Goal: Information Seeking & Learning: Learn about a topic

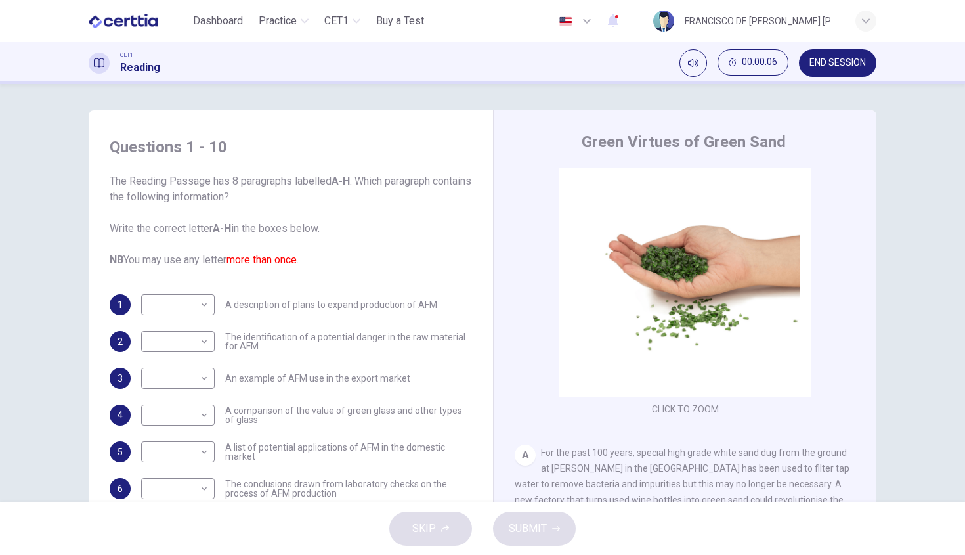
click at [442, 213] on span "The Reading Passage has 8 paragraphs labelled A-H . Which paragraph contains th…" at bounding box center [291, 220] width 362 height 95
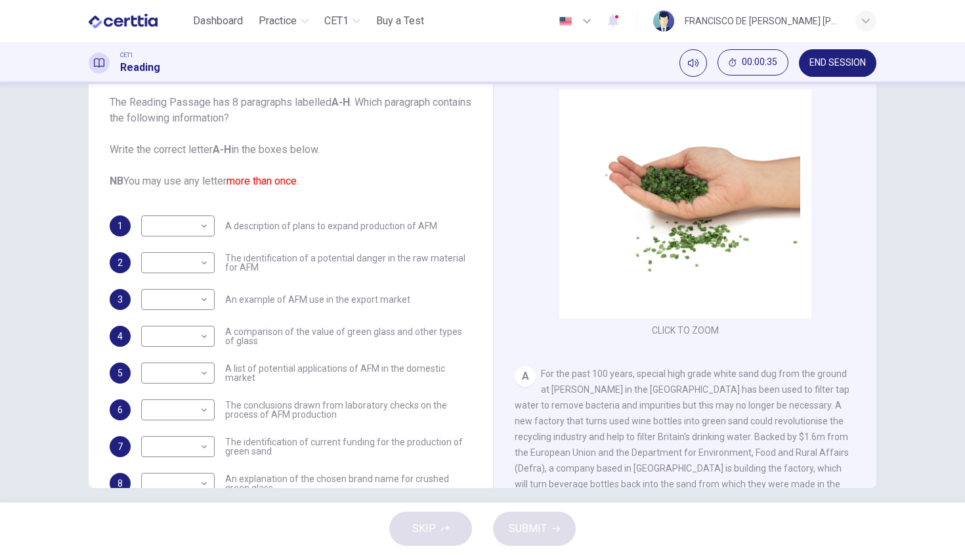
scroll to position [91, 0]
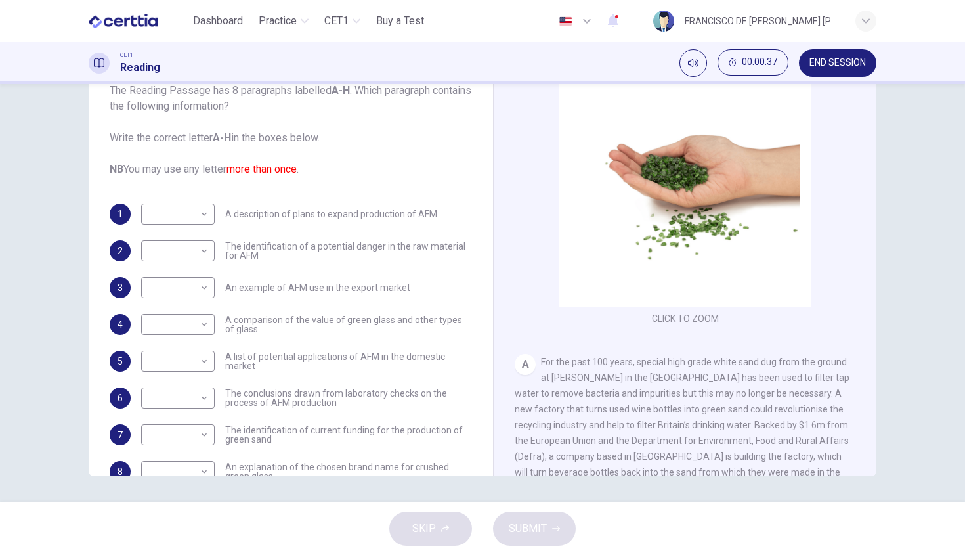
click at [946, 378] on div "Questions 1 - 10 The Reading Passage has 8 paragraphs labelled A-H . Which para…" at bounding box center [482, 293] width 965 height 418
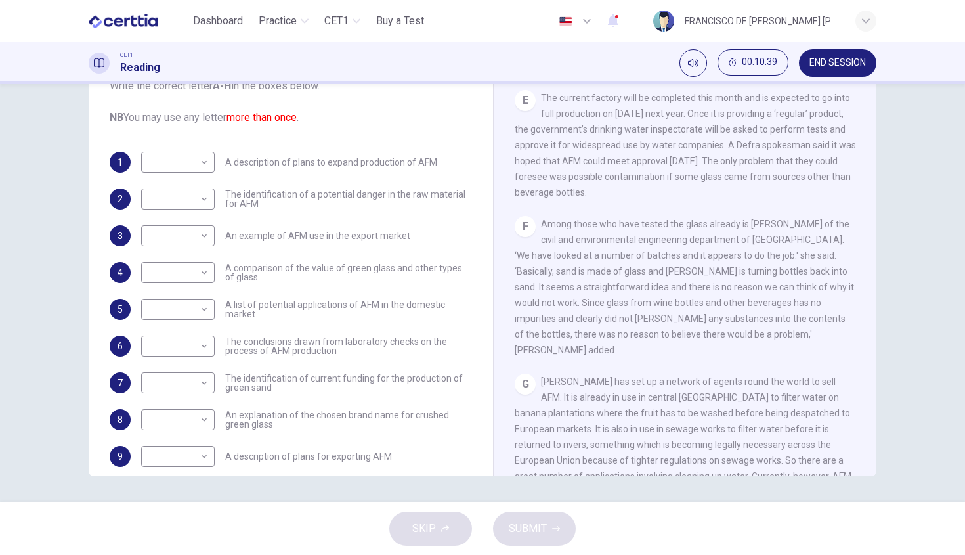
scroll to position [663, 0]
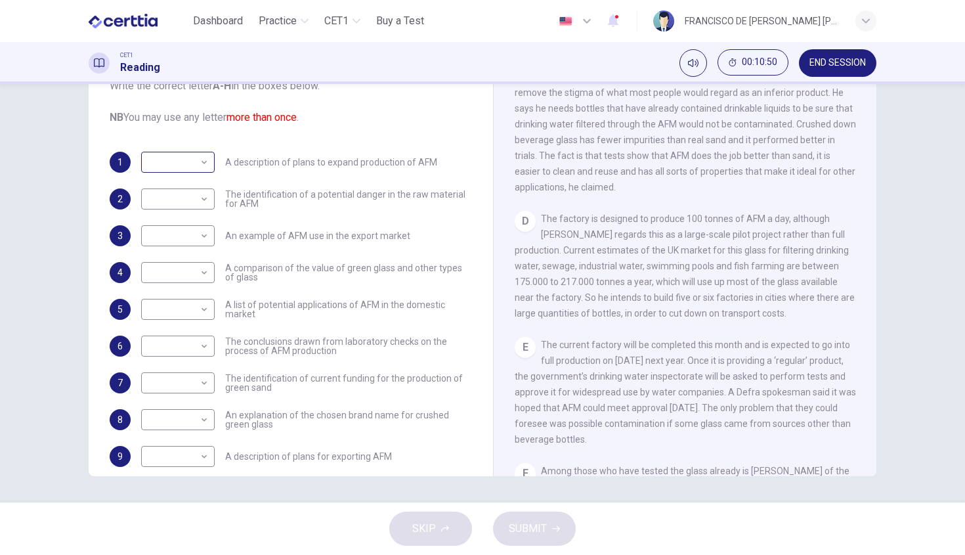
click at [198, 154] on body "Este sitio utiliza cookies, como se explica en nuestra Política de Privacidad .…" at bounding box center [482, 277] width 965 height 555
click at [163, 251] on li "D" at bounding box center [177, 246] width 74 height 21
type input "*"
click at [417, 198] on span "The identification of a potential danger in the raw material for AFM" at bounding box center [348, 199] width 247 height 18
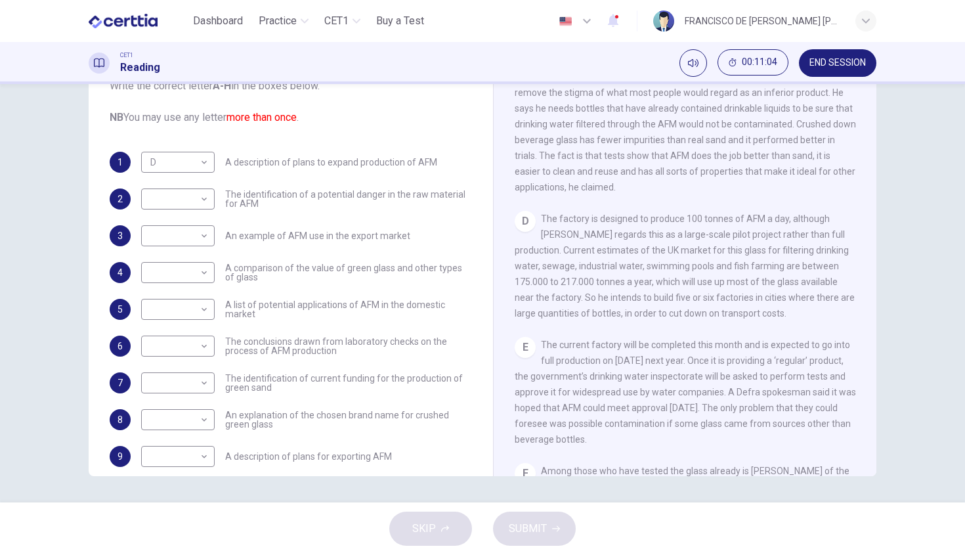
click at [417, 194] on span "The identification of a potential danger in the raw material for AFM" at bounding box center [348, 199] width 247 height 18
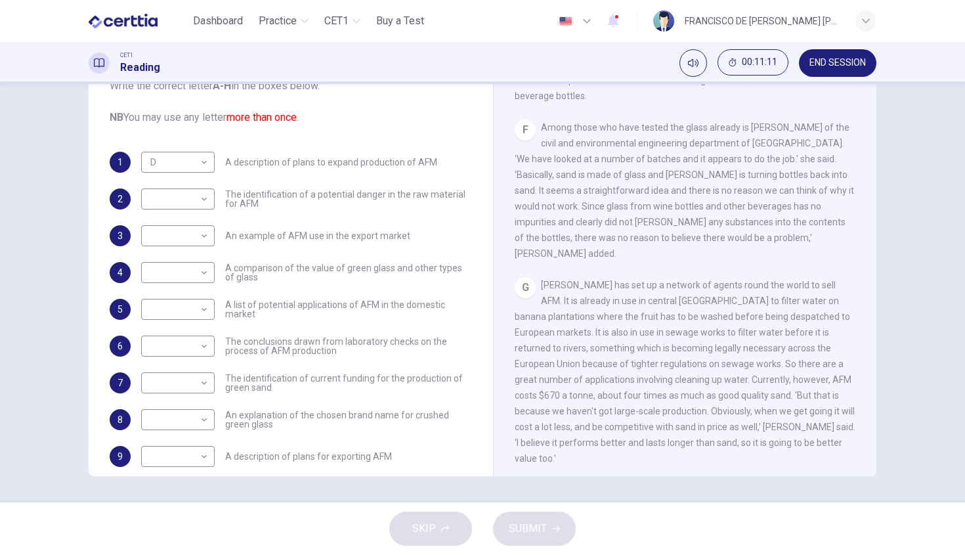
scroll to position [1044, 0]
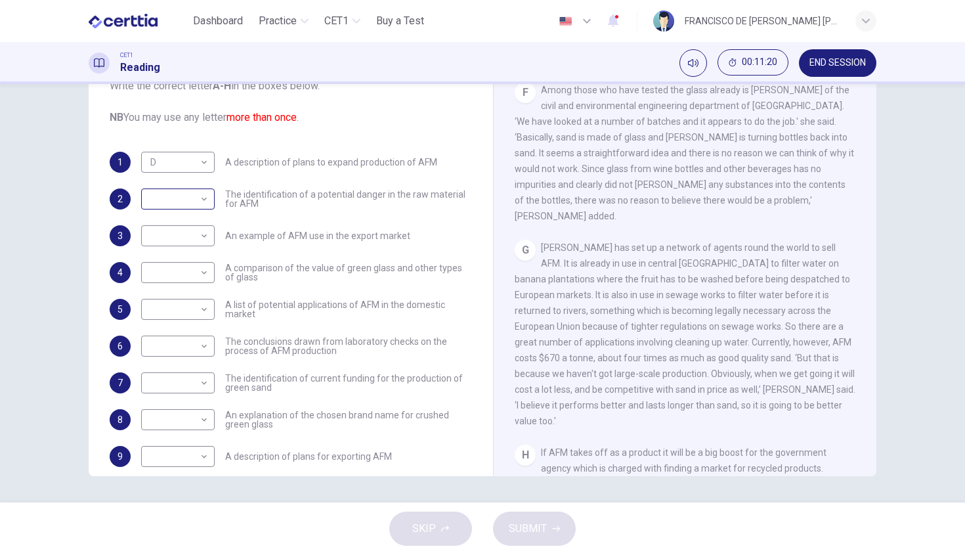
click at [162, 201] on body "Este sitio utiliza cookies, como se explica en nuestra Política de Privacidad .…" at bounding box center [482, 277] width 965 height 555
click at [257, 248] on div at bounding box center [482, 277] width 965 height 555
click at [165, 238] on body "Este sitio utiliza cookies, como se explica en nuestra Política de Privacidad .…" at bounding box center [482, 277] width 965 height 555
click at [158, 376] on li "G" at bounding box center [177, 382] width 74 height 21
type input "*"
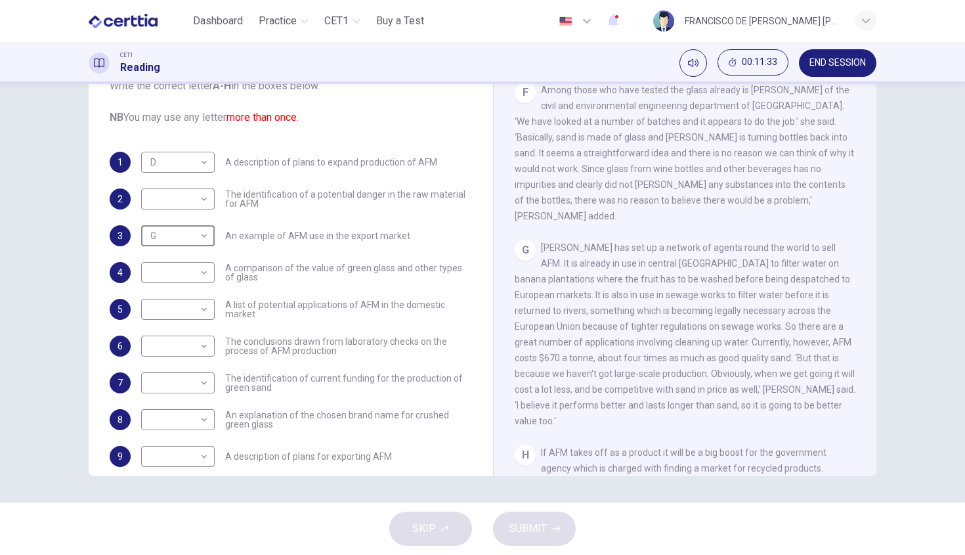
click at [138, 273] on div "4 ​ ​ A comparison of the value of green glass and other types of glass" at bounding box center [291, 272] width 362 height 21
click at [146, 274] on body "Este sitio utiliza cookies, como se explica en nuestra Política de Privacidad .…" at bounding box center [482, 277] width 965 height 555
click at [163, 424] on li "G" at bounding box center [177, 419] width 74 height 21
type input "*"
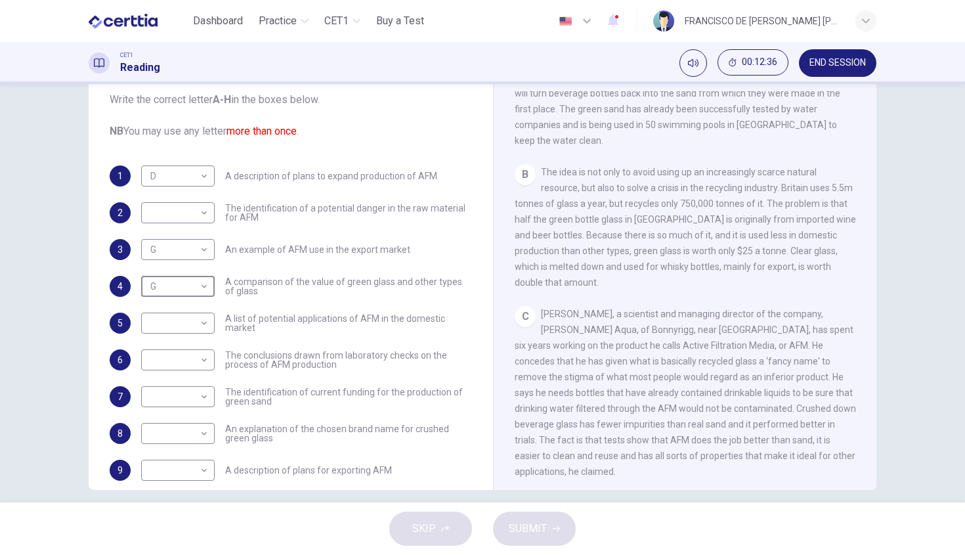
scroll to position [390, 0]
click at [283, 364] on span "The conclusions drawn from laboratory checks on the process of AFM production" at bounding box center [348, 360] width 247 height 18
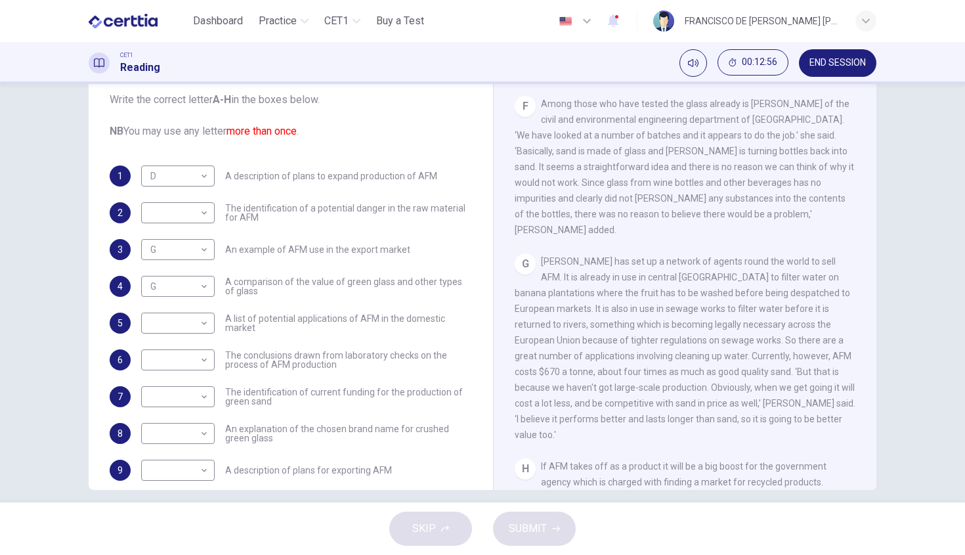
scroll to position [91, 0]
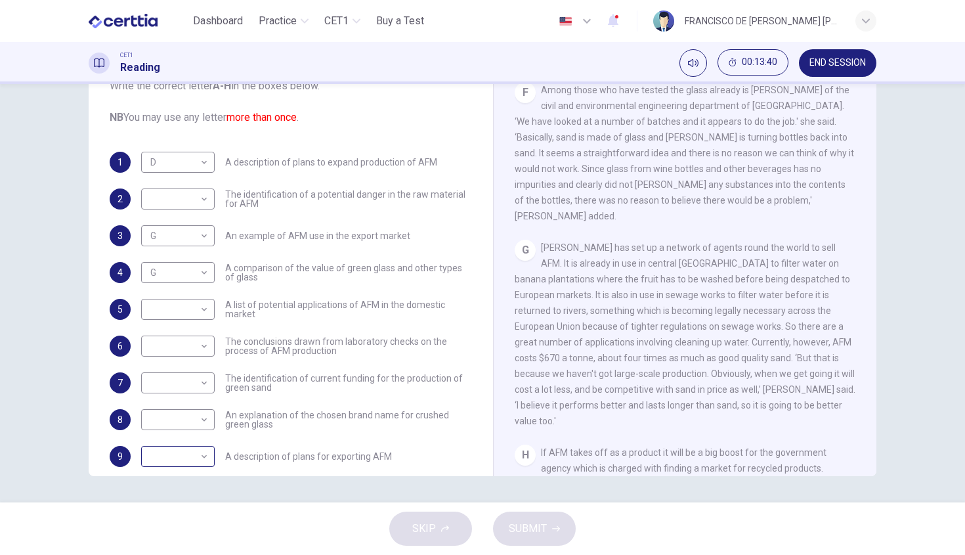
click at [200, 456] on body "Este sitio utiliza cookies, como se explica en nuestra Política de Privacidad .…" at bounding box center [482, 277] width 965 height 555
click at [173, 517] on li "G" at bounding box center [177, 512] width 74 height 21
type input "*"
click at [332, 414] on span "An explanation of the chosen brand name for crushed green glass" at bounding box center [348, 419] width 247 height 18
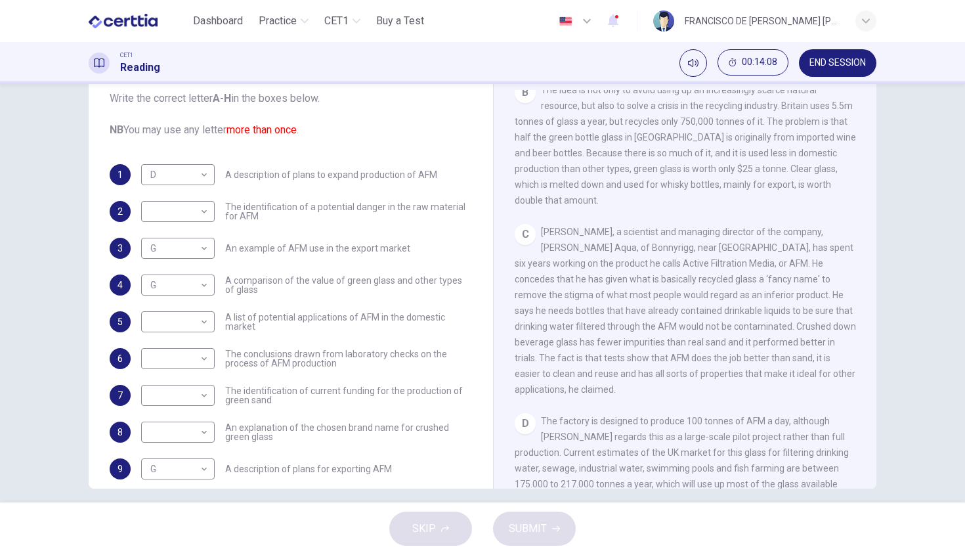
scroll to position [490, 0]
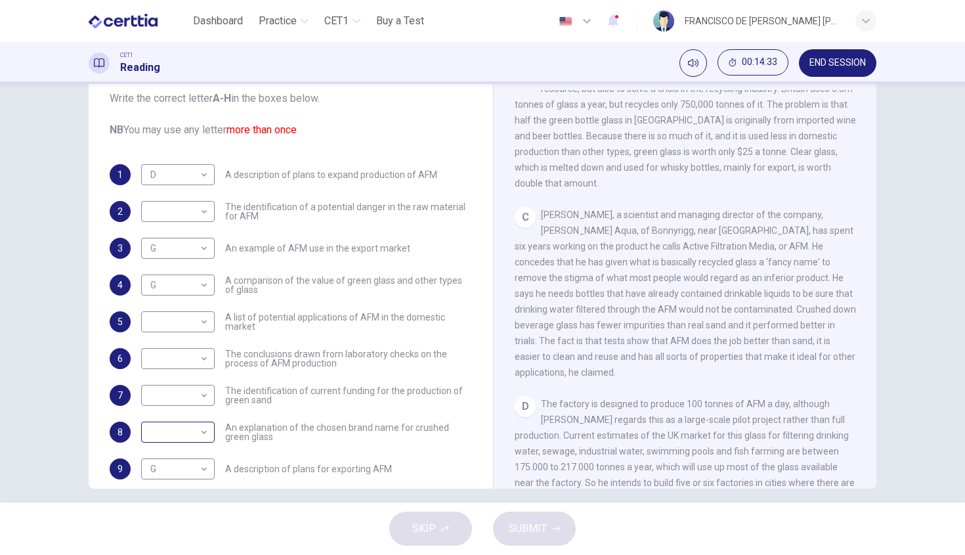
click at [199, 436] on body "Este sitio utiliza cookies, como se explica en nuestra Política de Privacidad .…" at bounding box center [482, 277] width 965 height 555
click at [179, 434] on li "C" at bounding box center [177, 428] width 74 height 21
type input "*"
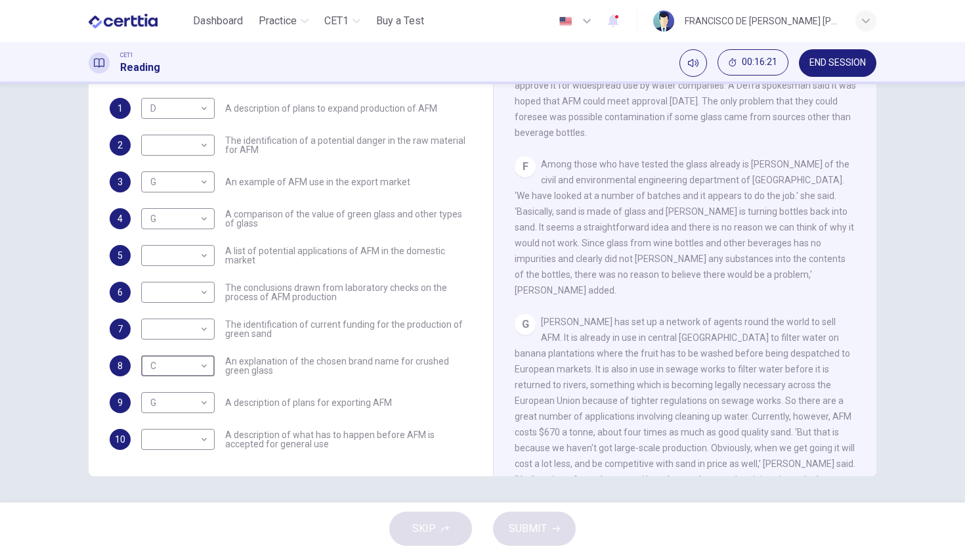
scroll to position [941, 0]
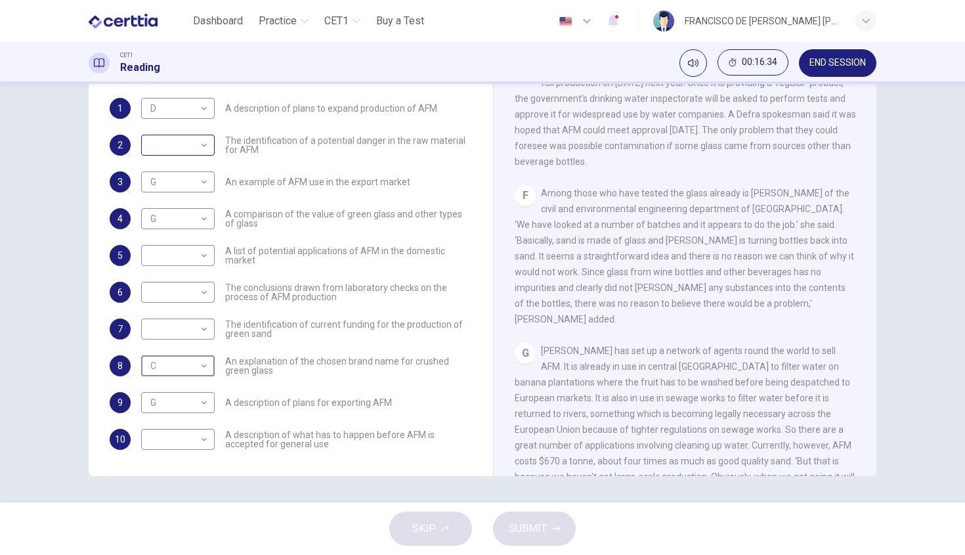
click at [178, 144] on body "Este sitio utiliza cookies, como se explica en nuestra Política de Privacidad .…" at bounding box center [482, 277] width 965 height 555
click at [163, 276] on li "F" at bounding box center [177, 271] width 74 height 21
click at [206, 292] on body "Este sitio utiliza cookies, como se explica en nuestra Política de Privacidad .…" at bounding box center [482, 277] width 965 height 555
click at [206, 292] on div at bounding box center [482, 277] width 965 height 555
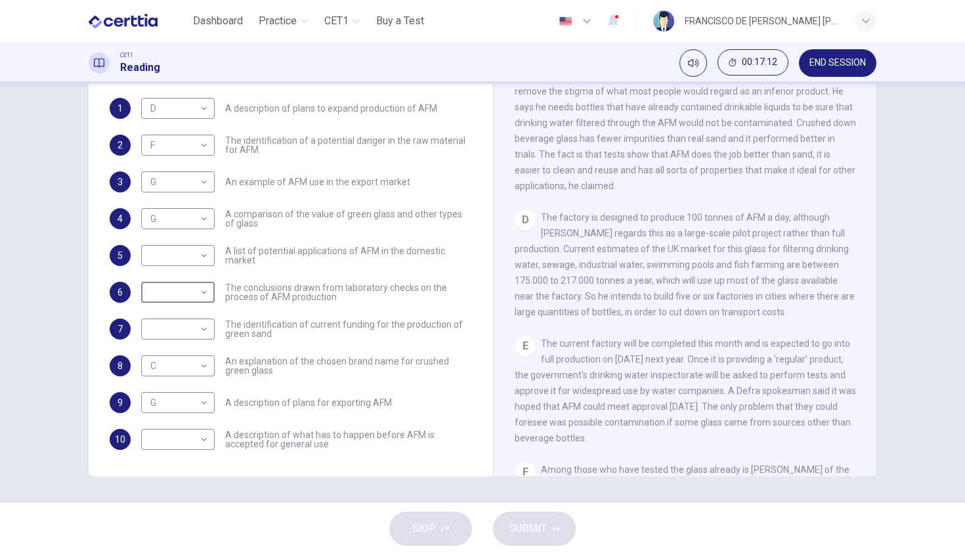
scroll to position [779, 0]
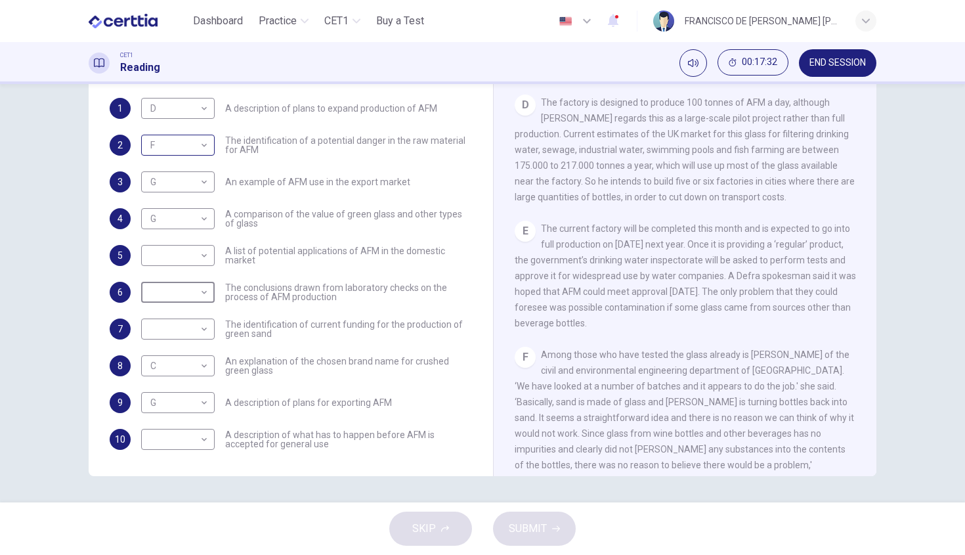
click at [186, 150] on body "Este sitio utiliza cookies, como se explica en nuestra Política de Privacidad .…" at bounding box center [482, 277] width 965 height 555
click at [170, 253] on li "E" at bounding box center [177, 250] width 74 height 21
type input "*"
click at [769, 347] on div "F Among those who have tested the glass already is [PERSON_NAME] of the civil a…" at bounding box center [685, 418] width 341 height 142
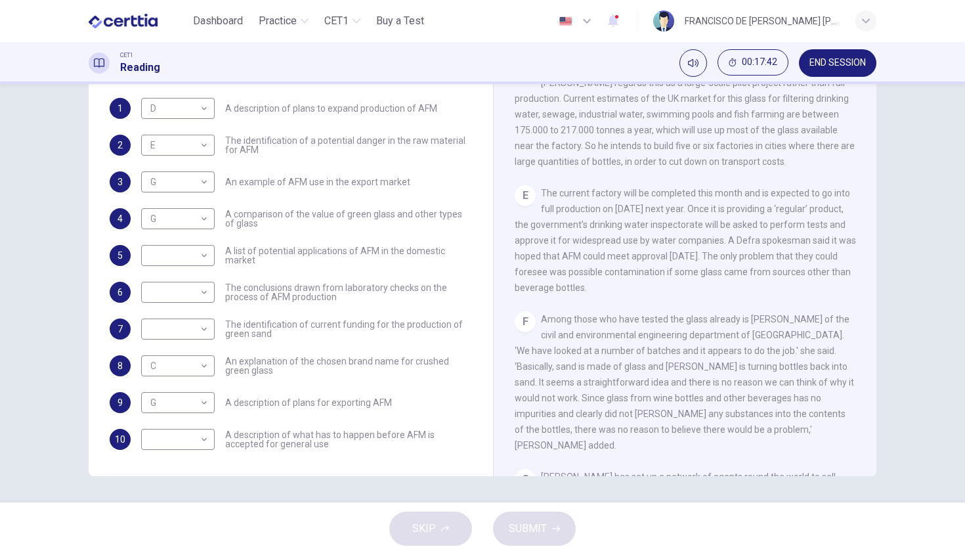
scroll to position [846, 0]
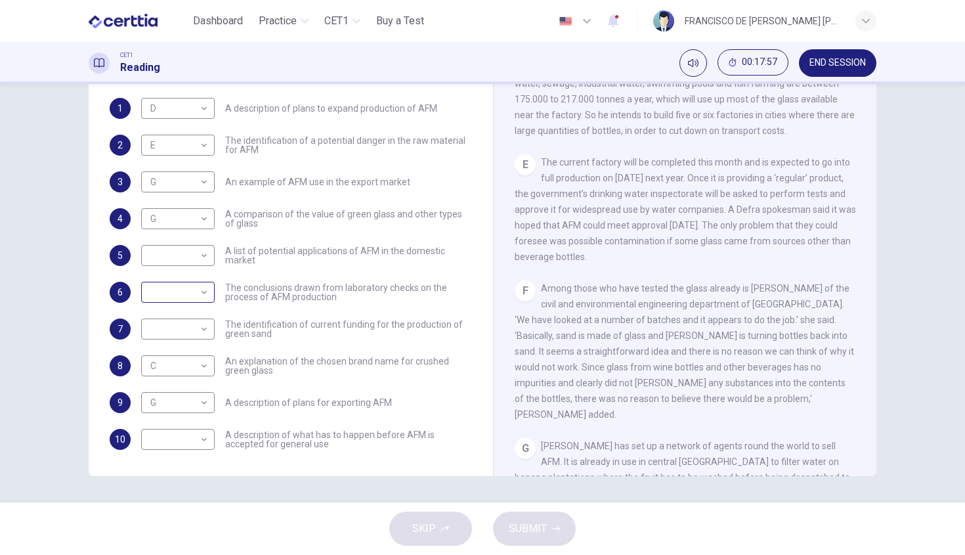
click at [185, 294] on body "Este sitio utiliza cookies, como se explica en nuestra Política de Privacidad .…" at bounding box center [482, 277] width 965 height 555
click at [171, 412] on li "F" at bounding box center [177, 418] width 74 height 21
type input "*"
click at [372, 425] on div "1 D * ​ A description of plans to expand production of AFM 2 E * ​ The identifi…" at bounding box center [291, 274] width 362 height 352
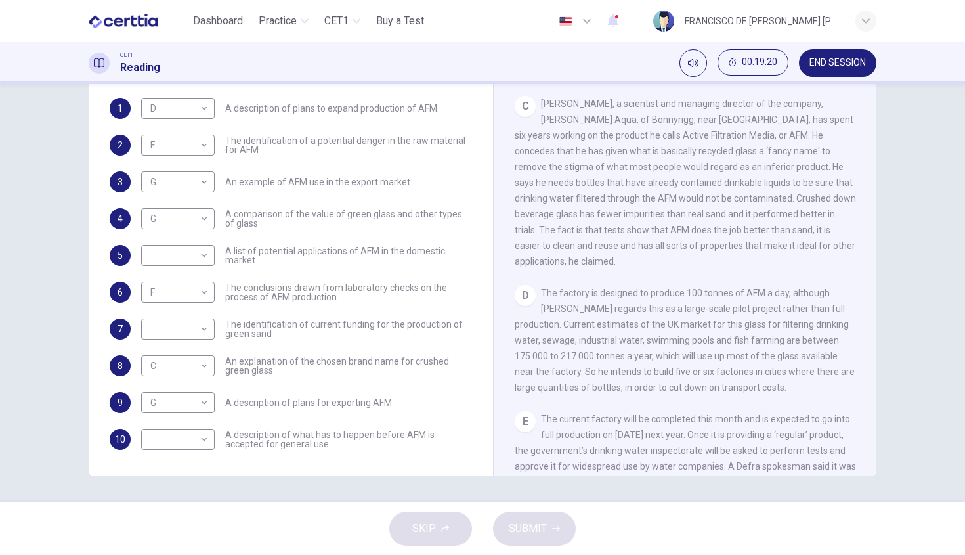
scroll to position [668, 0]
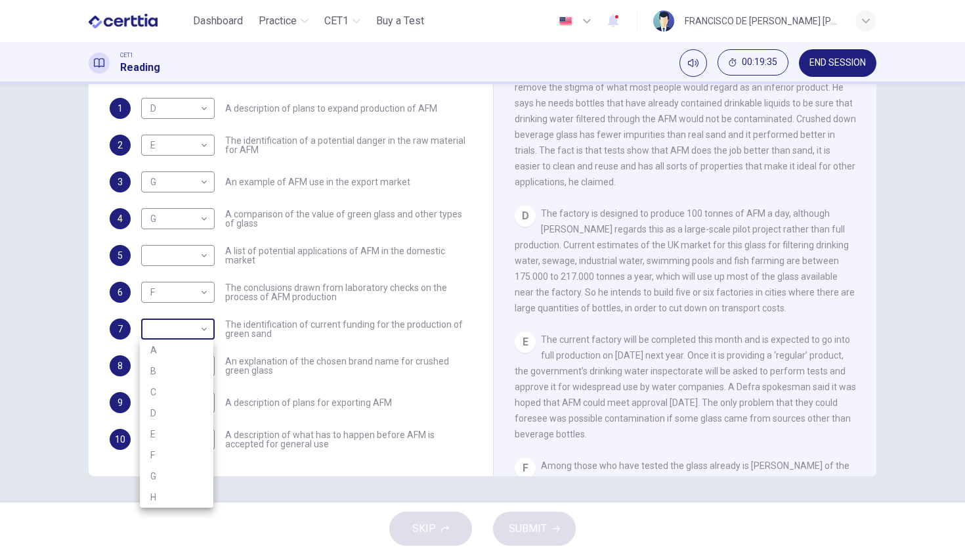
click at [180, 334] on body "Este sitio utiliza cookies, como se explica en nuestra Política de Privacidad .…" at bounding box center [482, 277] width 965 height 555
click at [168, 418] on li "D" at bounding box center [177, 413] width 74 height 21
type input "*"
click at [363, 294] on span "The conclusions drawn from laboratory checks on the process of AFM production" at bounding box center [348, 292] width 247 height 18
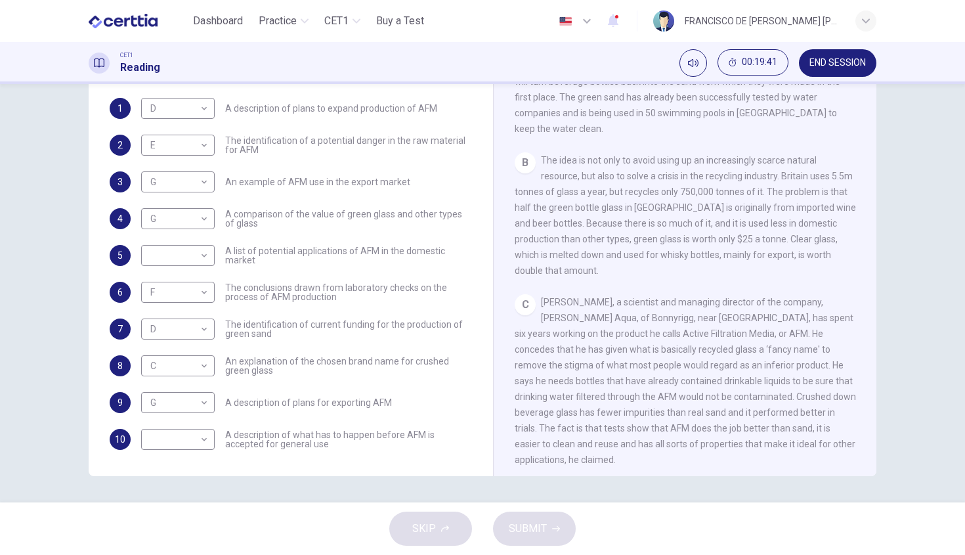
scroll to position [377, 0]
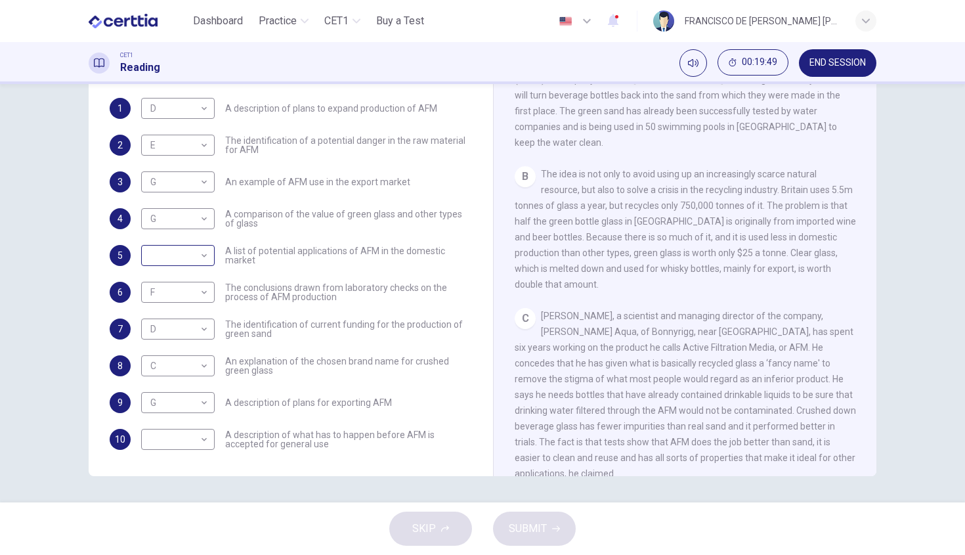
click at [176, 264] on body "Este sitio utiliza cookies, como se explica en nuestra Política de Privacidad .…" at bounding box center [482, 277] width 965 height 555
click at [177, 279] on li "A" at bounding box center [177, 276] width 74 height 21
type input "*"
click at [185, 445] on body "Este sitio utiliza cookies, como se explica en nuestra Política de Privacidad .…" at bounding box center [482, 277] width 965 height 555
click at [167, 540] on li "H" at bounding box center [177, 533] width 74 height 21
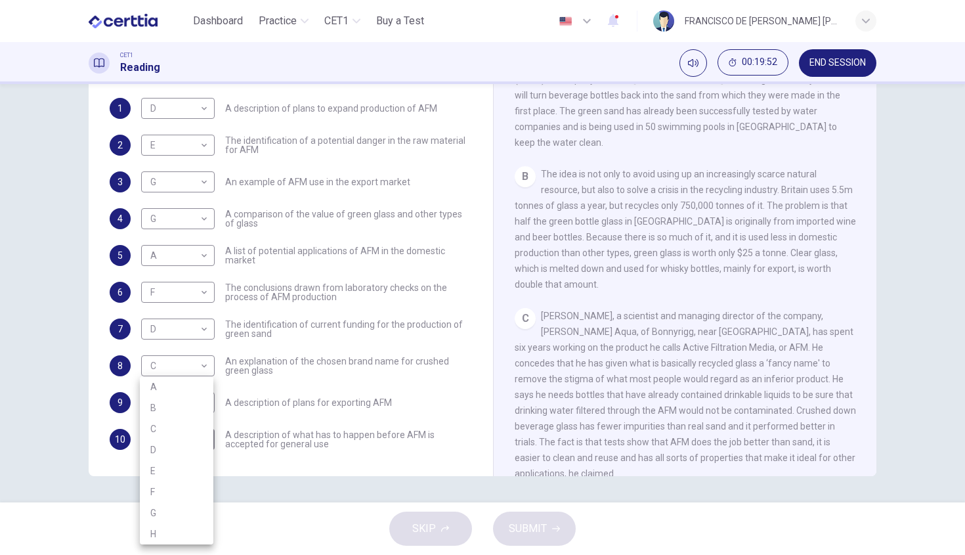
type input "*"
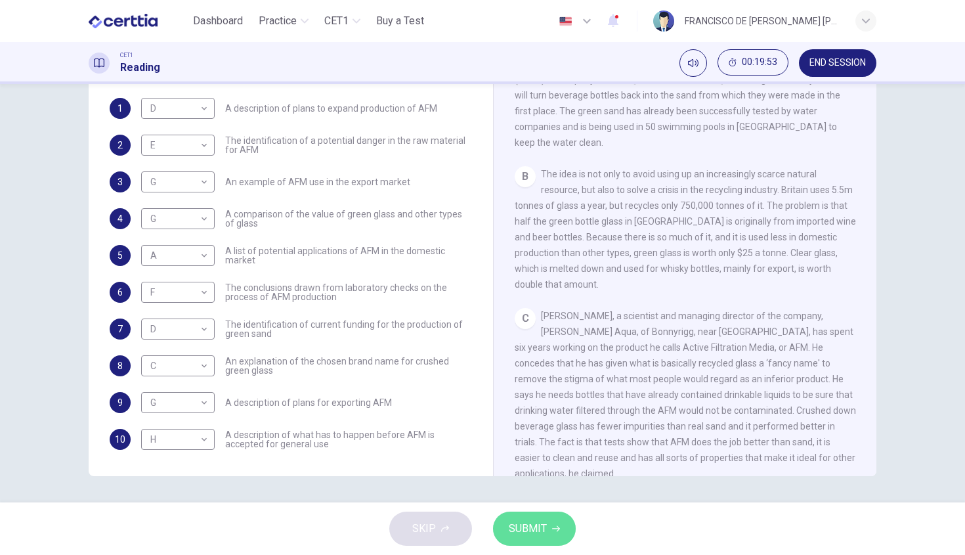
click at [534, 530] on span "SUBMIT" at bounding box center [528, 528] width 38 height 18
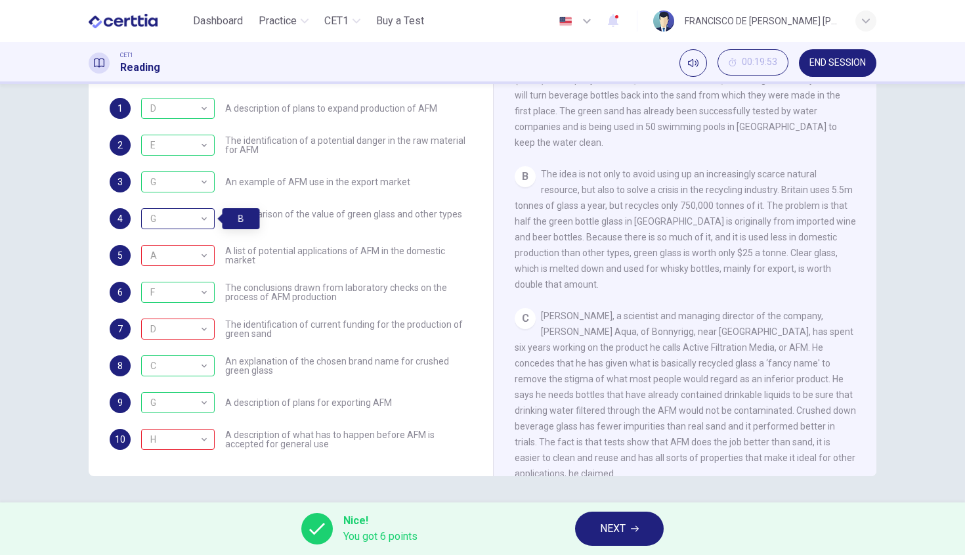
click at [200, 223] on div "G" at bounding box center [175, 218] width 69 height 37
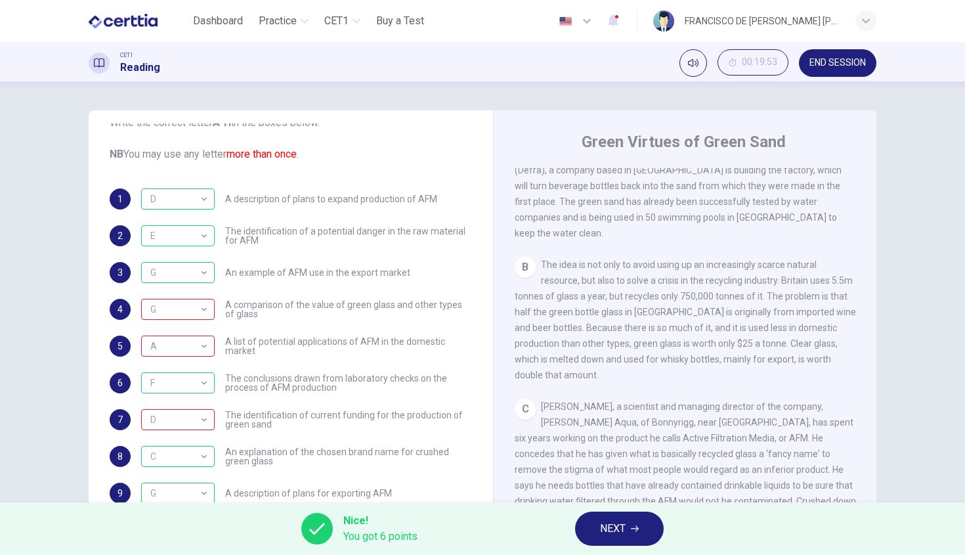
scroll to position [91, 0]
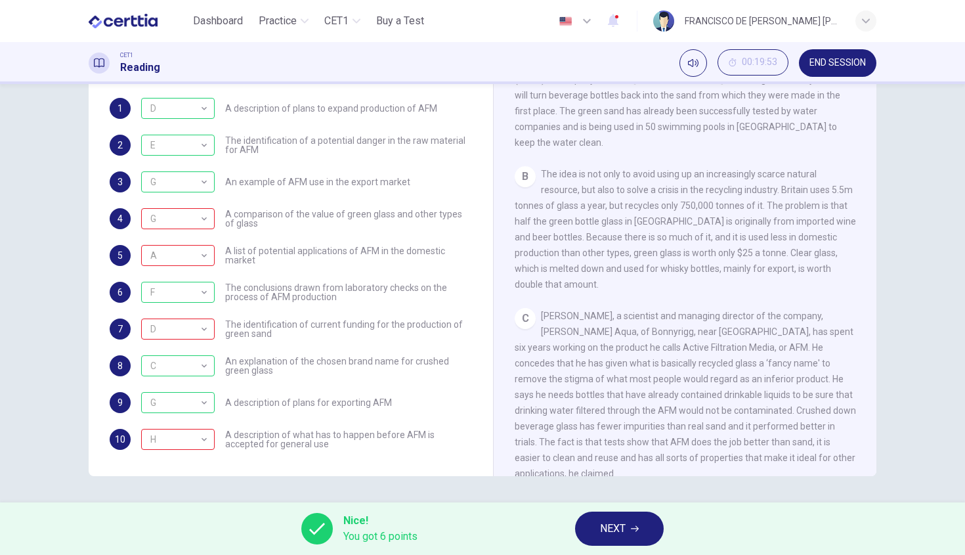
click at [610, 535] on span "NEXT" at bounding box center [613, 528] width 26 height 18
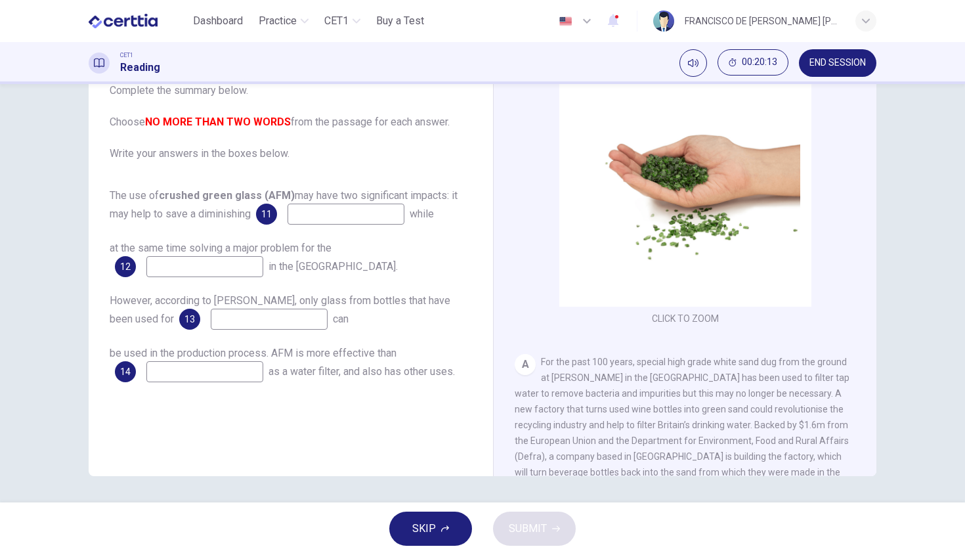
click at [343, 219] on input at bounding box center [346, 214] width 117 height 21
click at [269, 213] on span "11" at bounding box center [266, 213] width 11 height 9
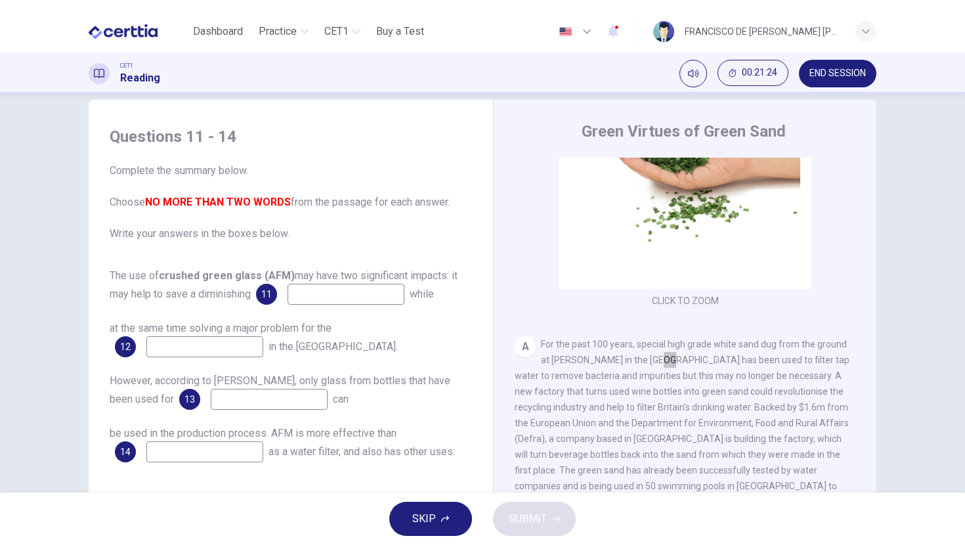
scroll to position [603, 0]
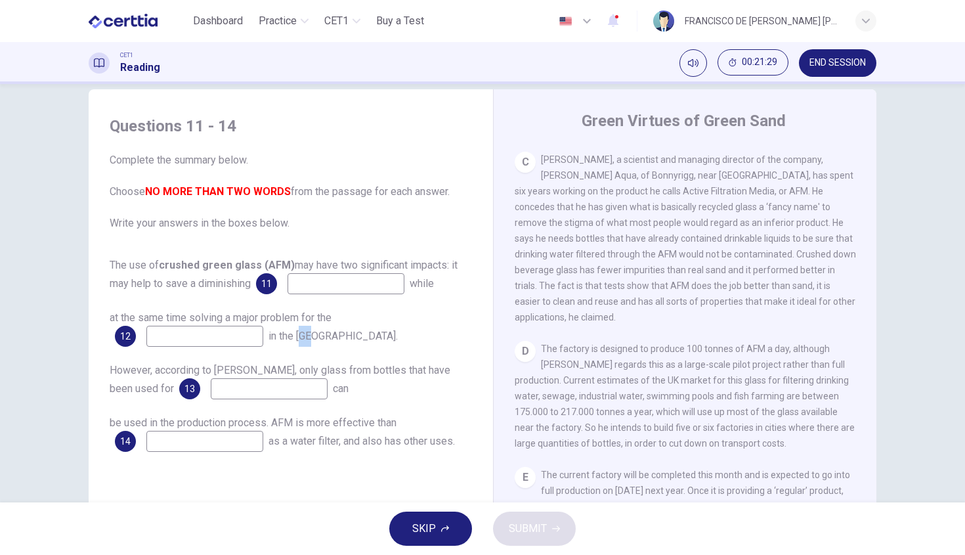
click at [0, 316] on div "Questions 11 - 14 Complete the summary below. Choose NO MORE THAN TWO WORDS fro…" at bounding box center [482, 293] width 965 height 418
click at [364, 272] on div "The use of crushed green glass (AFM) may have two significant impacts: it may h…" at bounding box center [291, 275] width 362 height 37
click at [370, 282] on input at bounding box center [346, 283] width 117 height 21
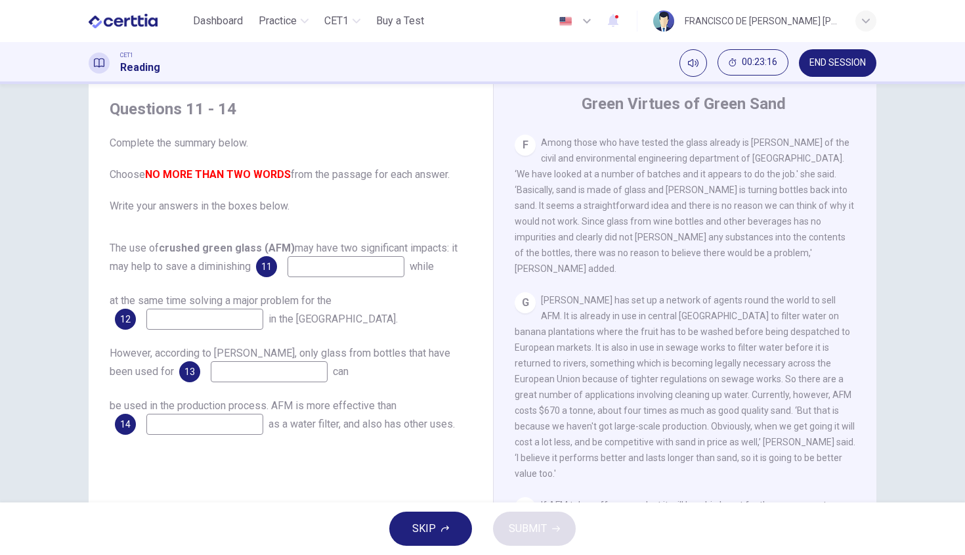
scroll to position [91, 0]
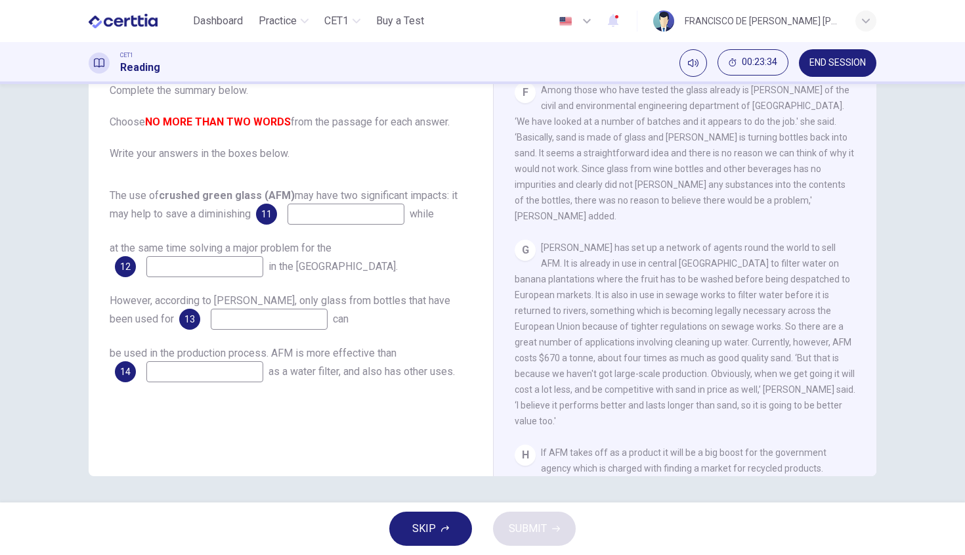
click at [223, 326] on input at bounding box center [269, 319] width 117 height 21
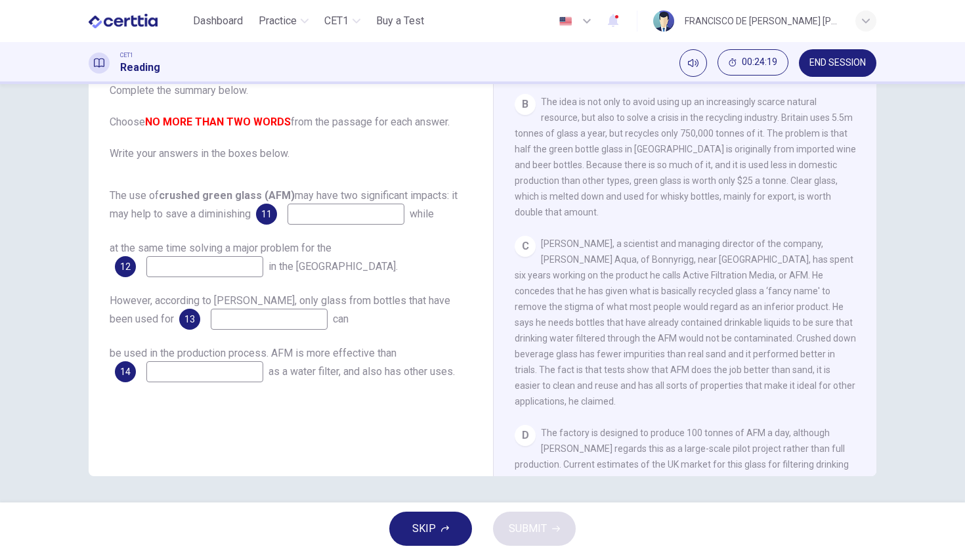
scroll to position [474, 0]
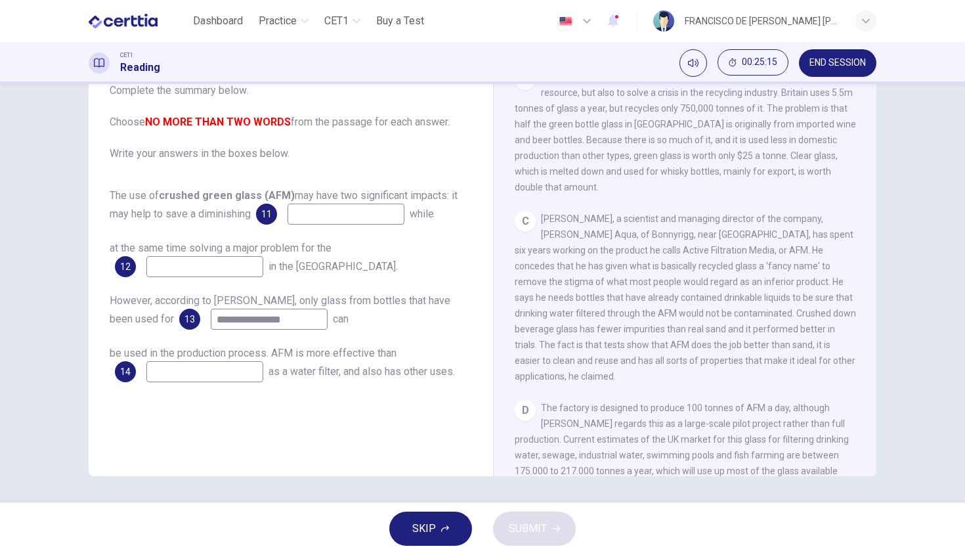
type input "**********"
click at [175, 376] on input at bounding box center [204, 371] width 117 height 21
type input "****"
click at [328, 215] on input at bounding box center [346, 214] width 117 height 21
click at [176, 271] on input at bounding box center [204, 266] width 117 height 21
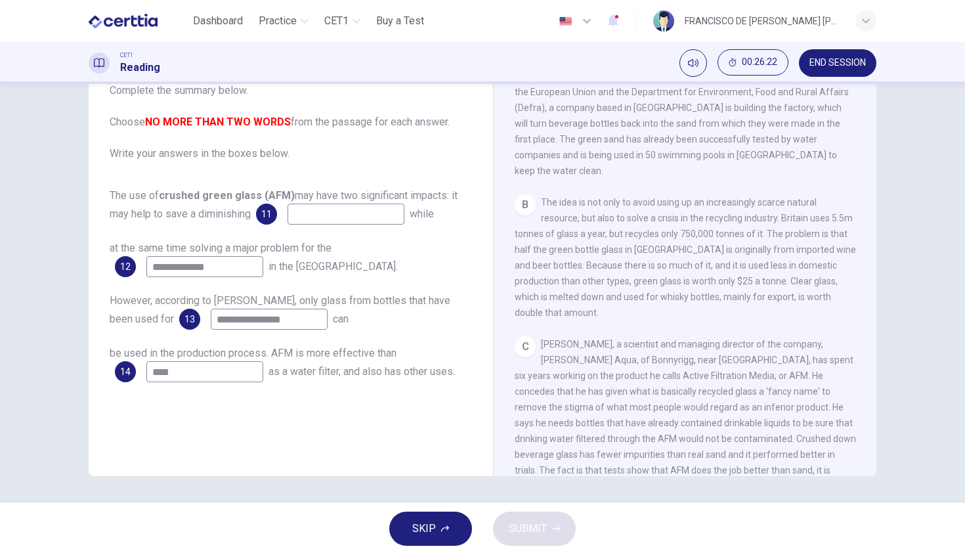
scroll to position [429, 0]
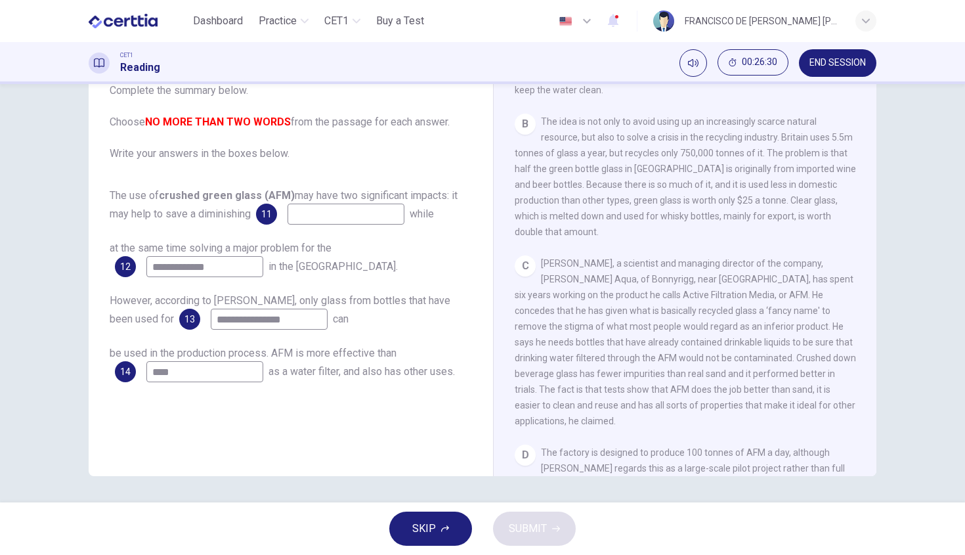
type input "**********"
drag, startPoint x: 547, startPoint y: 293, endPoint x: 663, endPoint y: 297, distance: 115.6
click at [663, 297] on span "[PERSON_NAME], a scientist and managing director of the company, [PERSON_NAME] …" at bounding box center [685, 342] width 341 height 168
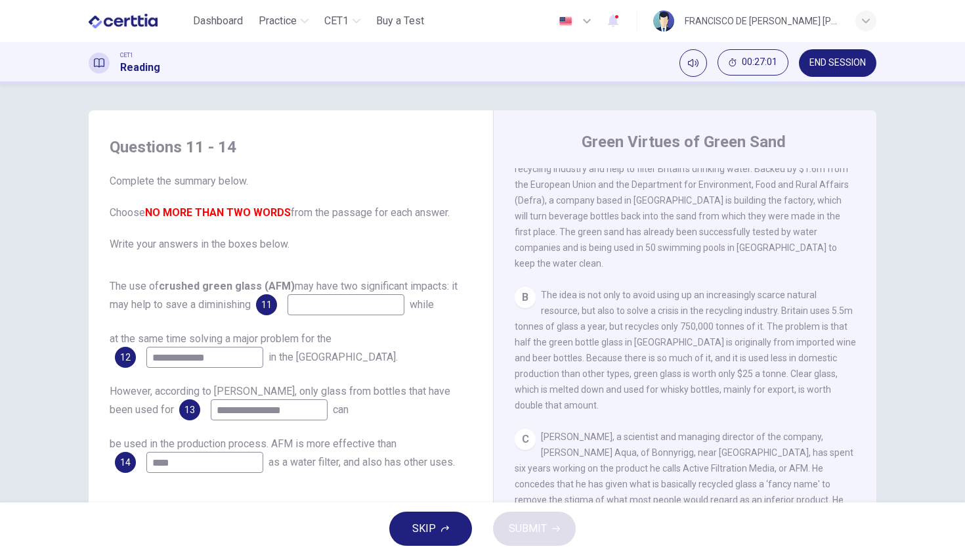
scroll to position [376, 0]
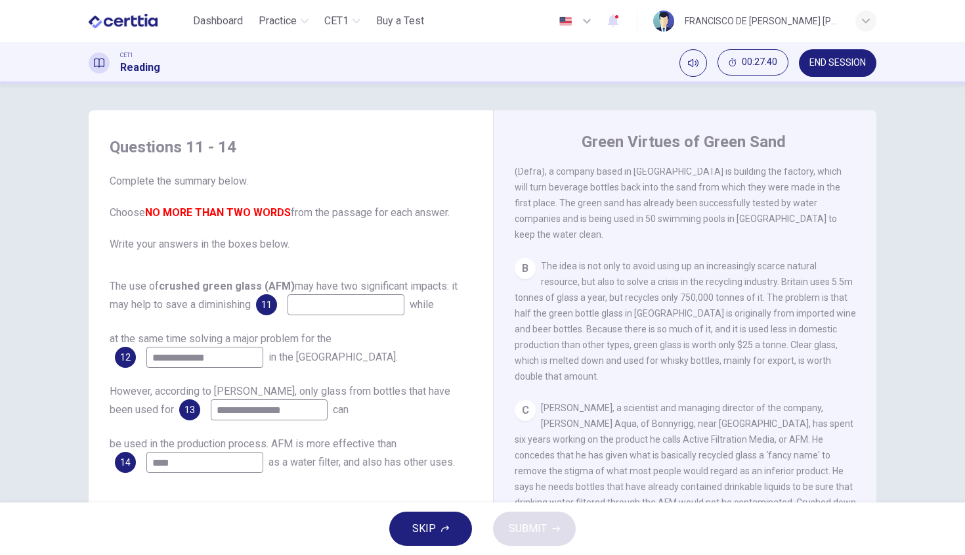
click at [338, 294] on input at bounding box center [346, 304] width 117 height 21
type input "*"
click at [324, 305] on input "**********" at bounding box center [346, 304] width 117 height 21
click at [342, 309] on input "**********" at bounding box center [346, 304] width 117 height 21
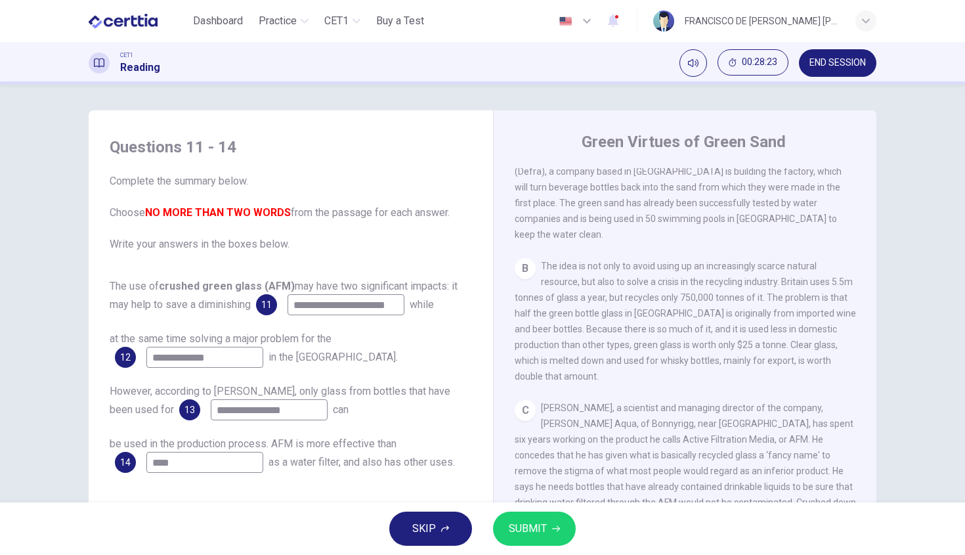
click at [342, 309] on input "**********" at bounding box center [346, 304] width 117 height 21
click at [322, 302] on input "**********" at bounding box center [346, 304] width 117 height 21
type input "**********"
click at [516, 521] on span "SUBMIT" at bounding box center [528, 528] width 38 height 18
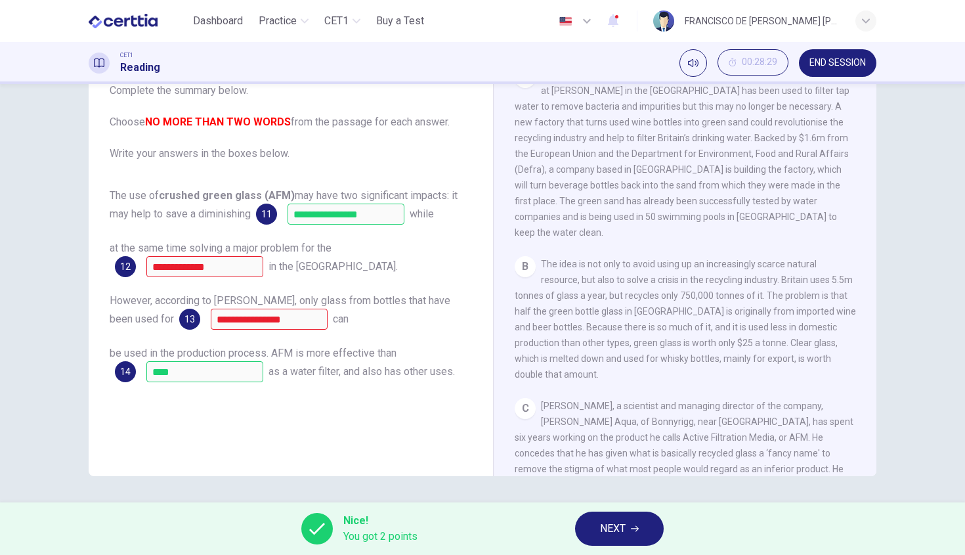
scroll to position [188, 0]
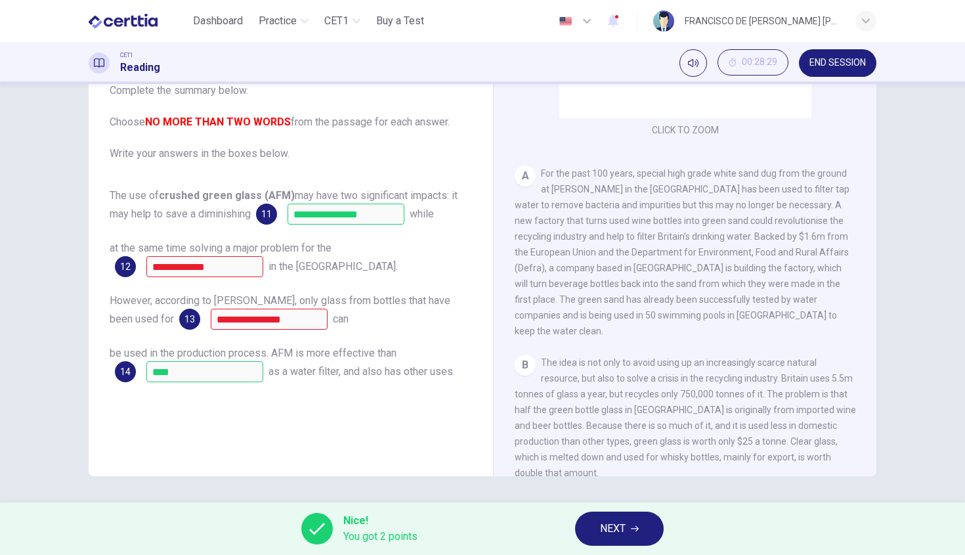
click at [601, 521] on span "NEXT" at bounding box center [613, 528] width 26 height 18
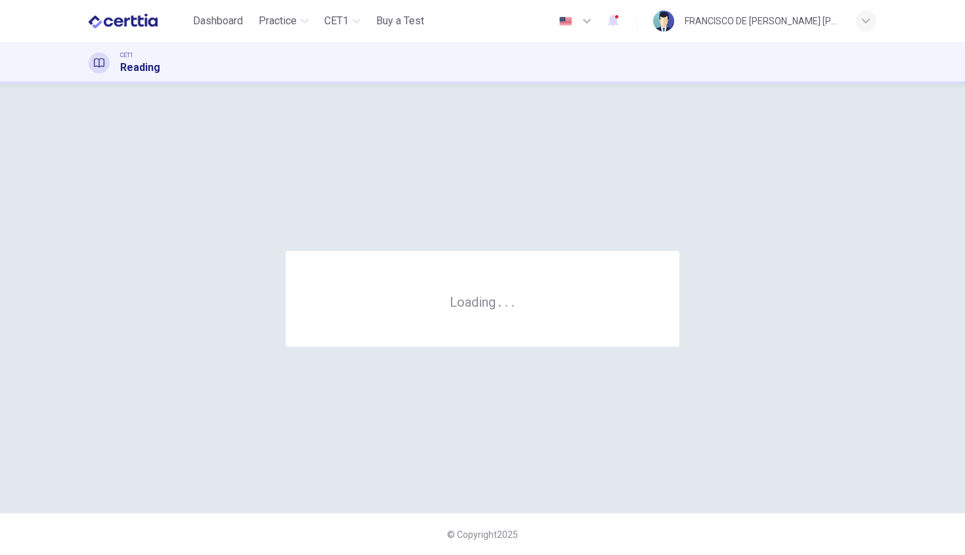
scroll to position [0, 0]
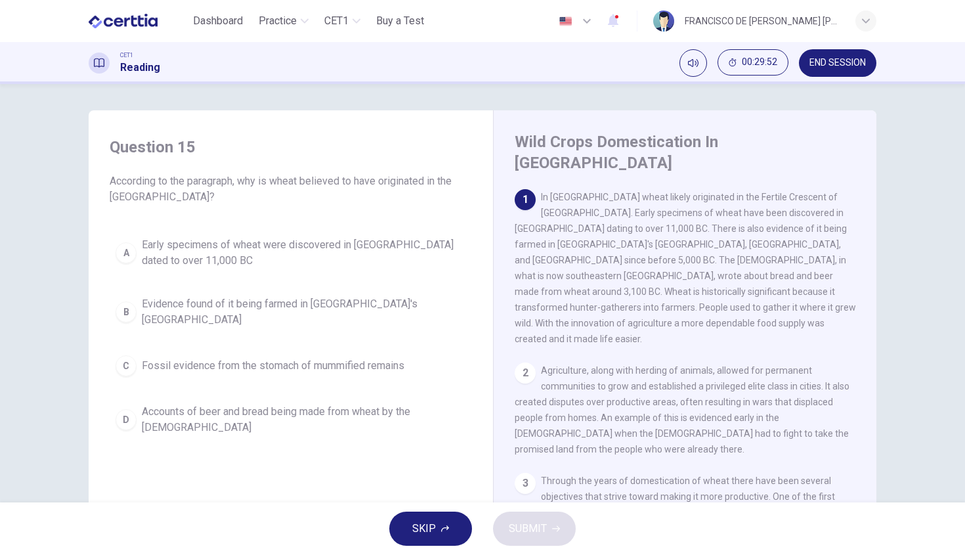
click at [179, 248] on span "Early specimens of wheat were discovered in [GEOGRAPHIC_DATA] dated to over 11,…" at bounding box center [304, 253] width 324 height 32
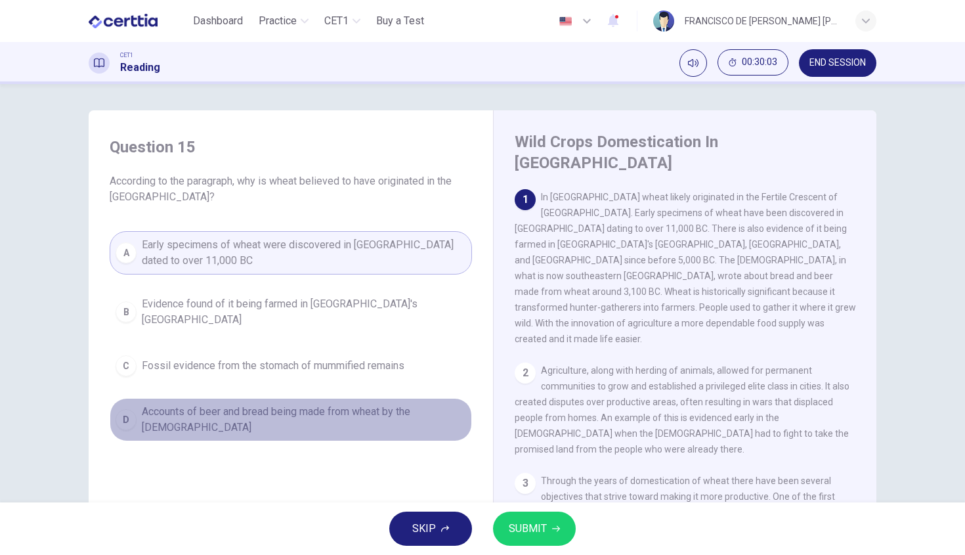
click at [294, 406] on span "Accounts of beer and bread being made from wheat by the [DEMOGRAPHIC_DATA]" at bounding box center [304, 420] width 324 height 32
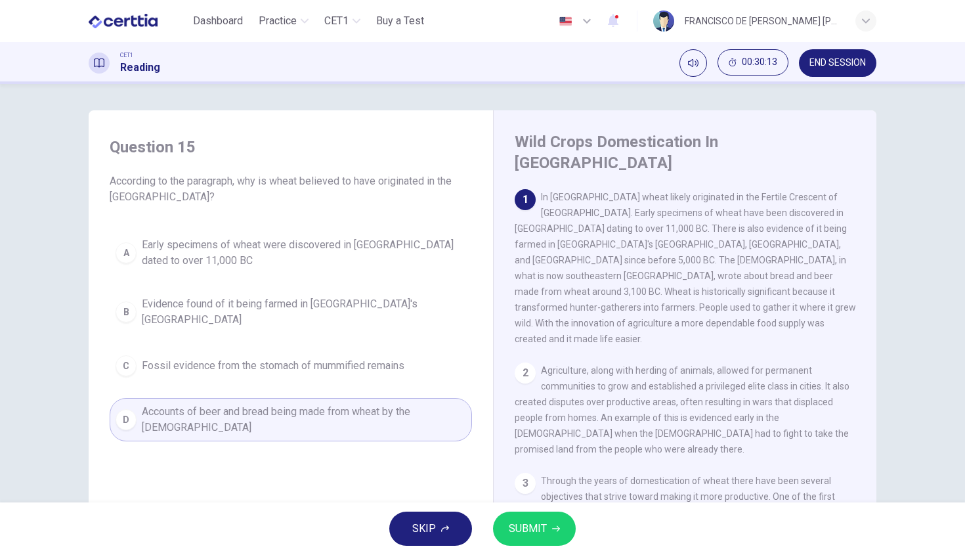
click at [278, 255] on span "Early specimens of wheat were discovered in [GEOGRAPHIC_DATA] dated to over 11,…" at bounding box center [304, 253] width 324 height 32
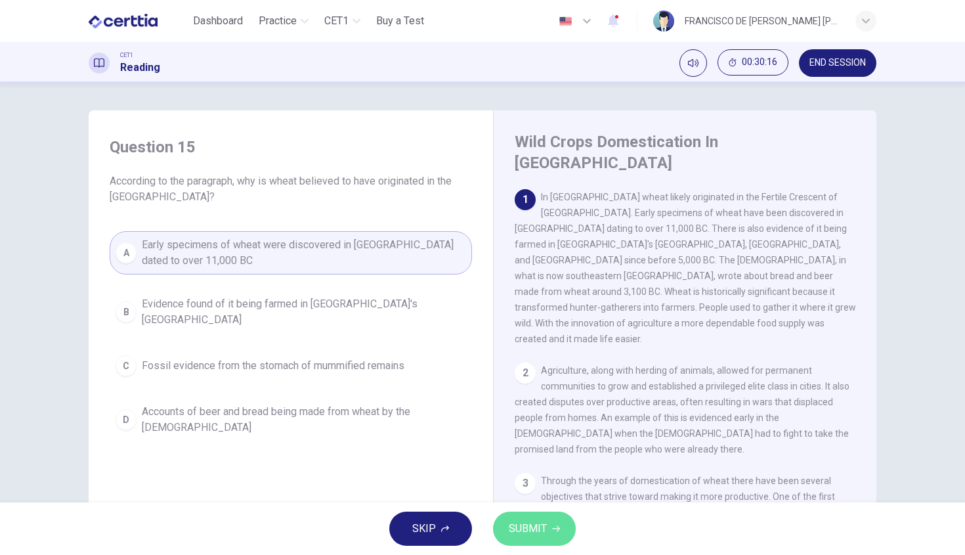
click at [558, 531] on icon "button" at bounding box center [556, 529] width 8 height 8
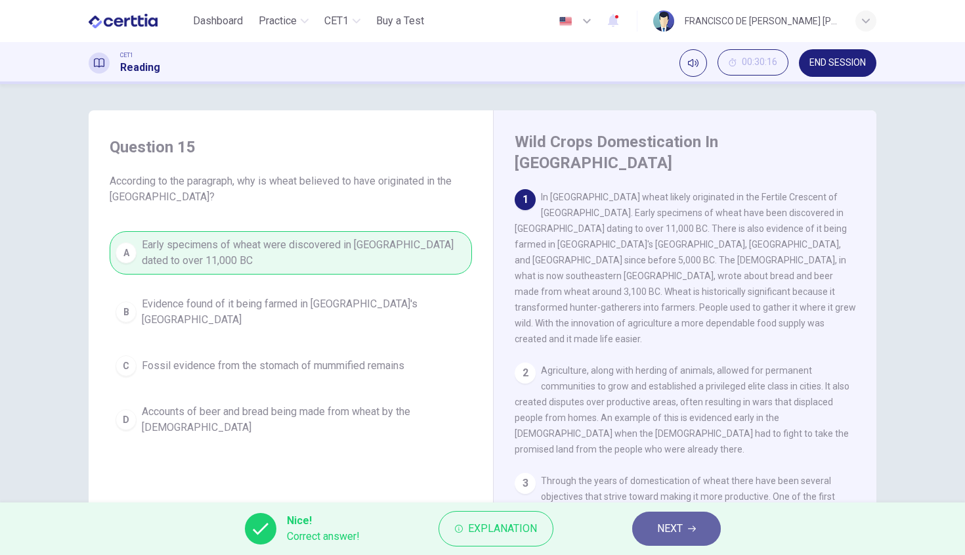
click at [682, 529] on span "NEXT" at bounding box center [670, 528] width 26 height 18
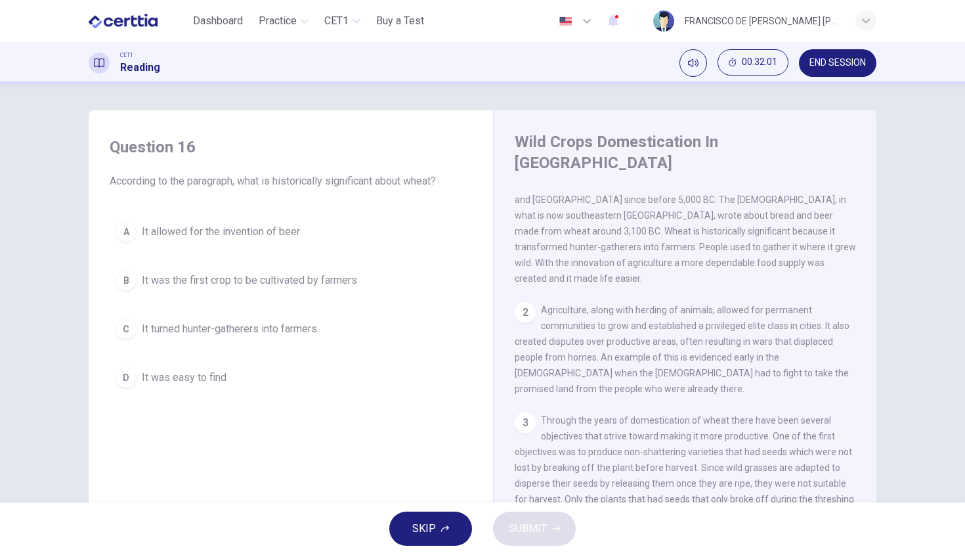
scroll to position [58, 0]
click at [264, 326] on span "It turned hunter-gatherers into farmers" at bounding box center [229, 329] width 175 height 16
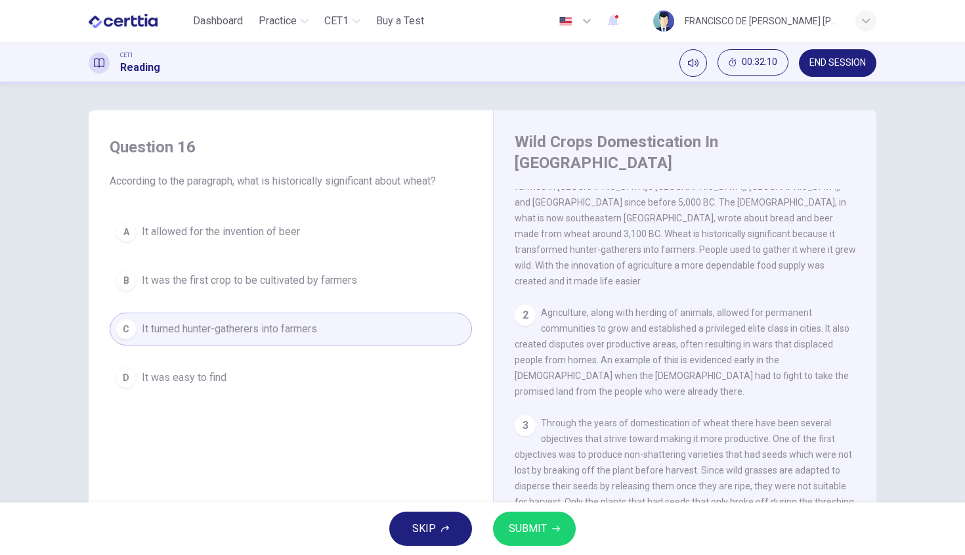
click at [557, 539] on button "SUBMIT" at bounding box center [534, 529] width 83 height 34
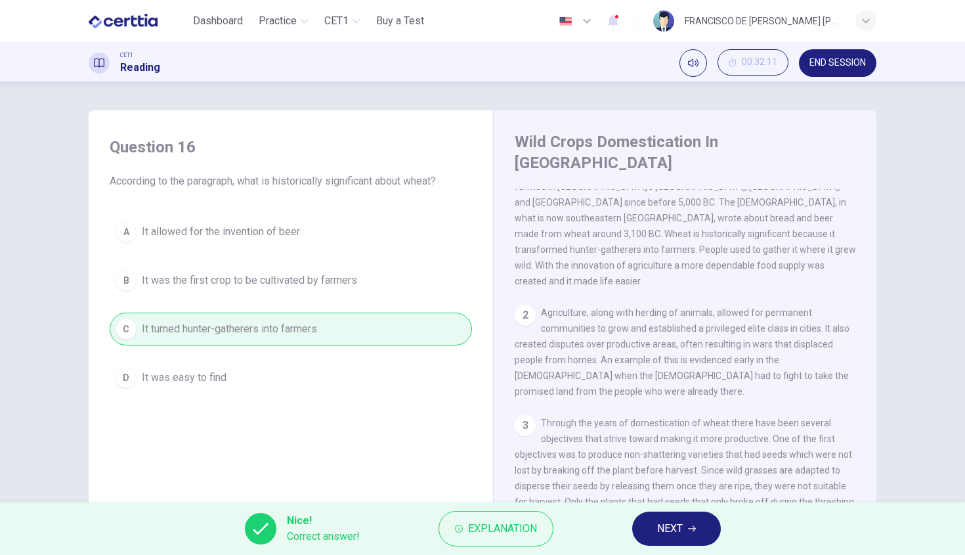
click at [683, 538] on button "NEXT" at bounding box center [676, 529] width 89 height 34
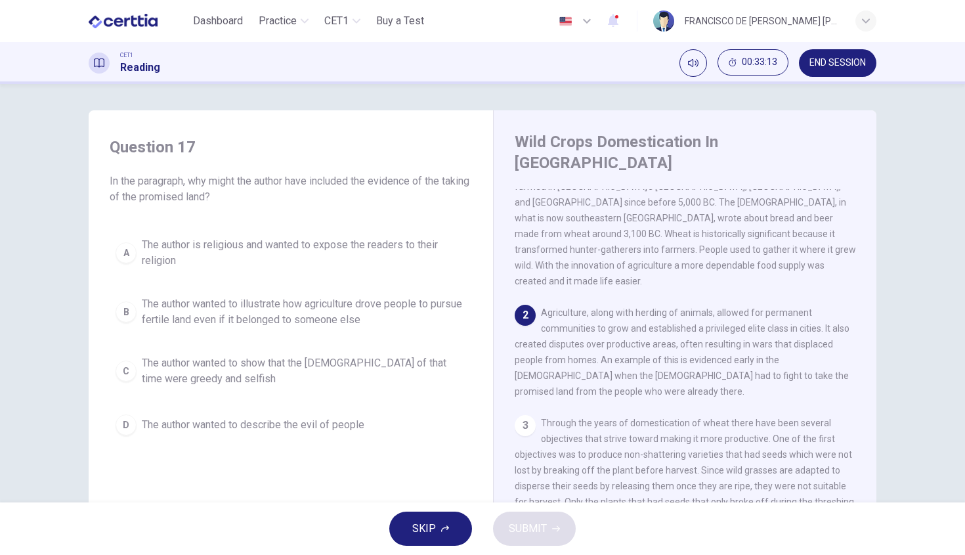
click at [324, 297] on span "The author wanted to illustrate how agriculture drove people to pursue fertile …" at bounding box center [304, 312] width 324 height 32
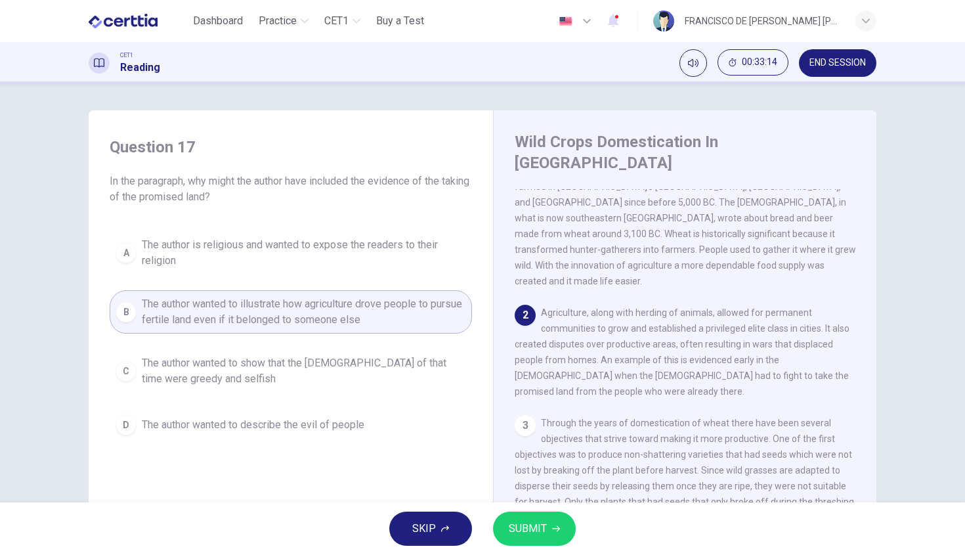
click at [565, 519] on button "SUBMIT" at bounding box center [534, 529] width 83 height 34
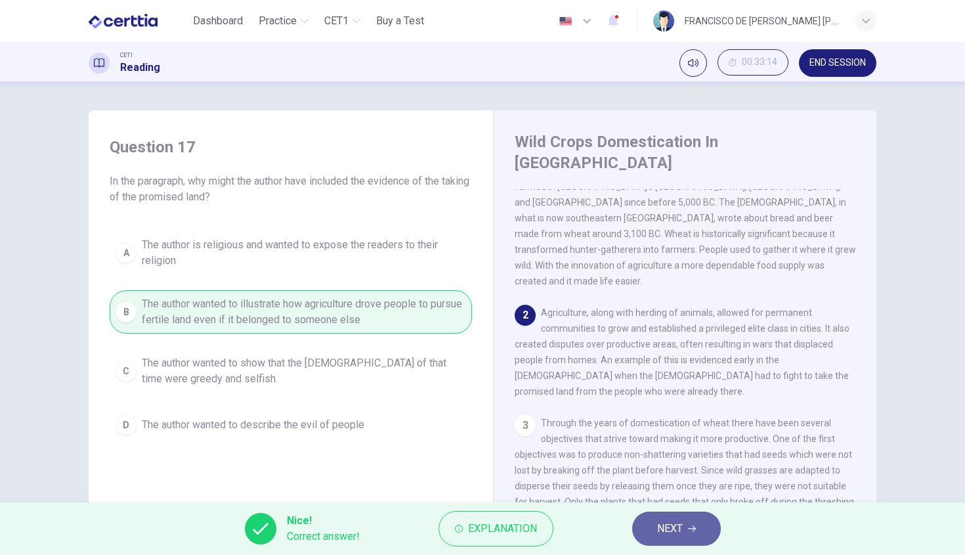
click at [699, 534] on button "NEXT" at bounding box center [676, 529] width 89 height 34
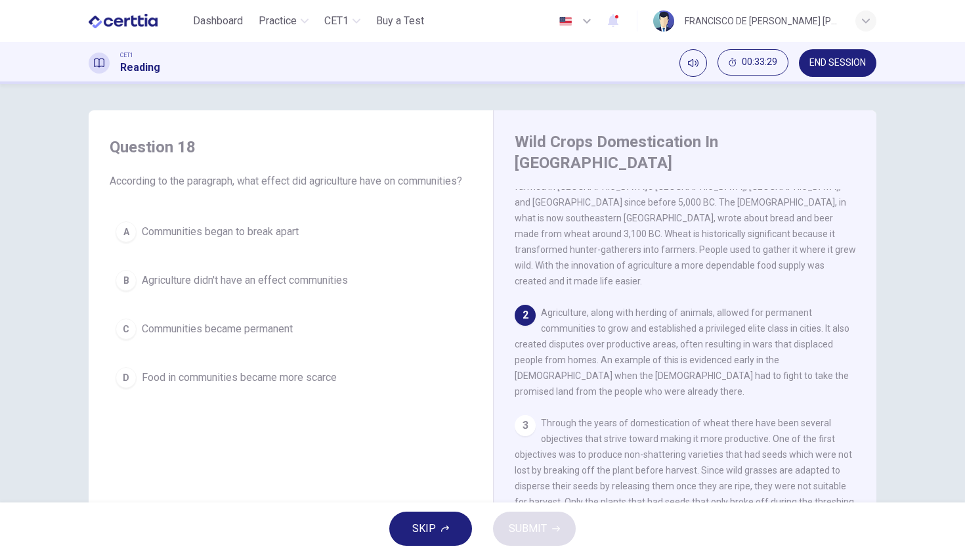
click at [286, 334] on span "Communities became permanent" at bounding box center [217, 329] width 151 height 16
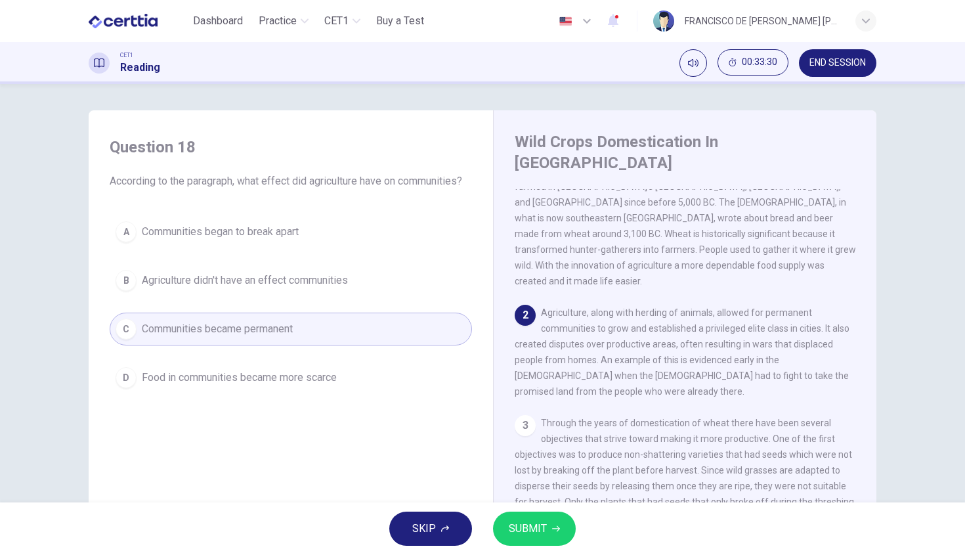
click at [542, 516] on button "SUBMIT" at bounding box center [534, 529] width 83 height 34
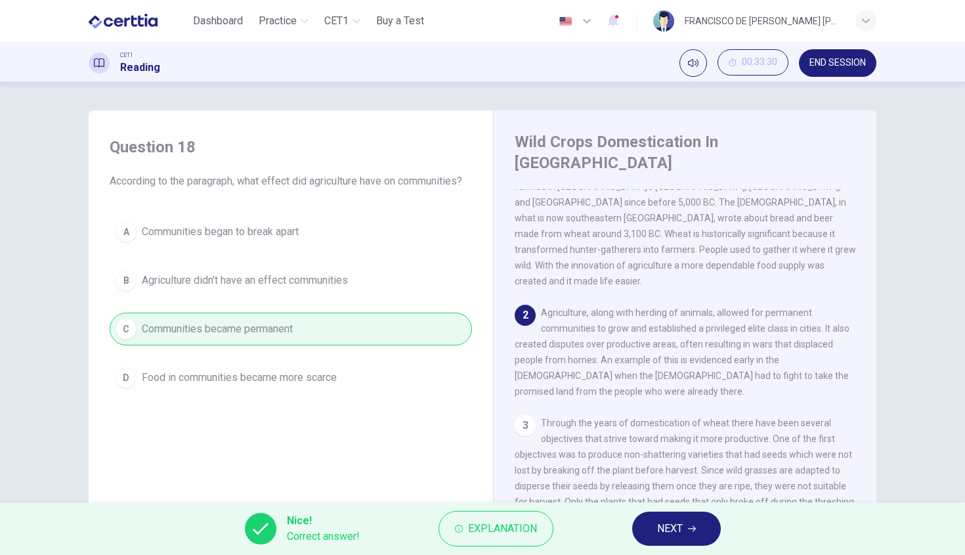
click at [663, 526] on span "NEXT" at bounding box center [670, 528] width 26 height 18
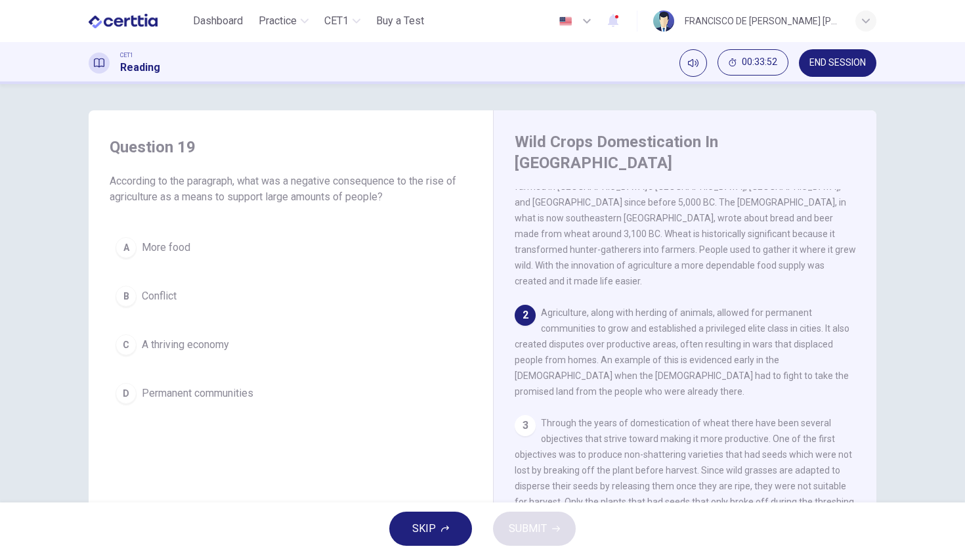
click at [170, 298] on span "Conflict" at bounding box center [159, 296] width 35 height 16
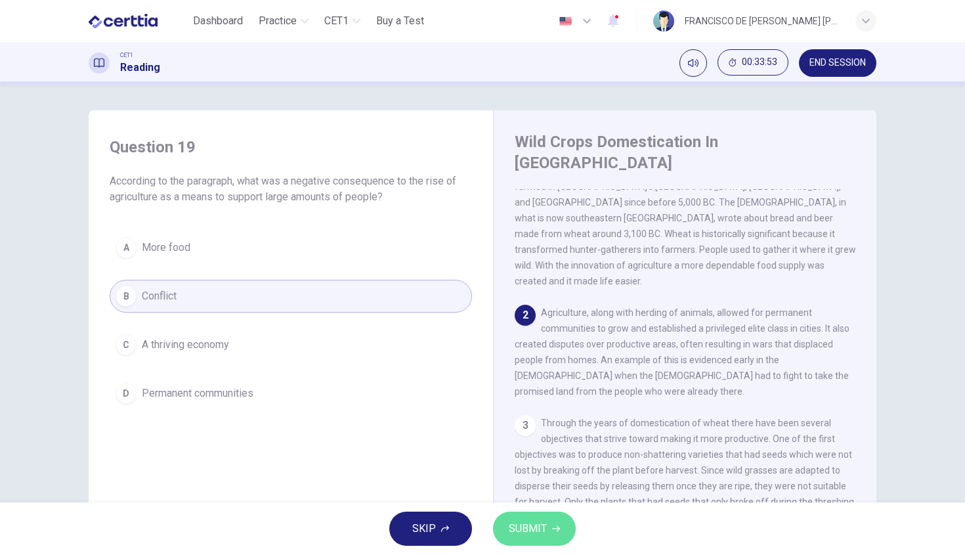
click at [519, 531] on span "SUBMIT" at bounding box center [528, 528] width 38 height 18
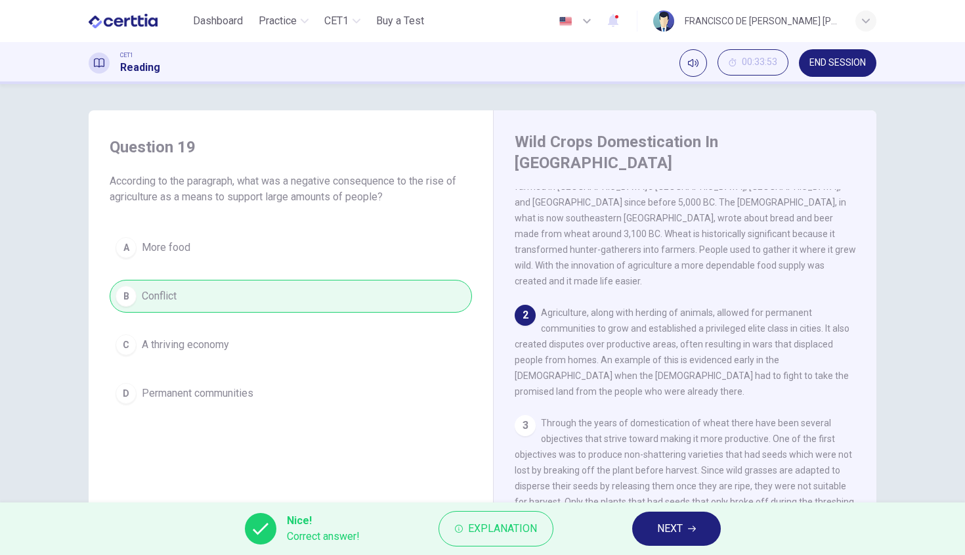
click at [670, 529] on span "NEXT" at bounding box center [670, 528] width 26 height 18
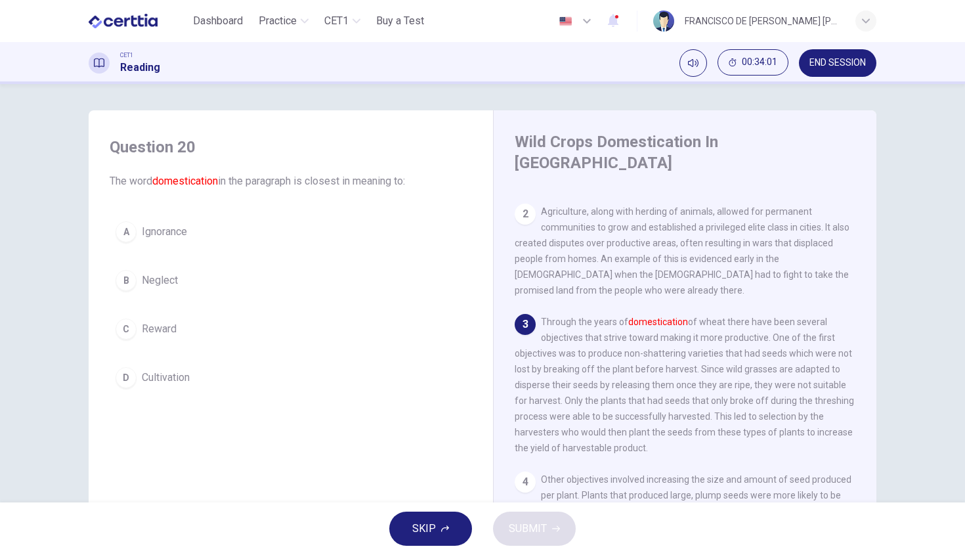
scroll to position [188, 0]
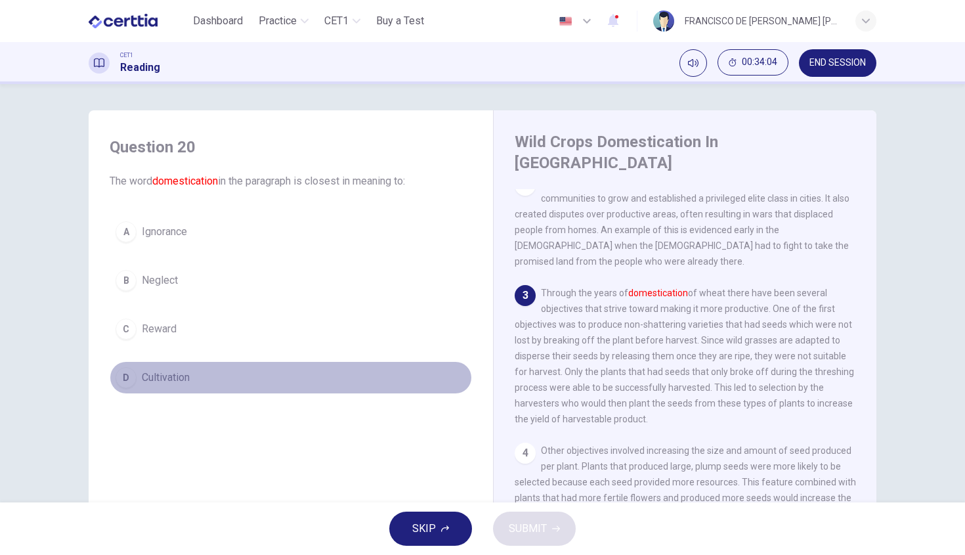
click at [150, 382] on span "Cultivation" at bounding box center [166, 378] width 48 height 16
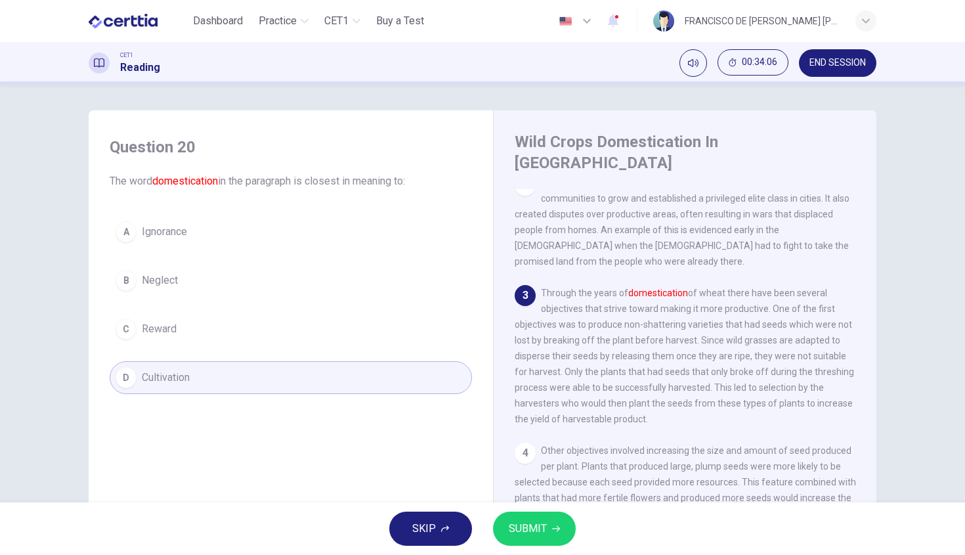
click at [515, 517] on button "SUBMIT" at bounding box center [534, 529] width 83 height 34
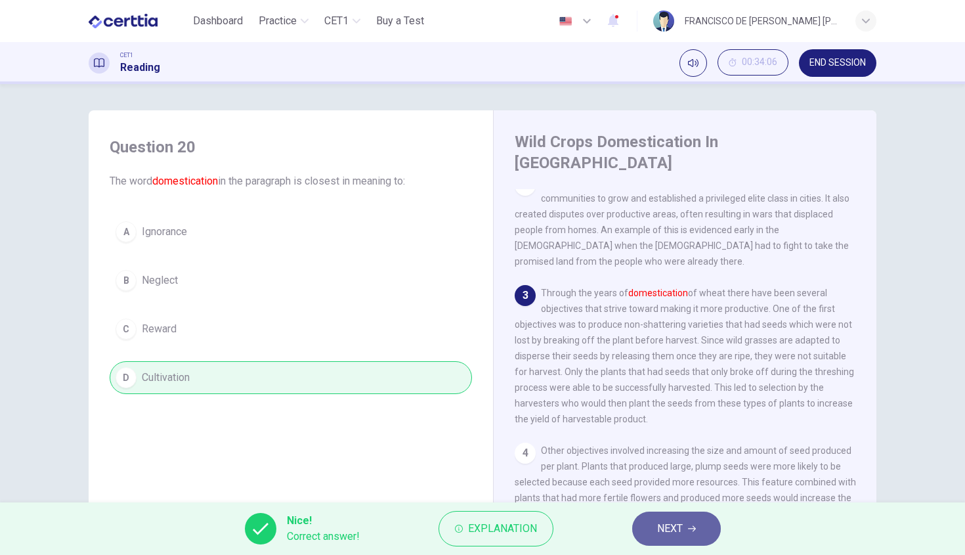
click at [655, 540] on button "NEXT" at bounding box center [676, 529] width 89 height 34
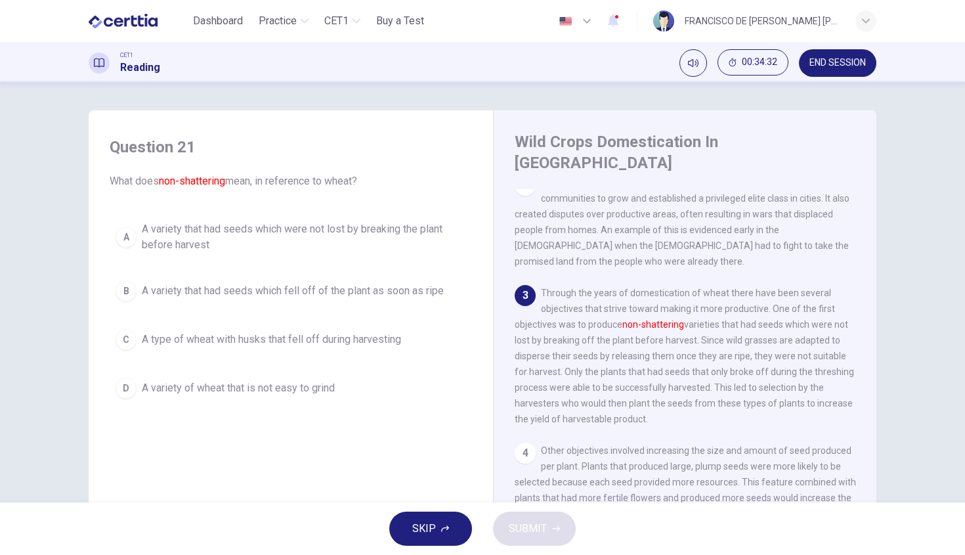
click at [330, 229] on span "A variety that had seeds which were not lost by breaking the plant before harve…" at bounding box center [304, 237] width 324 height 32
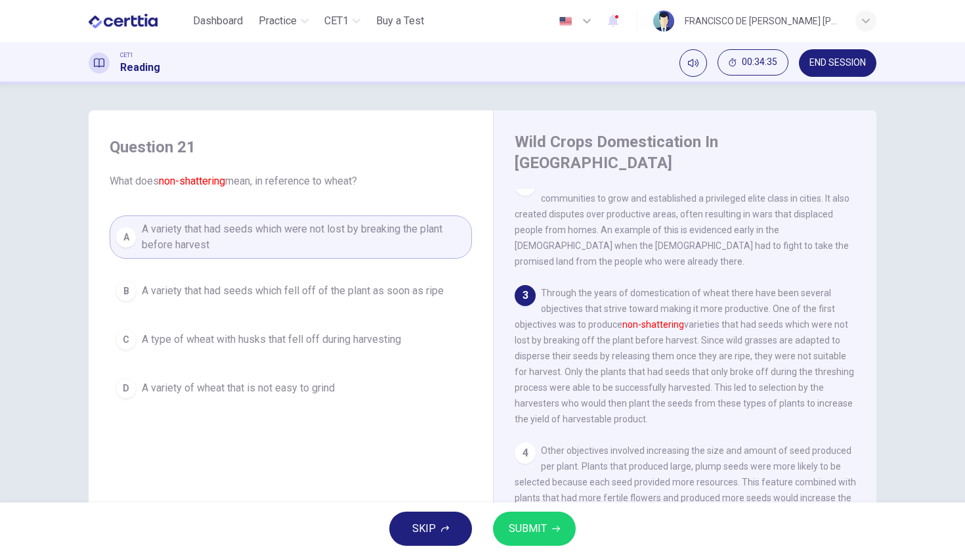
click at [523, 521] on span "SUBMIT" at bounding box center [528, 528] width 38 height 18
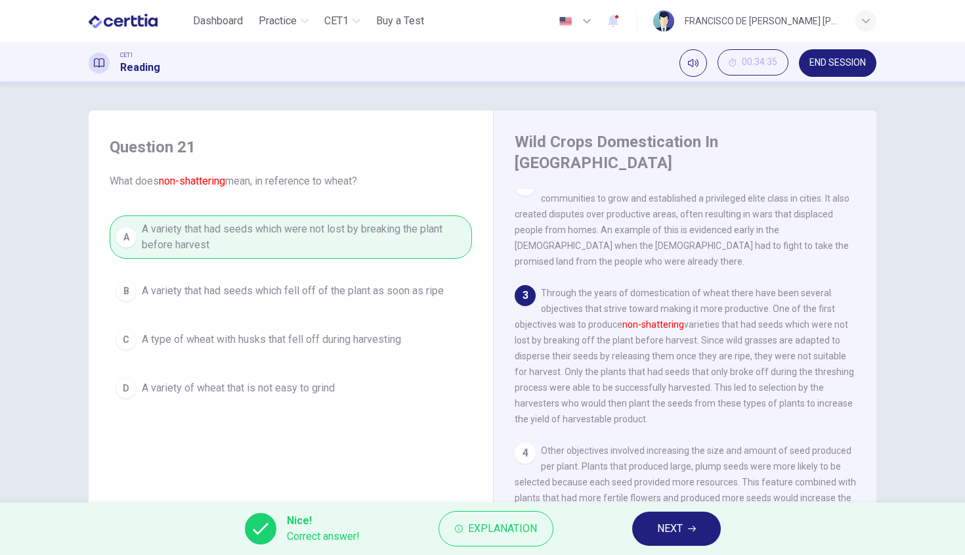
click at [647, 544] on button "NEXT" at bounding box center [676, 529] width 89 height 34
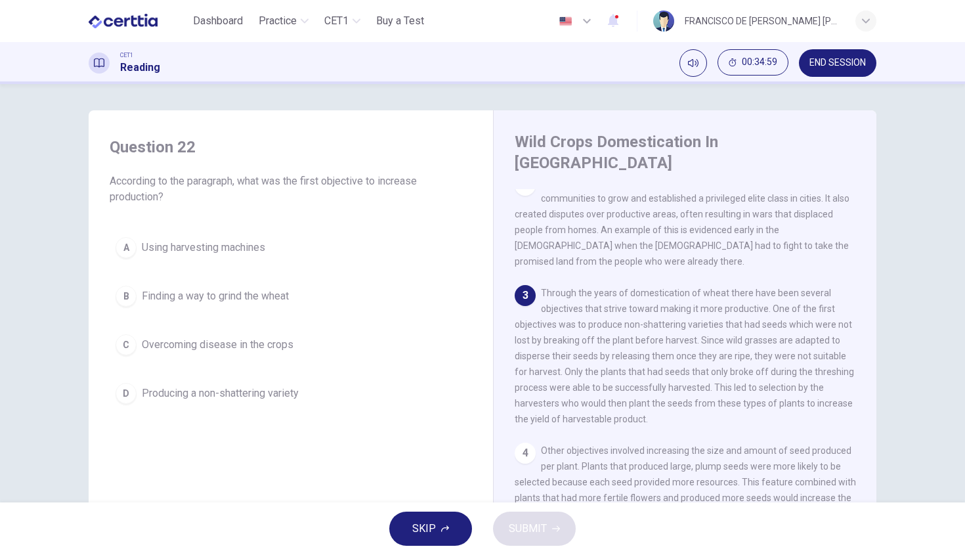
click at [272, 391] on span "Producing a non-shattering variety" at bounding box center [220, 393] width 157 height 16
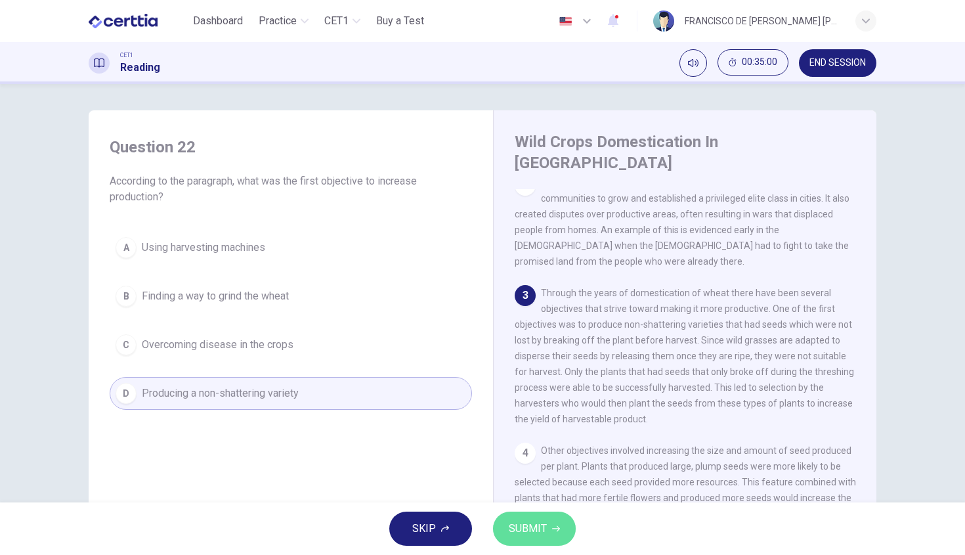
click at [557, 529] on icon "button" at bounding box center [556, 529] width 8 height 6
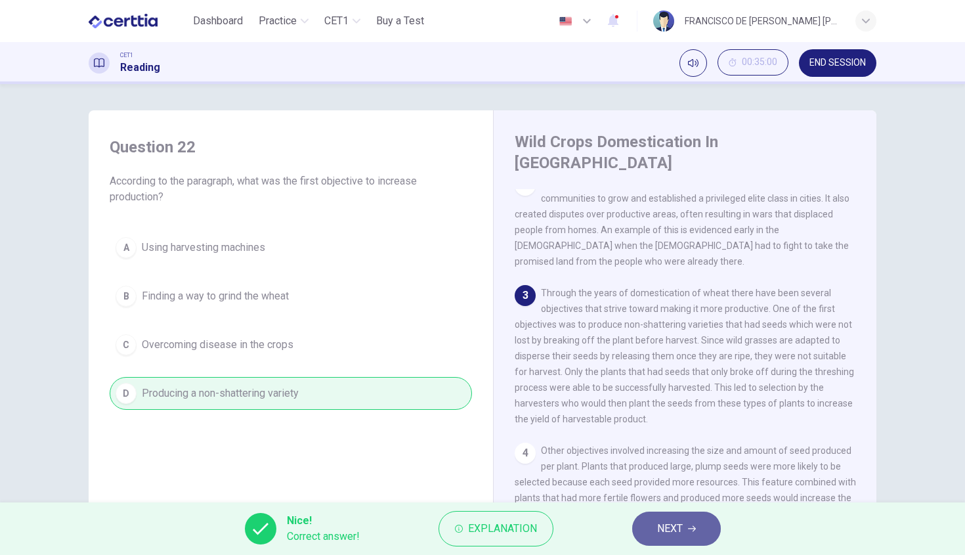
click at [677, 527] on span "NEXT" at bounding box center [670, 528] width 26 height 18
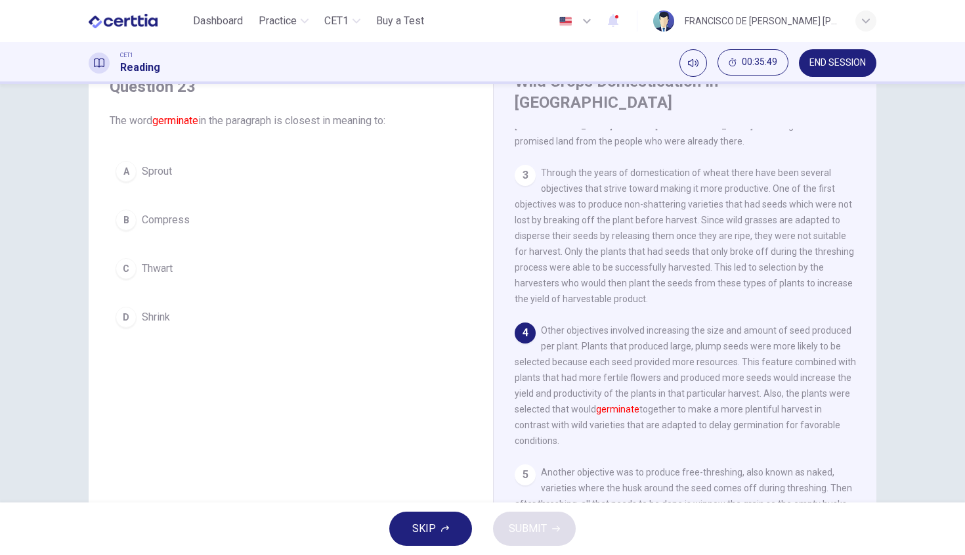
scroll to position [58, 0]
click at [176, 172] on button "A Sprout" at bounding box center [291, 174] width 362 height 33
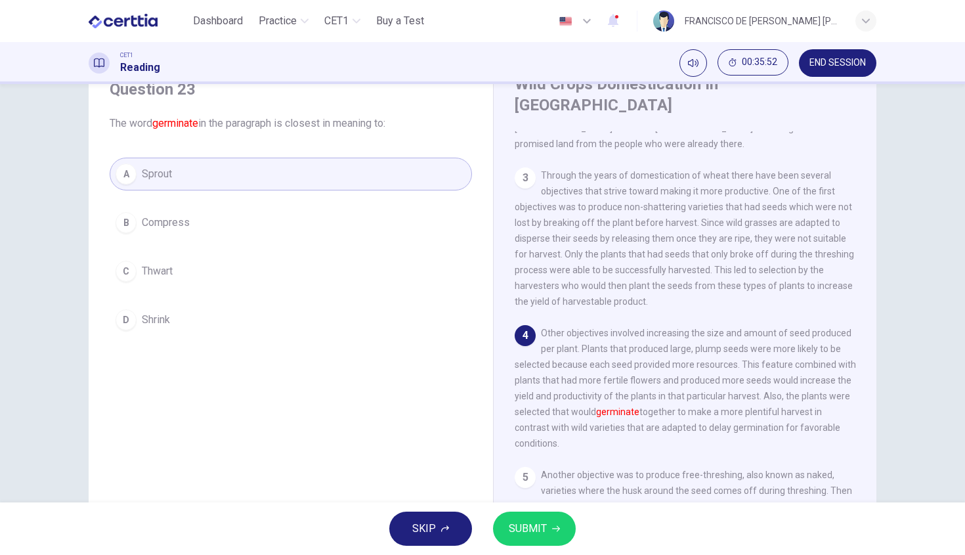
click at [532, 521] on span "SUBMIT" at bounding box center [528, 528] width 38 height 18
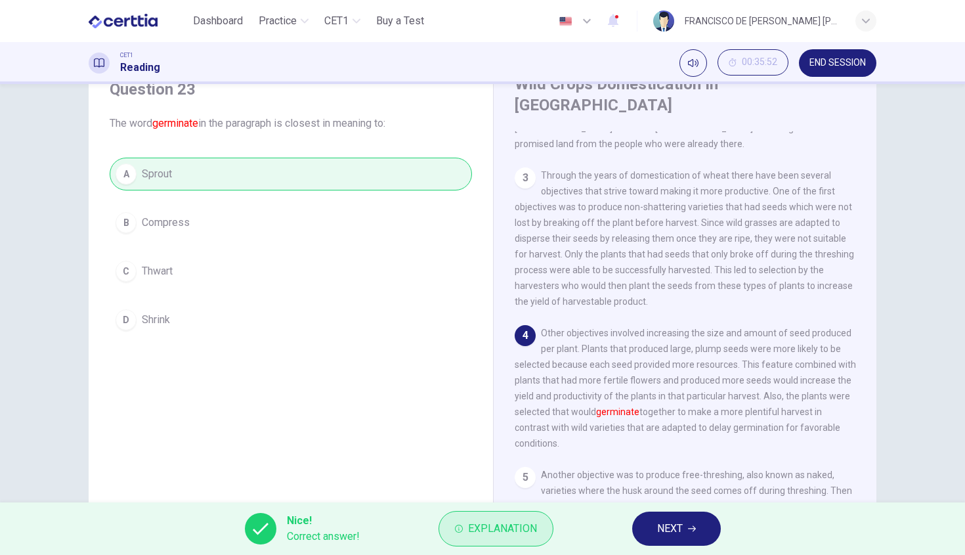
click at [445, 533] on button "Explanation" at bounding box center [496, 528] width 115 height 35
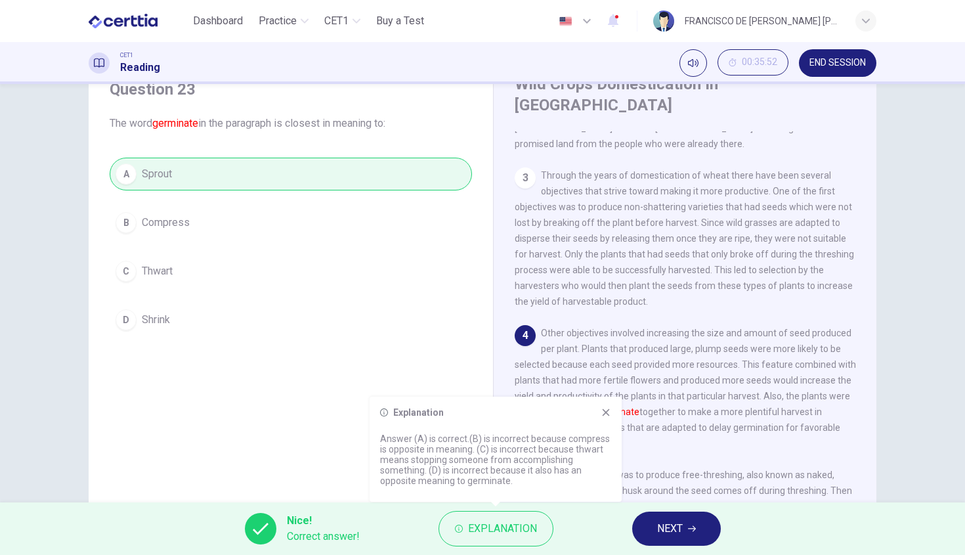
click at [606, 410] on icon at bounding box center [606, 412] width 11 height 11
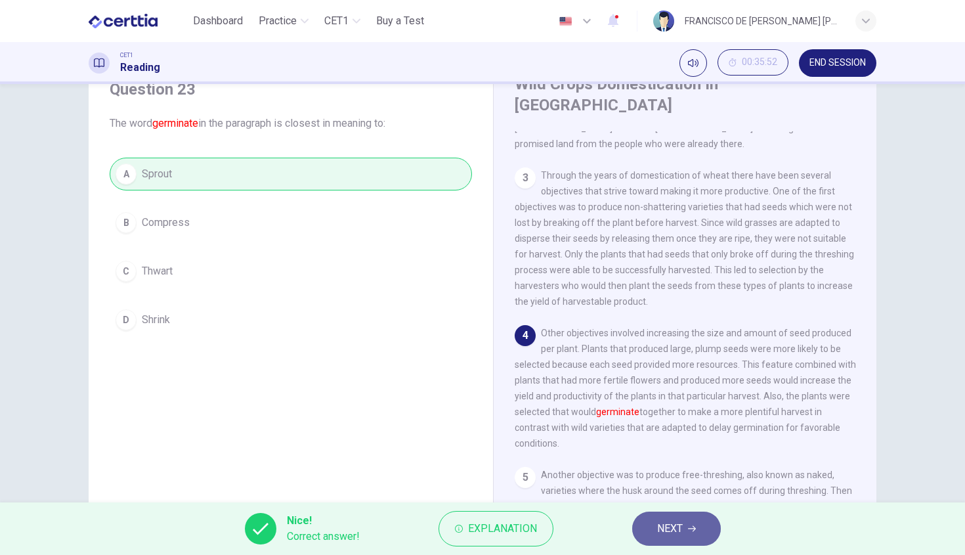
click at [670, 534] on span "NEXT" at bounding box center [670, 528] width 26 height 18
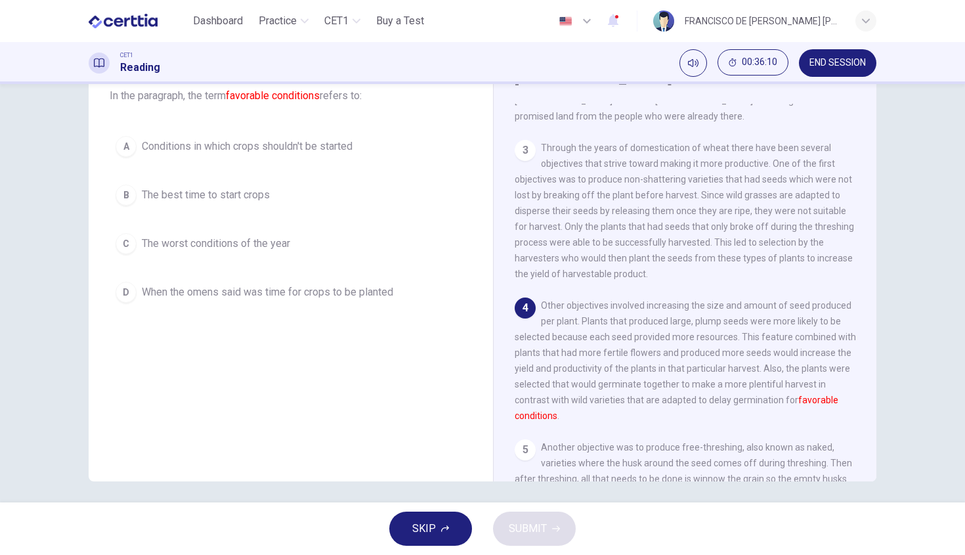
scroll to position [56, 0]
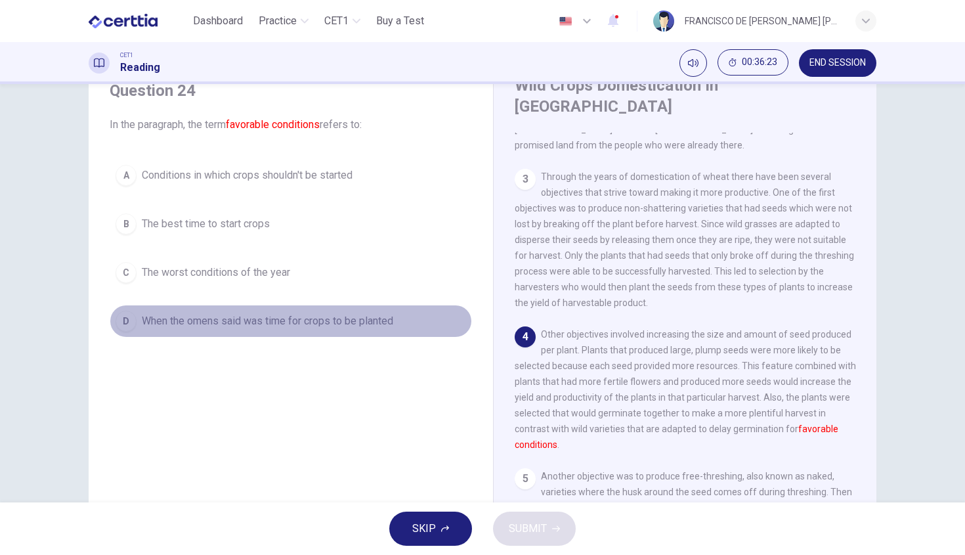
click at [302, 323] on span "When the omens said was time for crops to be planted" at bounding box center [267, 321] width 251 height 16
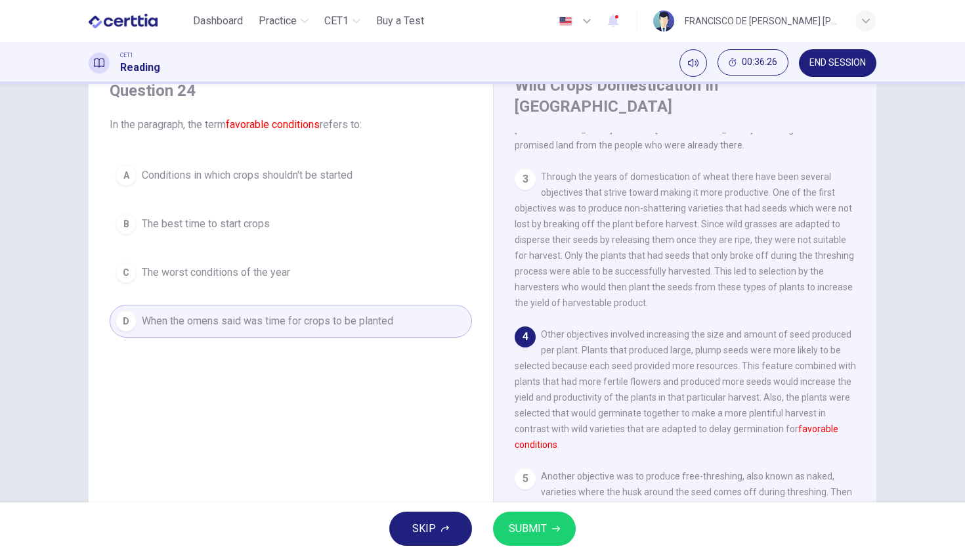
click at [569, 531] on button "SUBMIT" at bounding box center [534, 529] width 83 height 34
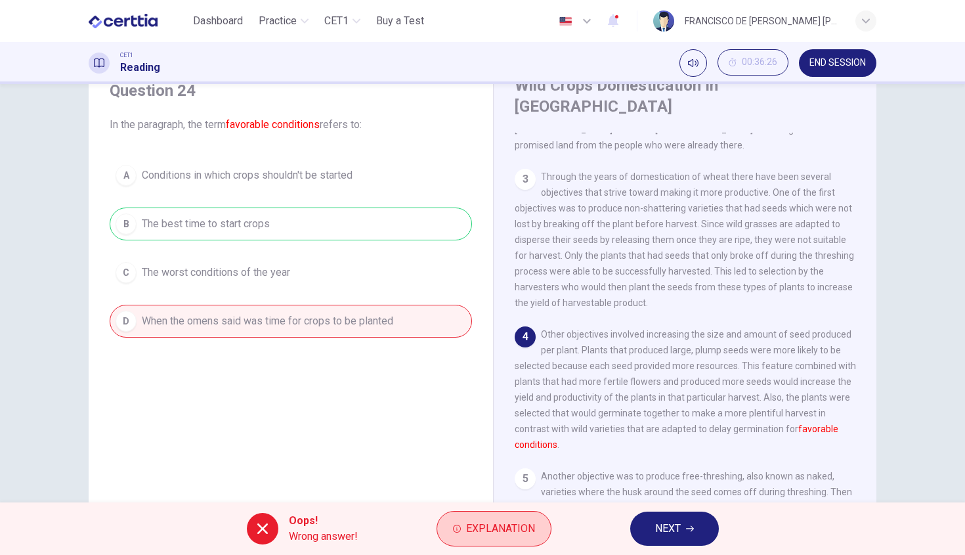
click at [487, 540] on button "Explanation" at bounding box center [494, 528] width 115 height 35
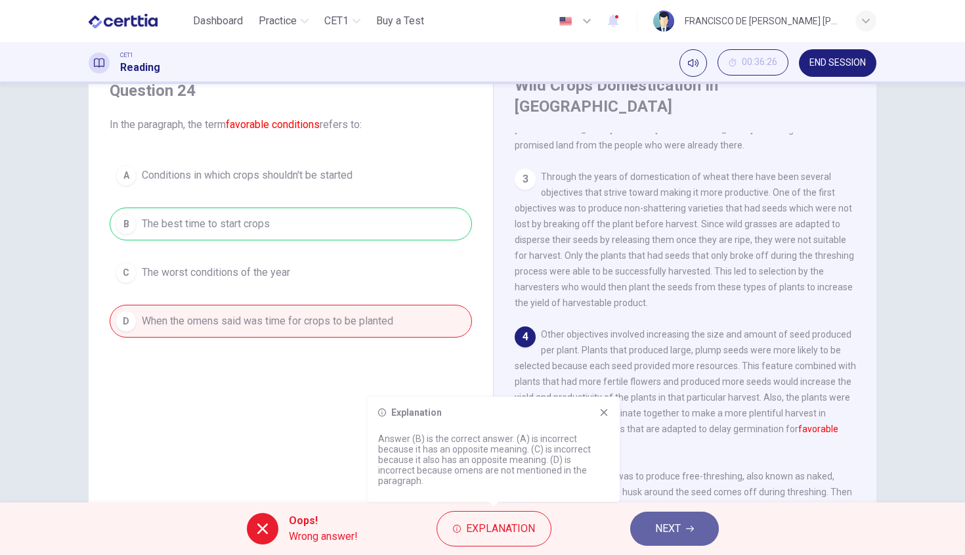
click at [677, 536] on span "NEXT" at bounding box center [668, 528] width 26 height 18
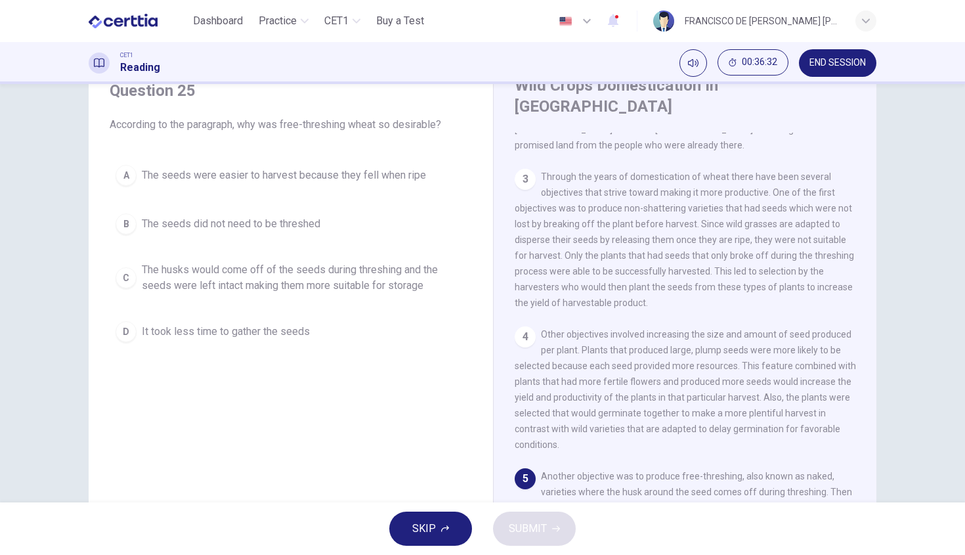
scroll to position [91, 0]
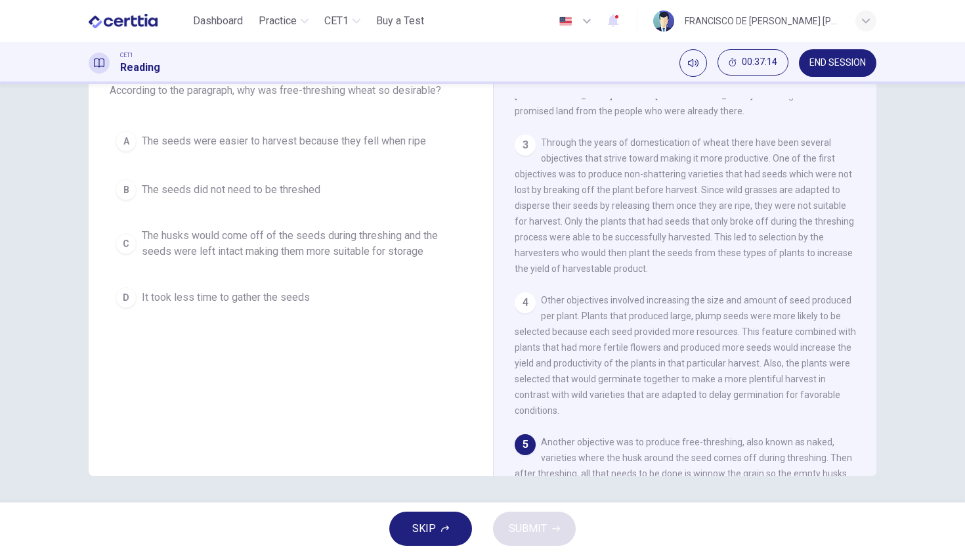
click at [230, 253] on span "The husks would come off of the seeds during threshing and the seeds were left …" at bounding box center [304, 244] width 324 height 32
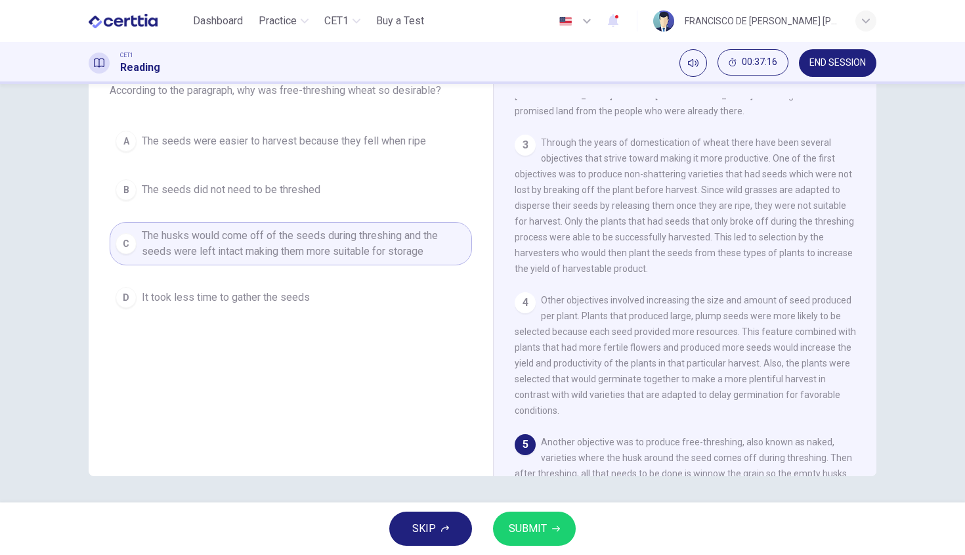
click at [557, 521] on button "SUBMIT" at bounding box center [534, 529] width 83 height 34
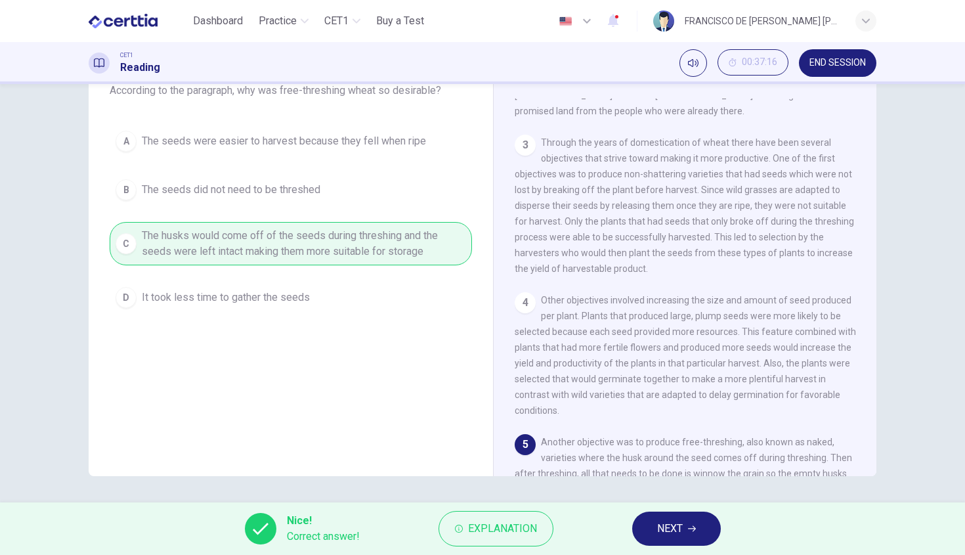
click at [646, 527] on button "NEXT" at bounding box center [676, 529] width 89 height 34
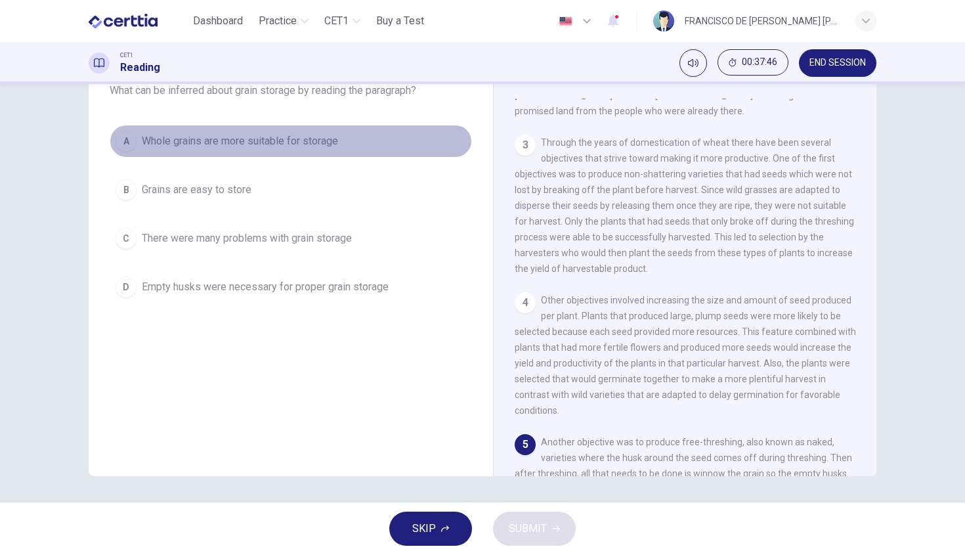
click at [295, 137] on span "Whole grains are more suitable for storage" at bounding box center [240, 141] width 196 height 16
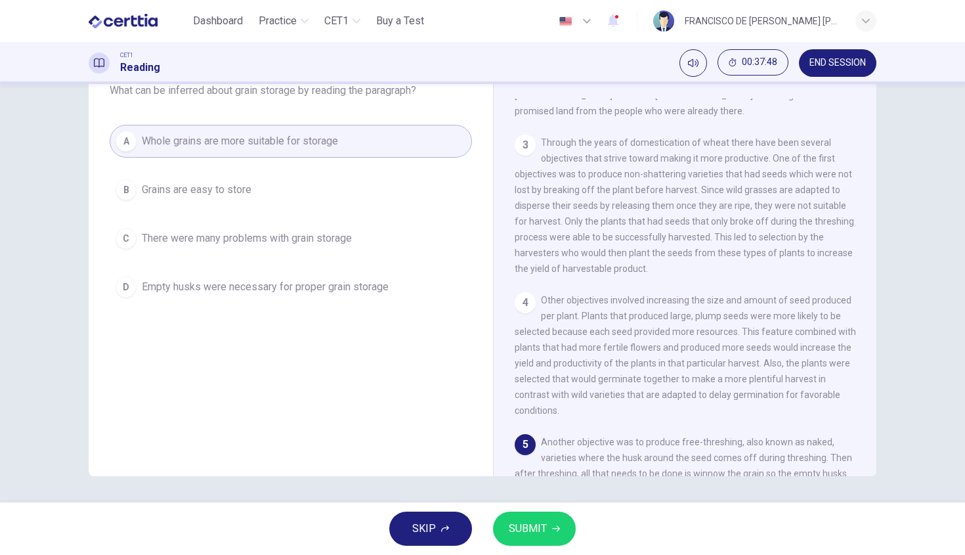
click at [562, 531] on button "SUBMIT" at bounding box center [534, 529] width 83 height 34
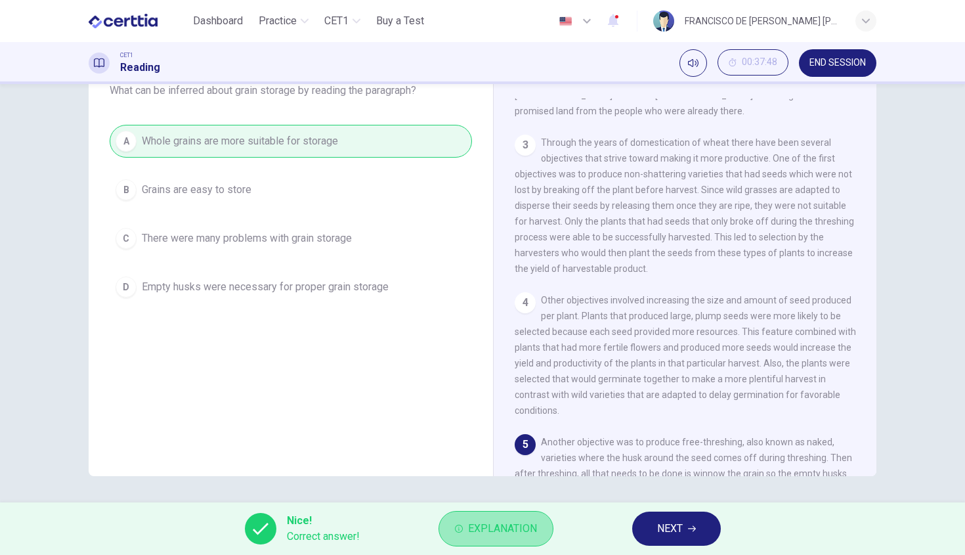
click at [493, 522] on span "Explanation" at bounding box center [502, 528] width 69 height 18
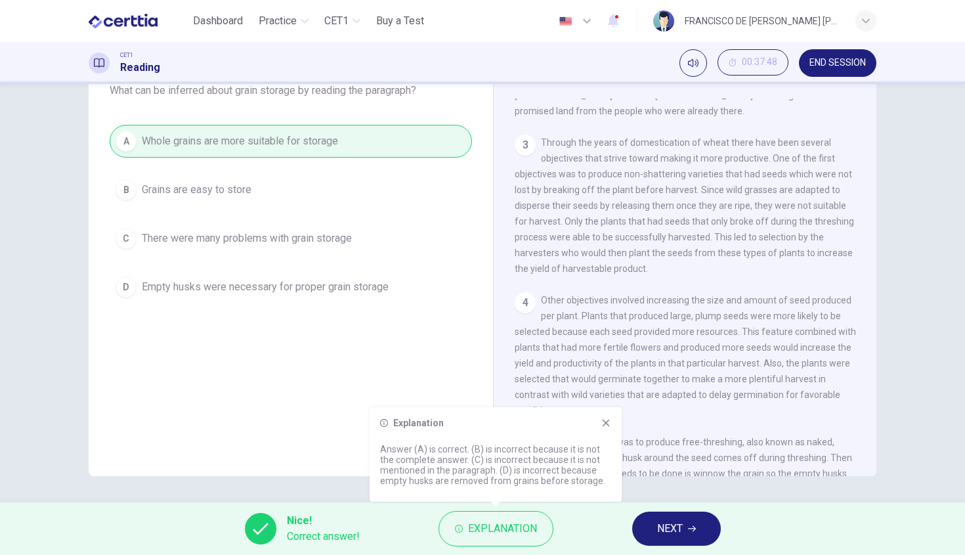
click at [609, 422] on icon at bounding box center [606, 423] width 11 height 11
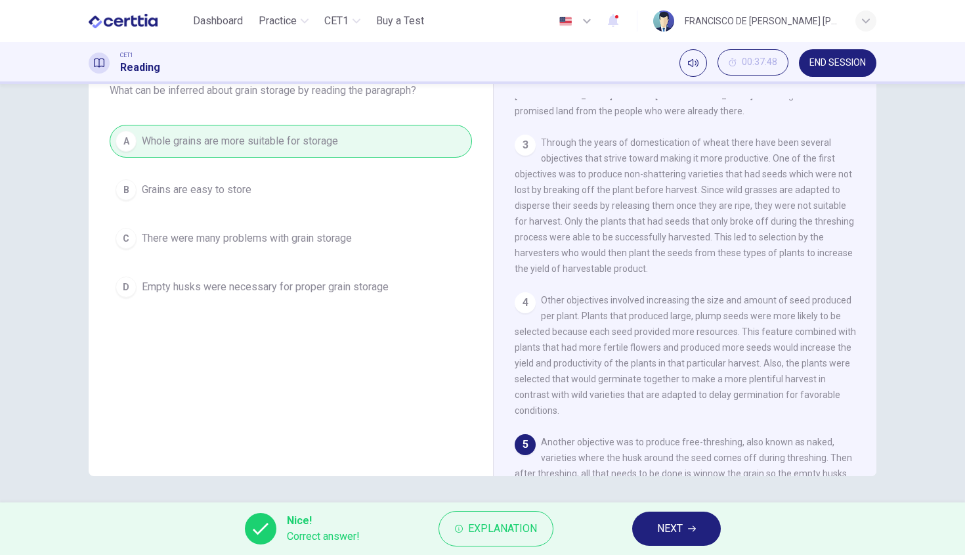
click at [678, 521] on span "NEXT" at bounding box center [670, 528] width 26 height 18
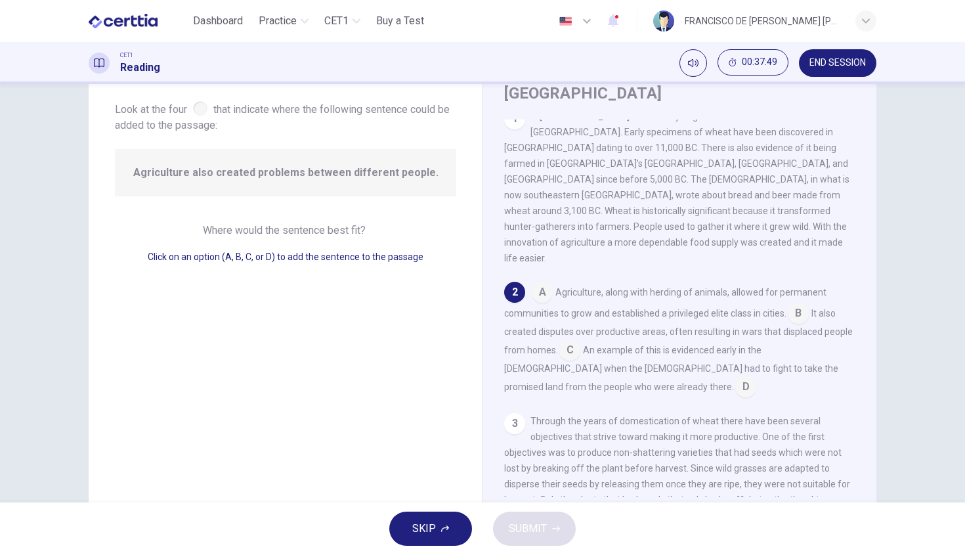
scroll to position [67, 0]
click at [797, 307] on input at bounding box center [798, 317] width 21 height 21
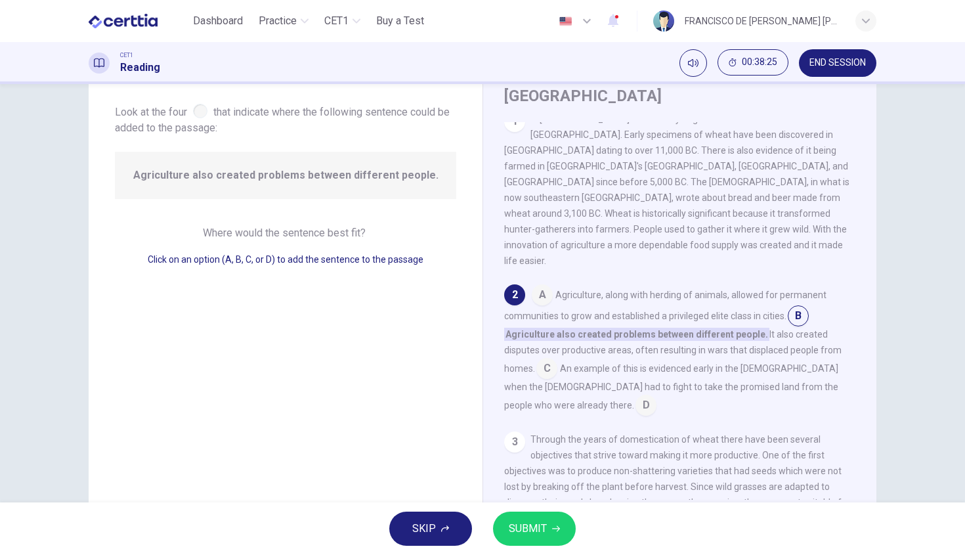
click at [550, 533] on button "SUBMIT" at bounding box center [534, 529] width 83 height 34
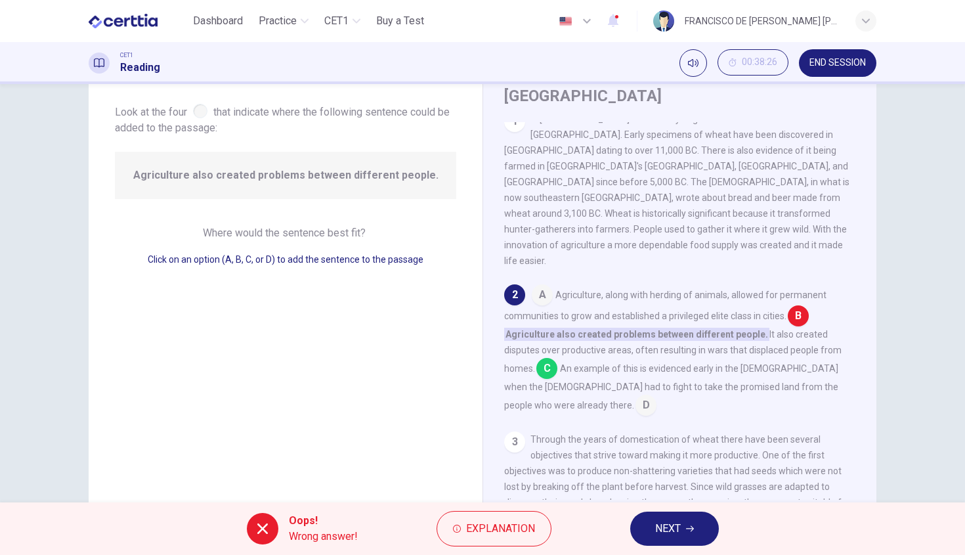
click at [536, 359] on input at bounding box center [546, 369] width 21 height 21
click at [641, 528] on button "NEXT" at bounding box center [674, 529] width 89 height 34
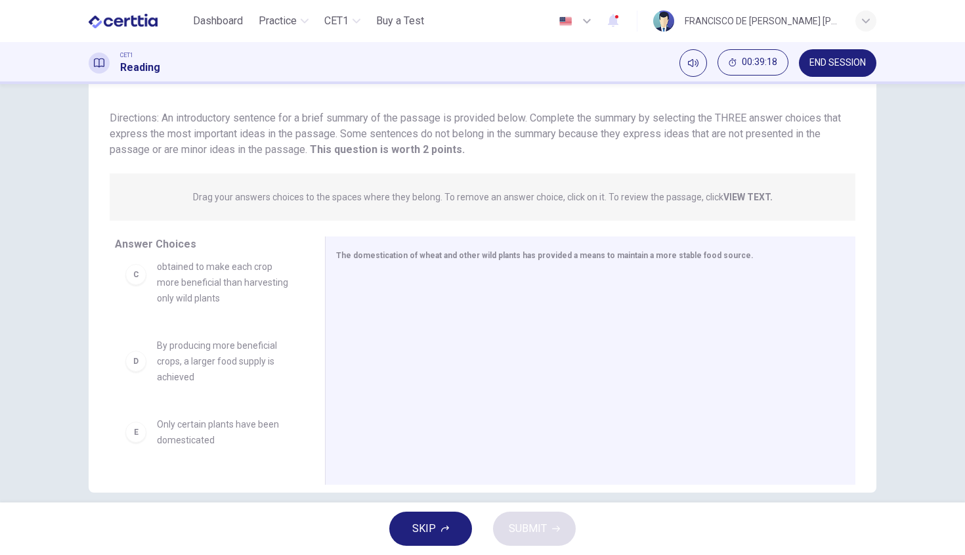
scroll to position [0, 0]
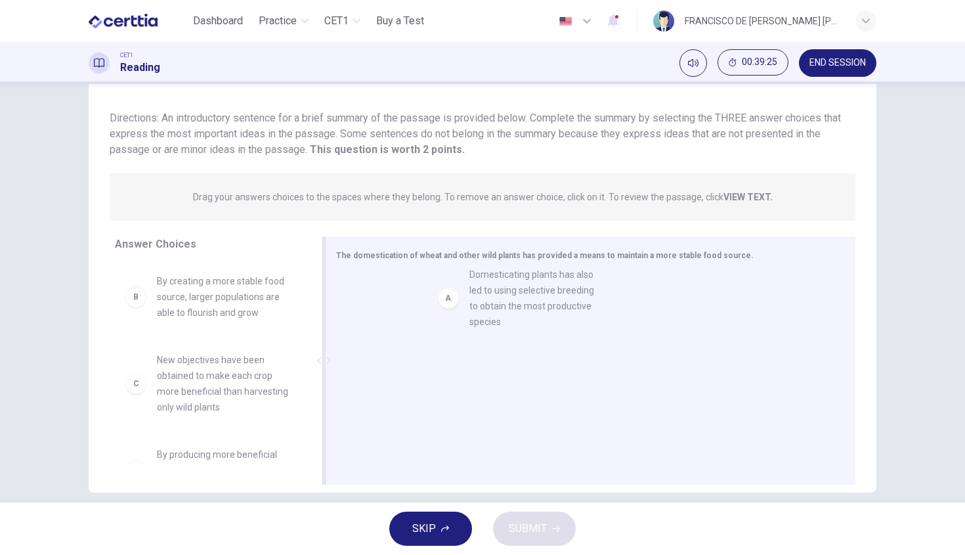
drag, startPoint x: 211, startPoint y: 303, endPoint x: 534, endPoint y: 297, distance: 323.1
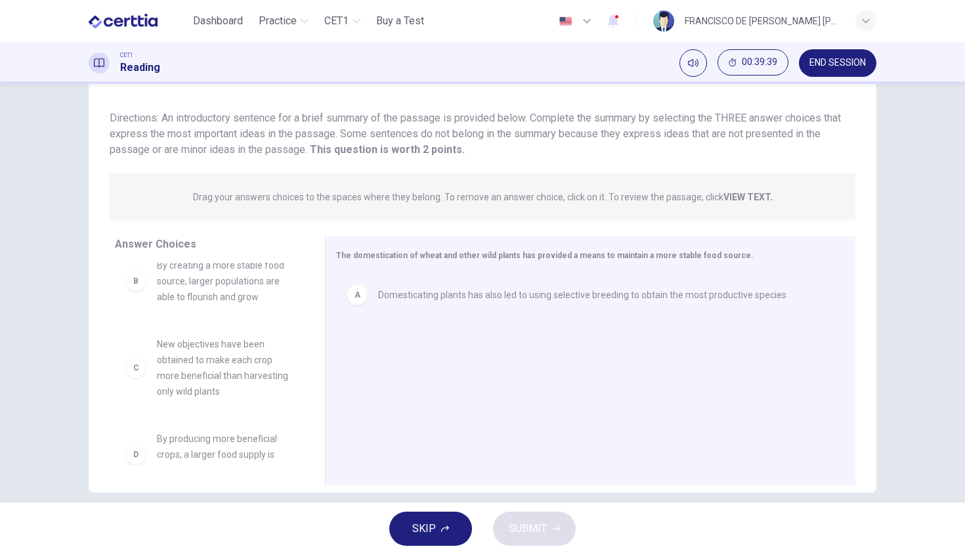
scroll to position [37, 0]
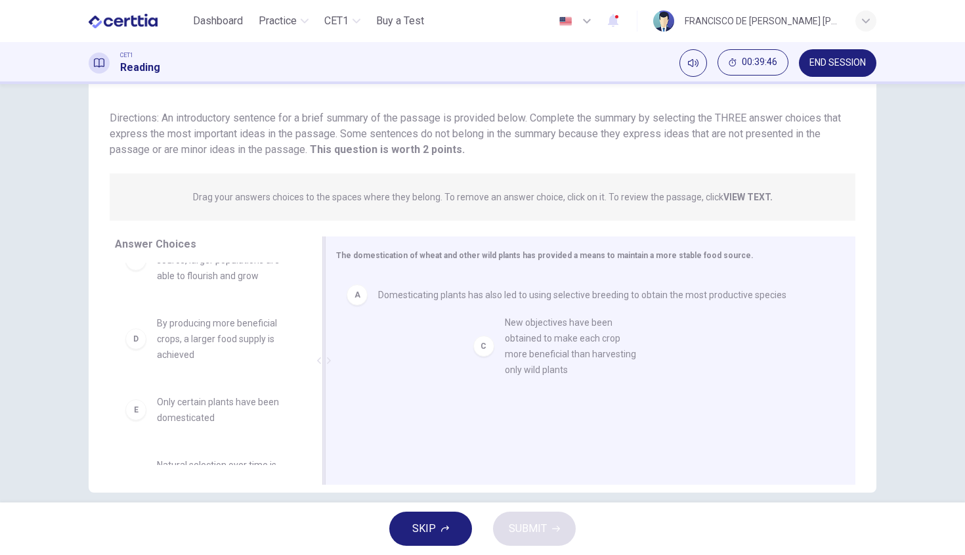
drag, startPoint x: 203, startPoint y: 348, endPoint x: 559, endPoint y: 348, distance: 355.9
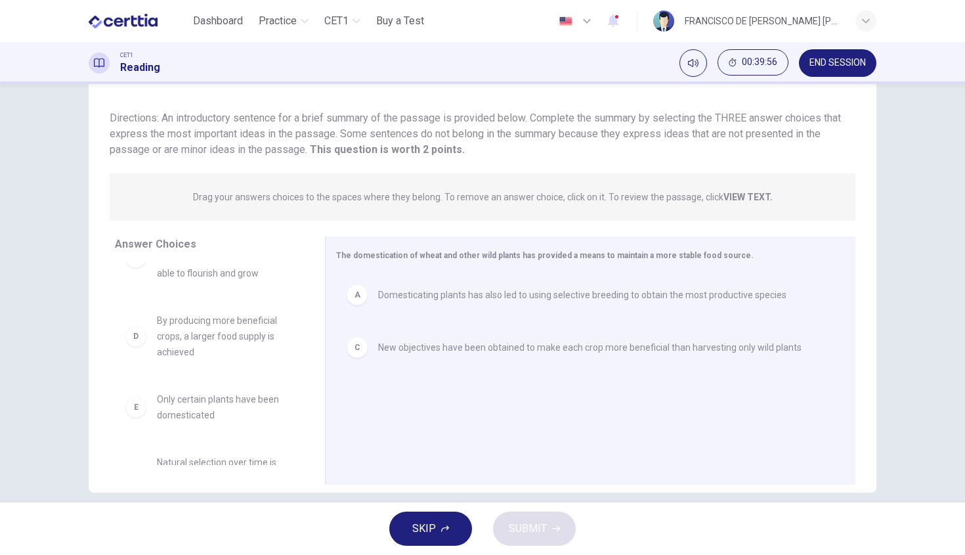
scroll to position [11, 0]
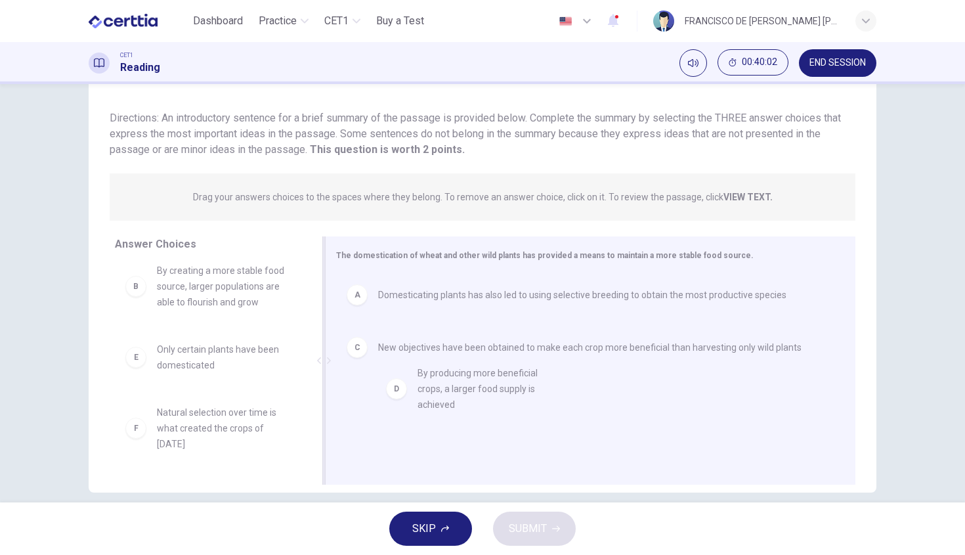
drag, startPoint x: 220, startPoint y: 367, endPoint x: 485, endPoint y: 391, distance: 266.4
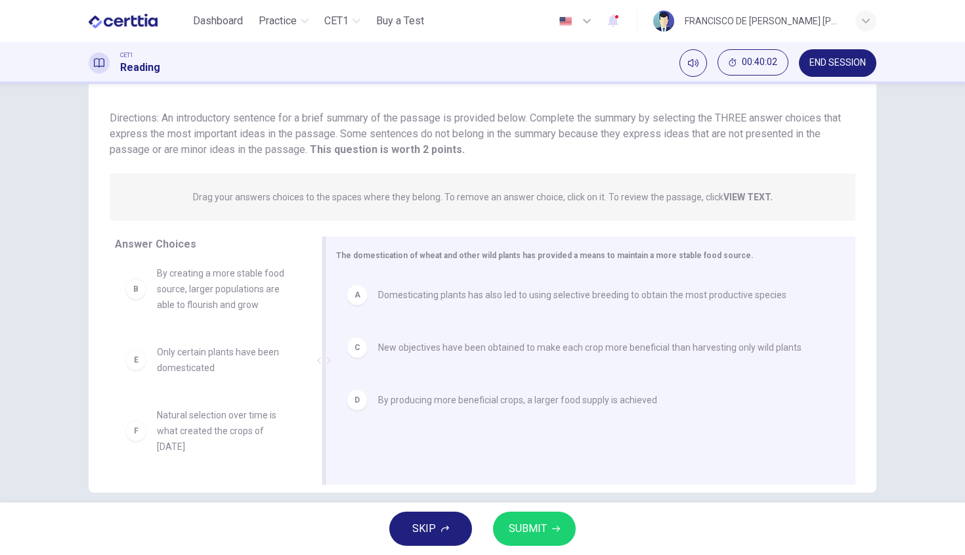
scroll to position [0, 0]
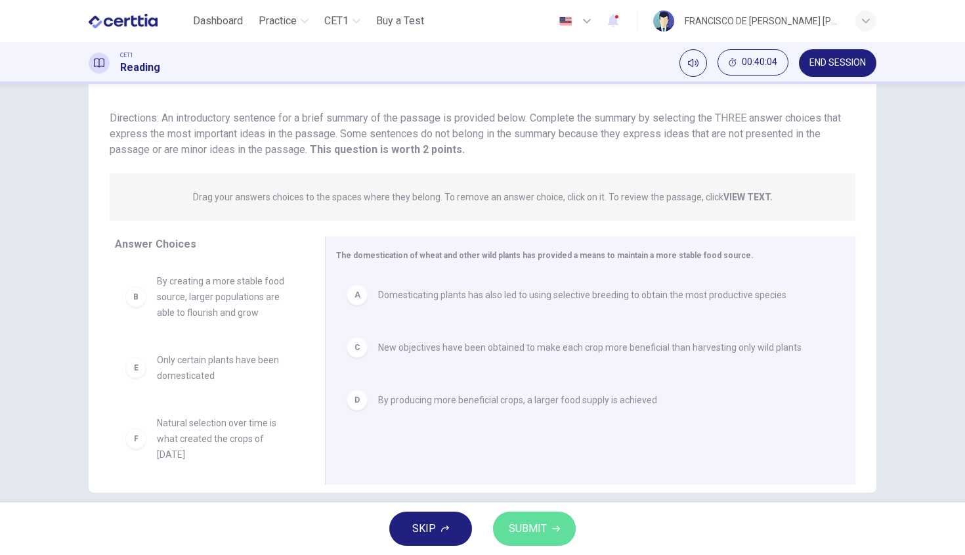
click at [542, 521] on span "SUBMIT" at bounding box center [528, 528] width 38 height 18
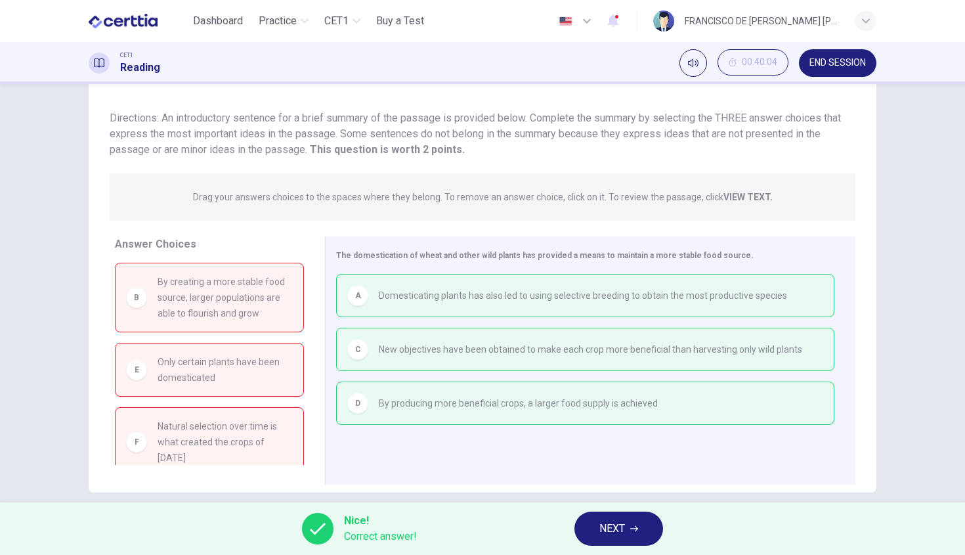
click at [638, 519] on button "NEXT" at bounding box center [619, 529] width 89 height 34
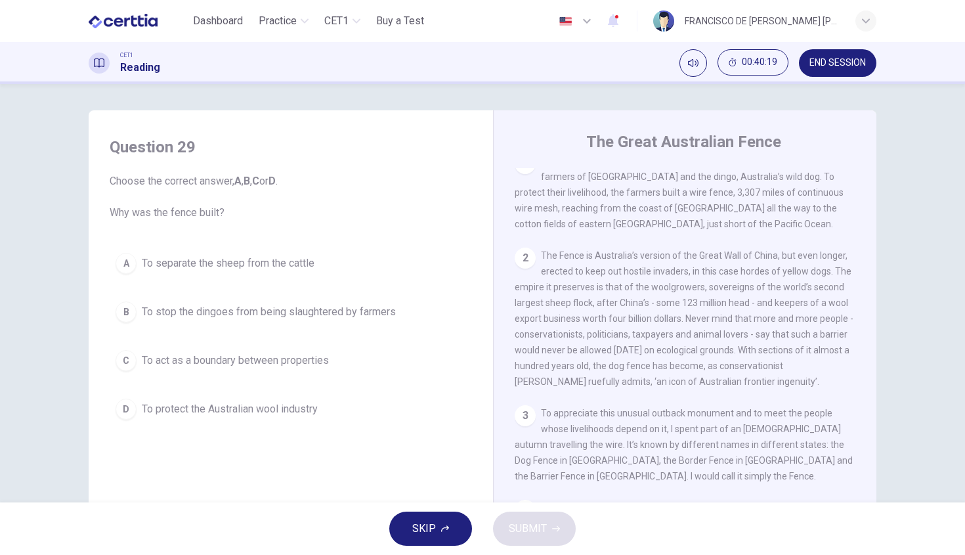
scroll to position [193, 0]
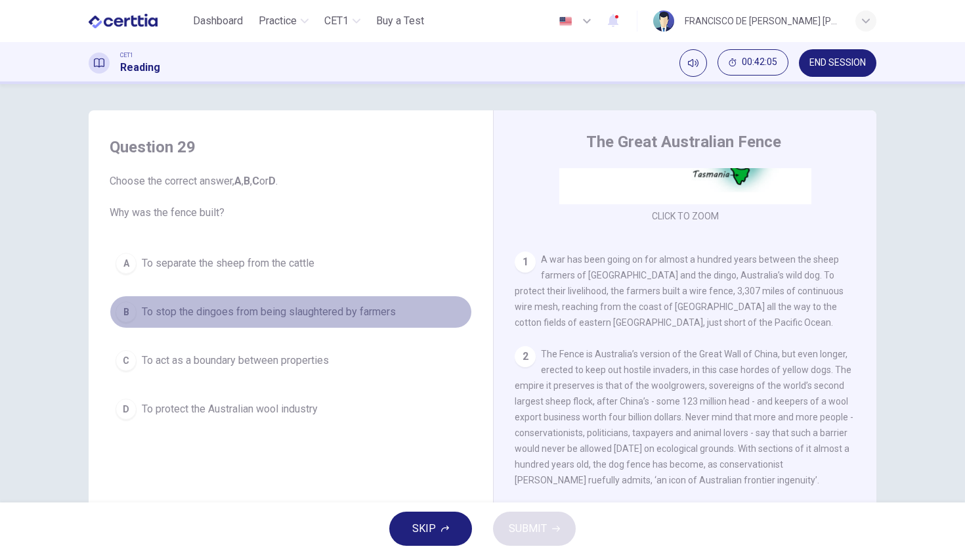
click at [235, 316] on span "To stop the dingoes from being slaughtered by farmers" at bounding box center [269, 312] width 254 height 16
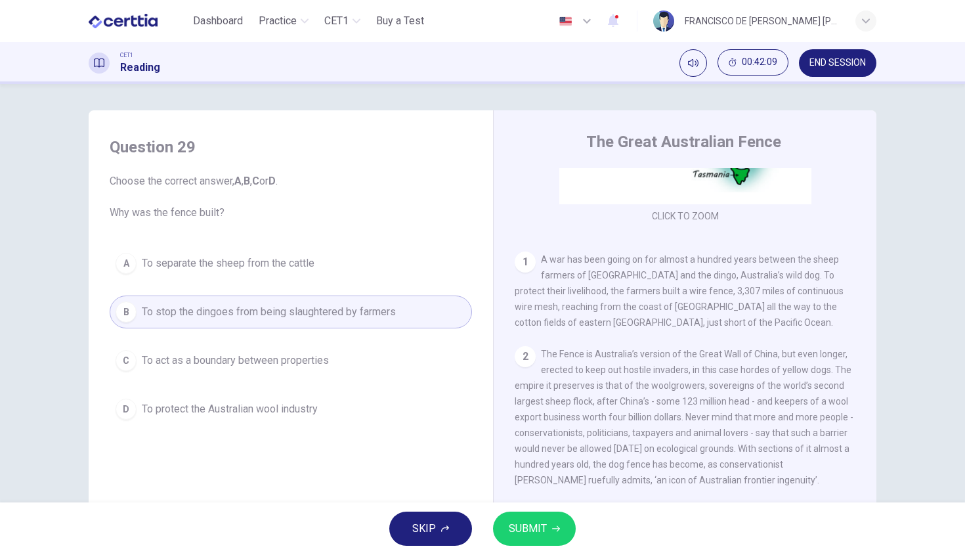
click at [242, 270] on span "To separate the sheep from the cattle" at bounding box center [228, 263] width 173 height 16
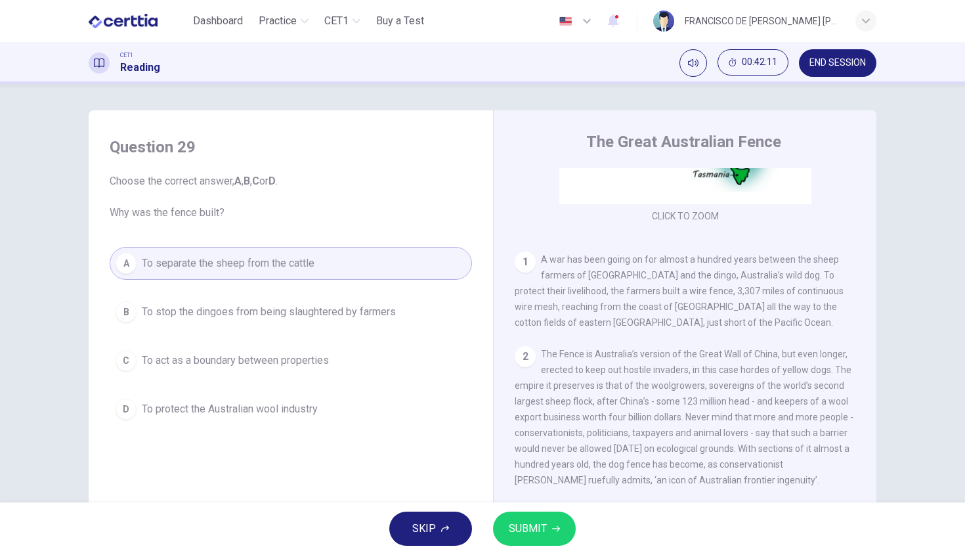
click at [550, 520] on button "SUBMIT" at bounding box center [534, 529] width 83 height 34
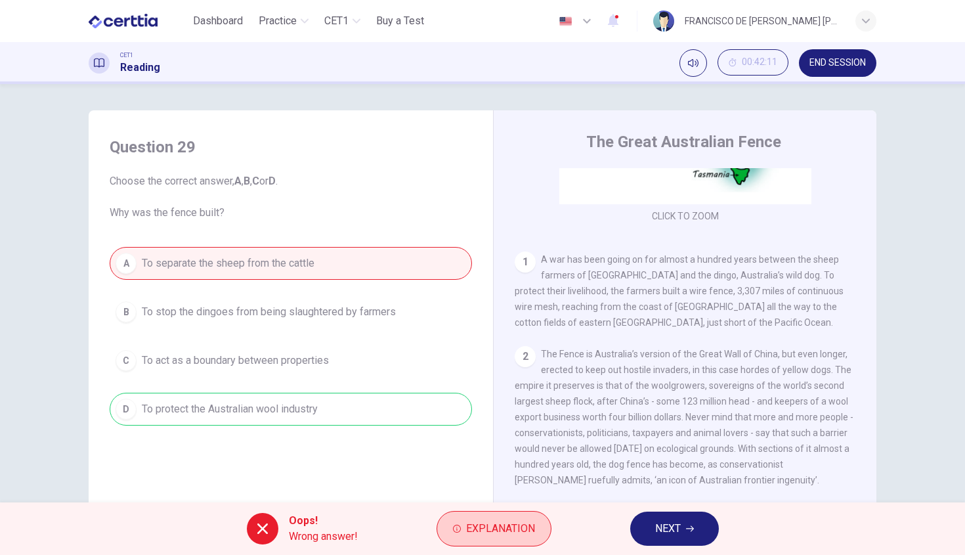
click at [470, 525] on span "Explanation" at bounding box center [500, 528] width 69 height 18
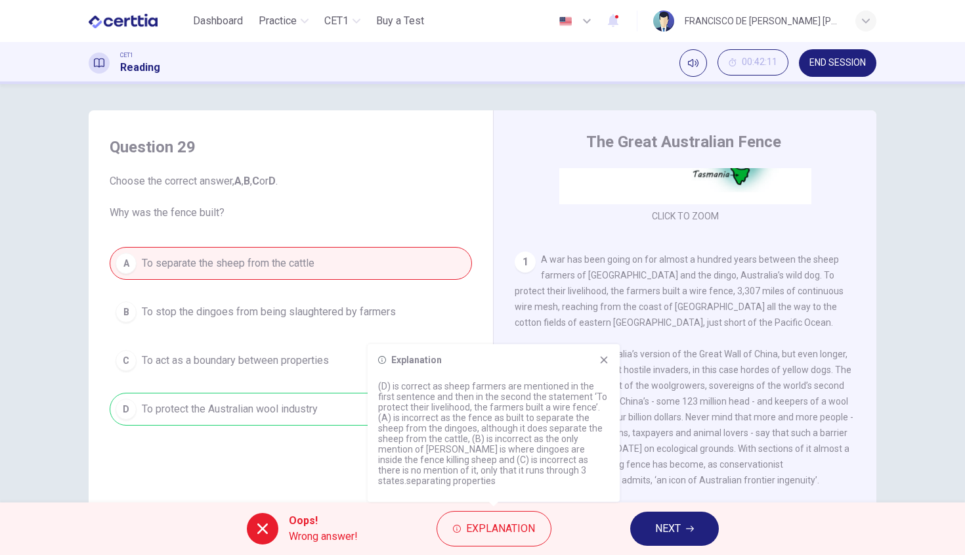
click at [640, 529] on button "NEXT" at bounding box center [674, 529] width 89 height 34
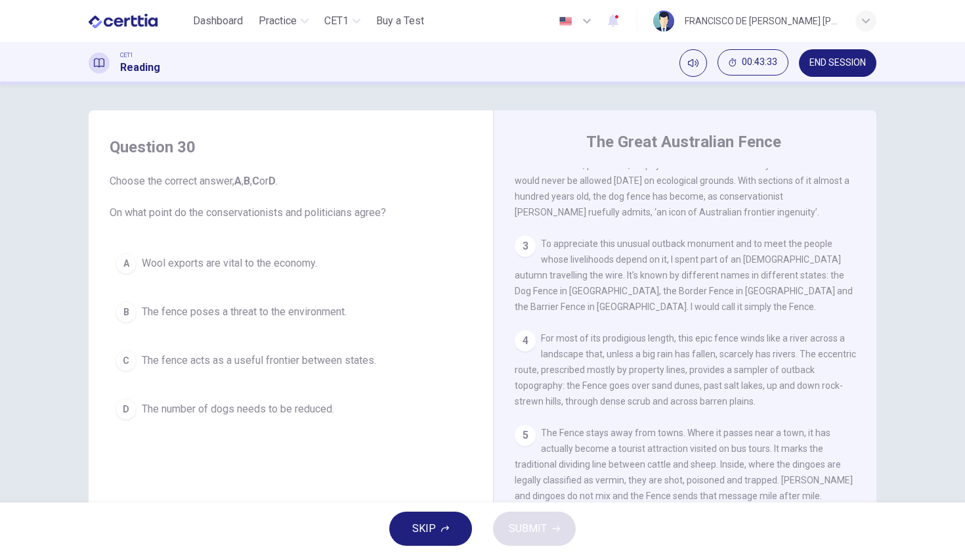
scroll to position [475, 0]
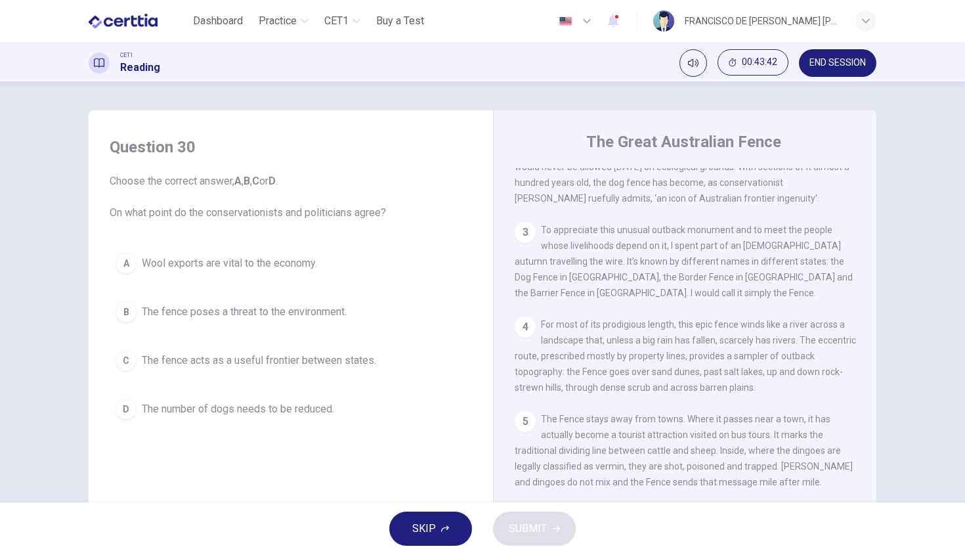
click at [214, 263] on span "Wool exports are vital to the economy." at bounding box center [229, 263] width 175 height 16
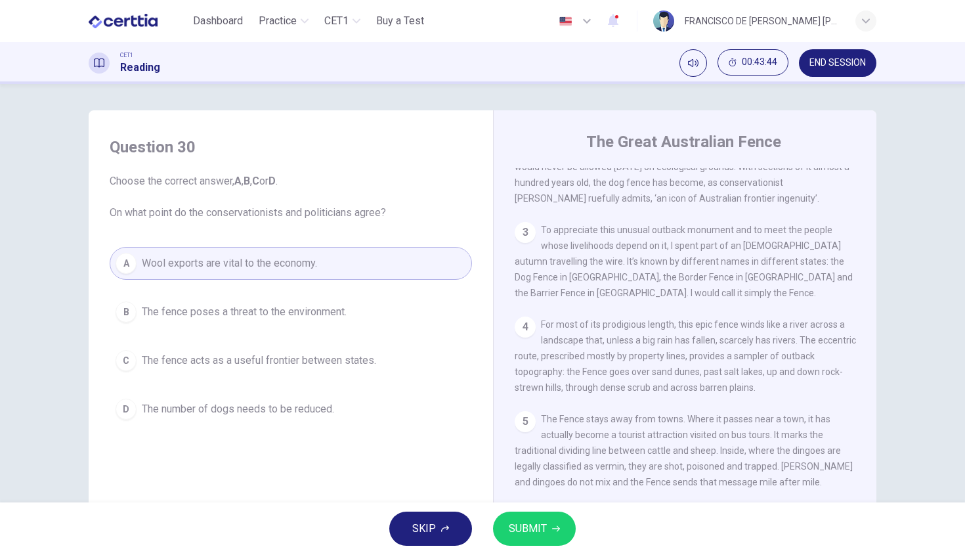
click at [547, 512] on button "SUBMIT" at bounding box center [534, 529] width 83 height 34
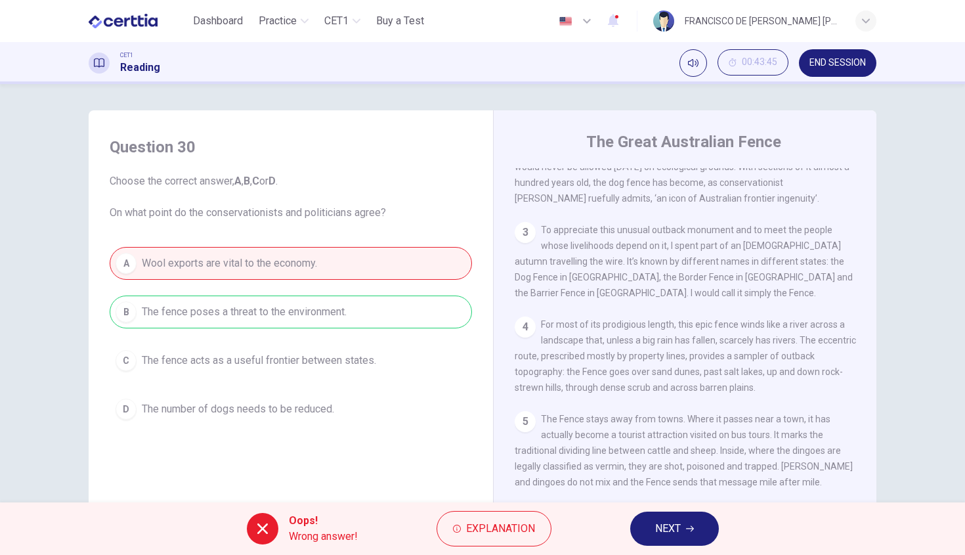
click at [273, 317] on div "A Wool exports are vital to the economy. B The fence poses a threat to the envi…" at bounding box center [291, 336] width 362 height 179
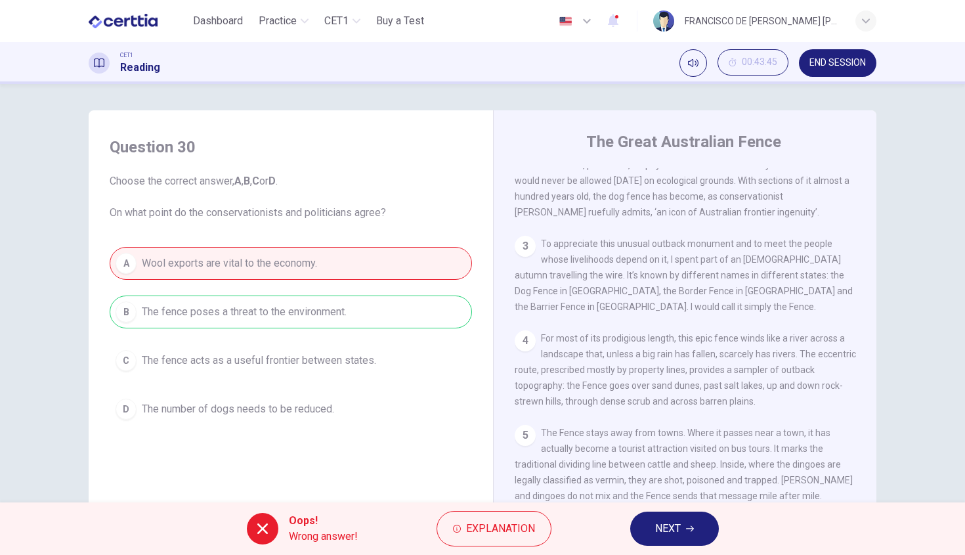
scroll to position [436, 0]
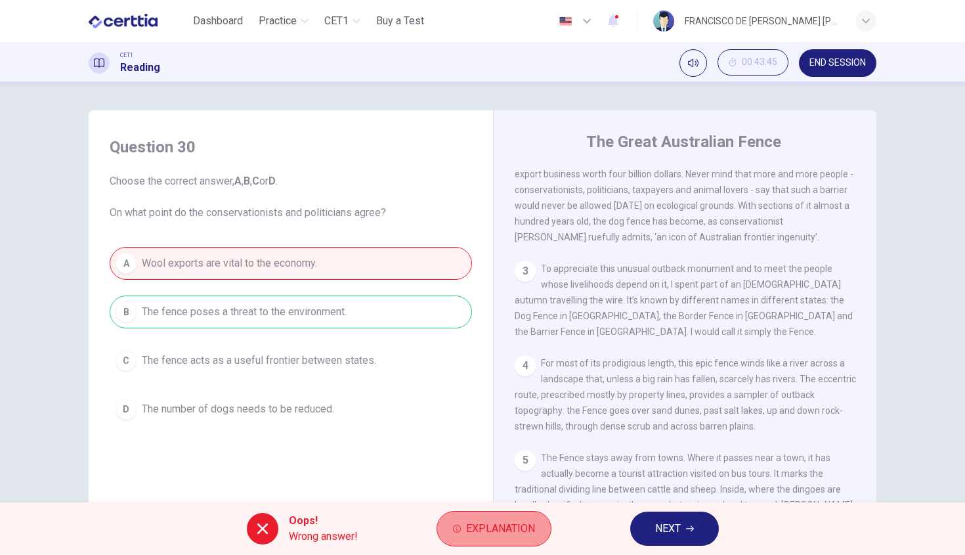
click at [466, 531] on span "Explanation" at bounding box center [500, 528] width 69 height 18
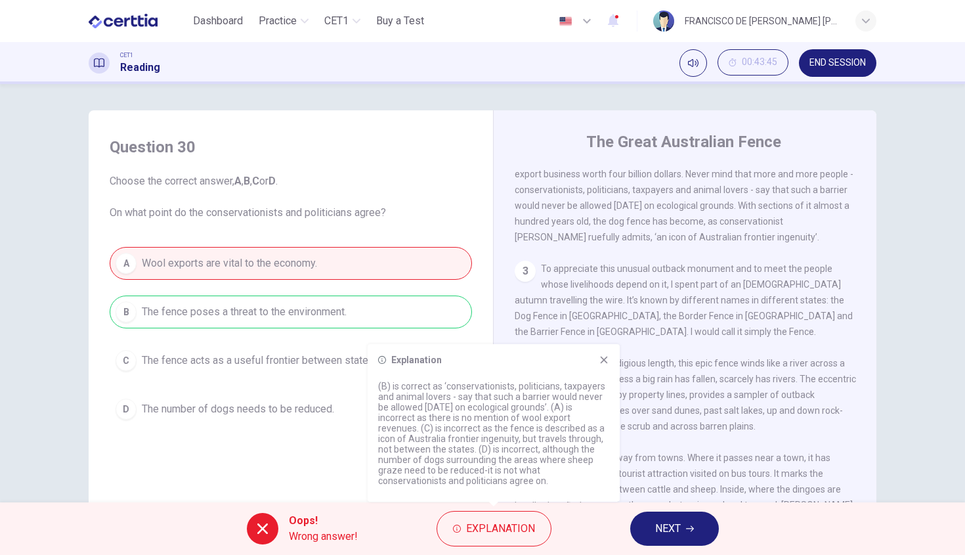
click at [673, 525] on span "NEXT" at bounding box center [668, 528] width 26 height 18
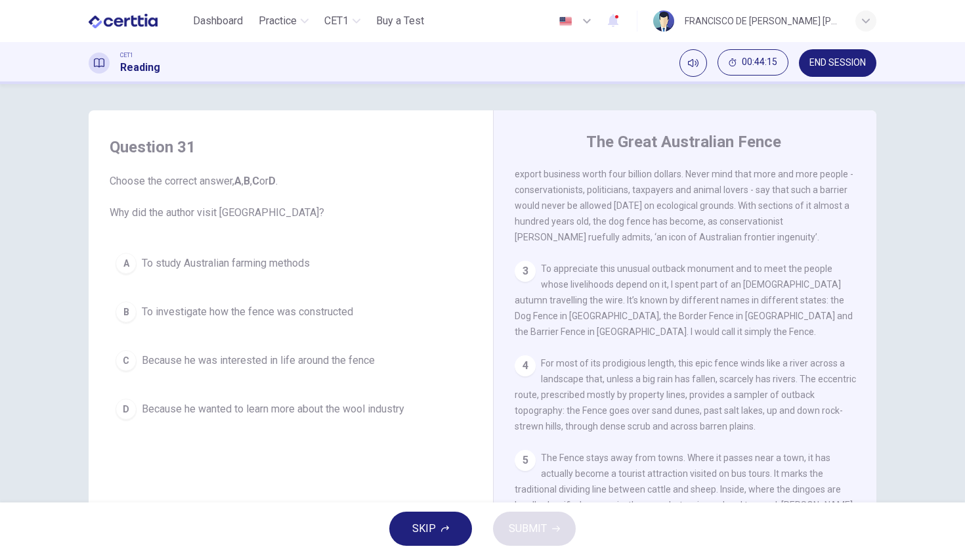
click at [360, 362] on span "Because he was interested in life around the fence" at bounding box center [258, 361] width 233 height 16
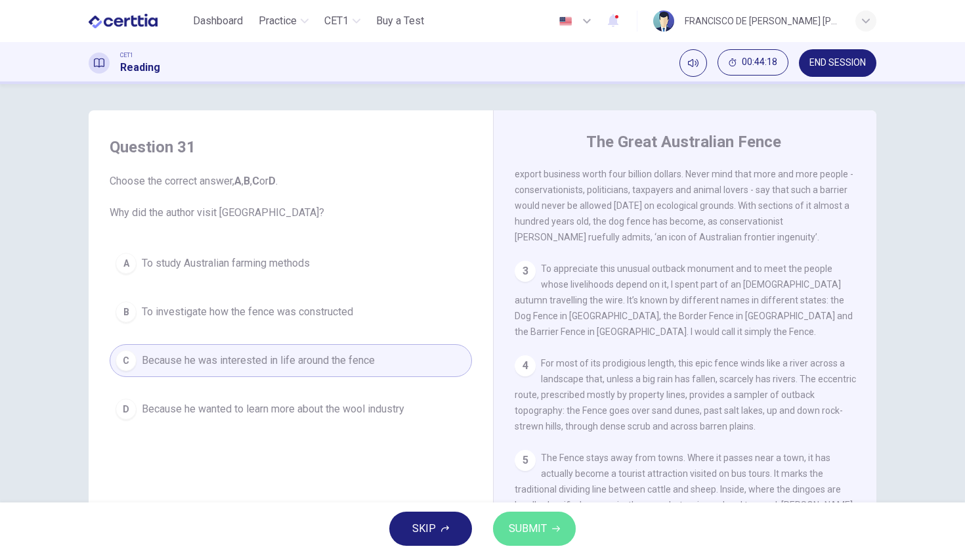
click at [529, 525] on span "SUBMIT" at bounding box center [528, 528] width 38 height 18
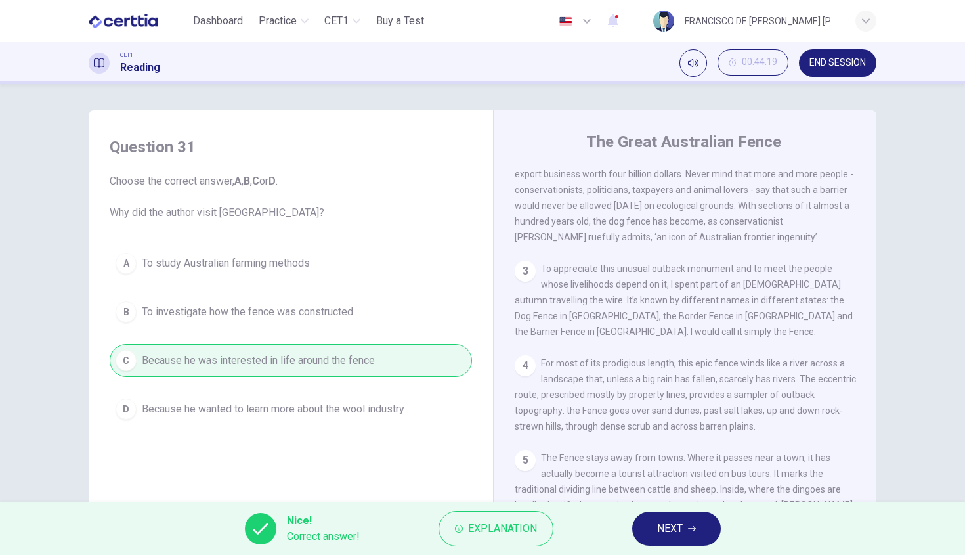
click at [688, 529] on icon "button" at bounding box center [692, 529] width 8 height 8
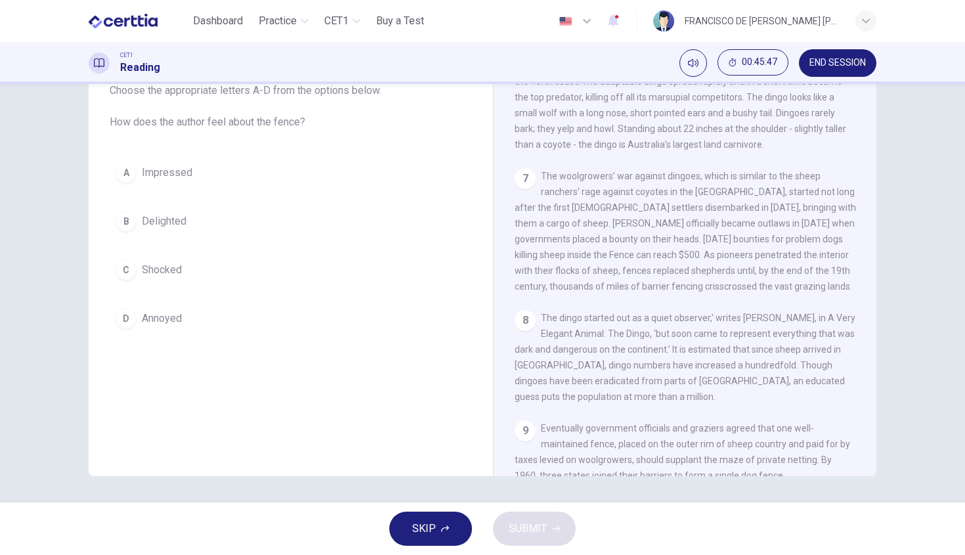
scroll to position [806, 0]
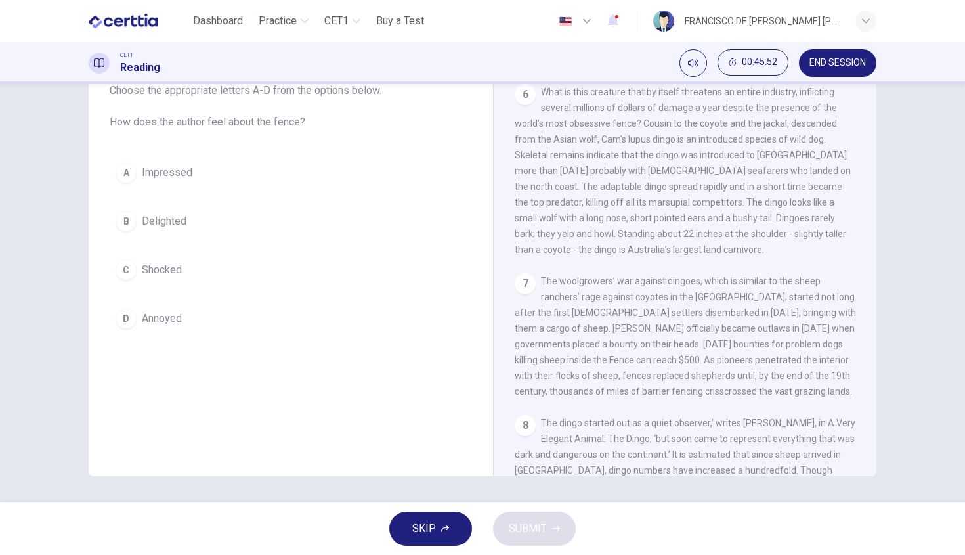
click at [156, 269] on span "Shocked" at bounding box center [162, 270] width 40 height 16
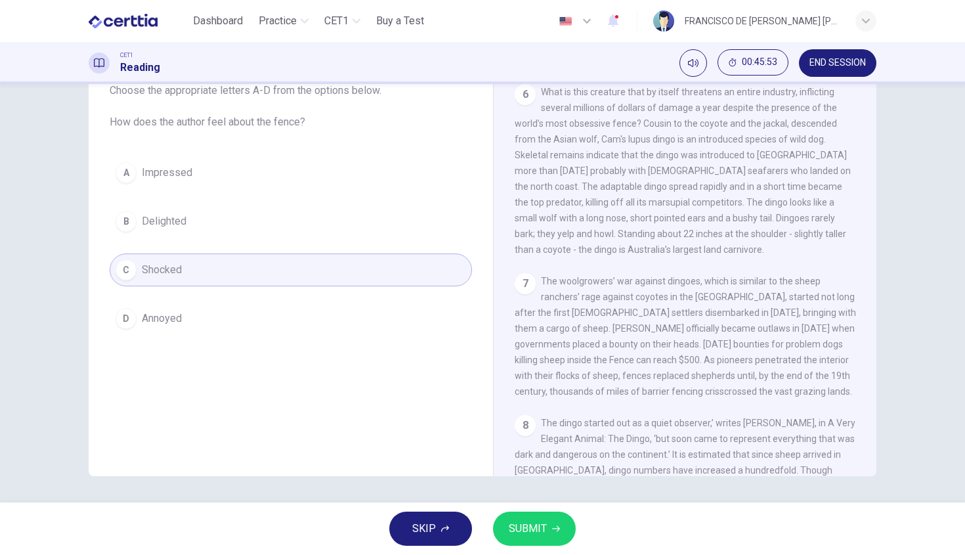
click at [139, 179] on button "A Impressed" at bounding box center [291, 172] width 362 height 33
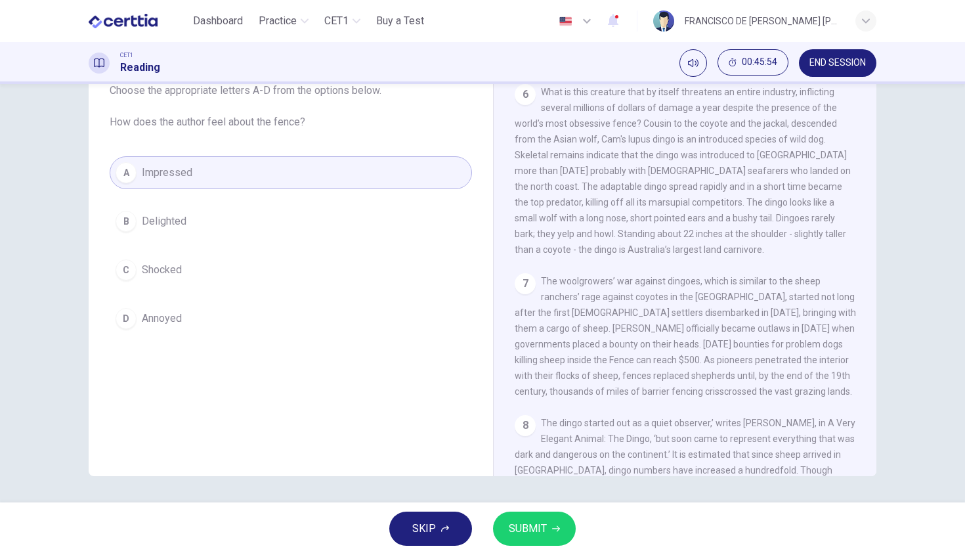
click at [534, 534] on span "SUBMIT" at bounding box center [528, 528] width 38 height 18
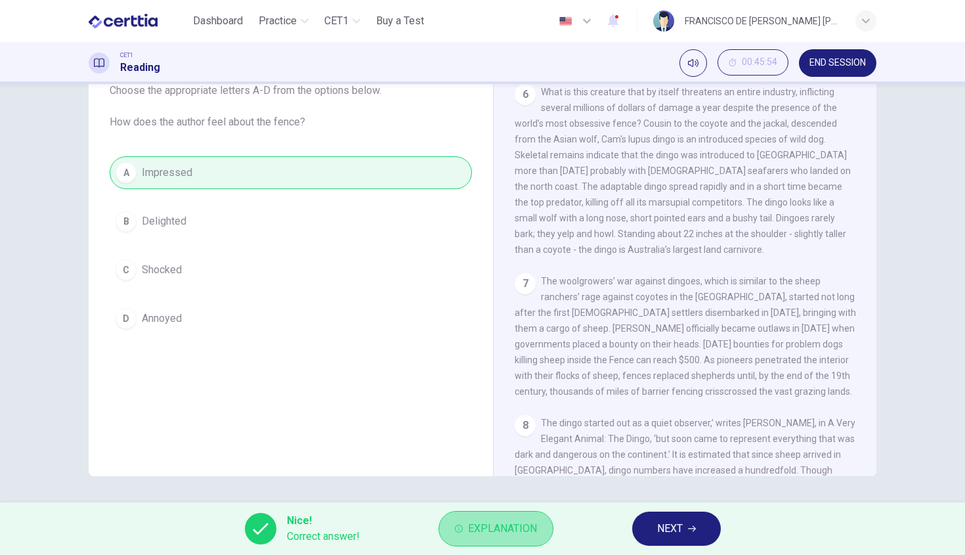
click at [483, 526] on span "Explanation" at bounding box center [502, 528] width 69 height 18
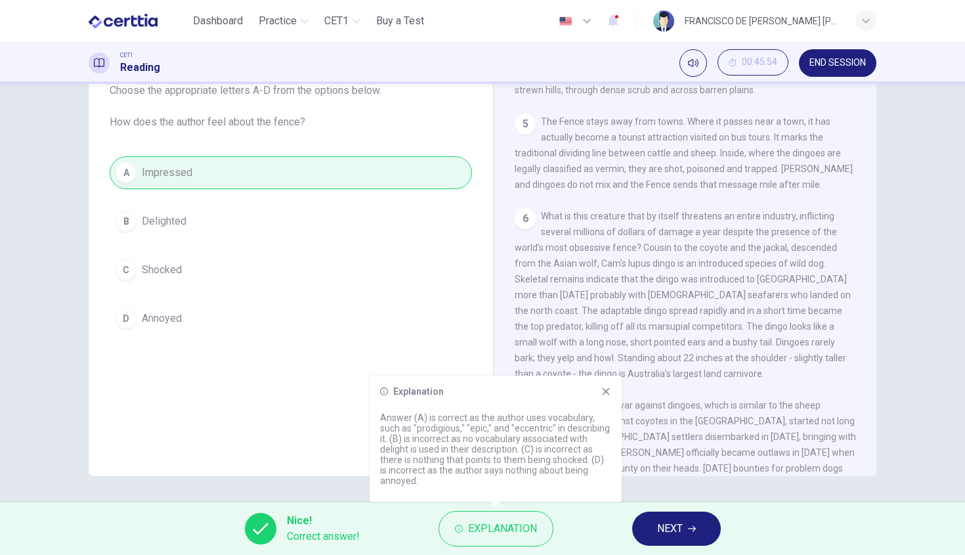
scroll to position [587, 0]
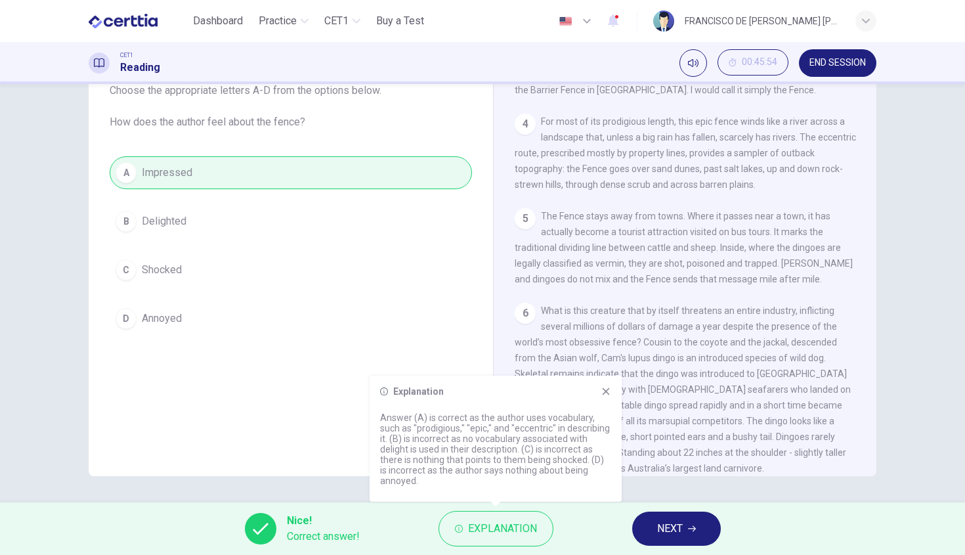
click at [649, 538] on button "NEXT" at bounding box center [676, 529] width 89 height 34
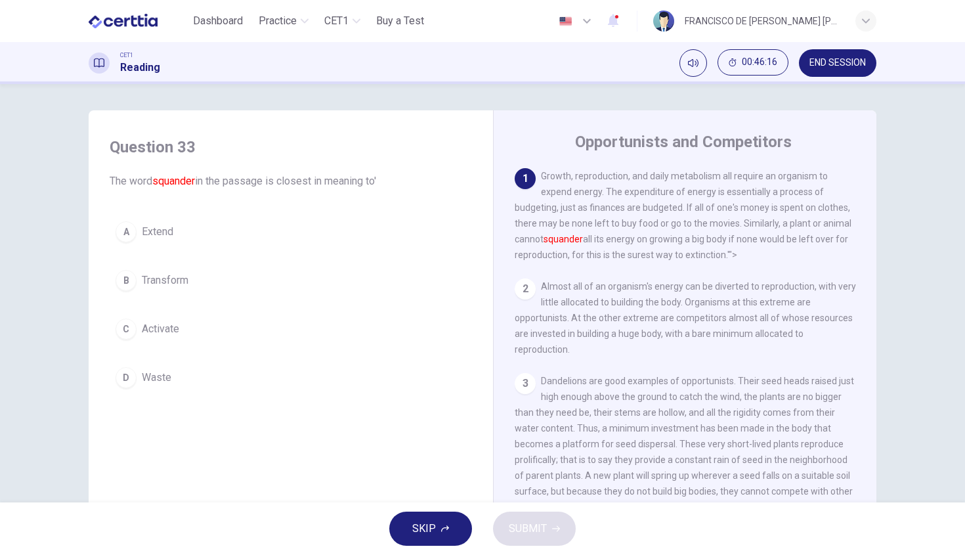
click at [148, 374] on span "Waste" at bounding box center [157, 378] width 30 height 16
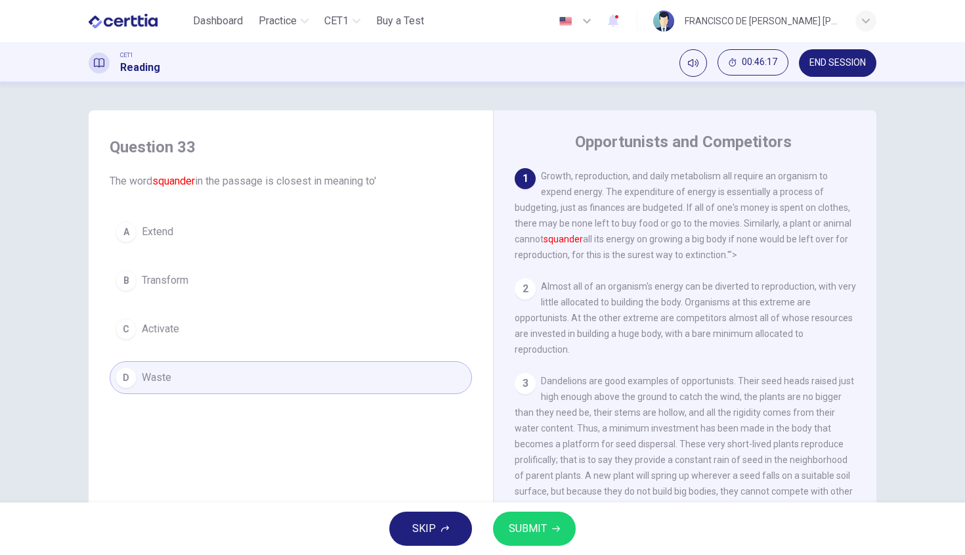
click at [565, 541] on button "SUBMIT" at bounding box center [534, 529] width 83 height 34
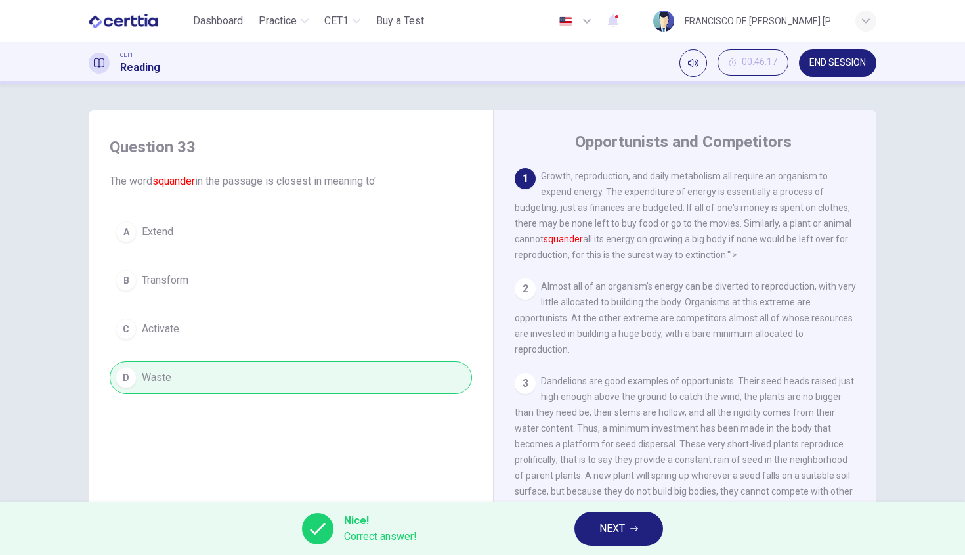
click at [645, 533] on button "NEXT" at bounding box center [619, 529] width 89 height 34
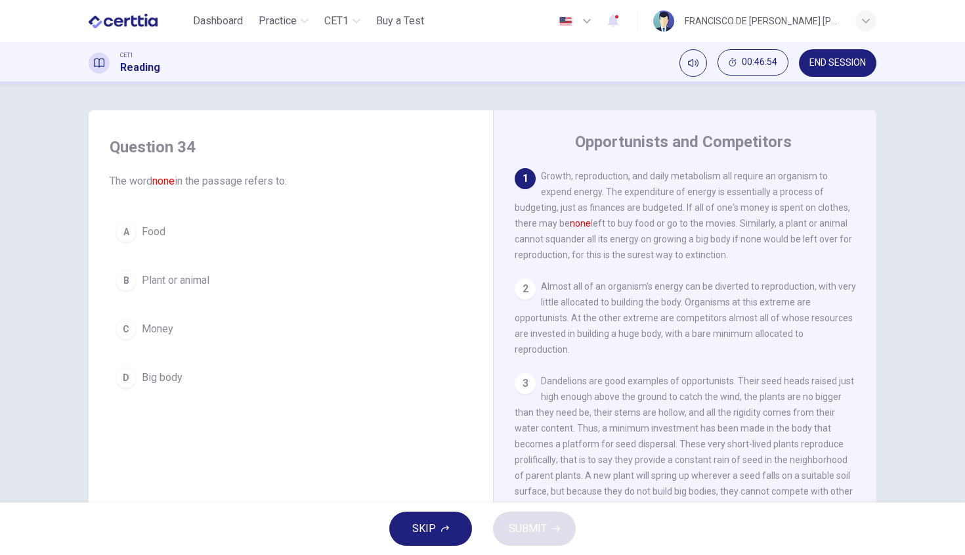
click at [147, 344] on button "C Money" at bounding box center [291, 329] width 362 height 33
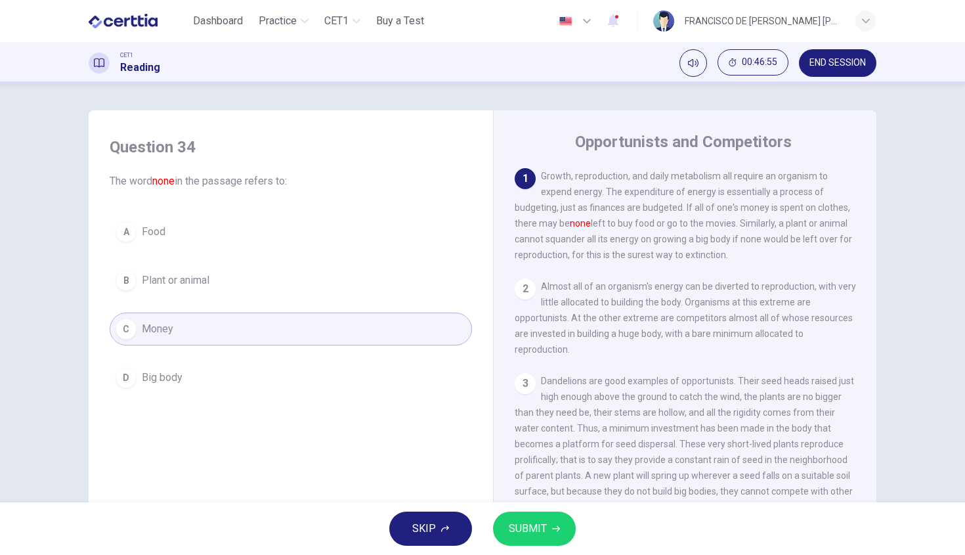
click at [573, 514] on div "SKIP SUBMIT" at bounding box center [482, 528] width 965 height 53
click at [564, 521] on button "SUBMIT" at bounding box center [534, 529] width 83 height 34
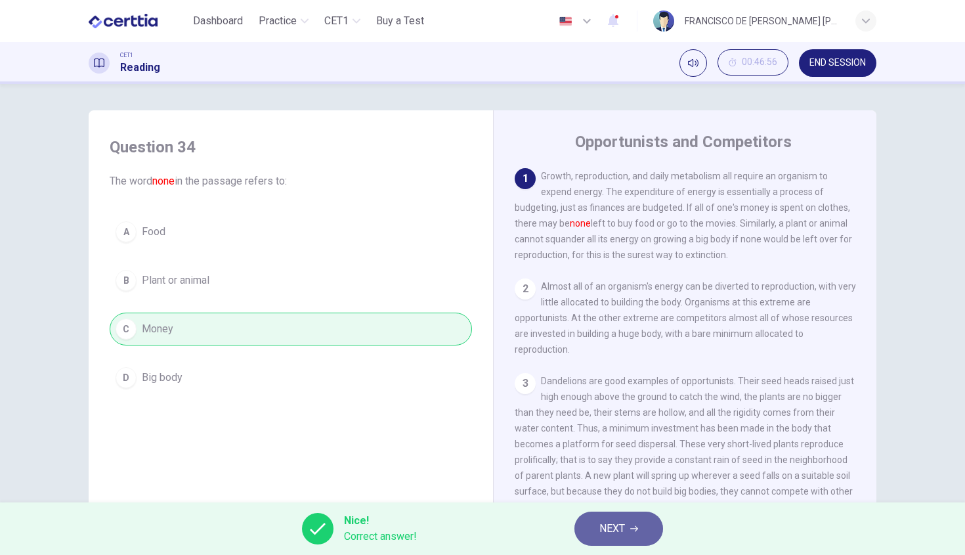
click at [583, 519] on button "NEXT" at bounding box center [619, 529] width 89 height 34
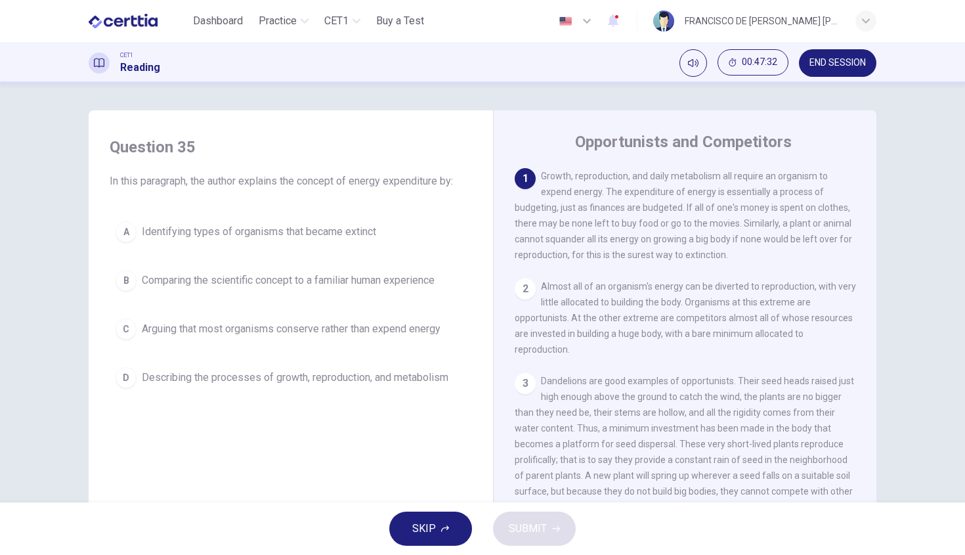
click at [339, 283] on span "Comparing the scientific concept to a familiar human experience" at bounding box center [288, 280] width 293 height 16
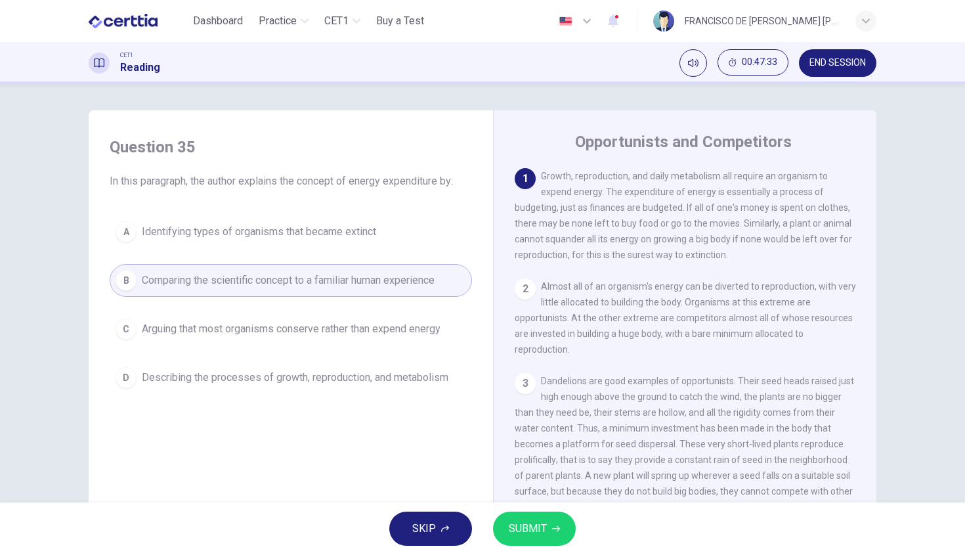
click at [541, 532] on span "SUBMIT" at bounding box center [528, 528] width 38 height 18
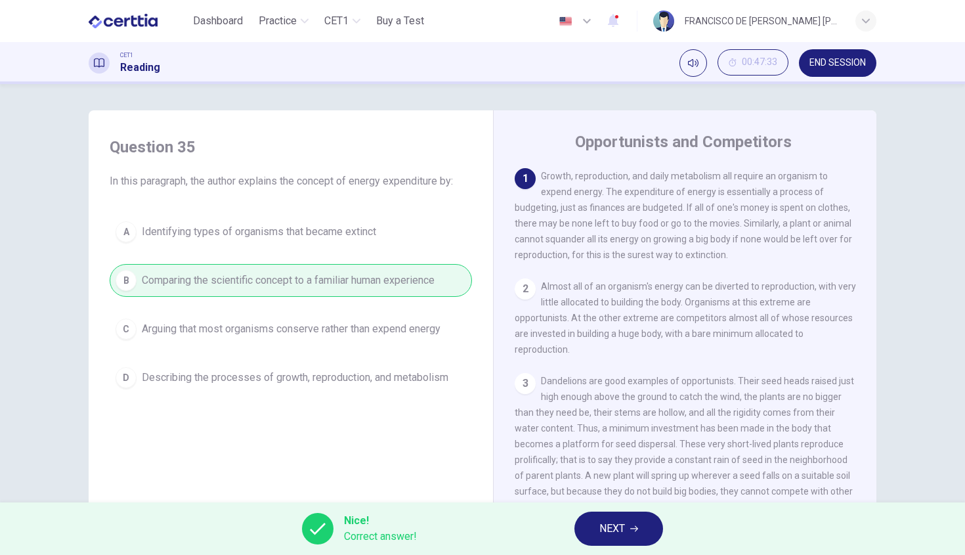
click at [631, 537] on button "NEXT" at bounding box center [619, 529] width 89 height 34
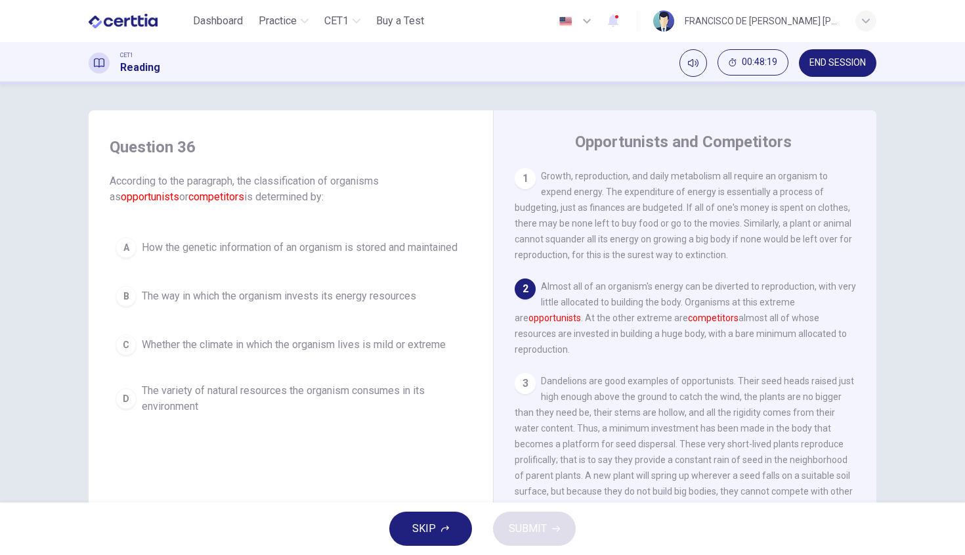
click at [349, 294] on span "The way in which the organism invests its energy resources" at bounding box center [279, 296] width 274 height 16
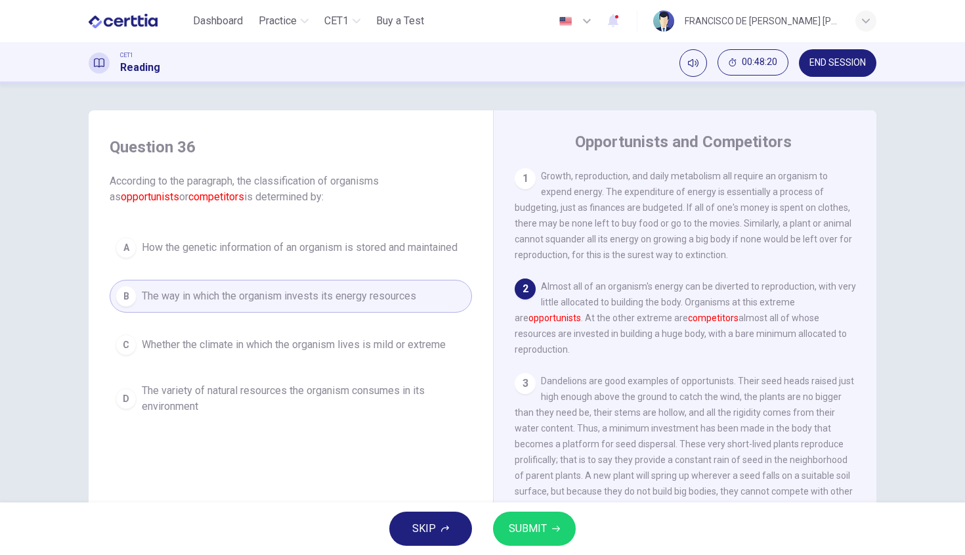
click at [542, 523] on span "SUBMIT" at bounding box center [528, 528] width 38 height 18
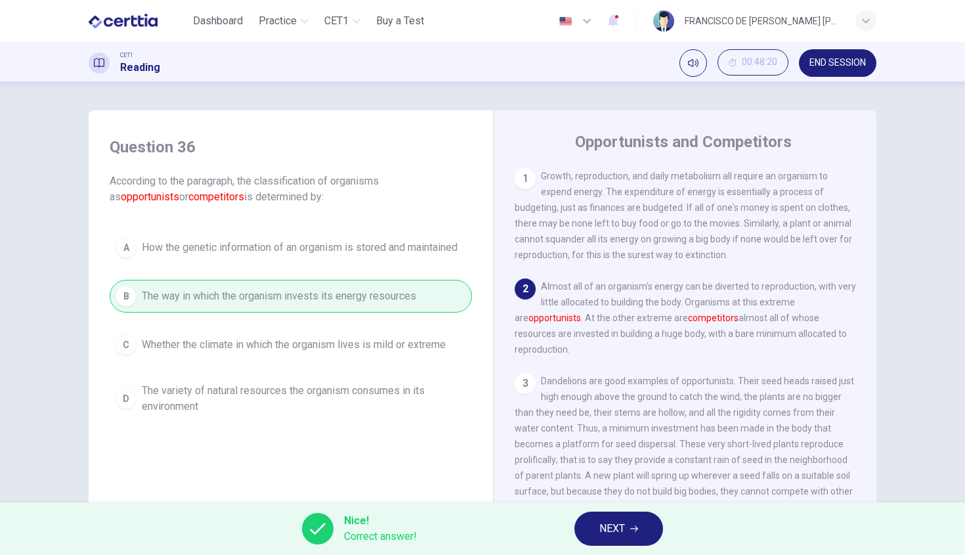
click at [635, 538] on button "NEXT" at bounding box center [619, 529] width 89 height 34
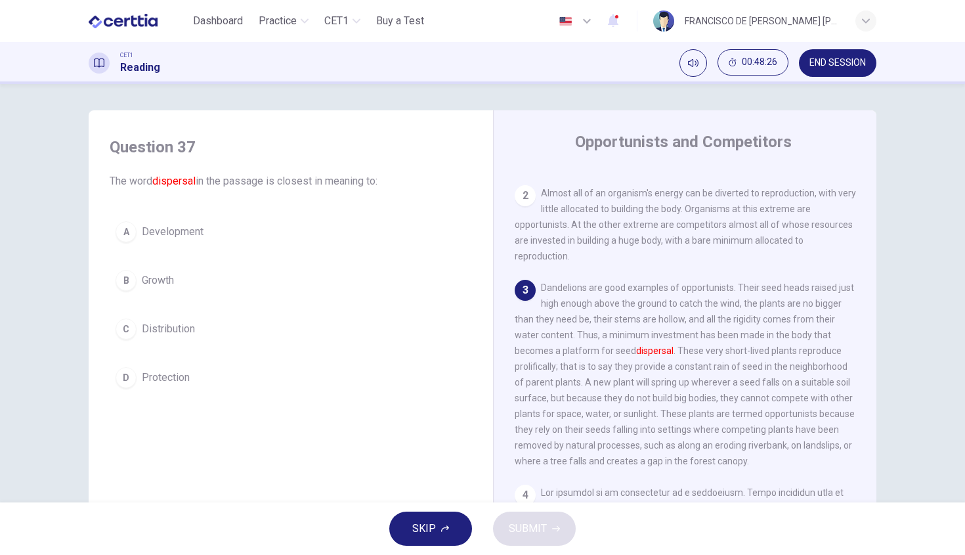
scroll to position [118, 0]
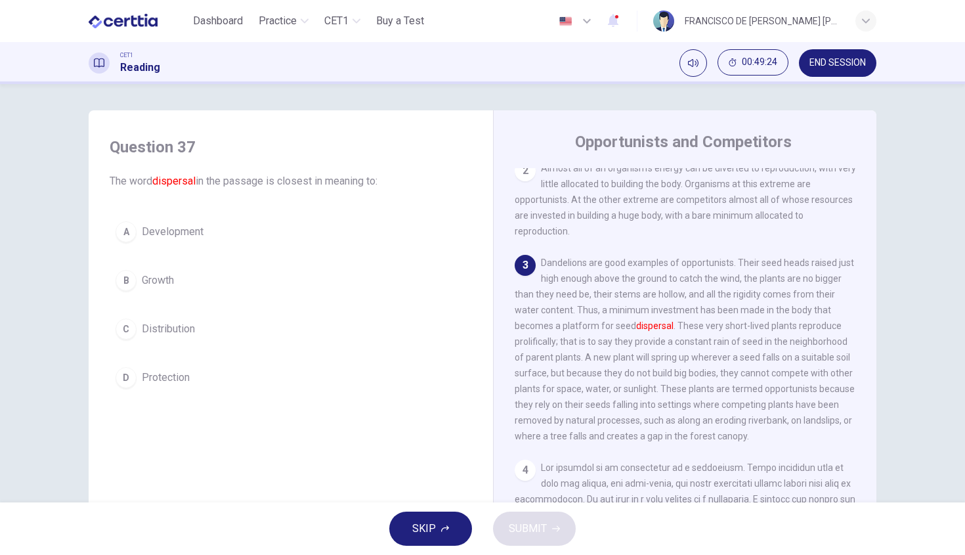
click at [151, 280] on span "Growth" at bounding box center [158, 280] width 32 height 16
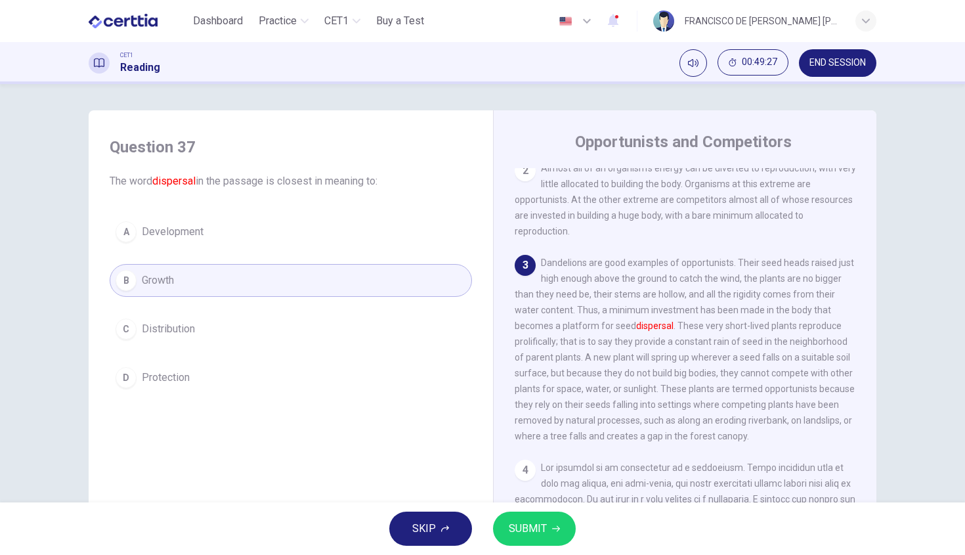
click at [165, 332] on span "Distribution" at bounding box center [168, 329] width 53 height 16
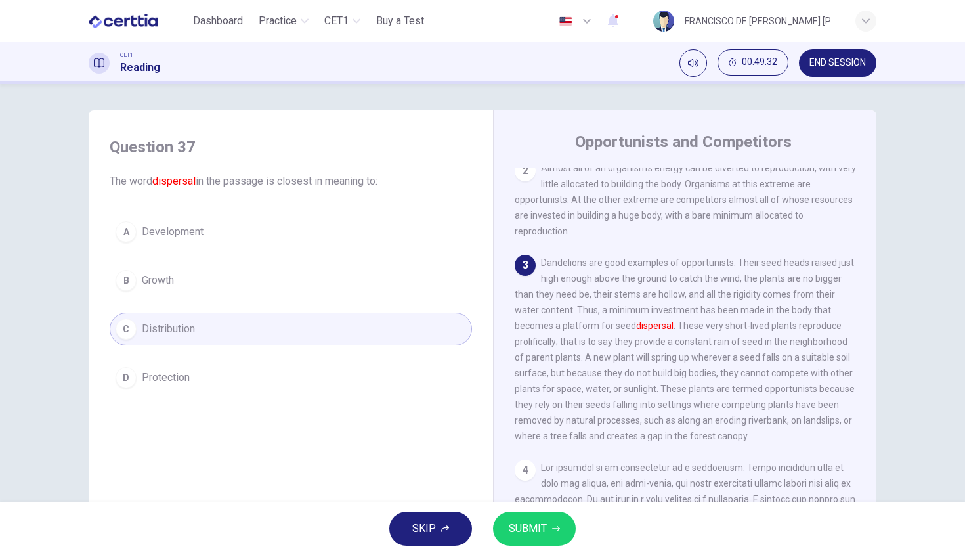
click at [517, 519] on button "SUBMIT" at bounding box center [534, 529] width 83 height 34
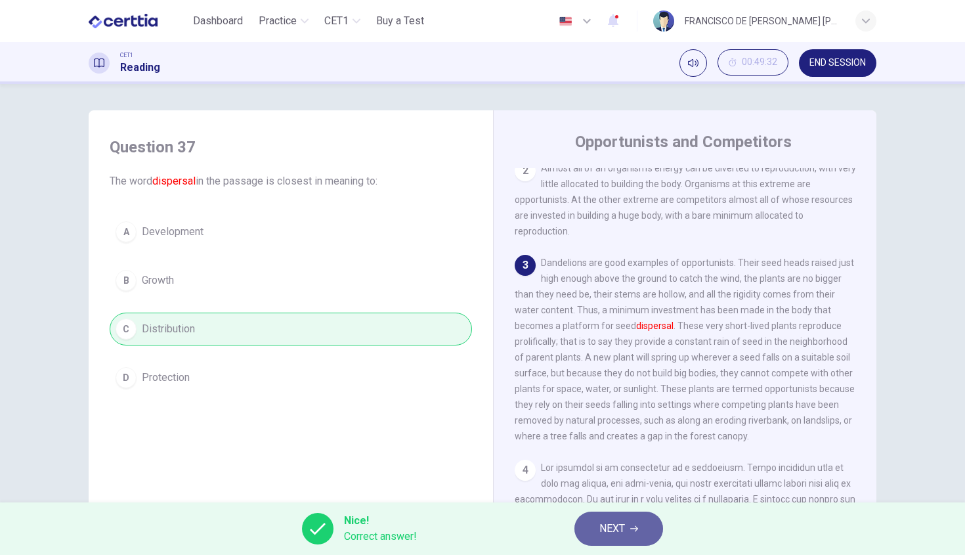
click at [626, 528] on button "NEXT" at bounding box center [619, 529] width 89 height 34
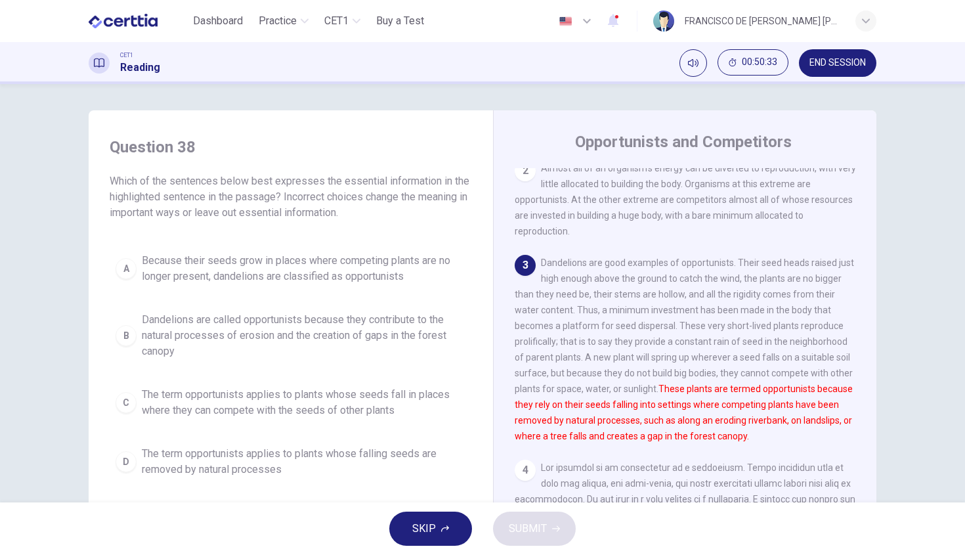
scroll to position [31, 0]
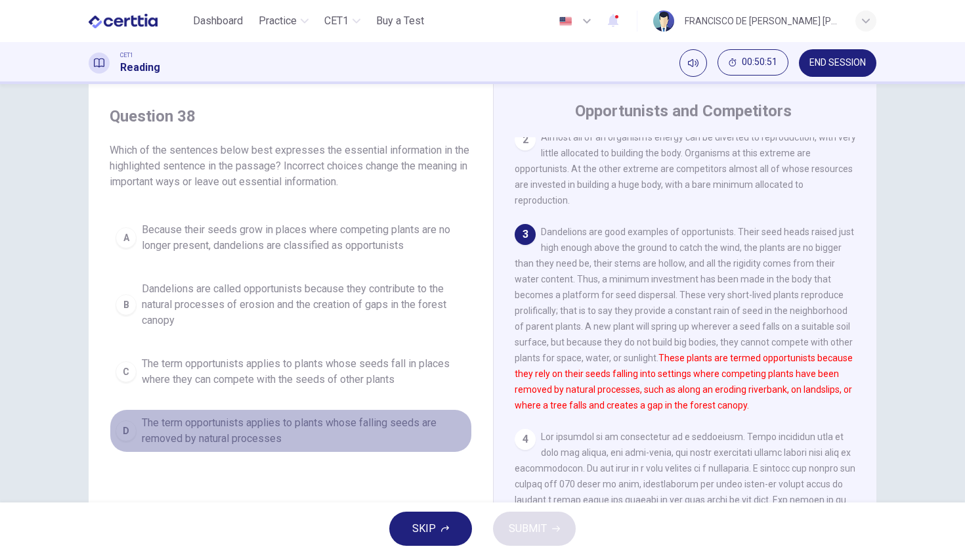
click at [207, 439] on span "The term opportunists applies to plants whose falling seeds are removed by natu…" at bounding box center [304, 431] width 324 height 32
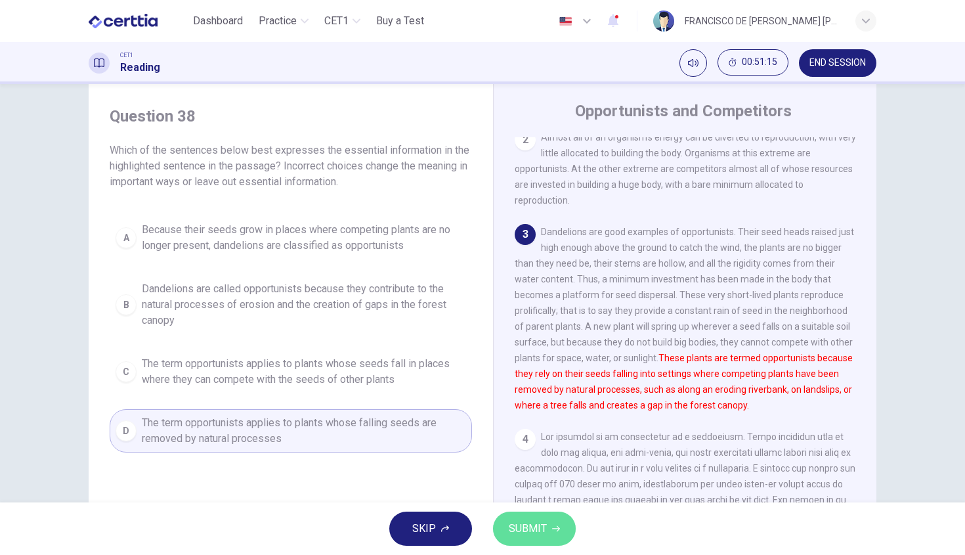
click at [527, 526] on span "SUBMIT" at bounding box center [528, 528] width 38 height 18
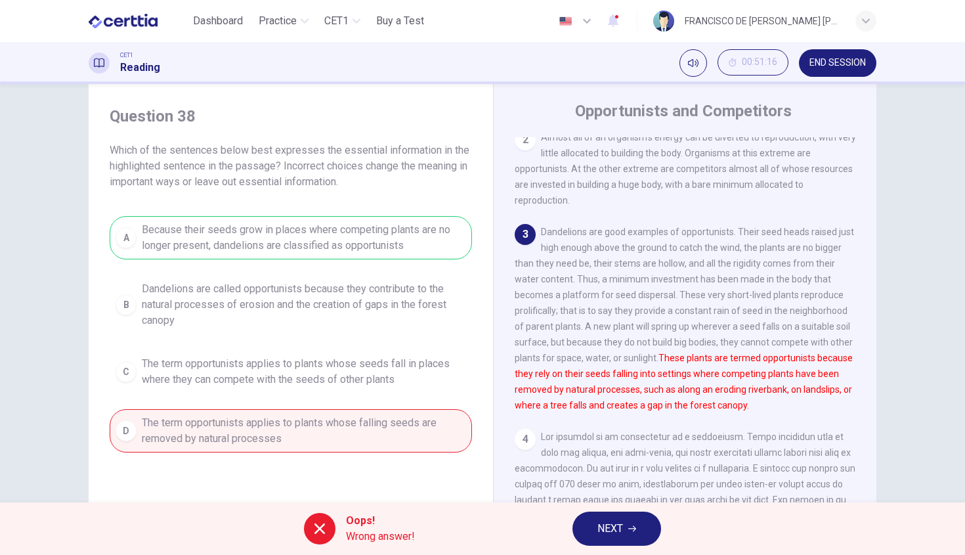
drag, startPoint x: 635, startPoint y: 538, endPoint x: 255, endPoint y: 240, distance: 483.1
click at [255, 240] on div "A Because their seeds grow in places where competing plants are no longer prese…" at bounding box center [291, 334] width 362 height 236
click at [337, 536] on div "Oops! Wrong answer!" at bounding box center [359, 529] width 111 height 32
drag, startPoint x: 255, startPoint y: 240, endPoint x: 317, endPoint y: 242, distance: 62.4
click at [317, 242] on div "A Because their seeds grow in places where competing plants are no longer prese…" at bounding box center [291, 334] width 362 height 236
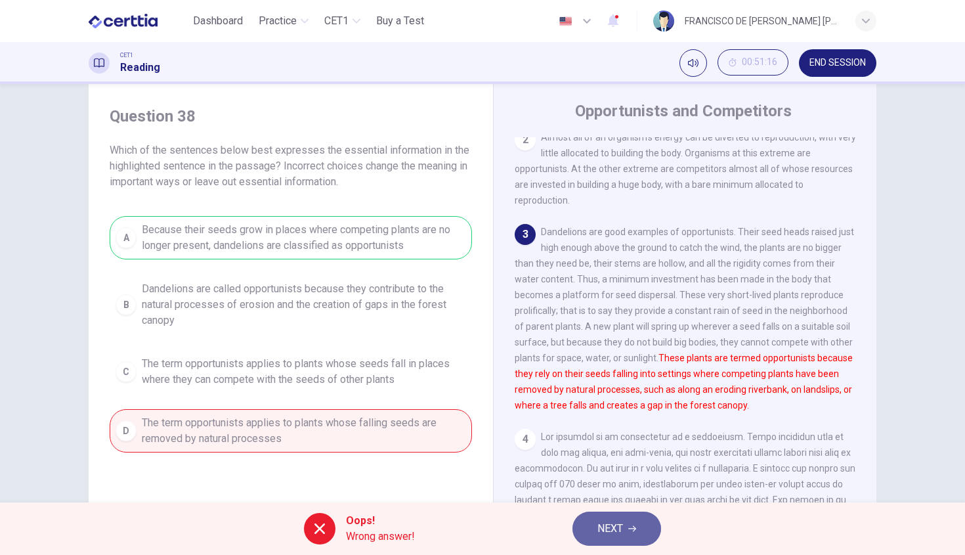
click at [653, 523] on button "NEXT" at bounding box center [617, 529] width 89 height 34
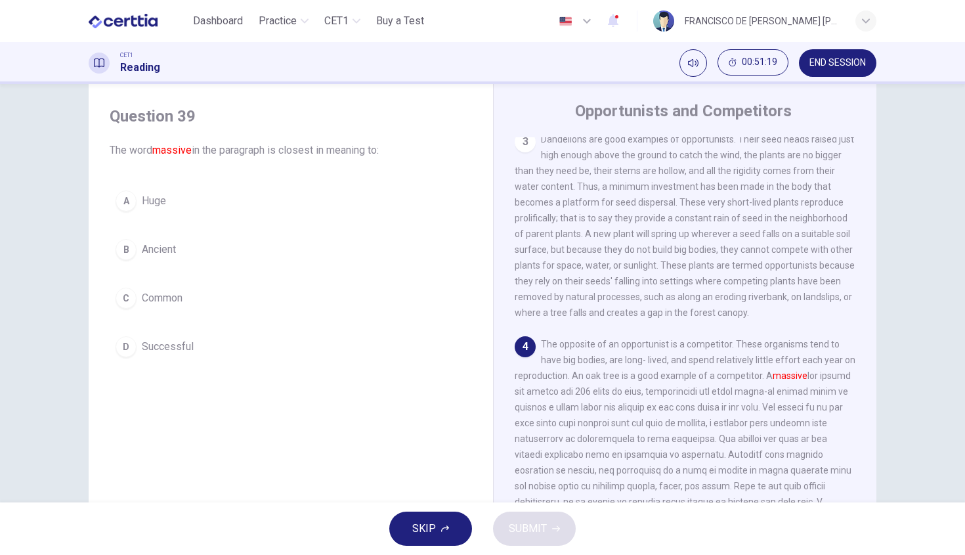
scroll to position [223, 0]
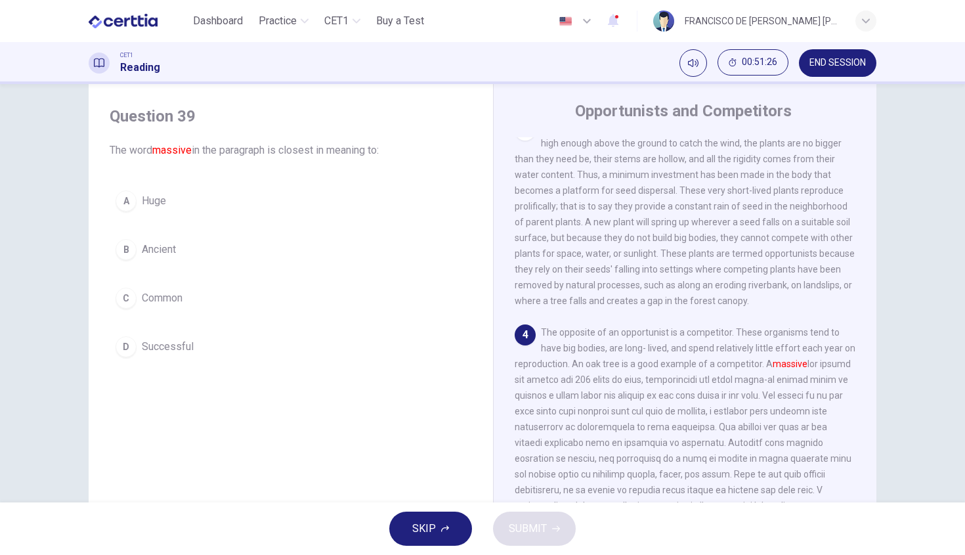
click at [156, 211] on button "A Huge" at bounding box center [291, 201] width 362 height 33
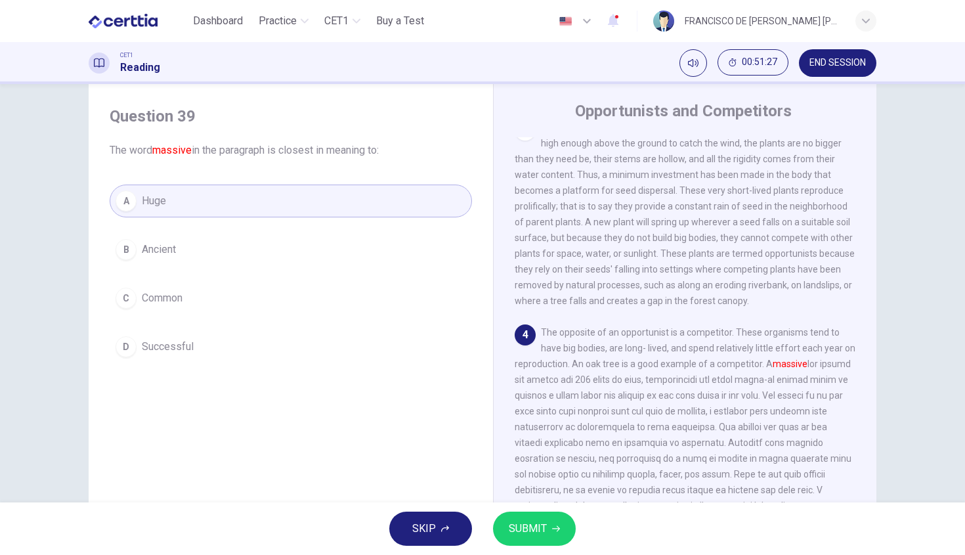
click at [549, 536] on button "SUBMIT" at bounding box center [534, 529] width 83 height 34
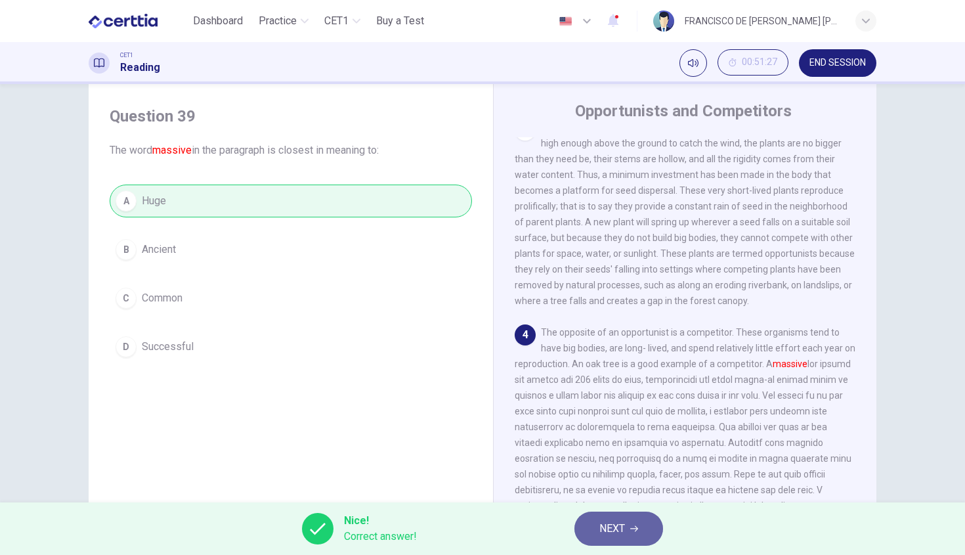
click at [603, 527] on span "NEXT" at bounding box center [612, 528] width 26 height 18
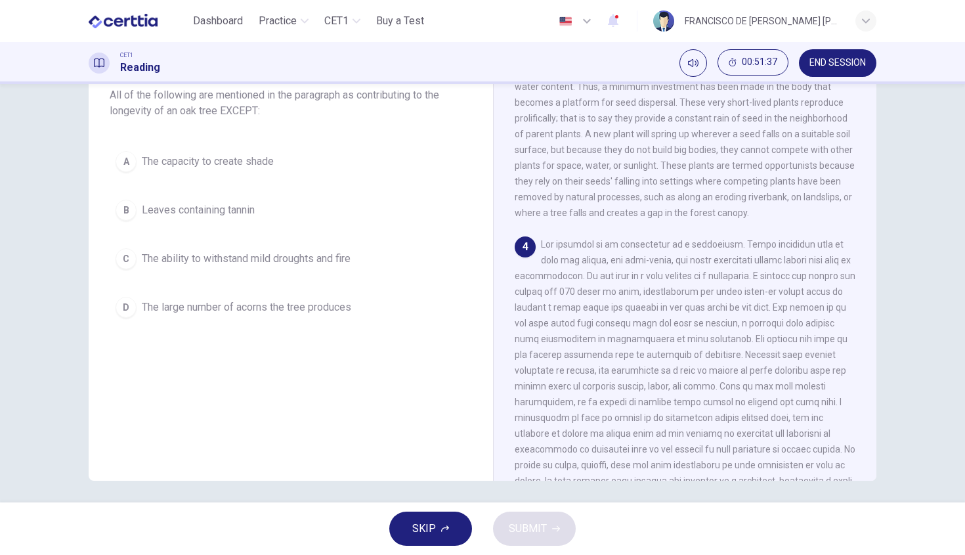
scroll to position [351, 0]
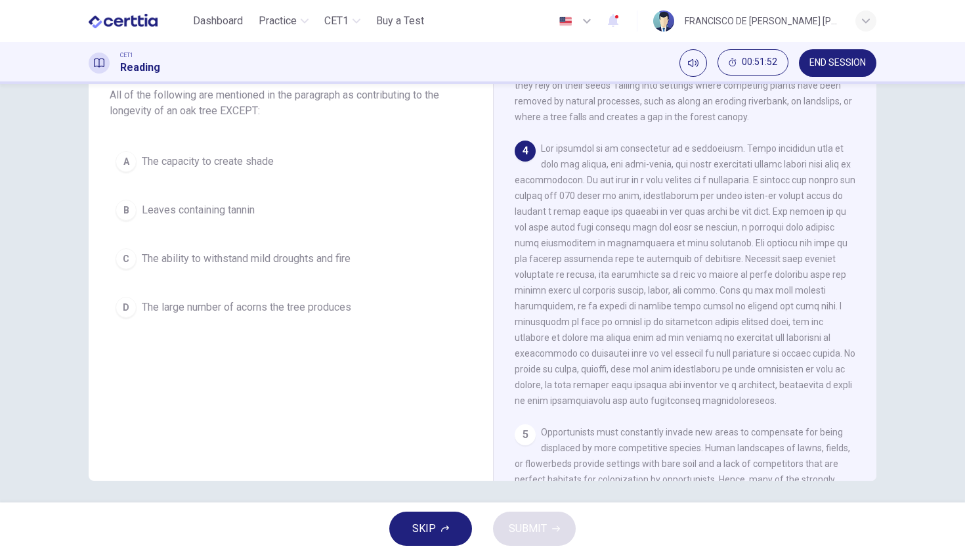
click at [216, 207] on span "Leaves containing tannin" at bounding box center [198, 210] width 113 height 16
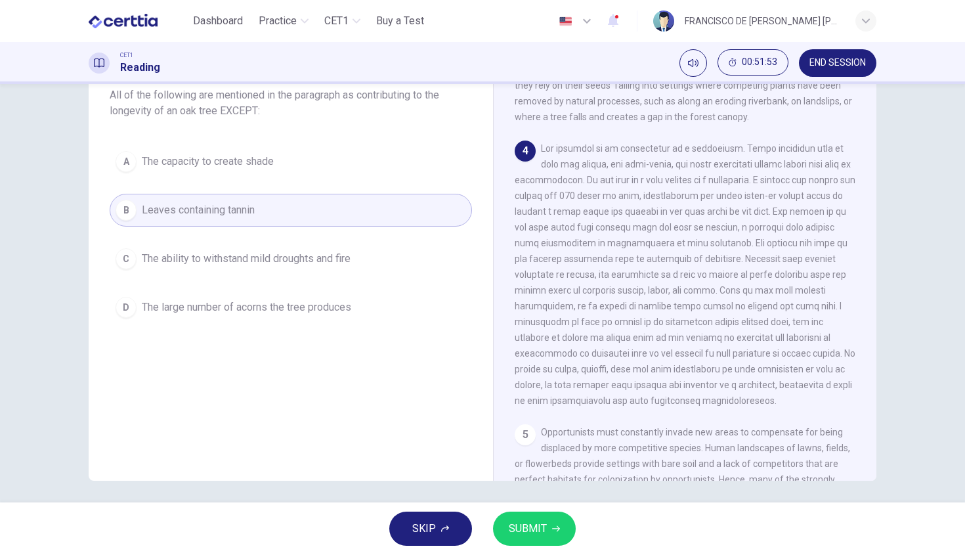
click at [544, 540] on button "SUBMIT" at bounding box center [534, 529] width 83 height 34
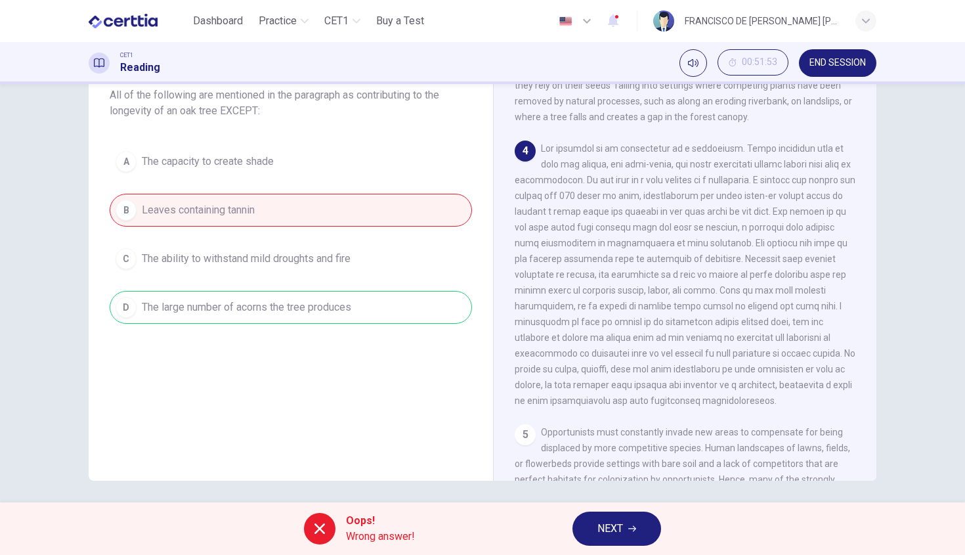
click at [598, 523] on span "NEXT" at bounding box center [611, 528] width 26 height 18
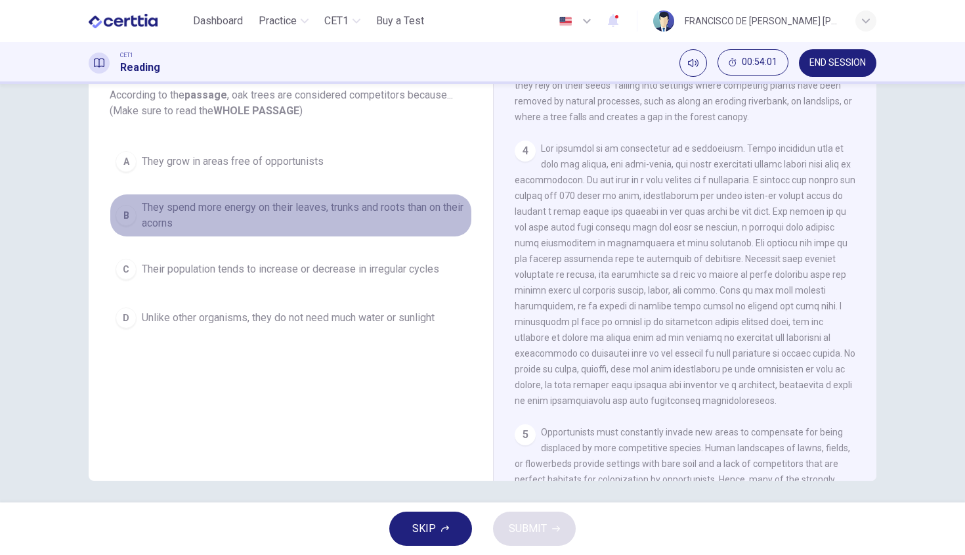
click at [227, 211] on span "They spend more energy on their leaves, trunks and roots than on their acorns" at bounding box center [304, 216] width 324 height 32
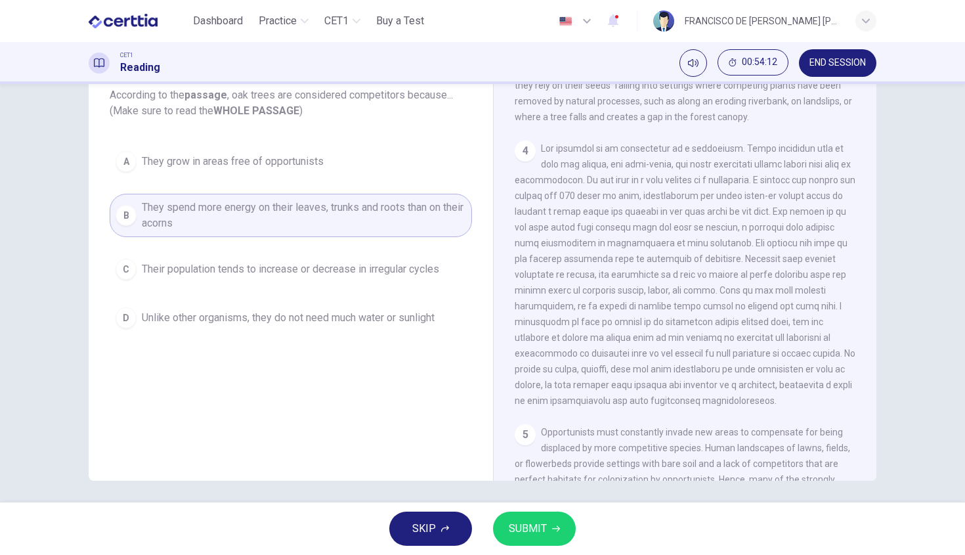
click at [528, 538] on button "SUBMIT" at bounding box center [534, 529] width 83 height 34
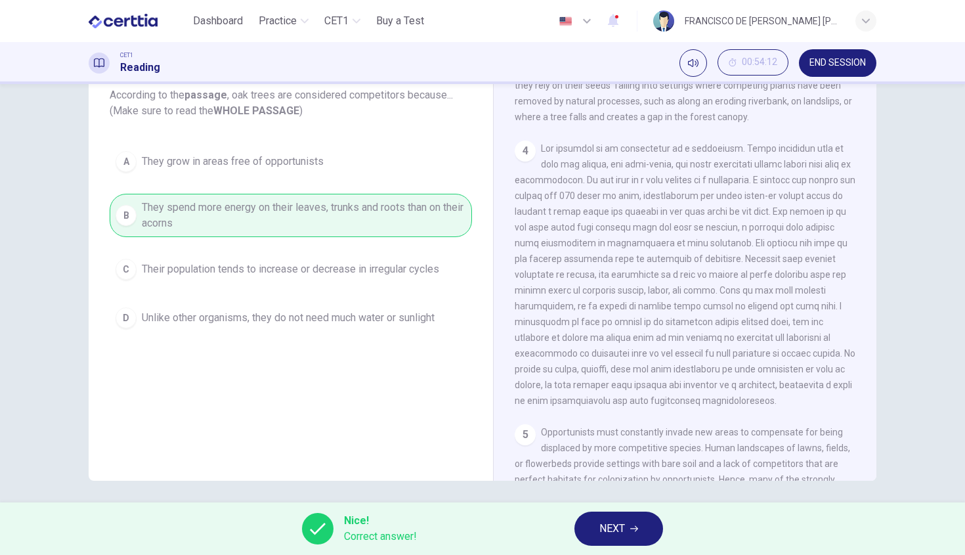
click at [634, 538] on button "NEXT" at bounding box center [619, 529] width 89 height 34
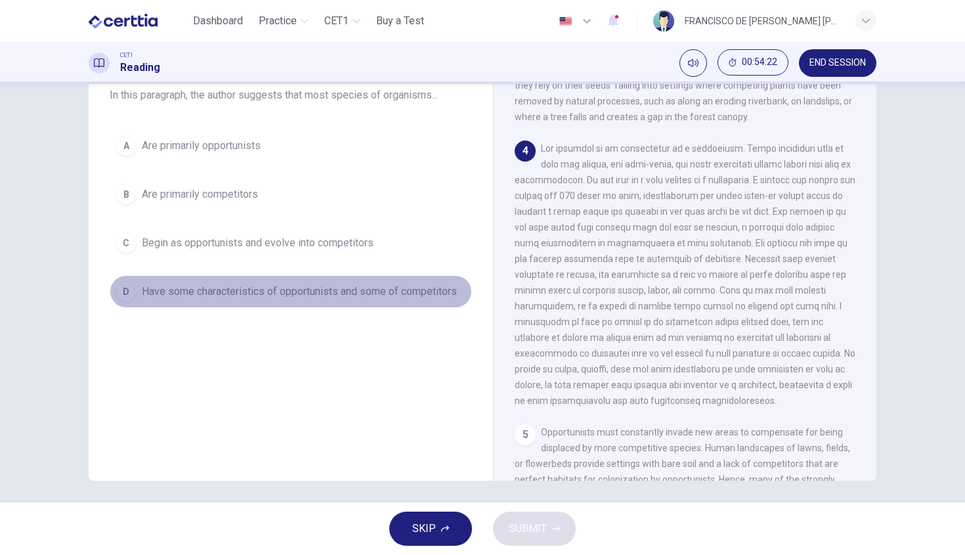
click at [330, 301] on button "D Have some characteristics of opportunists and some of competitors" at bounding box center [291, 291] width 362 height 33
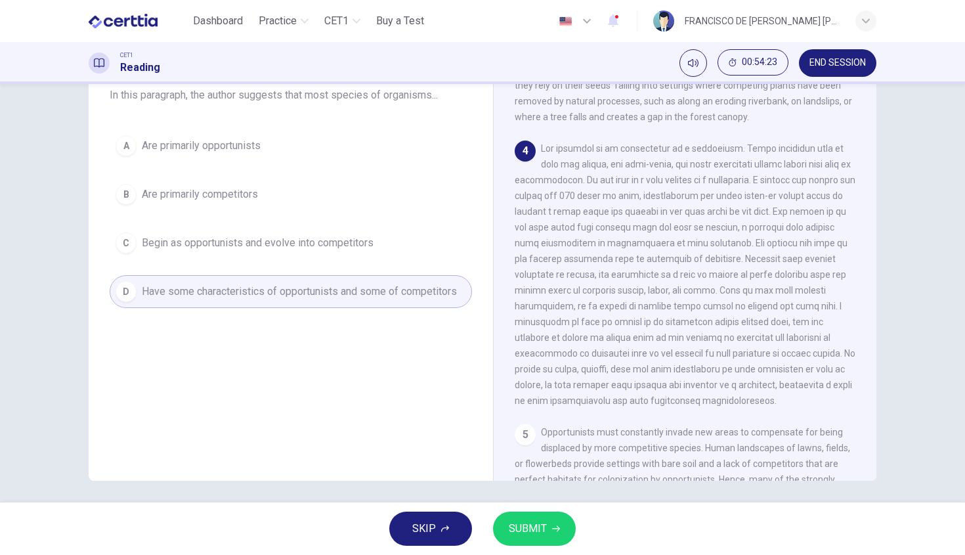
click at [531, 521] on span "SUBMIT" at bounding box center [528, 528] width 38 height 18
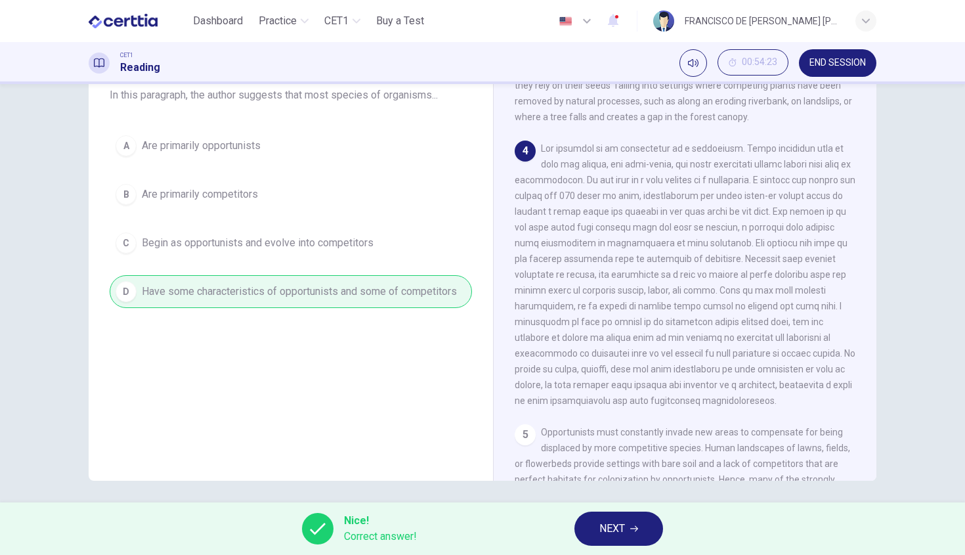
click at [625, 517] on button "NEXT" at bounding box center [619, 529] width 89 height 34
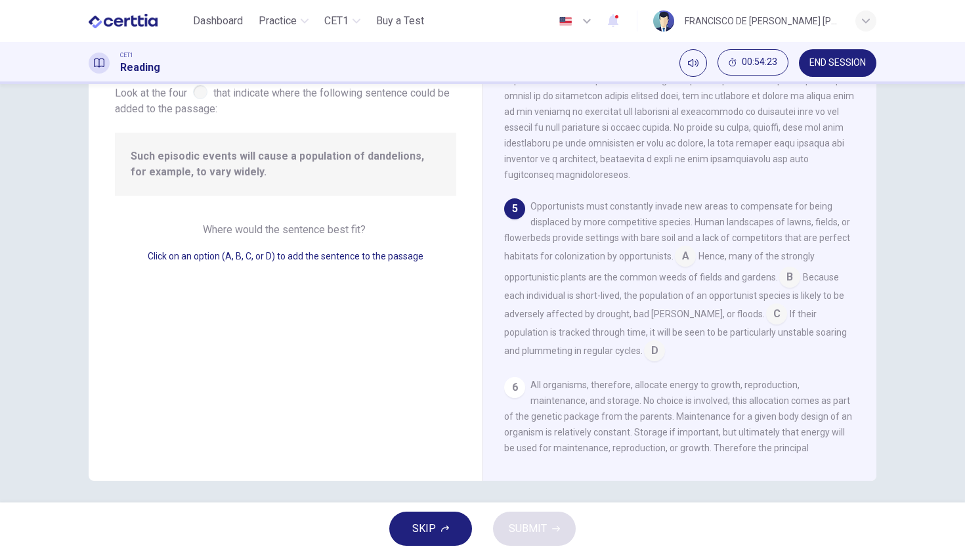
scroll to position [589, 0]
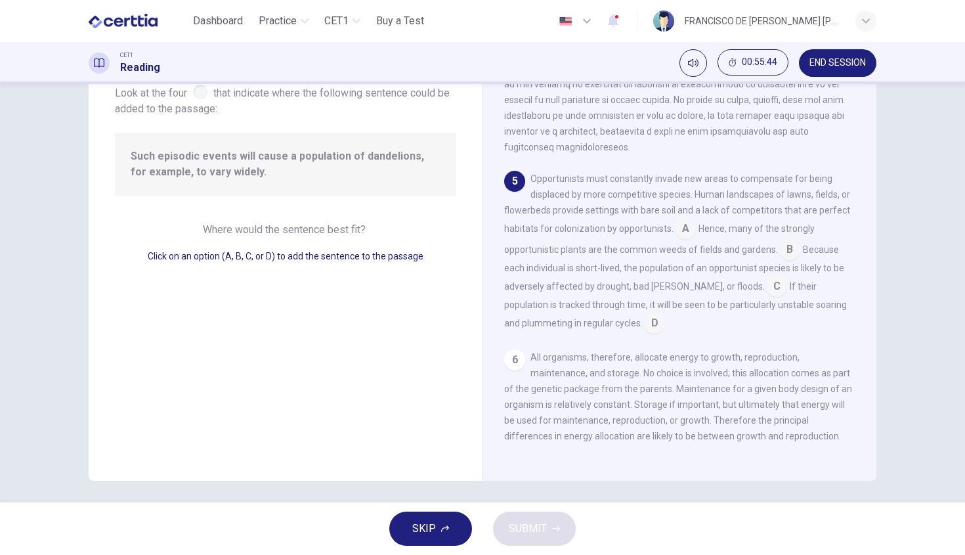
click at [766, 287] on input at bounding box center [776, 287] width 21 height 21
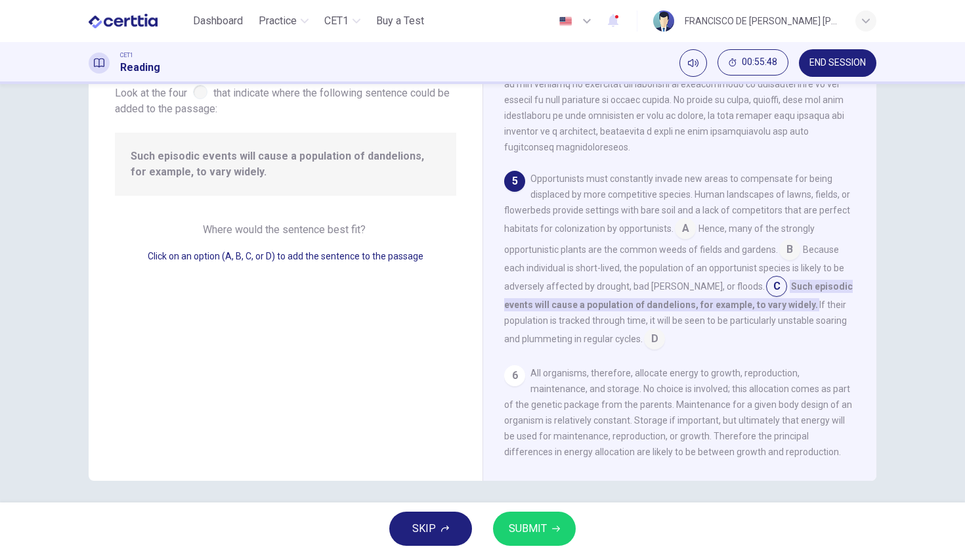
click at [544, 527] on span "SUBMIT" at bounding box center [528, 528] width 38 height 18
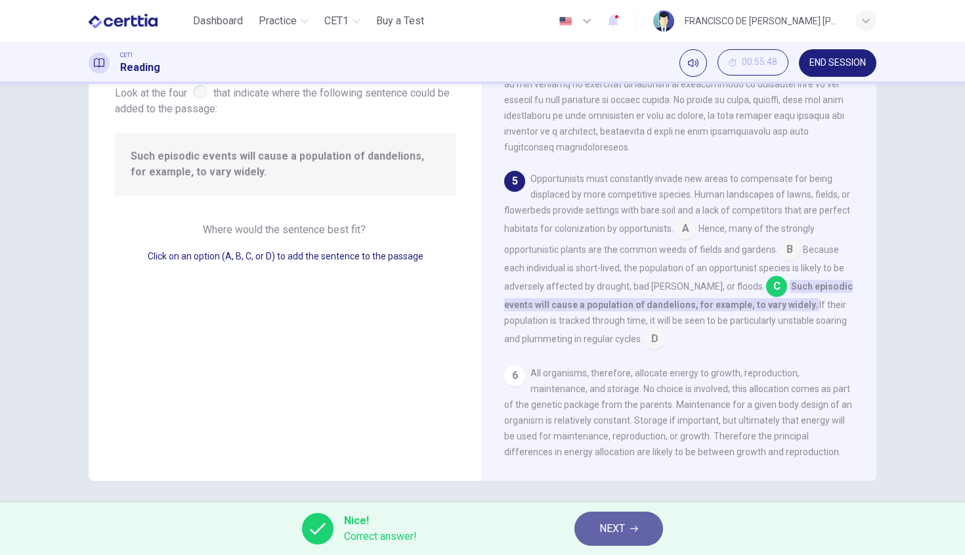
click at [609, 537] on span "NEXT" at bounding box center [612, 528] width 26 height 18
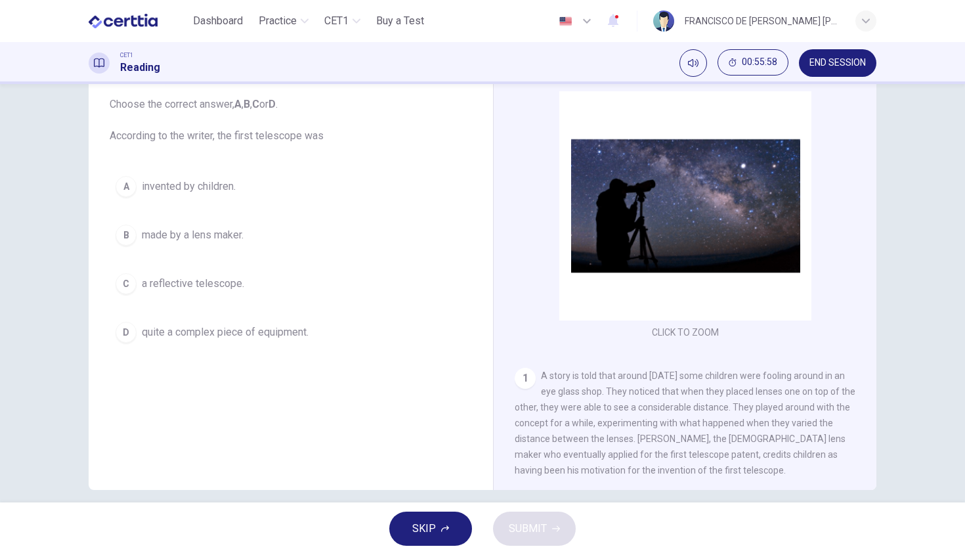
scroll to position [91, 0]
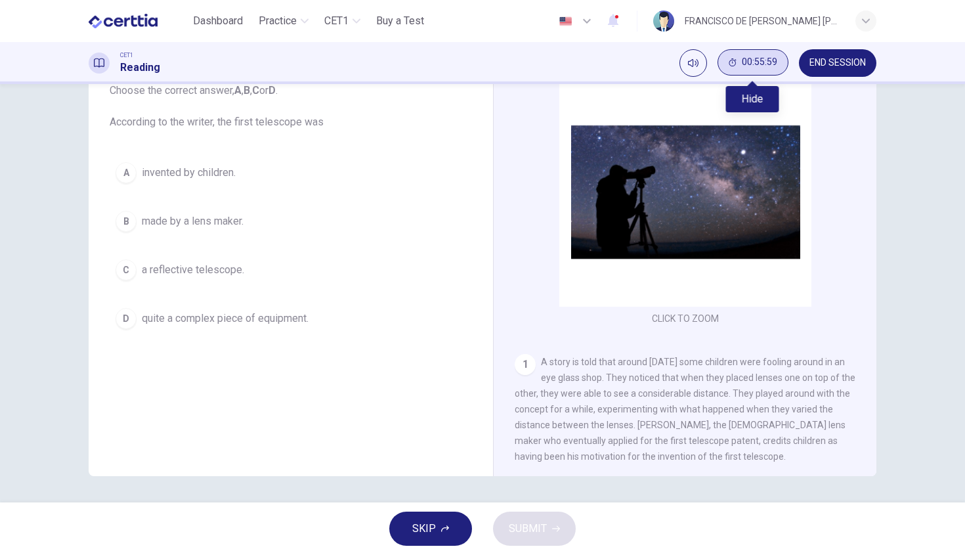
click at [756, 65] on span "00:55:59" at bounding box center [759, 62] width 35 height 11
click at [781, 63] on button "Show" at bounding box center [775, 62] width 26 height 26
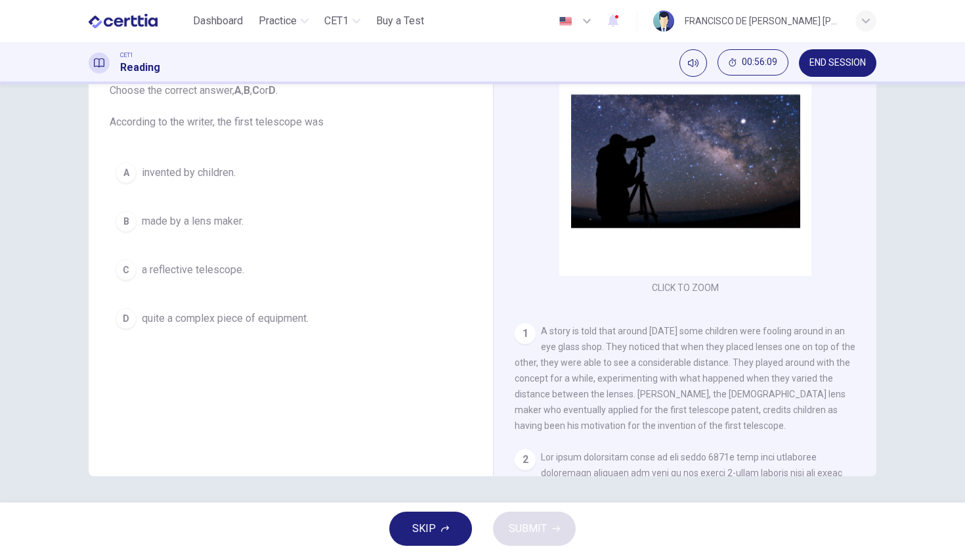
scroll to position [125, 0]
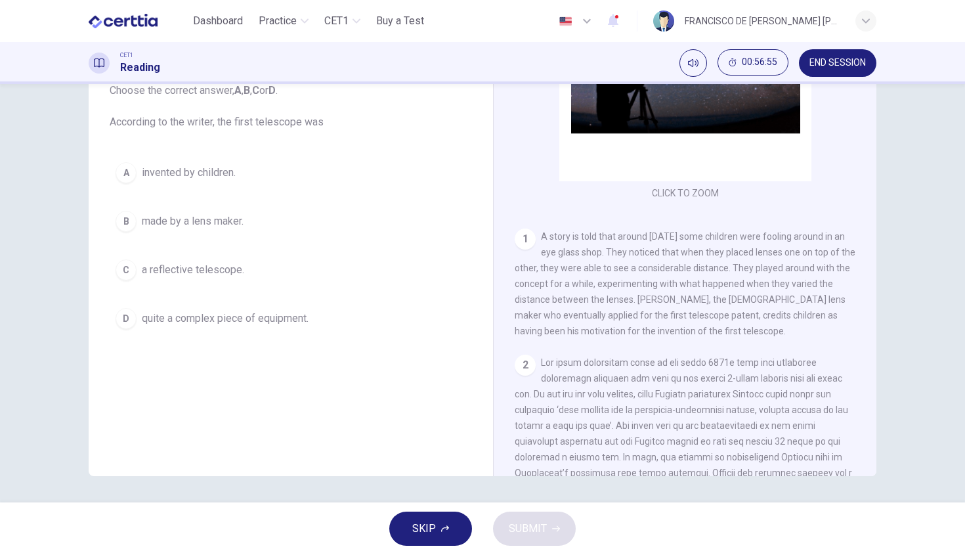
click at [169, 180] on span "invented by children." at bounding box center [189, 173] width 94 height 16
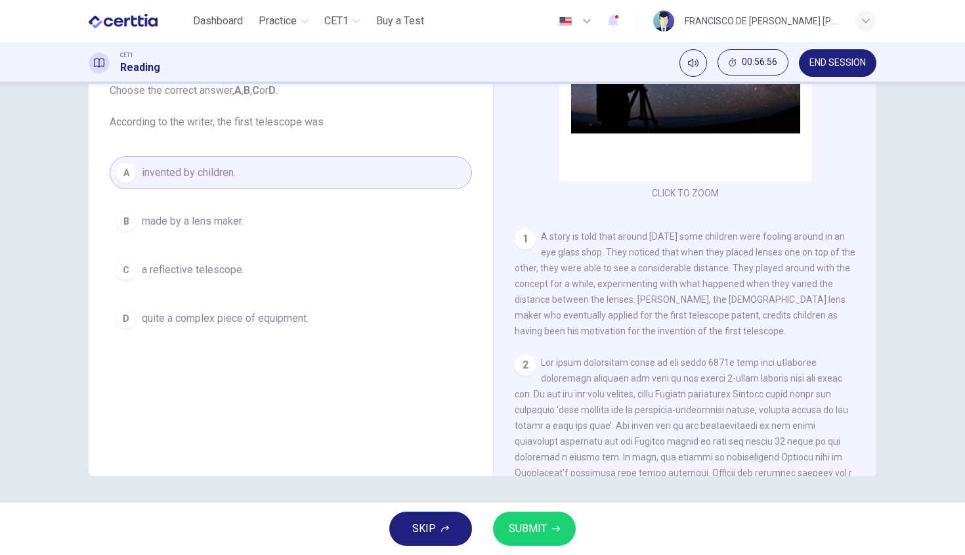
click at [554, 540] on button "SUBMIT" at bounding box center [534, 529] width 83 height 34
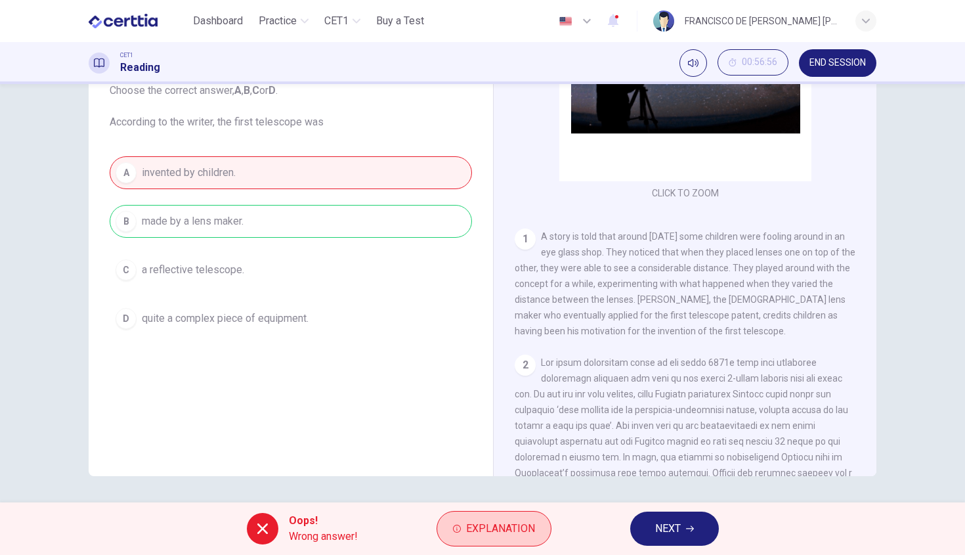
click at [490, 523] on span "Explanation" at bounding box center [500, 528] width 69 height 18
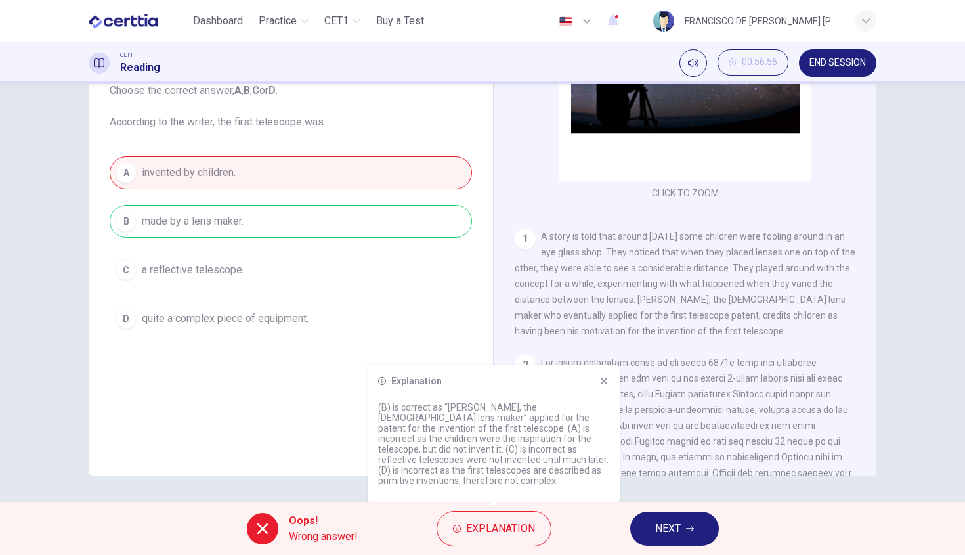
click at [655, 540] on button "NEXT" at bounding box center [674, 529] width 89 height 34
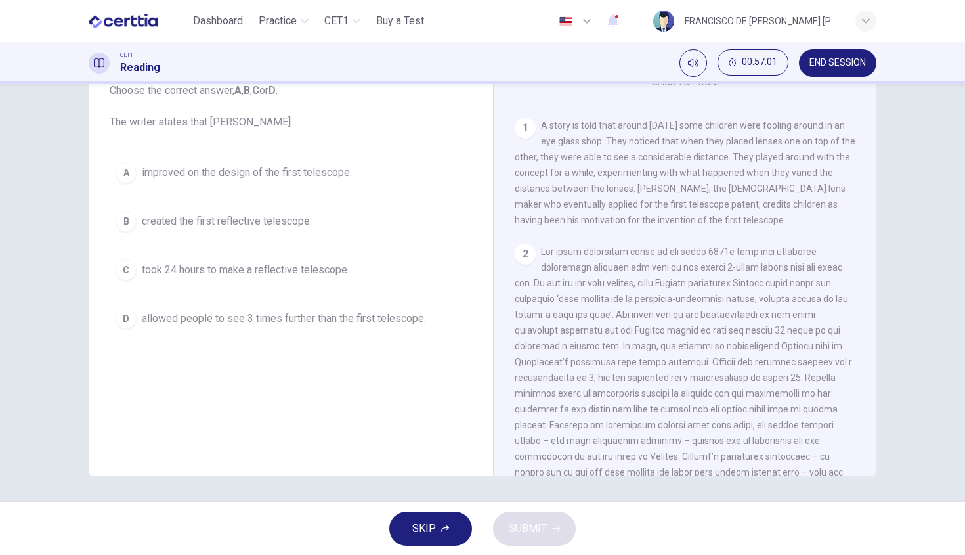
scroll to position [334, 0]
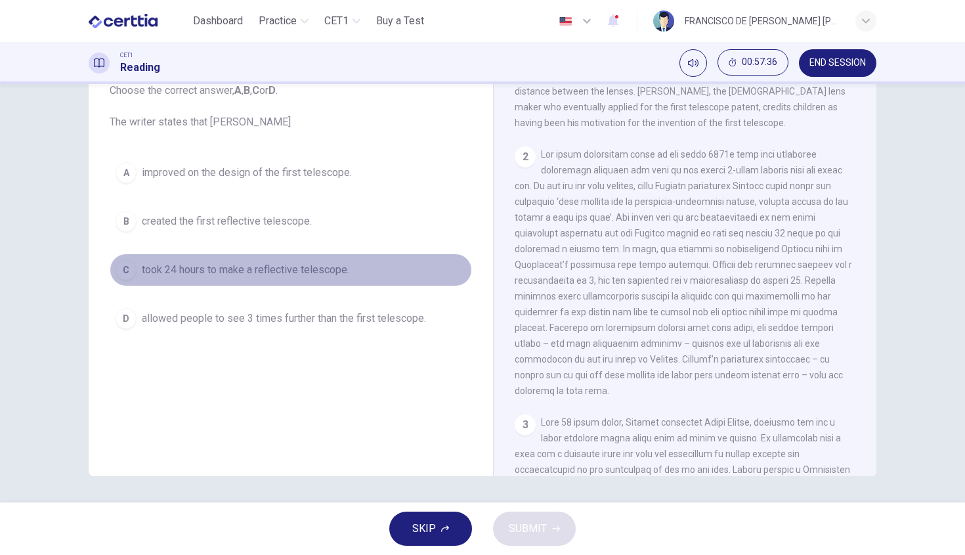
click at [314, 269] on span "took 24 hours to make a reflective telescope." at bounding box center [245, 270] width 207 height 16
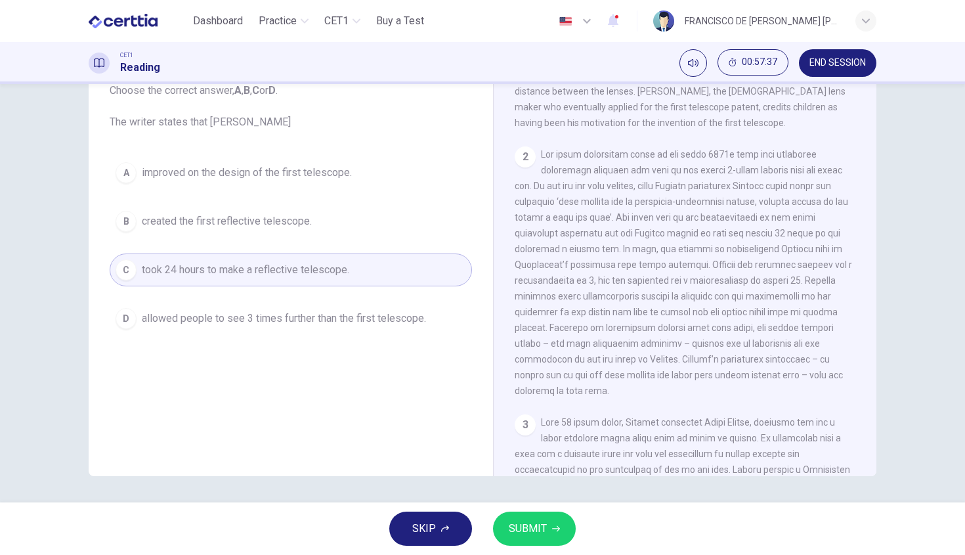
click at [512, 548] on div "SKIP SUBMIT" at bounding box center [482, 528] width 965 height 53
click at [517, 544] on button "SUBMIT" at bounding box center [534, 529] width 83 height 34
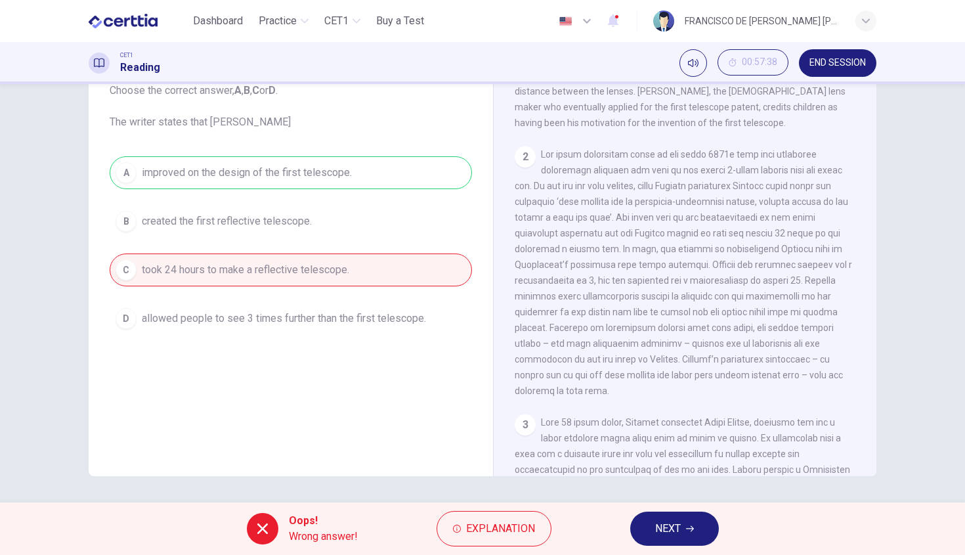
click at [324, 277] on div "A improved on the design of the first telescope. B created the first reflective…" at bounding box center [291, 245] width 362 height 179
click at [316, 183] on div "A improved on the design of the first telescope. B created the first reflective…" at bounding box center [291, 245] width 362 height 179
click at [662, 529] on span "NEXT" at bounding box center [668, 528] width 26 height 18
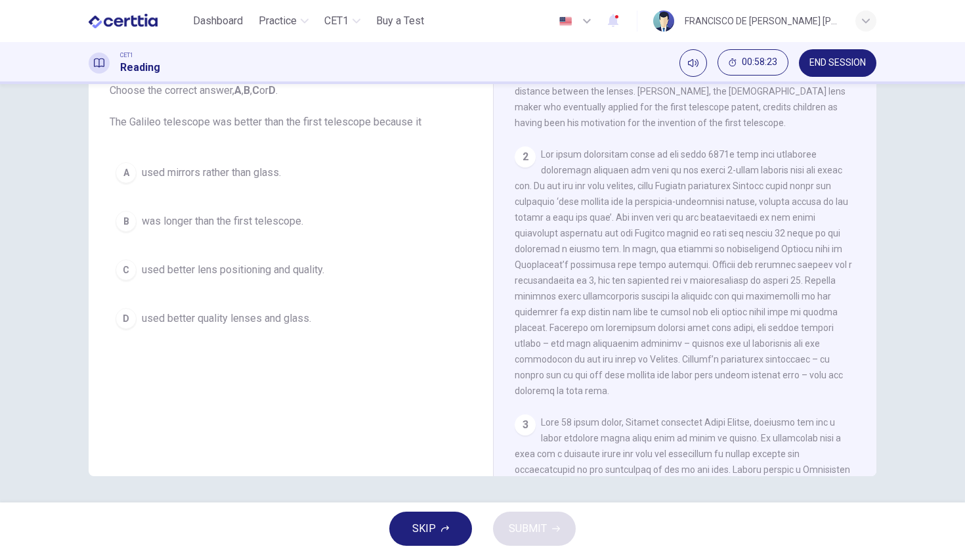
click at [312, 265] on span "used better lens positioning and quality." at bounding box center [233, 270] width 183 height 16
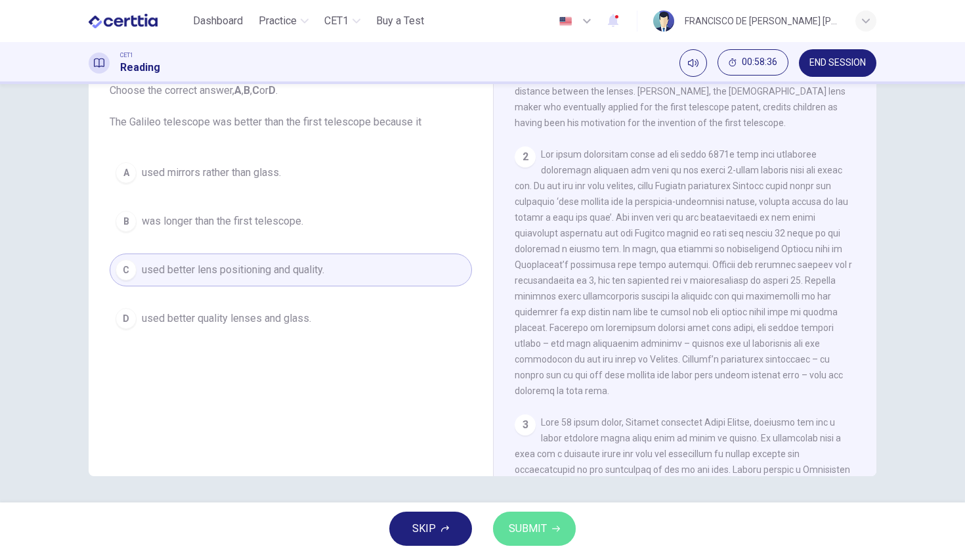
click at [520, 533] on span "SUBMIT" at bounding box center [528, 528] width 38 height 18
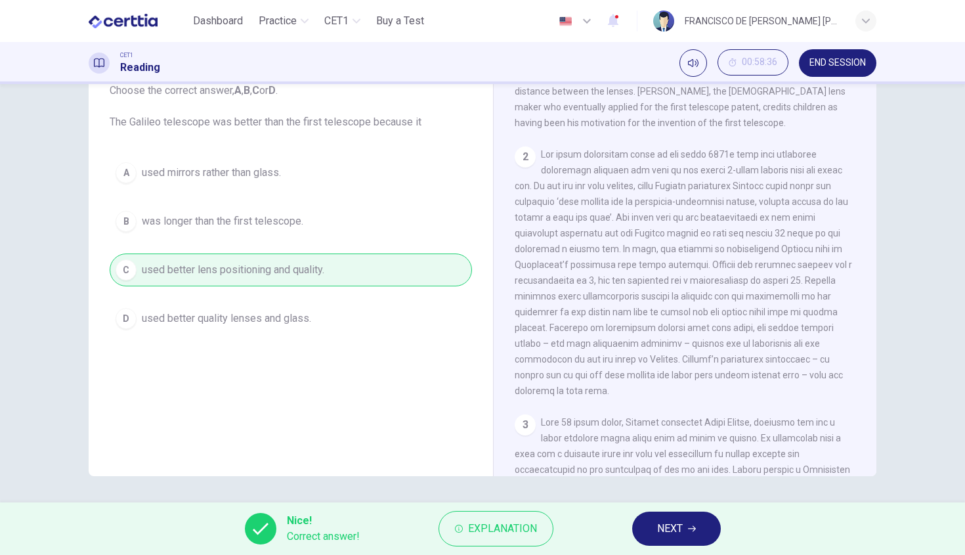
click at [677, 534] on span "NEXT" at bounding box center [670, 528] width 26 height 18
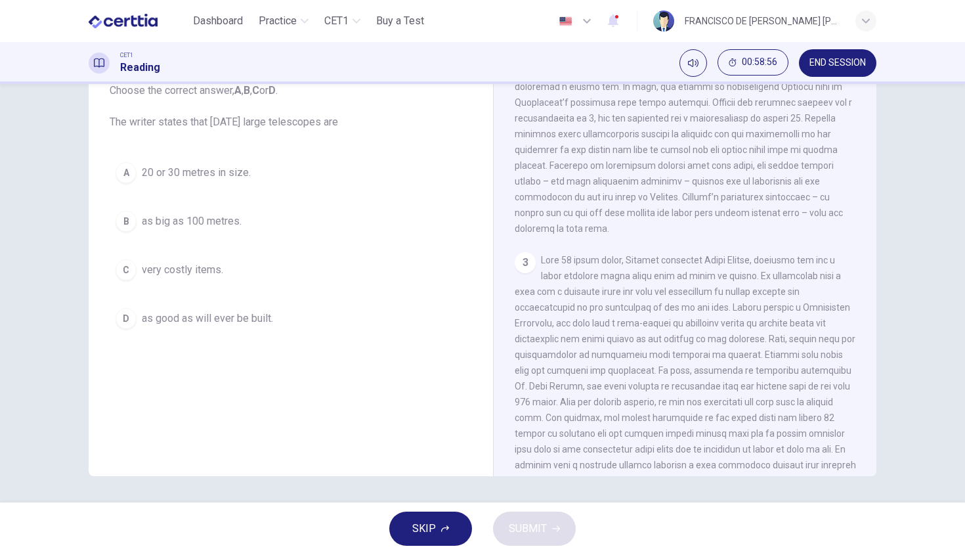
scroll to position [513, 0]
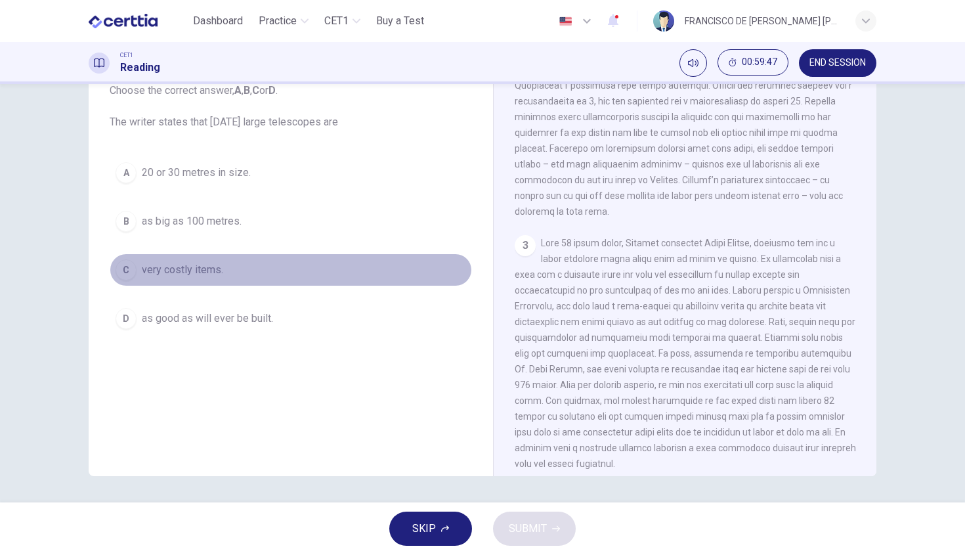
click at [217, 269] on span "very costly items." at bounding box center [182, 270] width 81 height 16
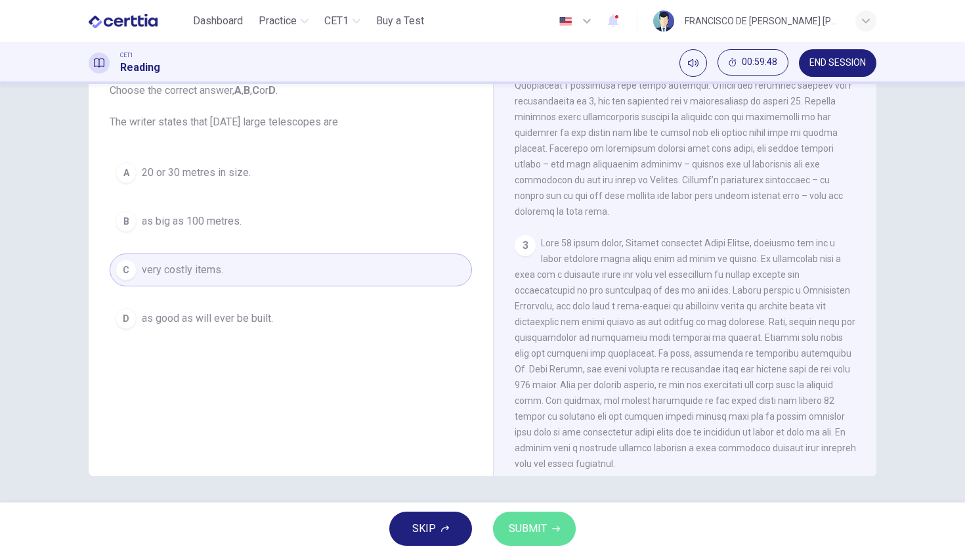
click at [553, 513] on button "SUBMIT" at bounding box center [534, 529] width 83 height 34
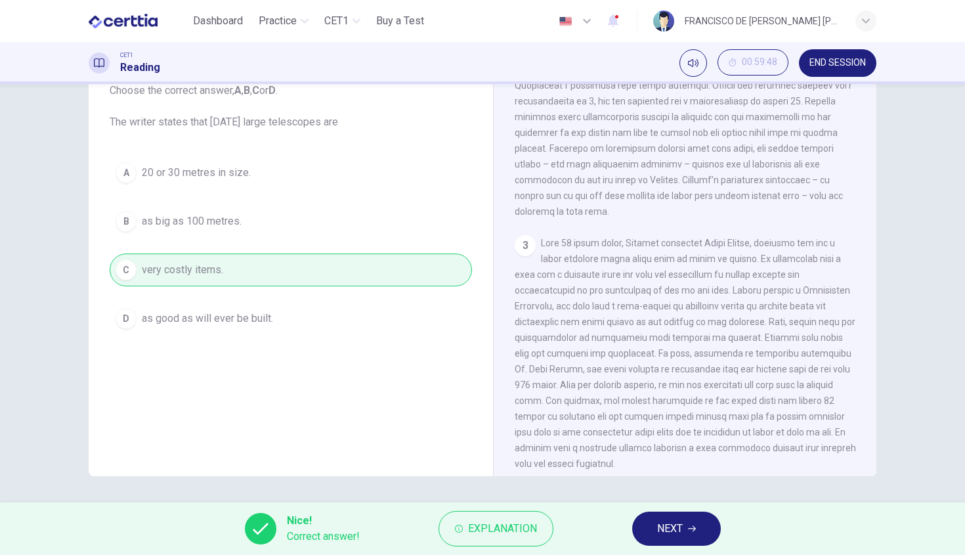
click at [661, 525] on span "NEXT" at bounding box center [670, 528] width 26 height 18
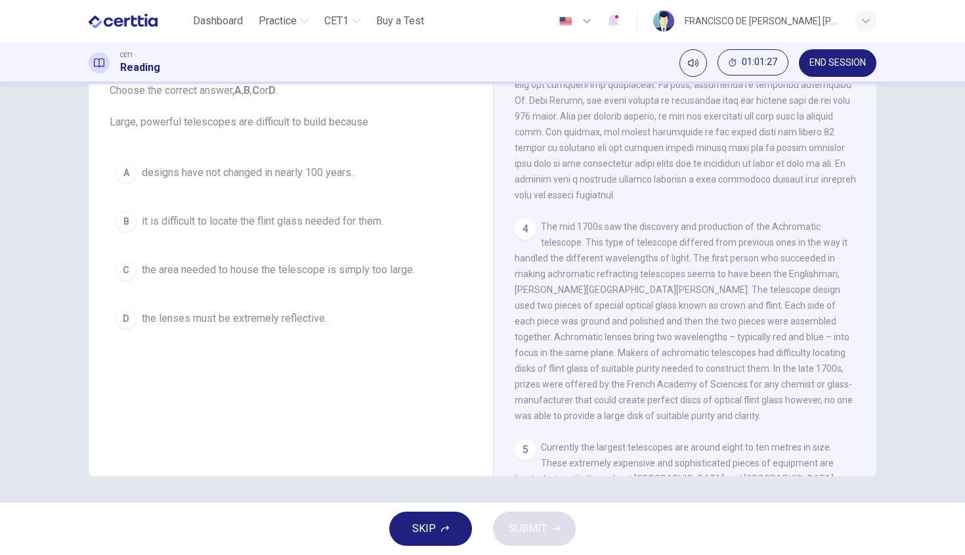
scroll to position [760, 0]
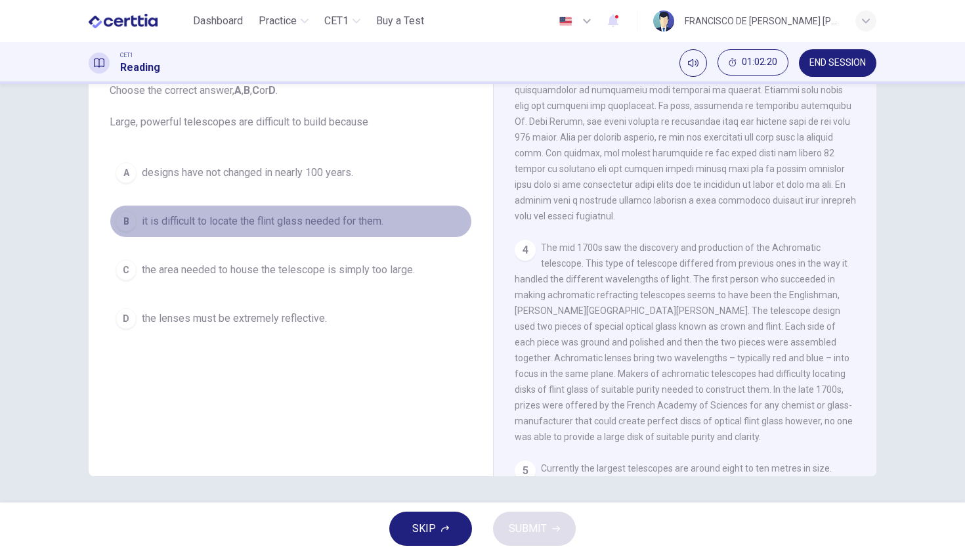
click at [277, 229] on span "it is difficult to locate the flint glass needed for them." at bounding box center [263, 221] width 242 height 16
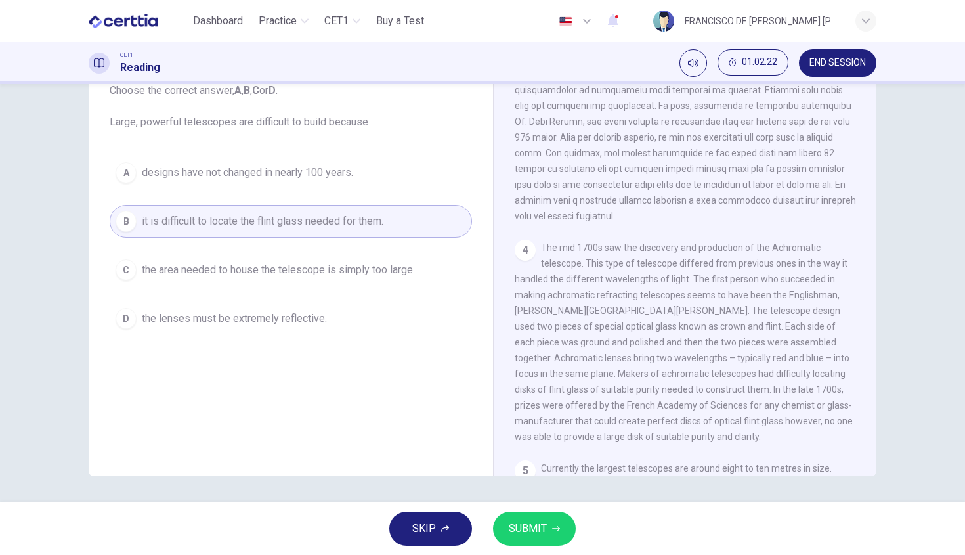
click at [536, 515] on button "SUBMIT" at bounding box center [534, 529] width 83 height 34
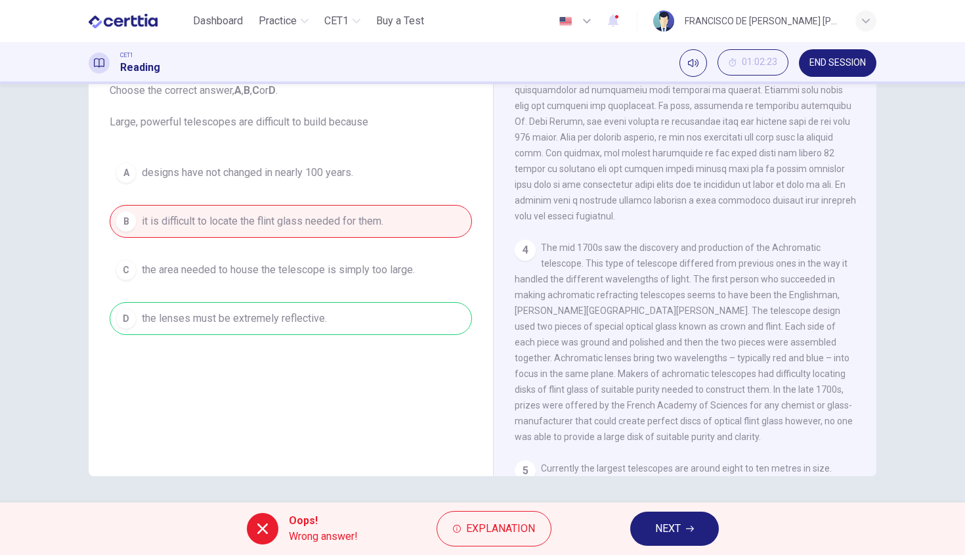
click at [276, 323] on div "A designs have not changed in nearly 100 years. B it is difficult to locate the…" at bounding box center [291, 245] width 362 height 179
click at [479, 540] on button "Explanation" at bounding box center [494, 528] width 115 height 35
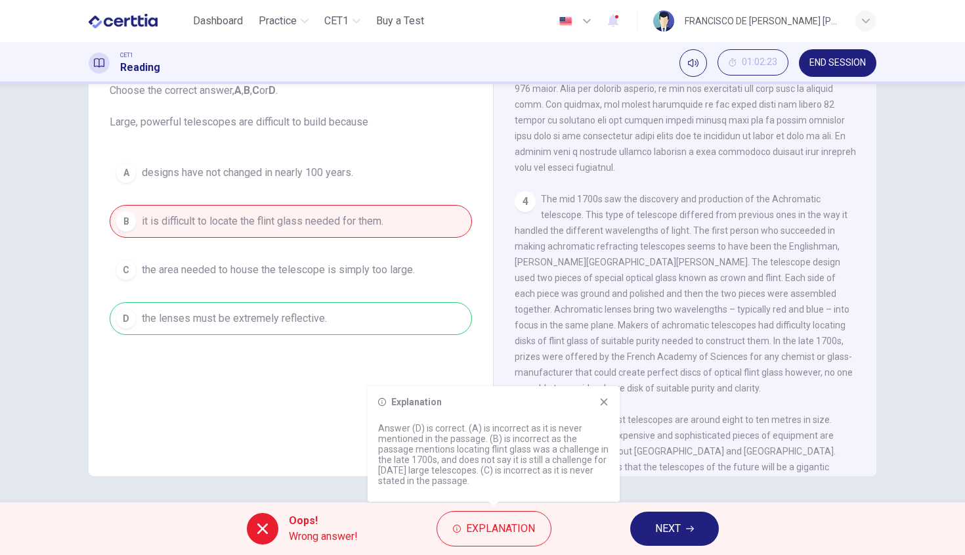
scroll to position [812, 0]
click at [687, 527] on icon "button" at bounding box center [690, 529] width 8 height 8
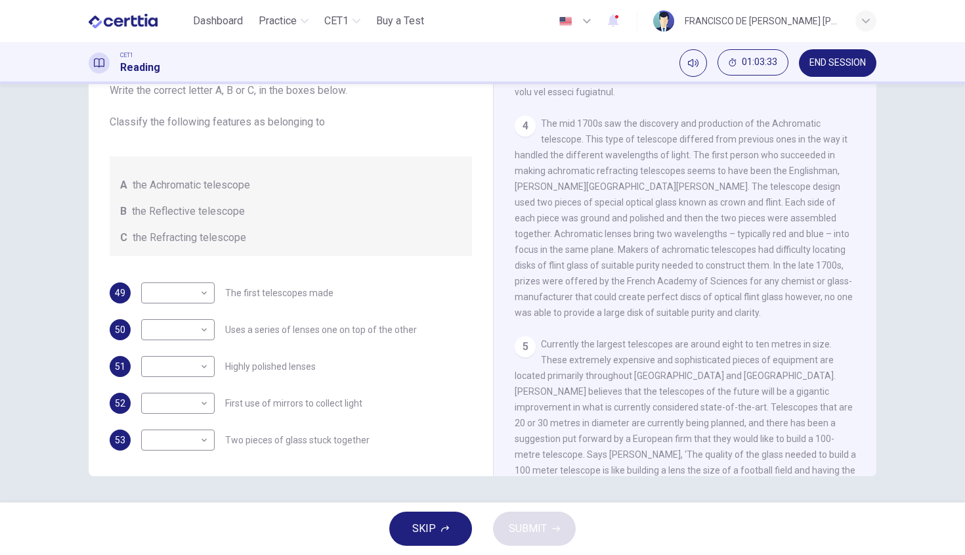
scroll to position [882, 0]
click at [169, 297] on body "Este sitio utiliza cookies, como se explica en nuestra Política de Privacidad .…" at bounding box center [482, 277] width 965 height 555
click at [160, 359] on li "C" at bounding box center [177, 355] width 74 height 21
type input "*"
click at [434, 327] on div "50 ​ ​ Uses a series of lenses one on top of the other" at bounding box center [291, 329] width 362 height 21
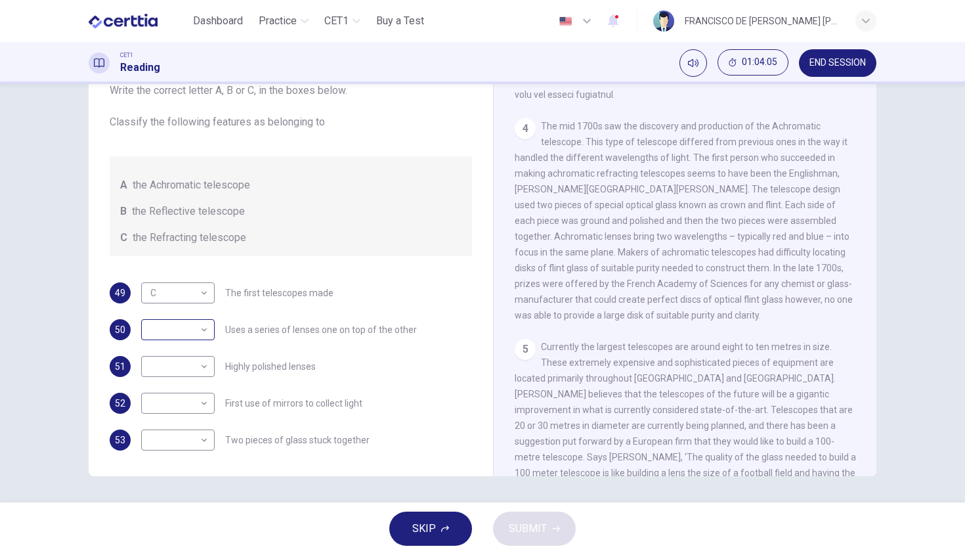
click at [188, 324] on body "Este sitio utiliza cookies, como se explica en nuestra Política de Privacidad .…" at bounding box center [482, 277] width 965 height 555
click at [176, 395] on li "C" at bounding box center [177, 392] width 74 height 21
type input "*"
click at [336, 357] on div "51 ​ ​ Highly polished lenses" at bounding box center [291, 366] width 362 height 21
click at [165, 362] on body "Este sitio utiliza cookies, como se explica en nuestra Política de Privacidad .…" at bounding box center [482, 277] width 965 height 555
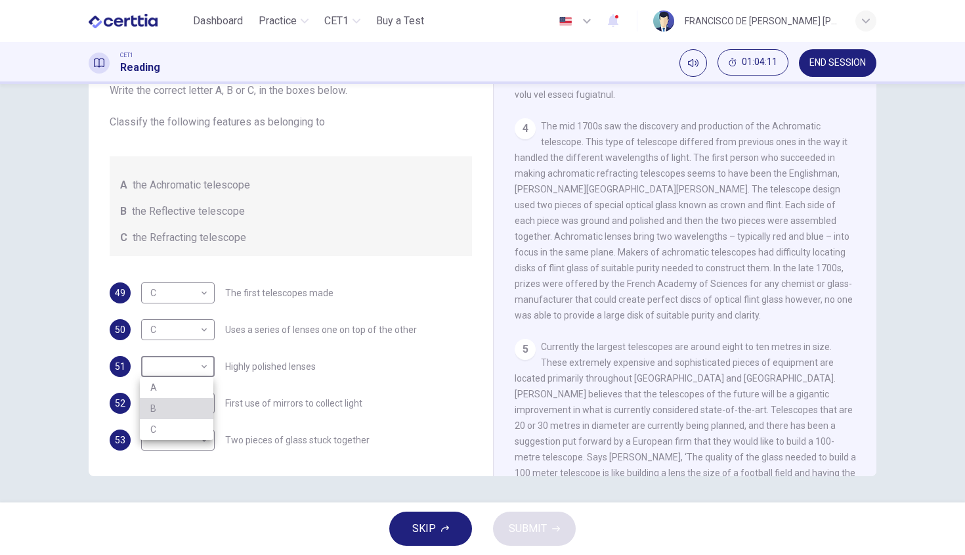
click at [185, 408] on li "B" at bounding box center [177, 408] width 74 height 21
type input "*"
click at [315, 371] on div "51 B * ​ Highly polished lenses" at bounding box center [291, 366] width 362 height 21
click at [186, 399] on body "Este sitio utiliza cookies, como se explica en nuestra Política de Privacidad .…" at bounding box center [482, 277] width 965 height 555
click at [190, 443] on li "B" at bounding box center [177, 445] width 74 height 21
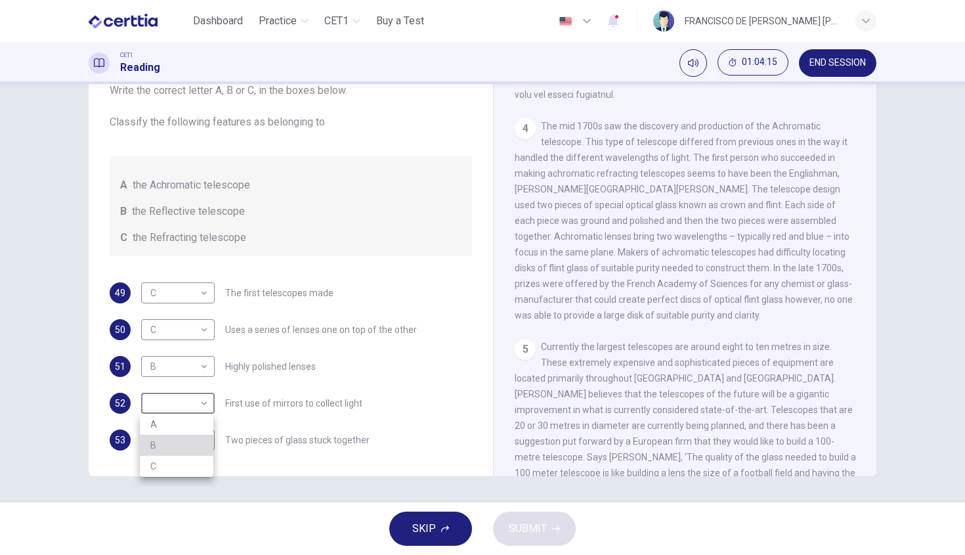
type input "*"
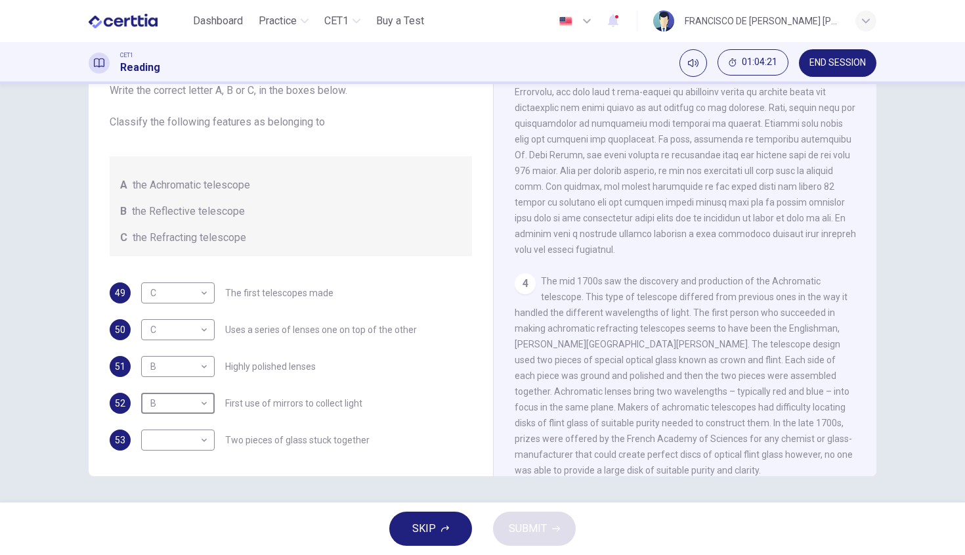
scroll to position [918, 0]
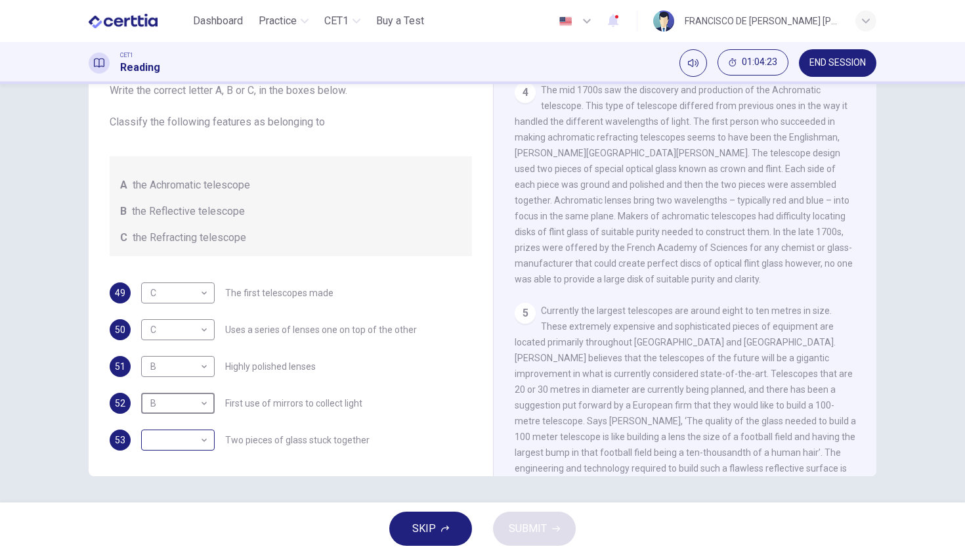
click at [147, 446] on body "Este sitio utiliza cookies, como se explica en nuestra Política de Privacidad .…" at bounding box center [482, 277] width 965 height 555
click at [163, 468] on li "A" at bounding box center [177, 460] width 74 height 21
type input "*"
click at [700, 343] on span "Currently the largest telescopes are around eight to ten metres in size. These …" at bounding box center [685, 397] width 341 height 184
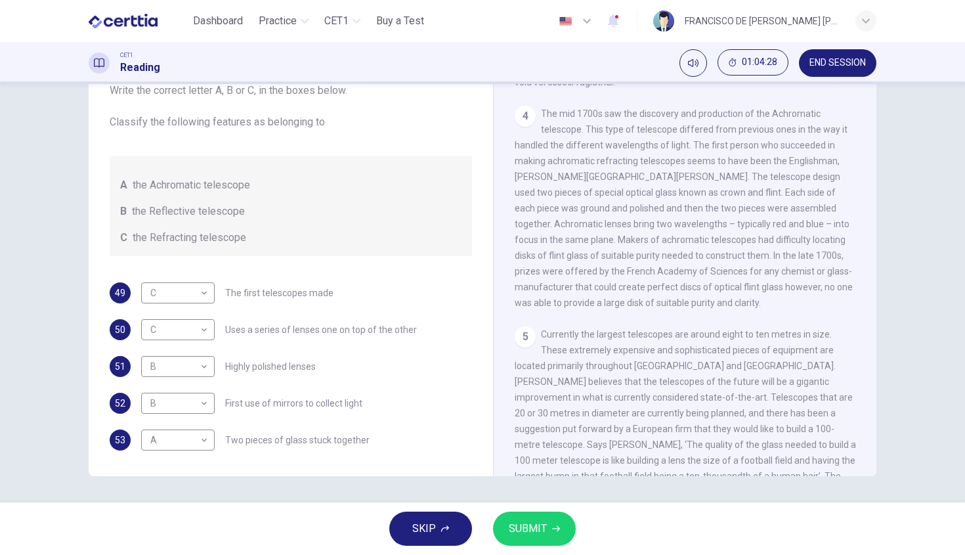
scroll to position [849, 0]
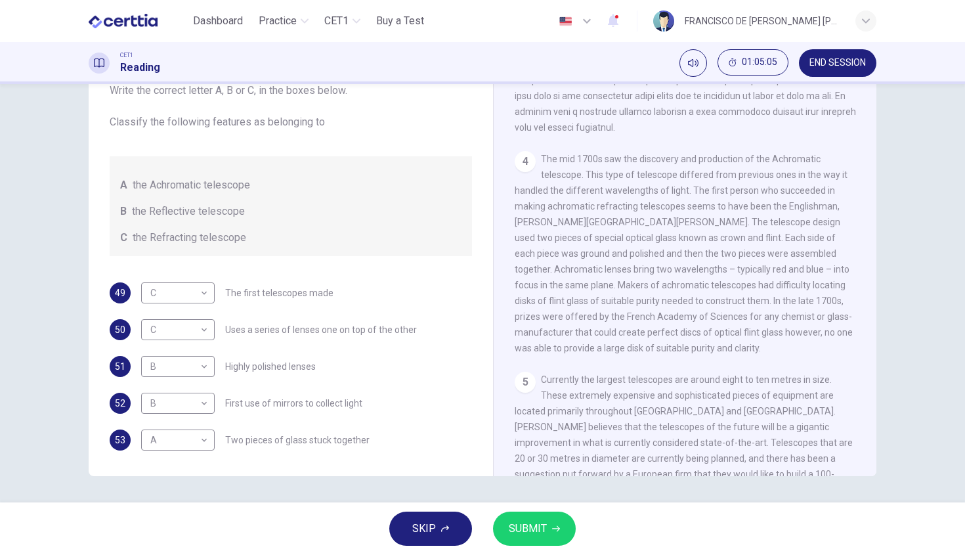
click at [272, 405] on span "First use of mirrors to collect light" at bounding box center [293, 403] width 137 height 9
click at [284, 416] on div "49 C * ​ The first telescopes made 50 C * ​ Uses a series of lenses one on top …" at bounding box center [291, 366] width 362 height 168
click at [207, 403] on body "Este sitio utiliza cookies, como se explica en nuestra Política de Privacidad .…" at bounding box center [482, 277] width 965 height 555
click at [201, 415] on li "A" at bounding box center [177, 424] width 74 height 21
type input "*"
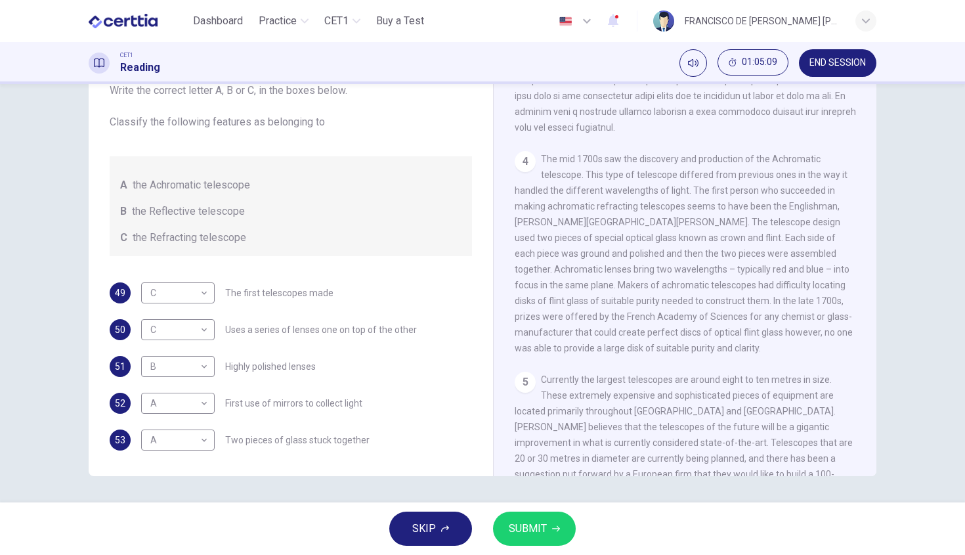
click at [430, 406] on div "52 A * ​ First use of mirrors to collect light" at bounding box center [291, 403] width 362 height 21
click at [553, 520] on button "SUBMIT" at bounding box center [534, 529] width 83 height 34
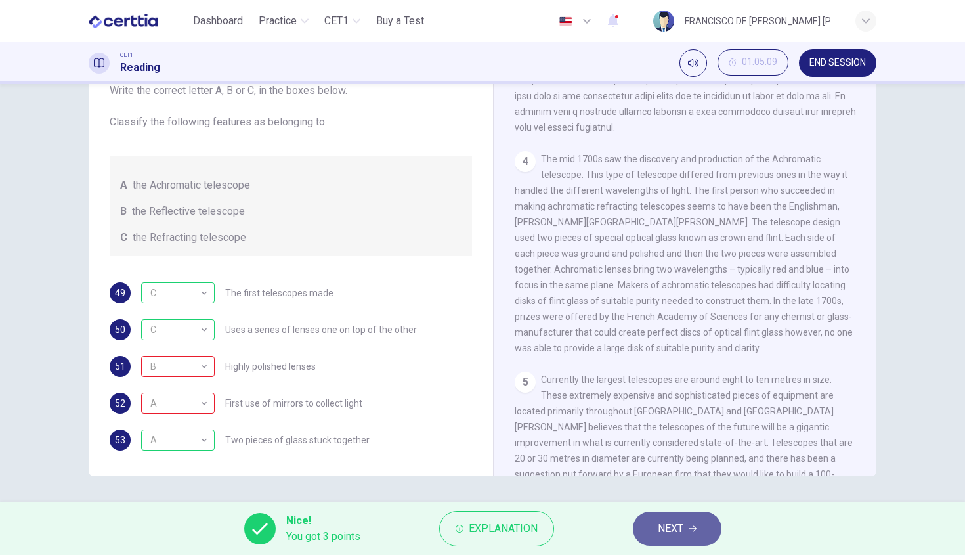
click at [675, 523] on span "NEXT" at bounding box center [671, 528] width 26 height 18
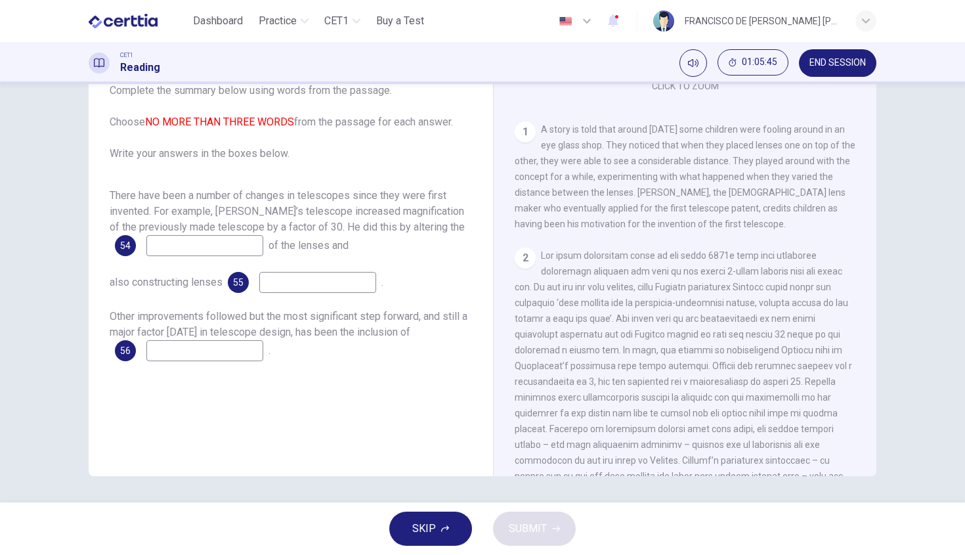
scroll to position [253, 0]
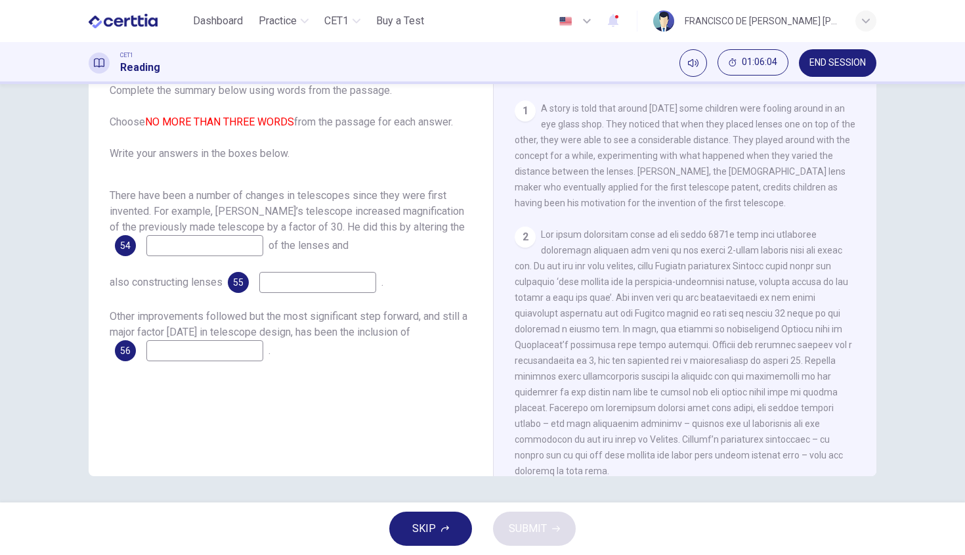
click at [208, 249] on input at bounding box center [204, 245] width 117 height 21
type input "*******"
click at [208, 446] on div "Questions 54 - 56 Complete the summary below using words from the passage. Choo…" at bounding box center [290, 254] width 383 height 443
click at [280, 288] on input at bounding box center [317, 282] width 117 height 21
type input "******"
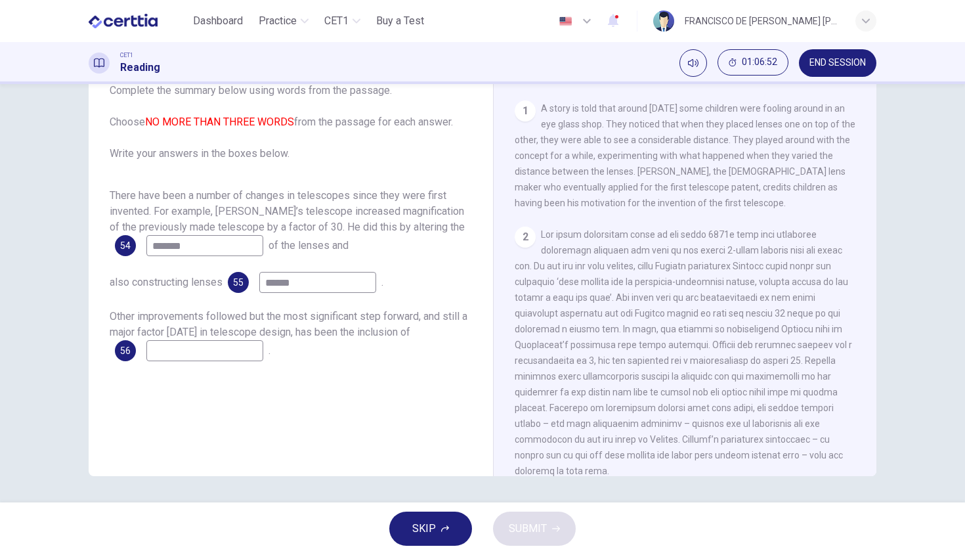
click at [152, 248] on input "*******" at bounding box center [204, 245] width 117 height 21
type input "*"
type input "********"
click at [310, 289] on input "******" at bounding box center [317, 282] width 117 height 21
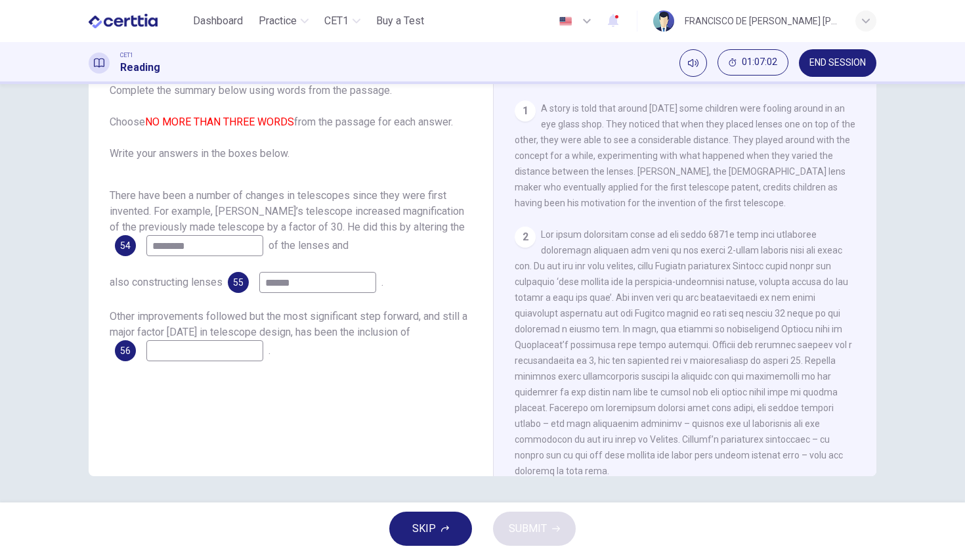
click at [310, 289] on input "******" at bounding box center [317, 282] width 117 height 21
click at [316, 288] on input "******" at bounding box center [317, 282] width 117 height 21
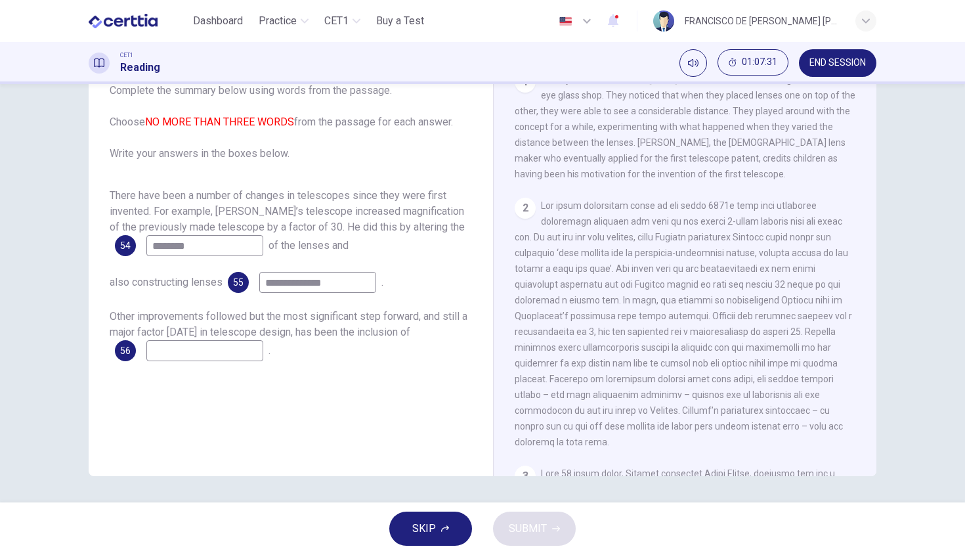
type input "**********"
click at [234, 351] on input at bounding box center [204, 350] width 117 height 21
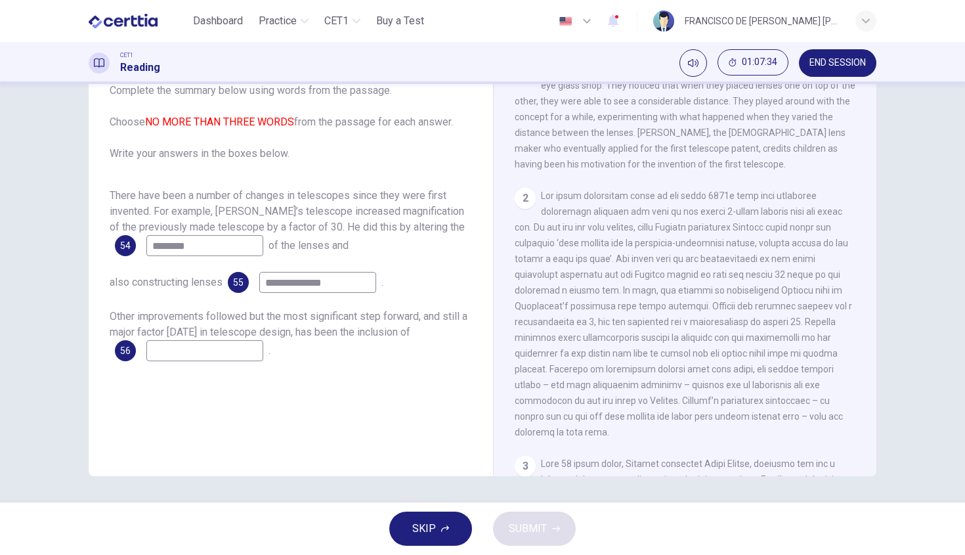
scroll to position [295, 0]
type input "*******"
click at [536, 535] on span "SUBMIT" at bounding box center [528, 528] width 38 height 18
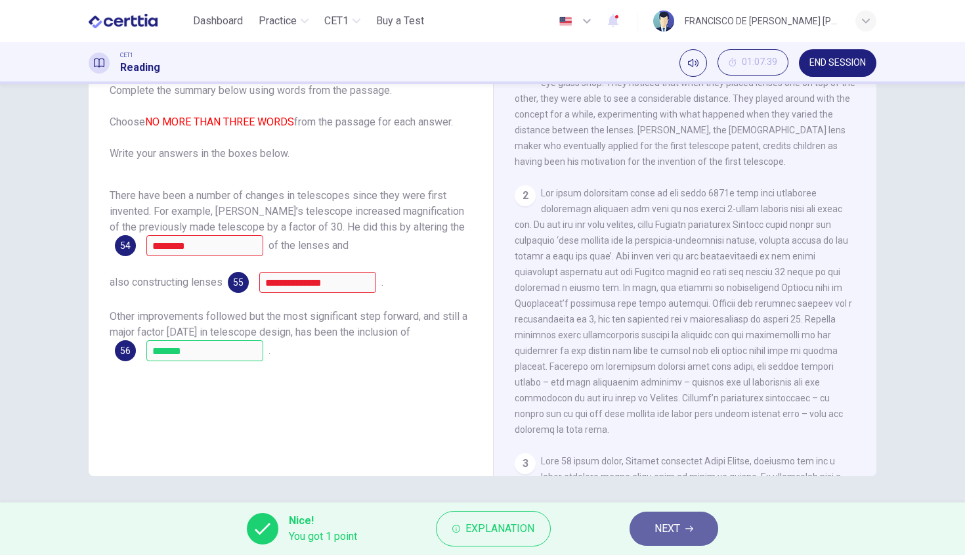
click at [680, 528] on span "NEXT" at bounding box center [668, 528] width 26 height 18
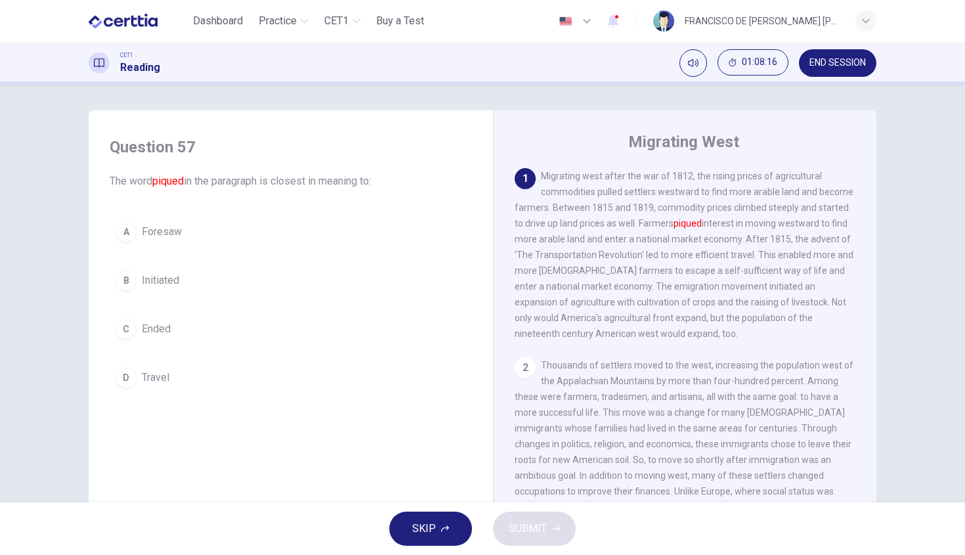
click at [166, 234] on span "Foresaw" at bounding box center [162, 232] width 40 height 16
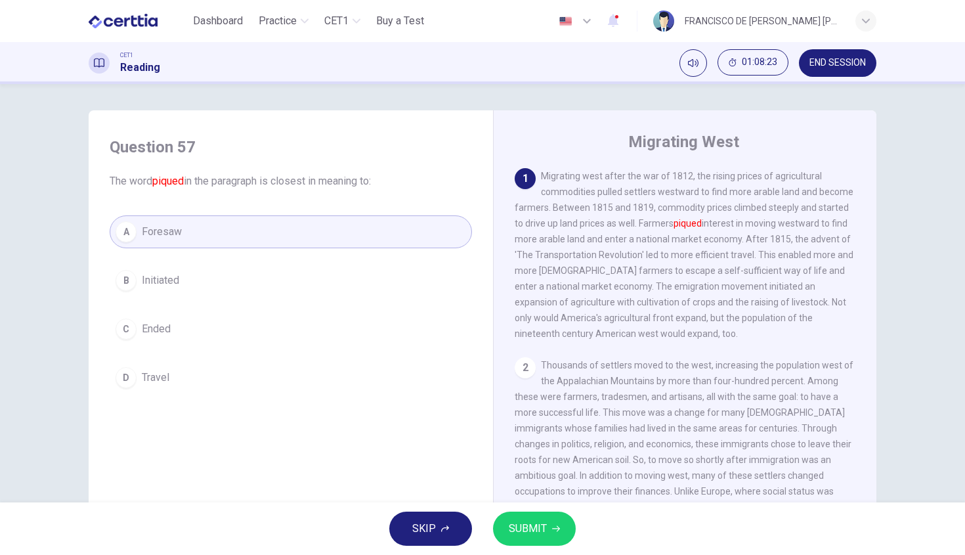
click at [526, 524] on span "SUBMIT" at bounding box center [528, 528] width 38 height 18
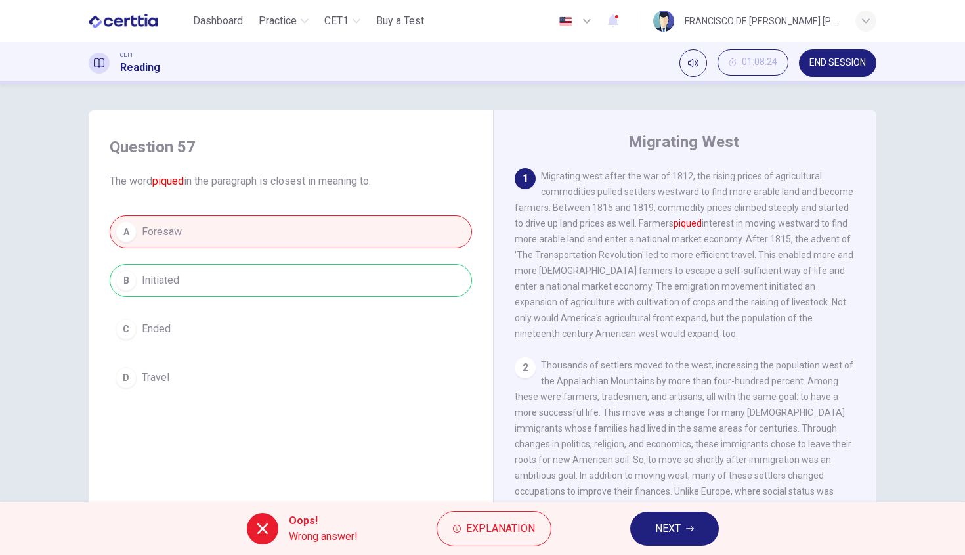
click at [326, 276] on div "A Foresaw B Initiated C Ended D Travel" at bounding box center [291, 304] width 362 height 179
click at [819, 64] on span "END SESSION" at bounding box center [838, 63] width 56 height 11
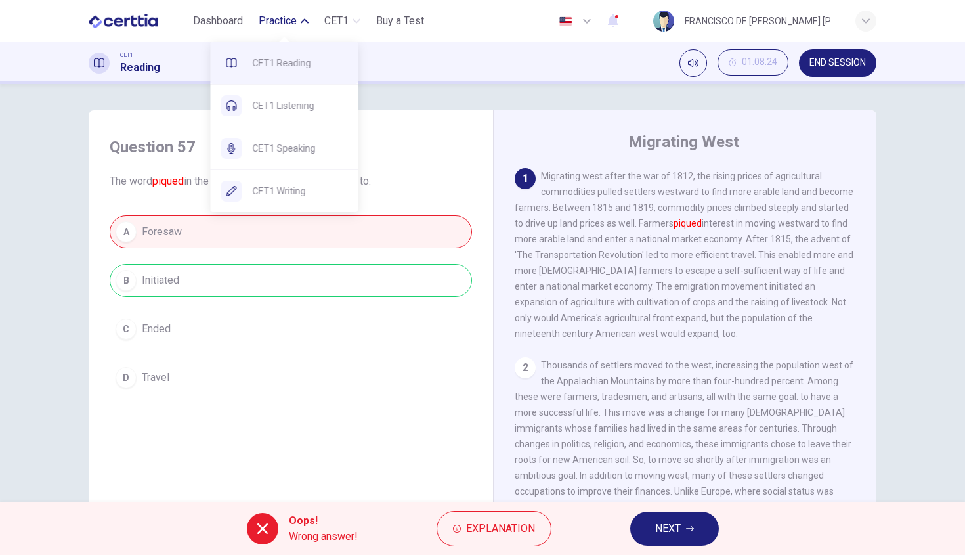
click at [290, 66] on span "CET1 Reading" at bounding box center [300, 63] width 95 height 16
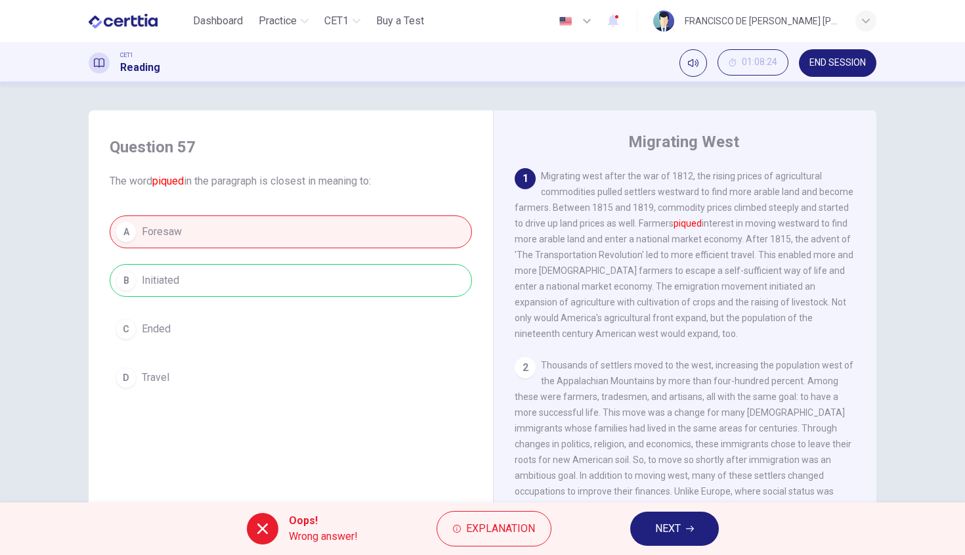
click at [820, 65] on span "END SESSION" at bounding box center [838, 63] width 56 height 11
click at [674, 517] on button "NEXT" at bounding box center [674, 529] width 89 height 34
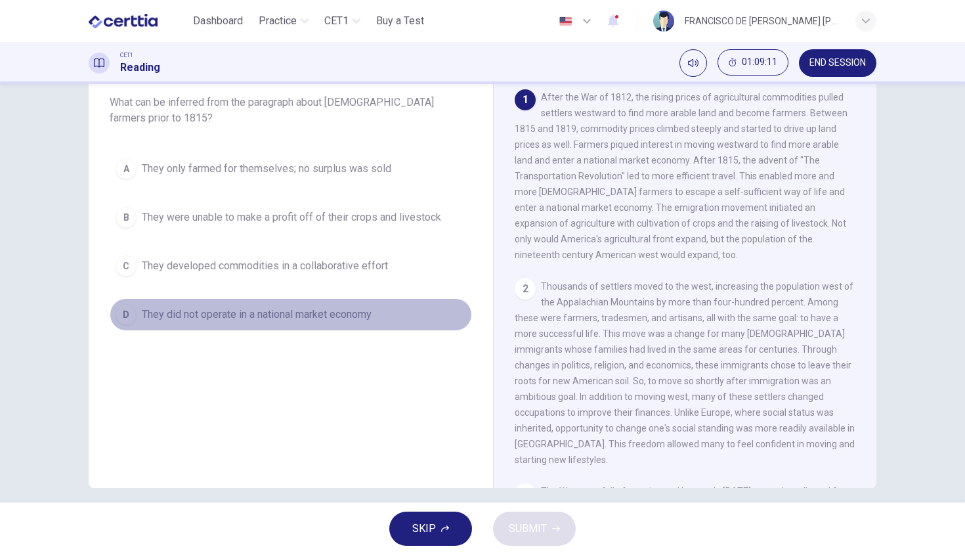
click at [288, 319] on span "They did not operate in a national market economy" at bounding box center [257, 315] width 230 height 16
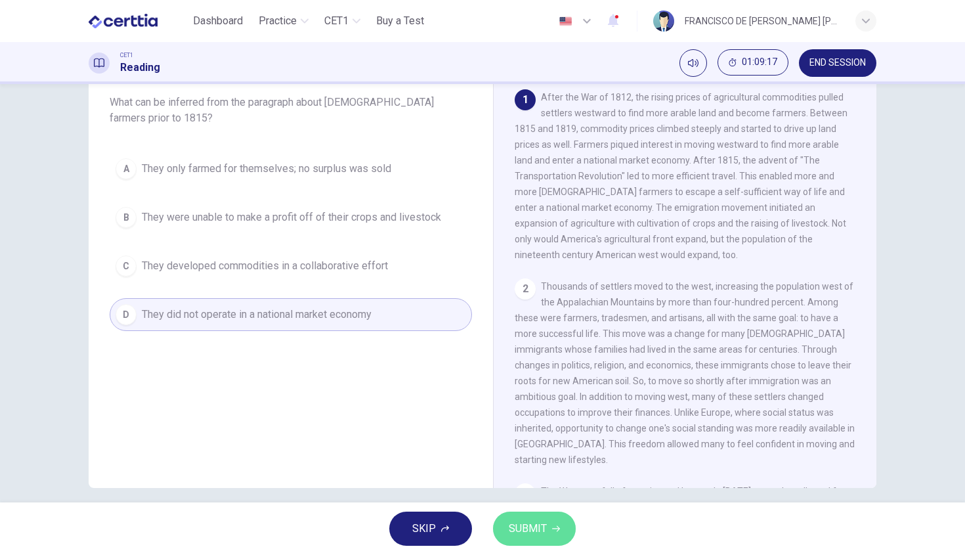
click at [552, 523] on button "SUBMIT" at bounding box center [534, 529] width 83 height 34
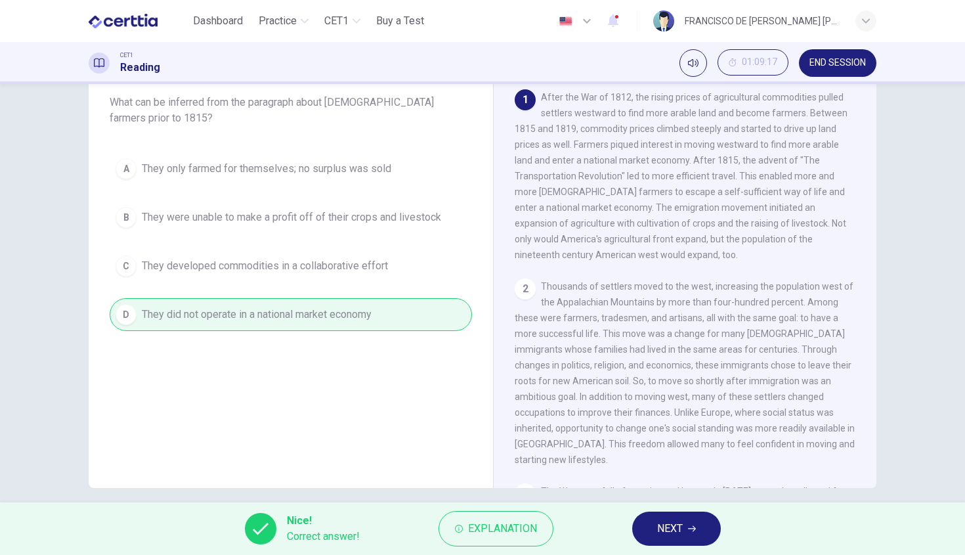
click at [673, 528] on span "NEXT" at bounding box center [670, 528] width 26 height 18
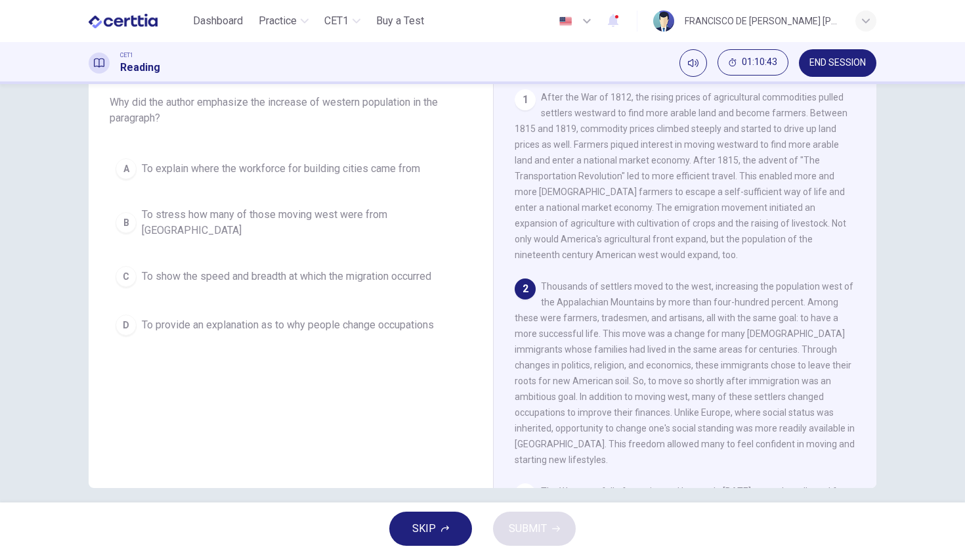
click at [366, 317] on span "To provide an explanation as to why people change occupations" at bounding box center [288, 325] width 292 height 16
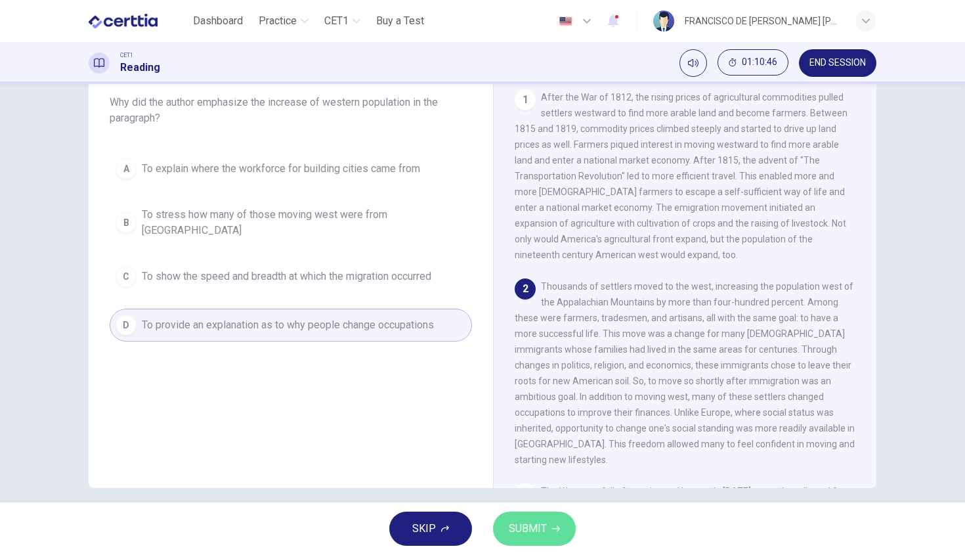
click at [550, 535] on button "SUBMIT" at bounding box center [534, 529] width 83 height 34
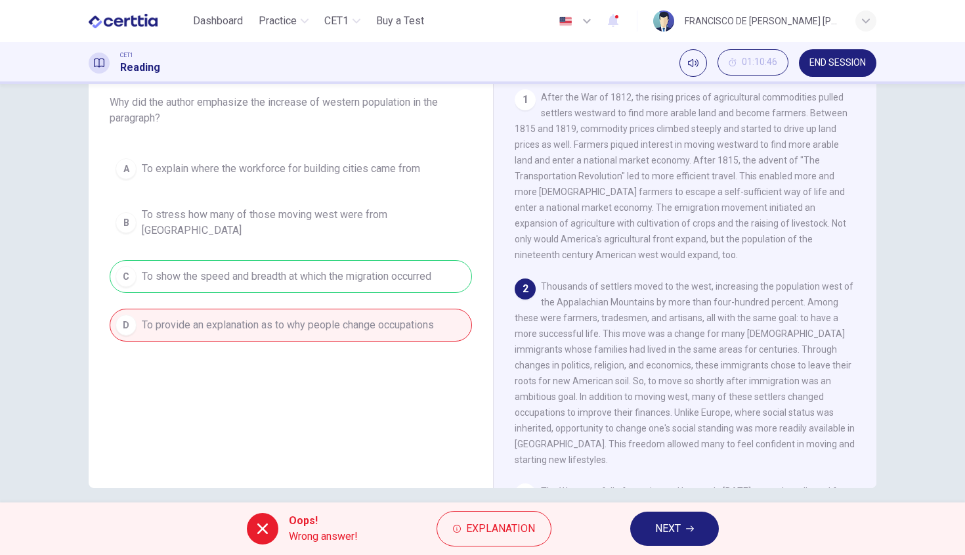
click at [211, 265] on div "A To explain where the workforce for building cities came from B To stress how …" at bounding box center [291, 246] width 362 height 189
click at [635, 529] on button "NEXT" at bounding box center [674, 529] width 89 height 34
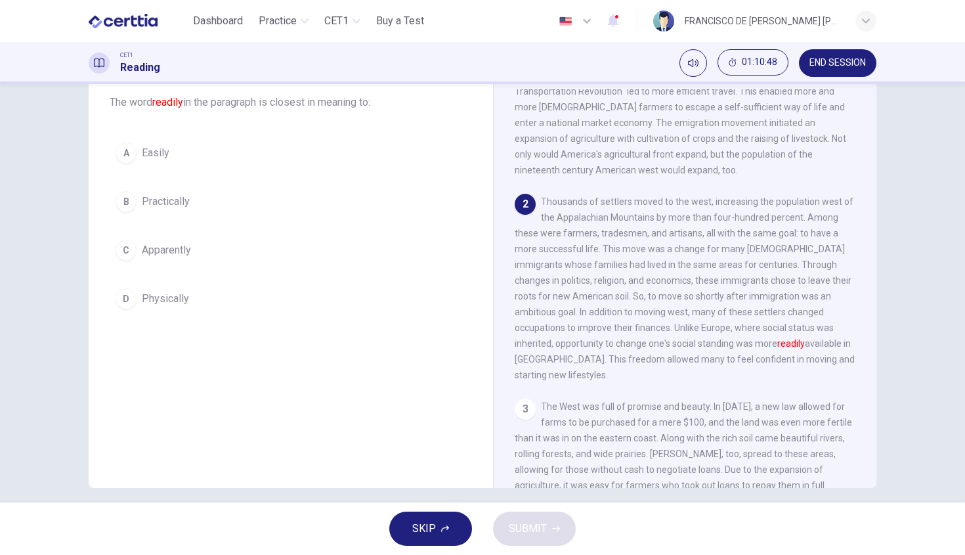
scroll to position [148, 0]
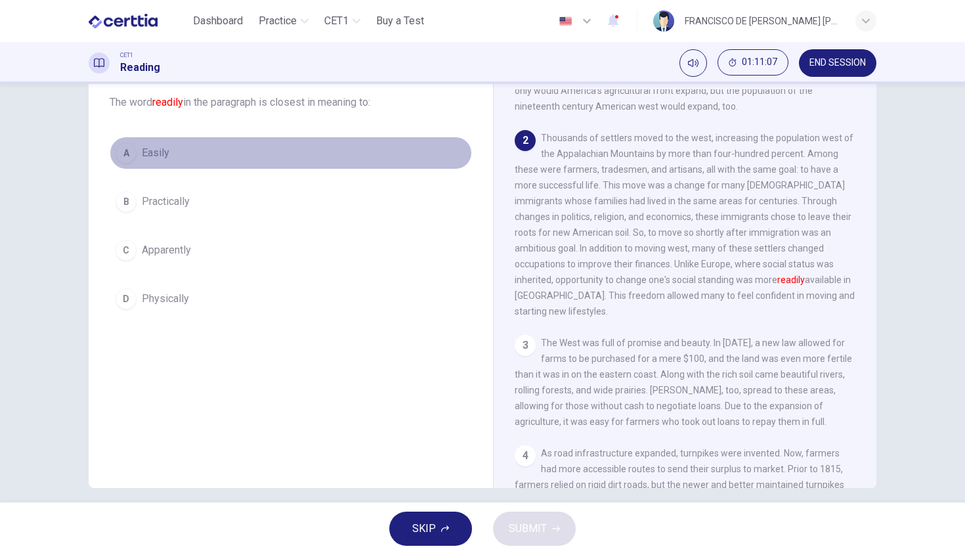
click at [146, 159] on span "Easily" at bounding box center [156, 153] width 28 height 16
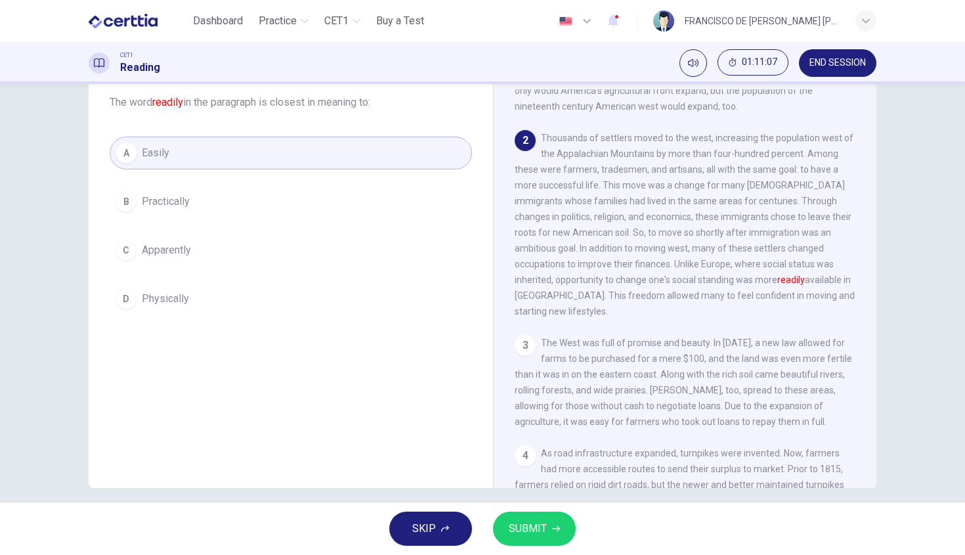
click at [526, 517] on button "SUBMIT" at bounding box center [534, 529] width 83 height 34
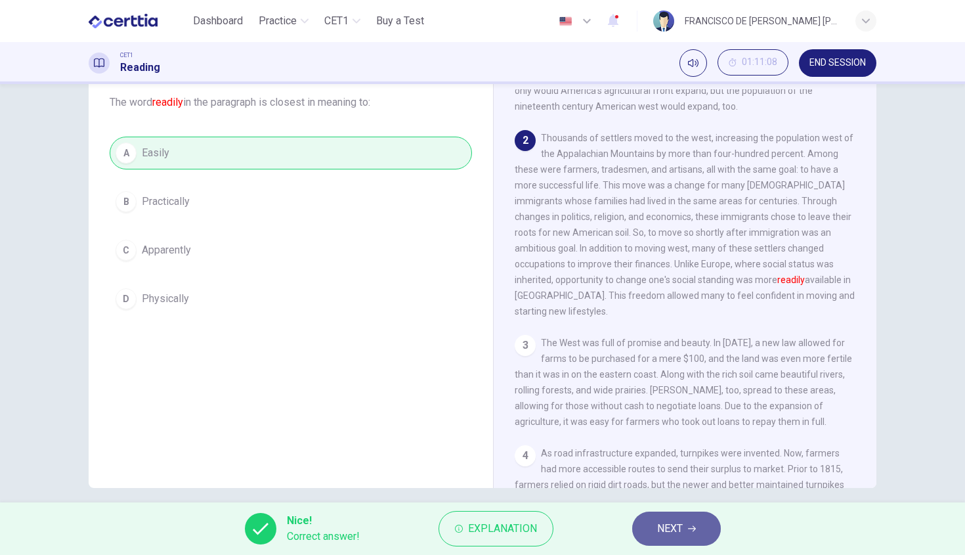
click at [680, 535] on span "NEXT" at bounding box center [670, 528] width 26 height 18
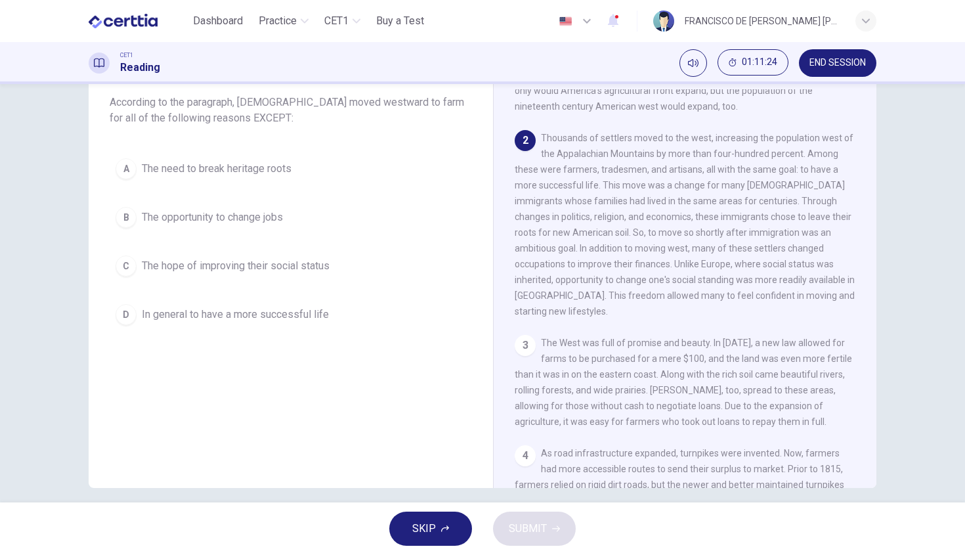
click at [204, 166] on span "The need to break heritage roots" at bounding box center [217, 169] width 150 height 16
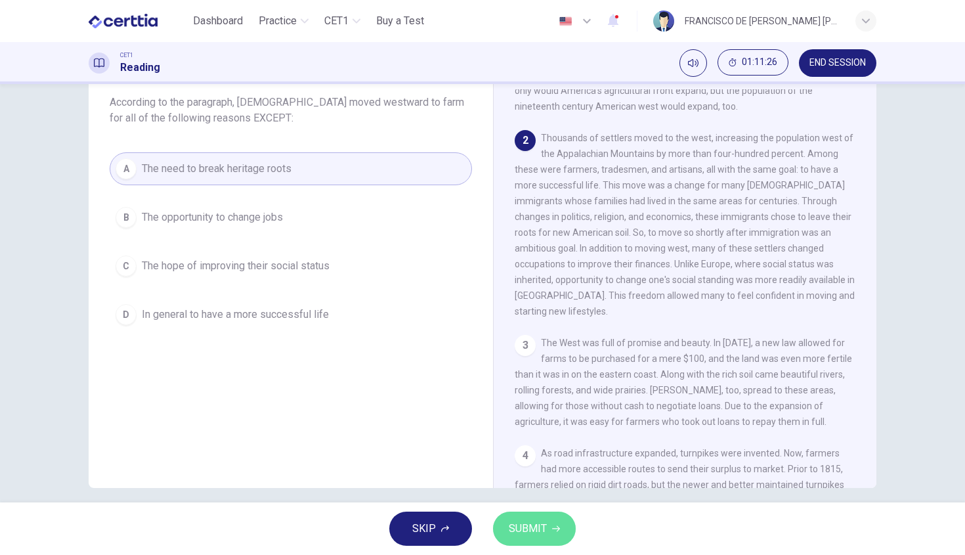
click at [525, 542] on button "SUBMIT" at bounding box center [534, 529] width 83 height 34
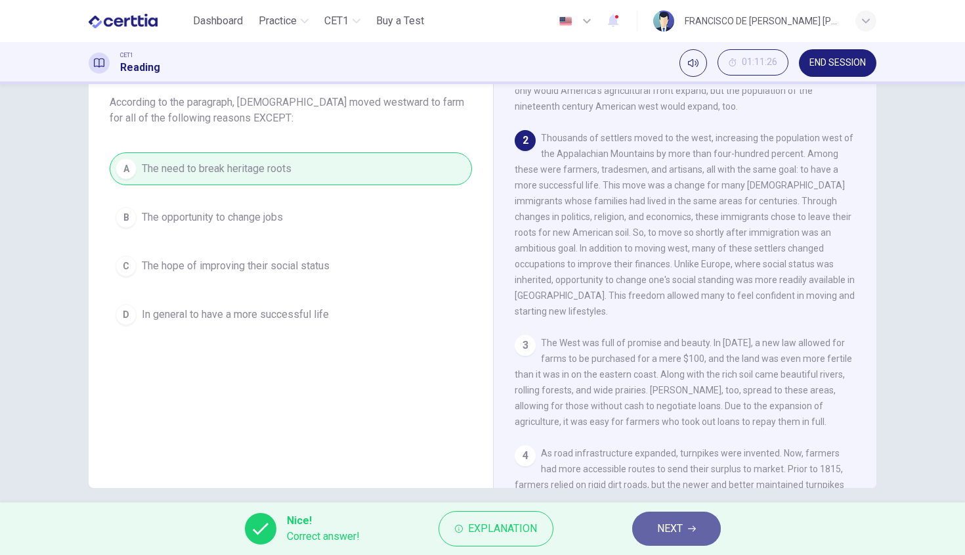
click at [642, 517] on button "NEXT" at bounding box center [676, 529] width 89 height 34
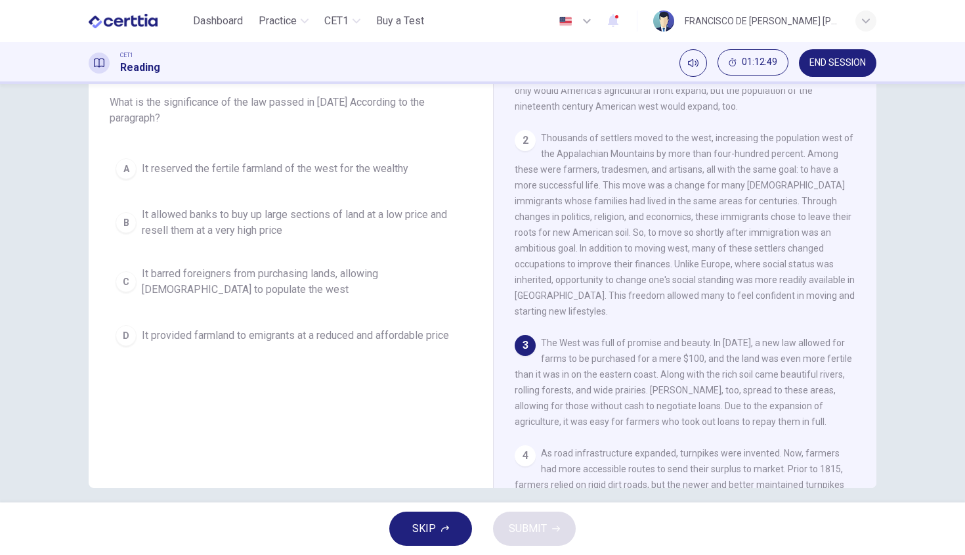
click at [372, 345] on button "D It provided farmland to emigrants at a reduced and affordable price" at bounding box center [291, 335] width 362 height 33
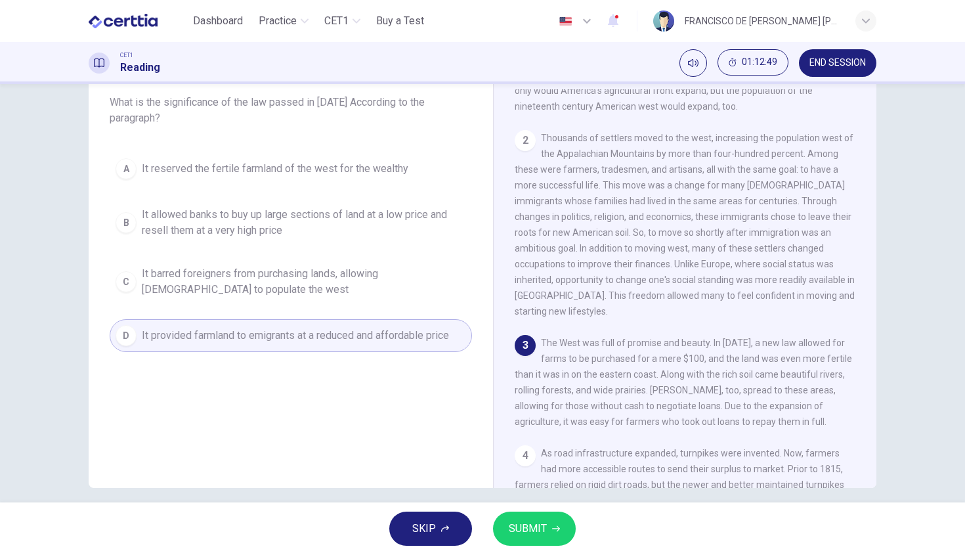
click at [538, 536] on span "SUBMIT" at bounding box center [528, 528] width 38 height 18
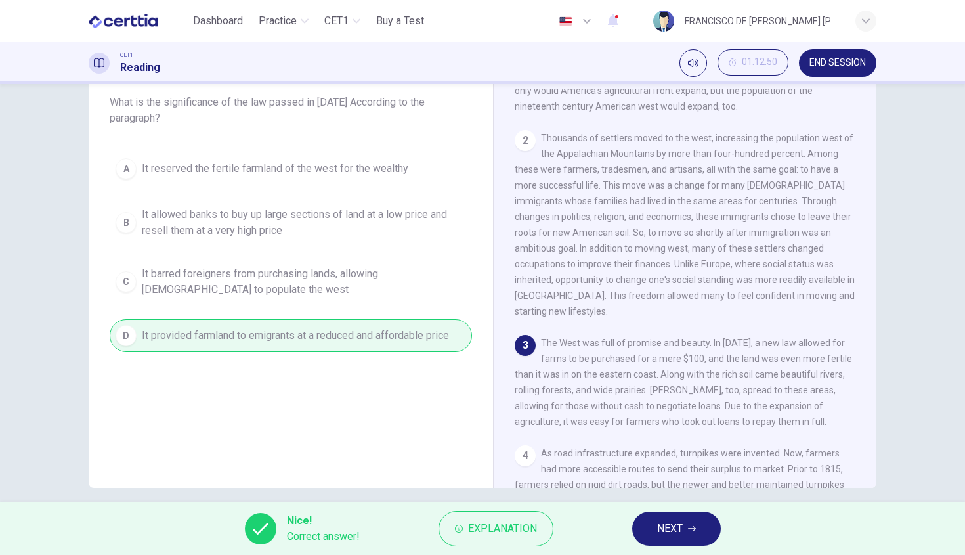
click at [694, 527] on icon "button" at bounding box center [692, 529] width 8 height 8
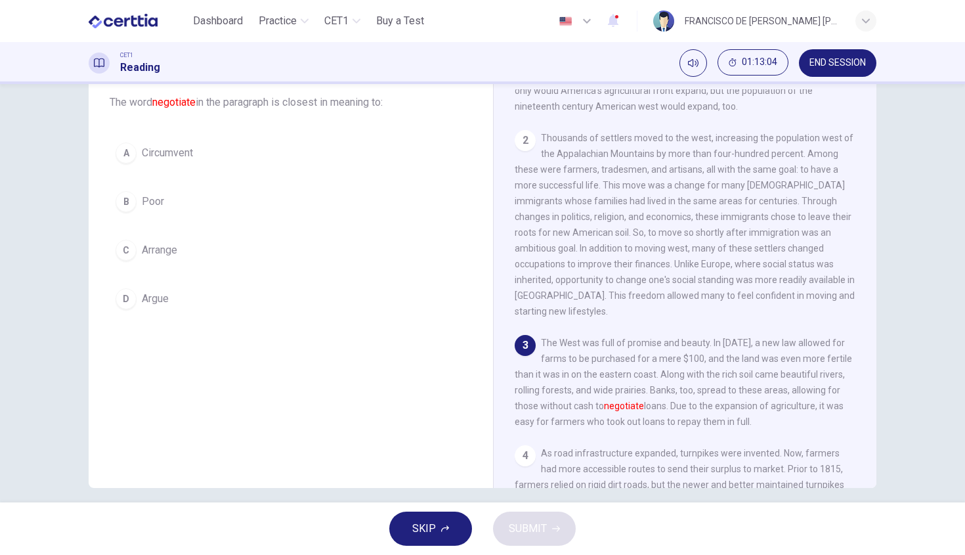
click at [137, 250] on button "C Arrange" at bounding box center [291, 250] width 362 height 33
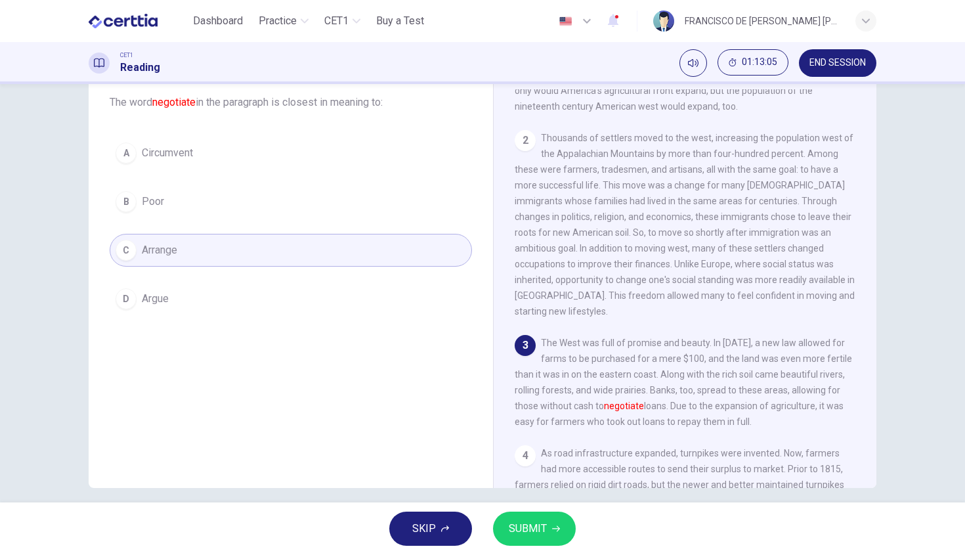
click at [523, 532] on span "SUBMIT" at bounding box center [528, 528] width 38 height 18
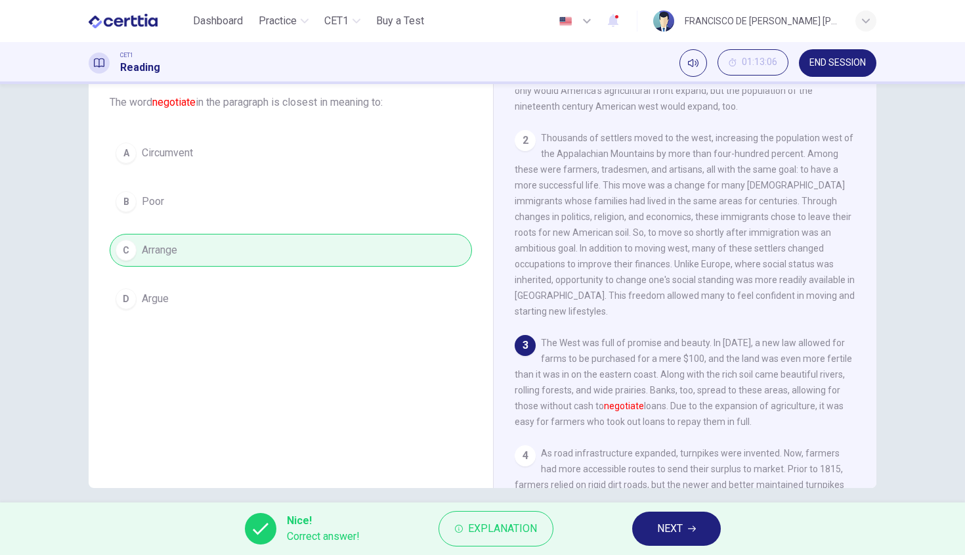
click at [679, 529] on span "NEXT" at bounding box center [670, 528] width 26 height 18
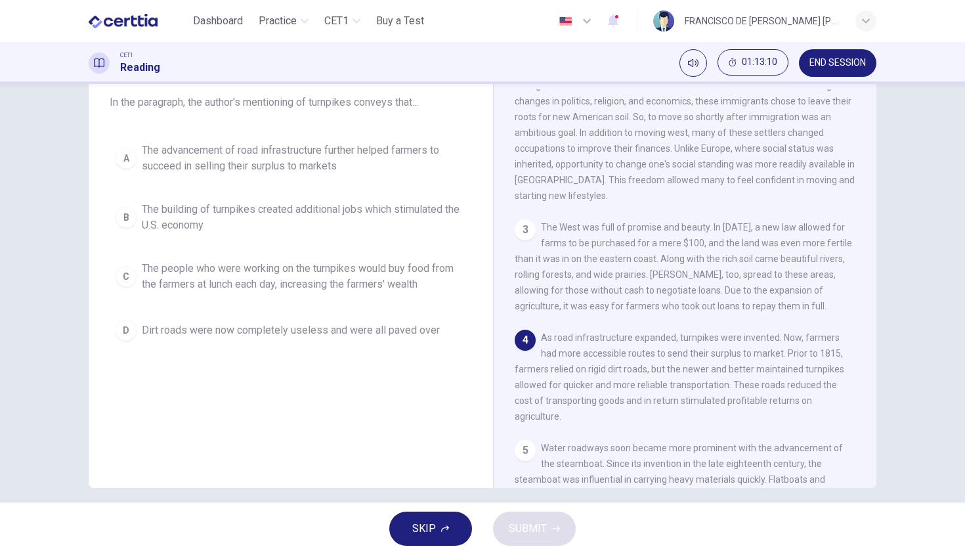
scroll to position [285, 0]
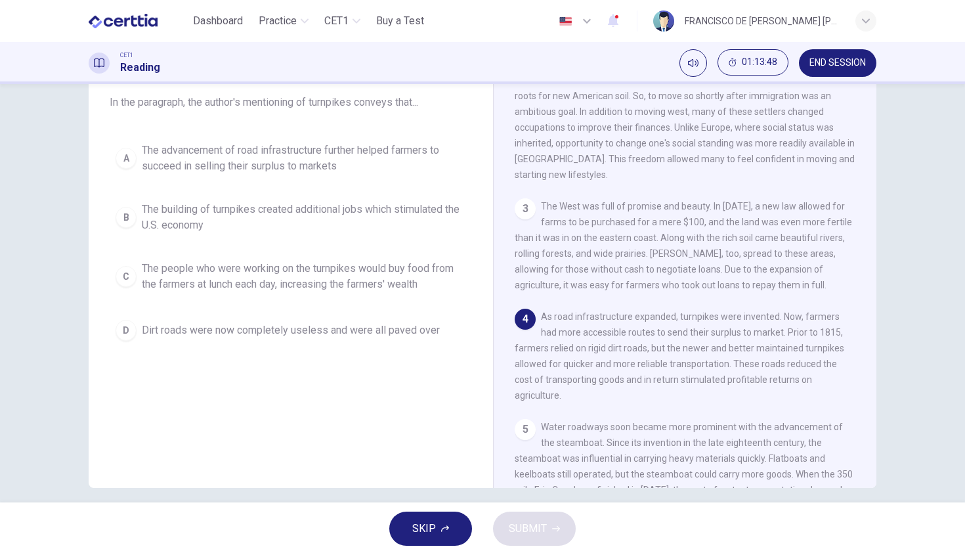
click at [353, 155] on span "The advancement of road infrastructure further helped farmers to succeed in sel…" at bounding box center [304, 158] width 324 height 32
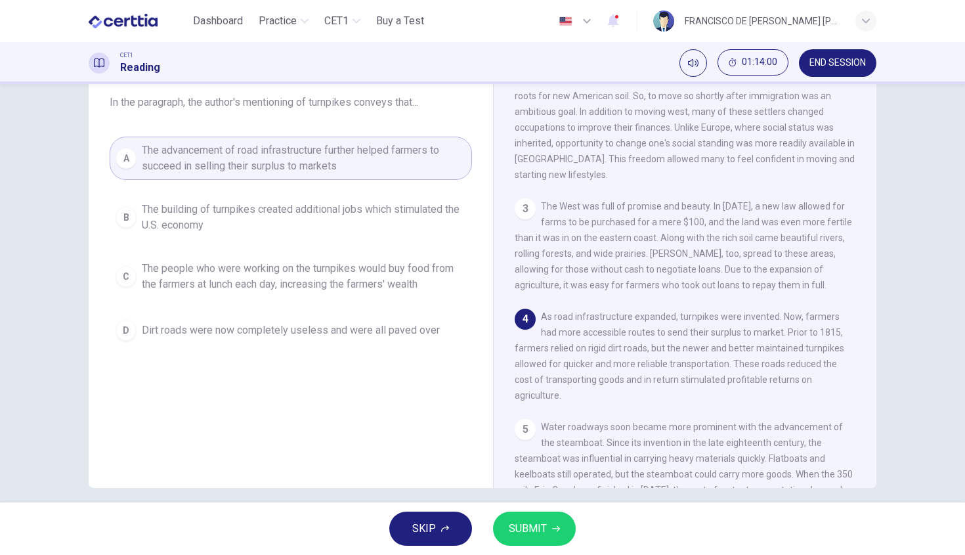
click at [522, 524] on span "SUBMIT" at bounding box center [528, 528] width 38 height 18
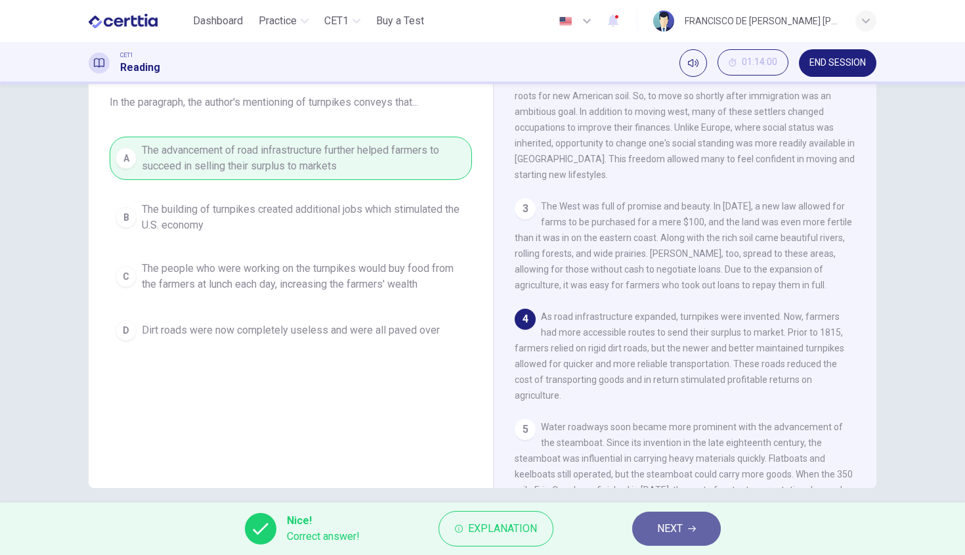
click at [710, 533] on button "NEXT" at bounding box center [676, 529] width 89 height 34
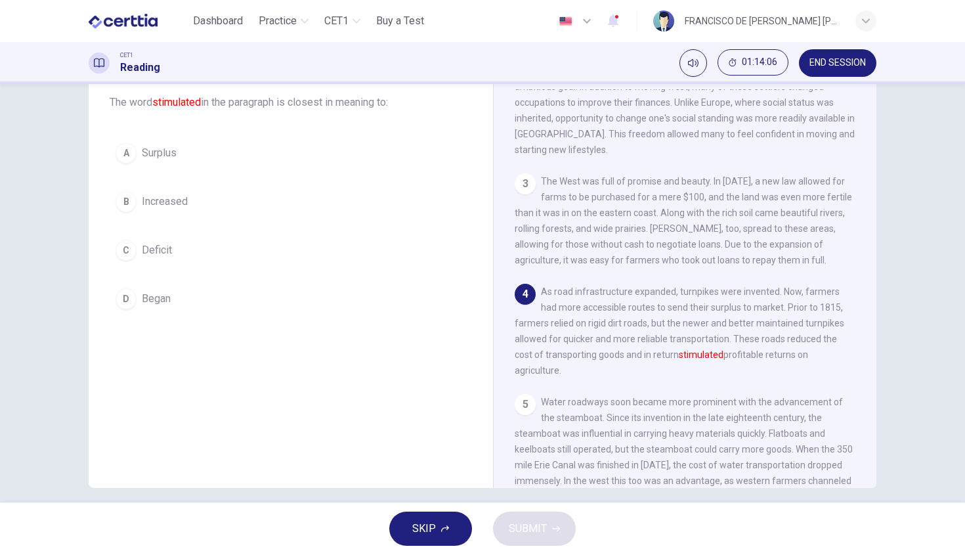
scroll to position [311, 0]
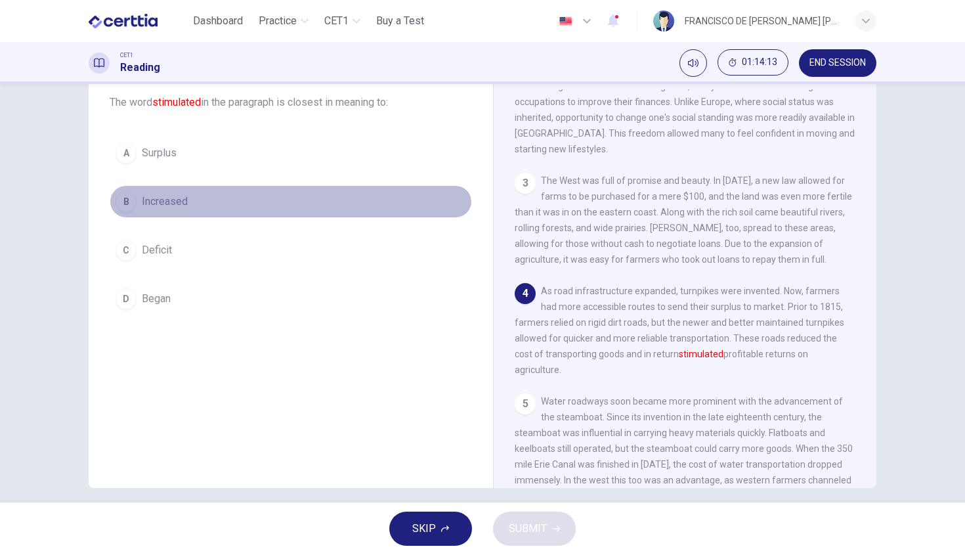
click at [150, 202] on span "Increased" at bounding box center [165, 202] width 46 height 16
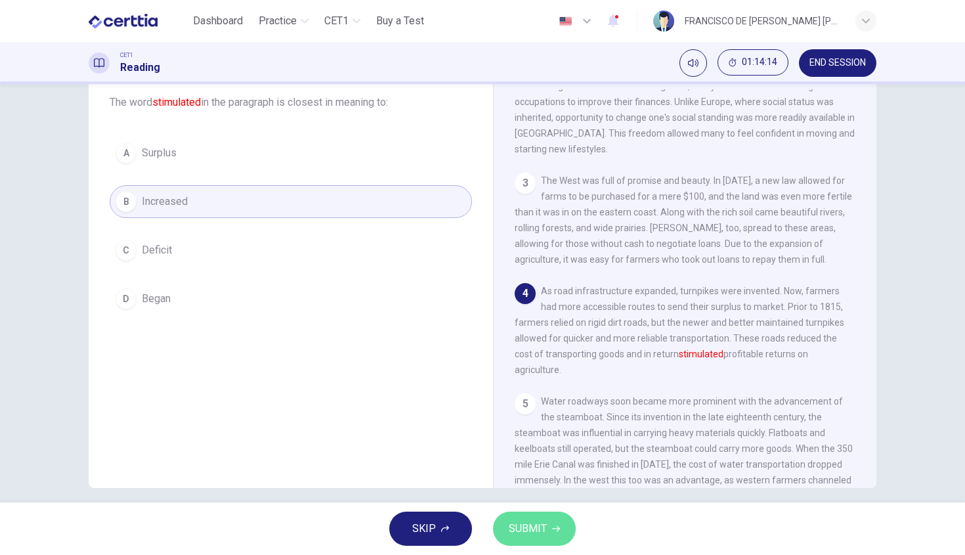
click at [556, 542] on button "SUBMIT" at bounding box center [534, 529] width 83 height 34
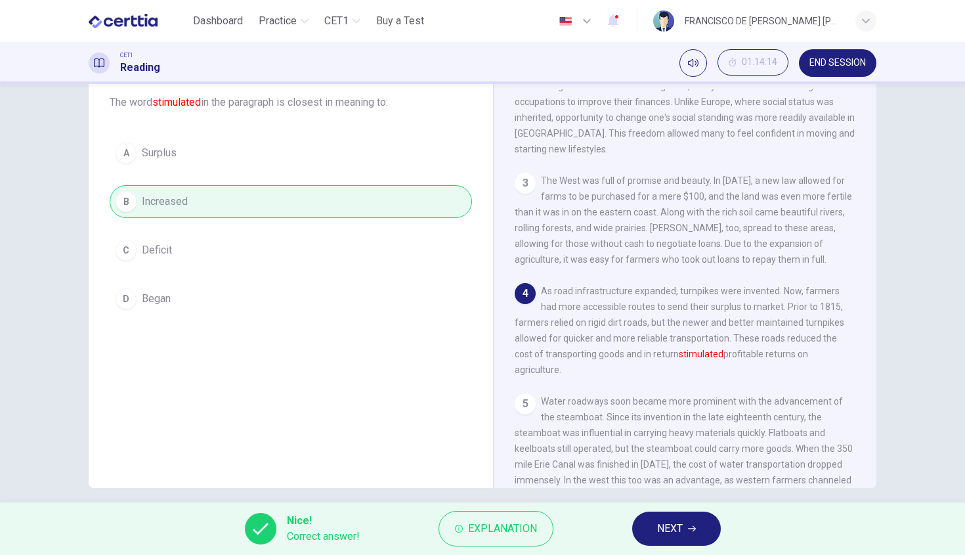
click at [646, 533] on button "NEXT" at bounding box center [676, 529] width 89 height 34
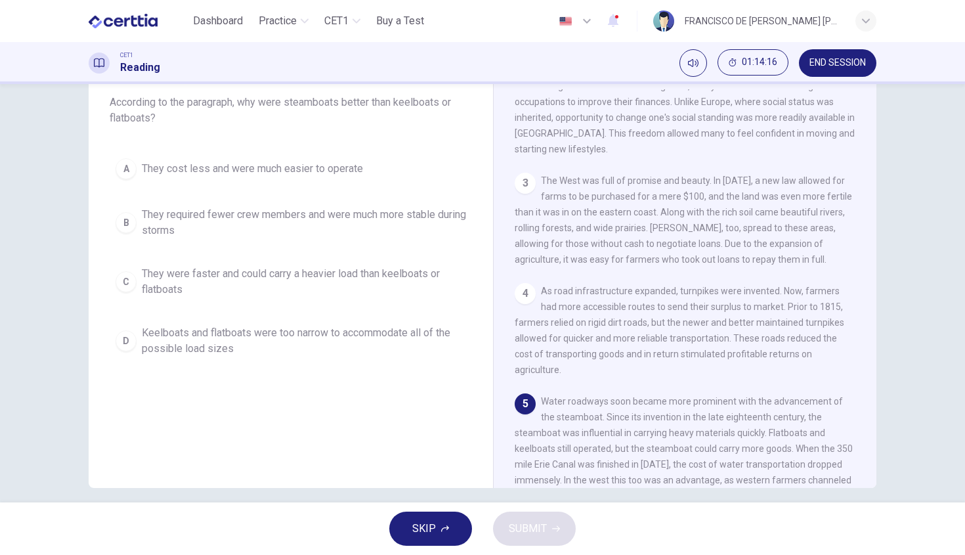
scroll to position [81, 0]
click at [350, 272] on span "They were faster and could carry a heavier load than keelboats or flatboats" at bounding box center [304, 279] width 324 height 32
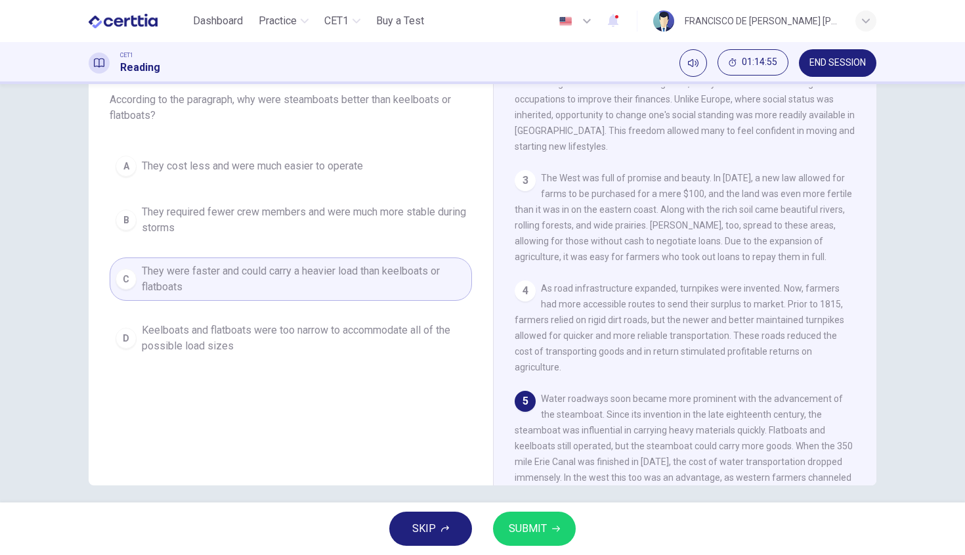
click at [544, 535] on span "SUBMIT" at bounding box center [528, 528] width 38 height 18
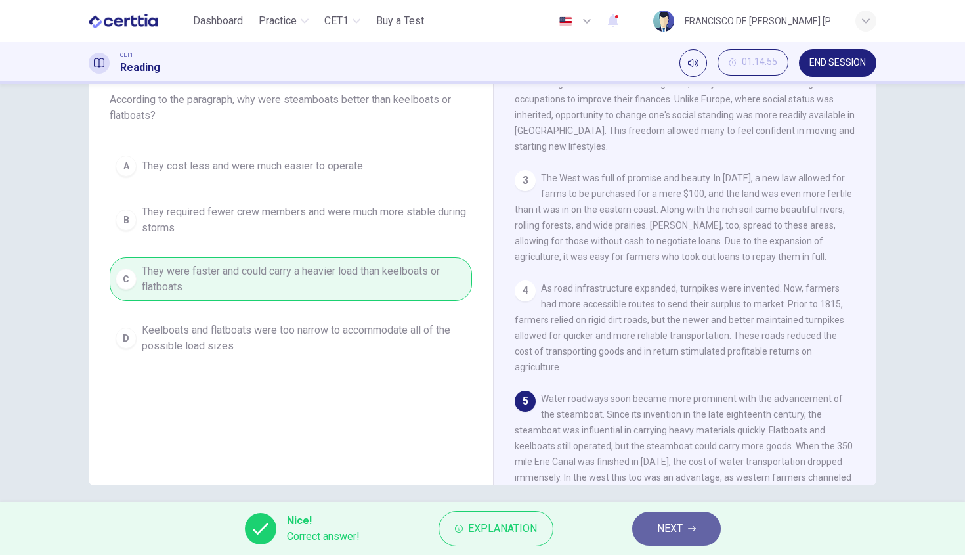
click at [686, 520] on button "NEXT" at bounding box center [676, 529] width 89 height 34
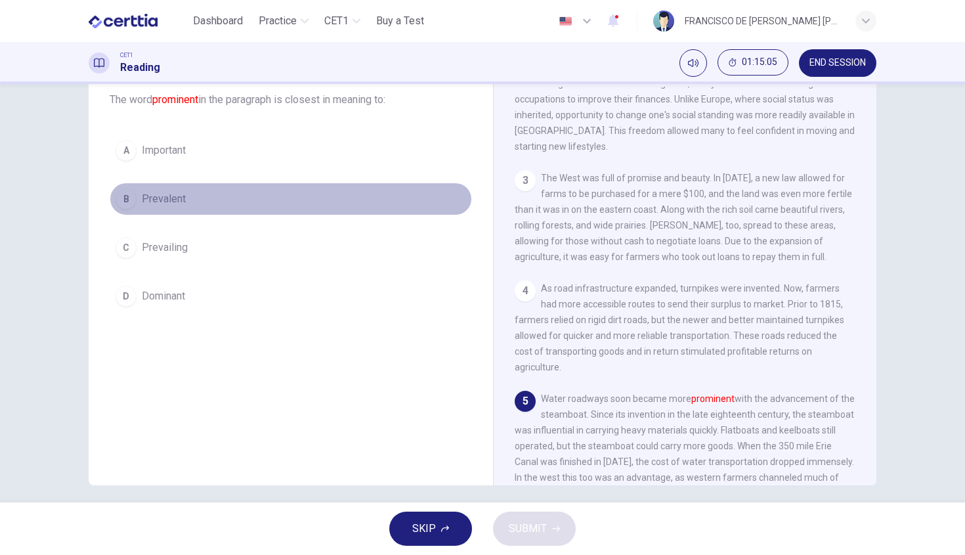
click at [185, 198] on button "B Prevalent" at bounding box center [291, 199] width 362 height 33
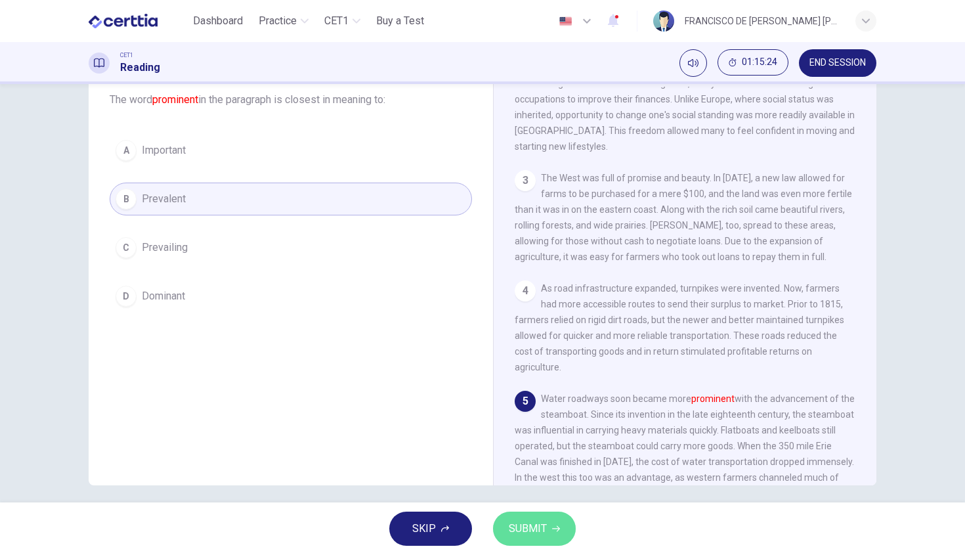
click at [560, 520] on button "SUBMIT" at bounding box center [534, 529] width 83 height 34
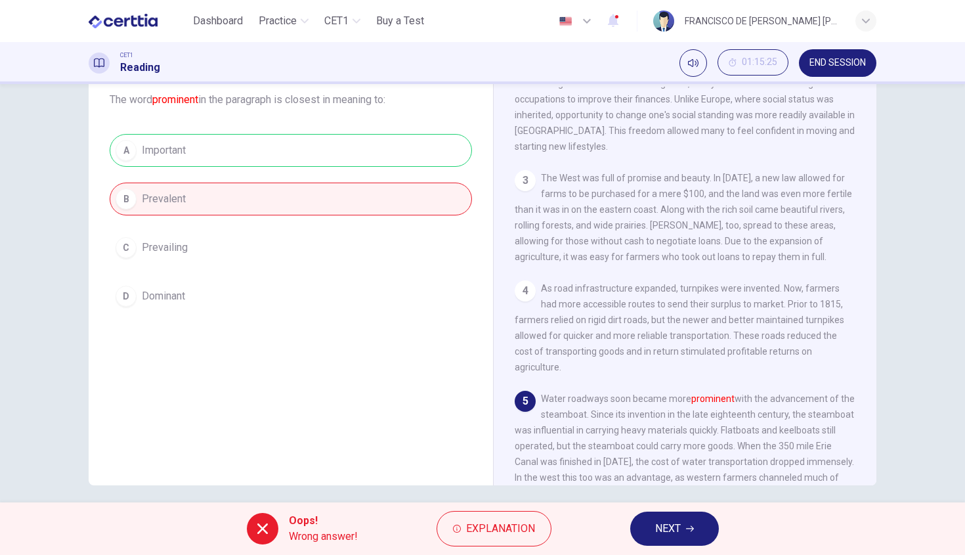
click at [217, 159] on div "A Important B Prevalent C Prevailing D Dominant" at bounding box center [291, 223] width 362 height 179
click at [492, 536] on span "Explanation" at bounding box center [500, 528] width 69 height 18
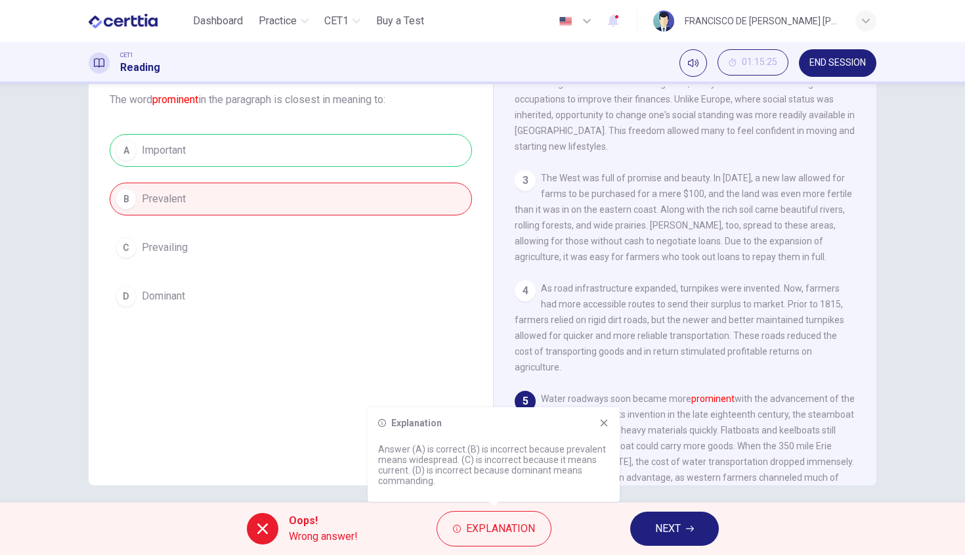
click at [646, 517] on button "NEXT" at bounding box center [674, 529] width 89 height 34
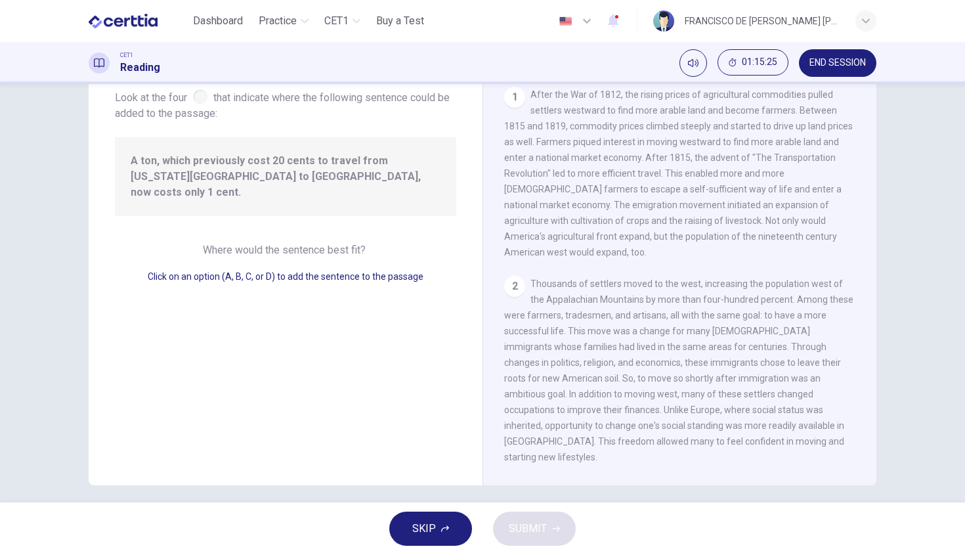
scroll to position [337, 0]
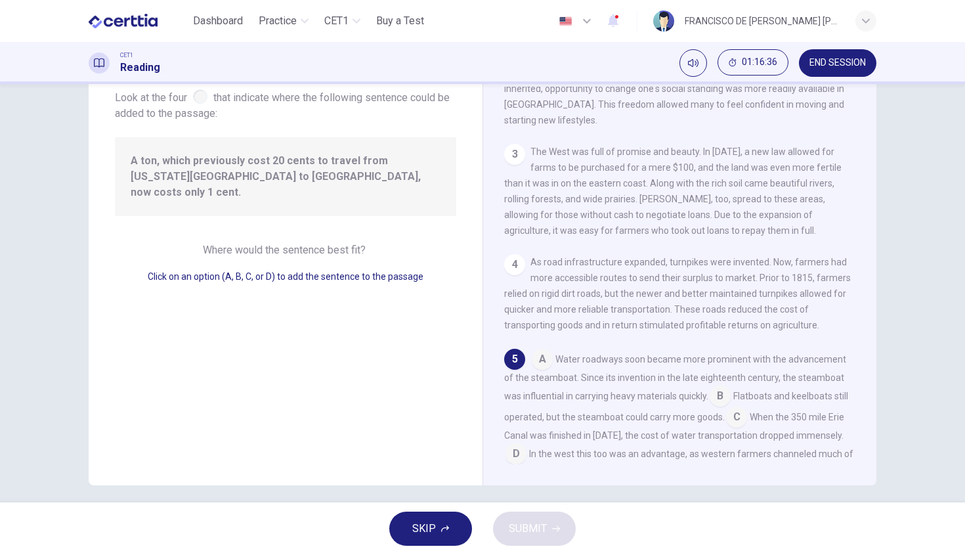
click at [517, 445] on input at bounding box center [516, 455] width 21 height 21
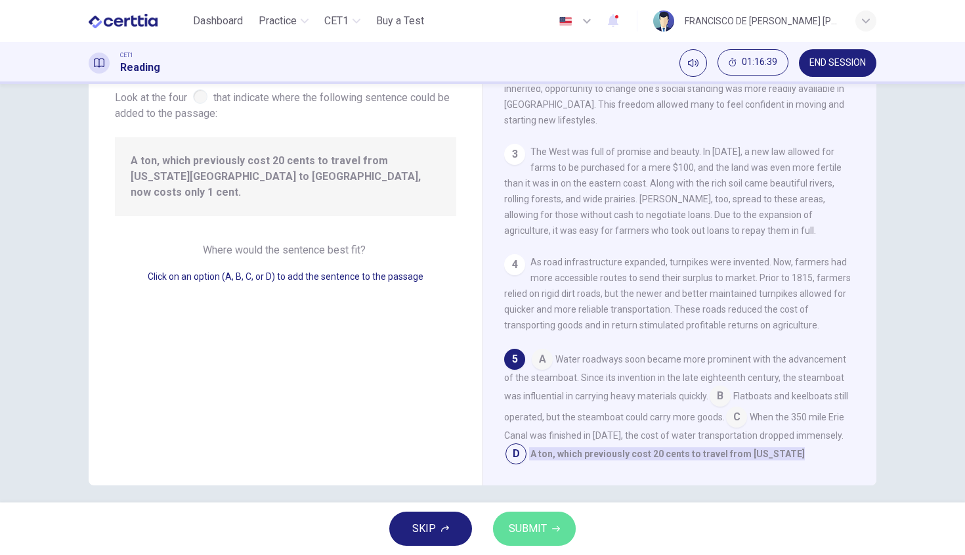
click at [527, 537] on span "SUBMIT" at bounding box center [528, 528] width 38 height 18
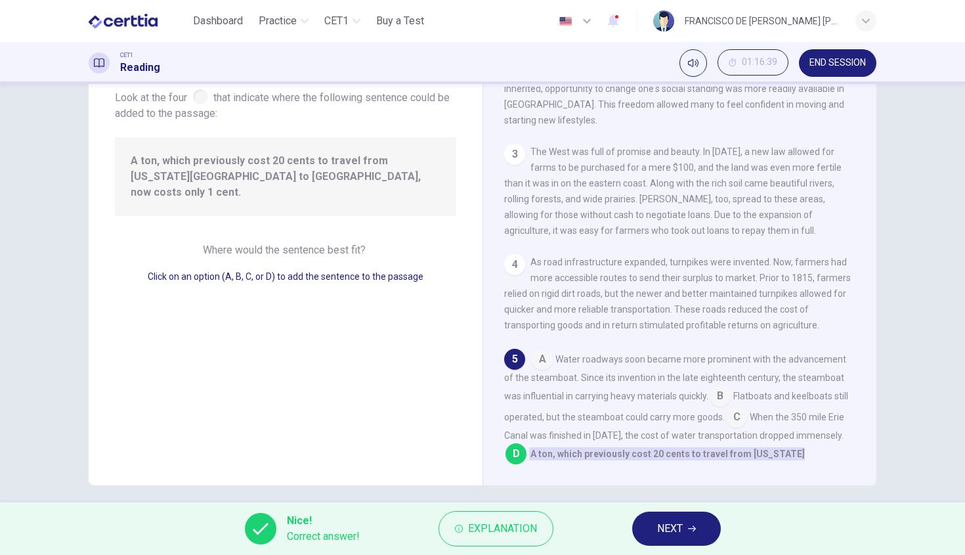
click at [664, 522] on span "NEXT" at bounding box center [670, 528] width 26 height 18
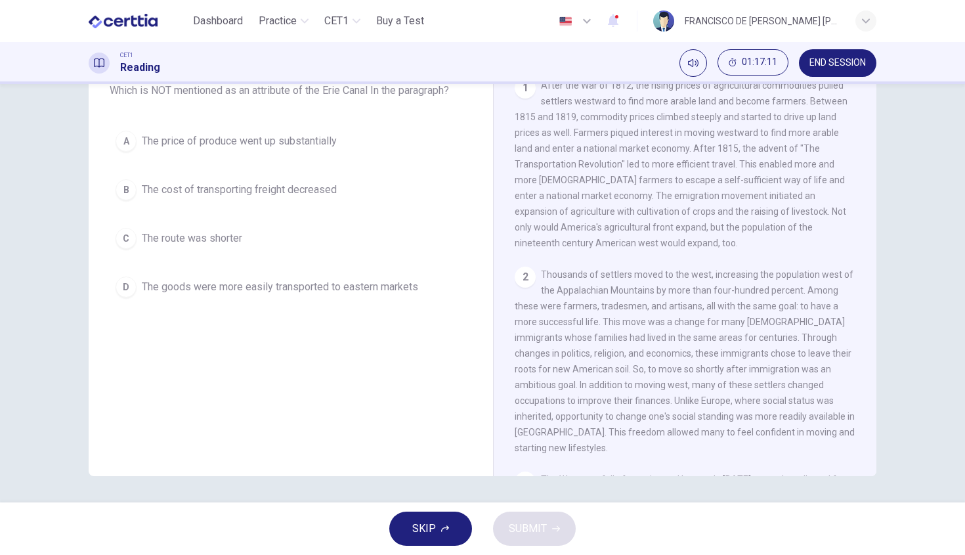
scroll to position [311, 0]
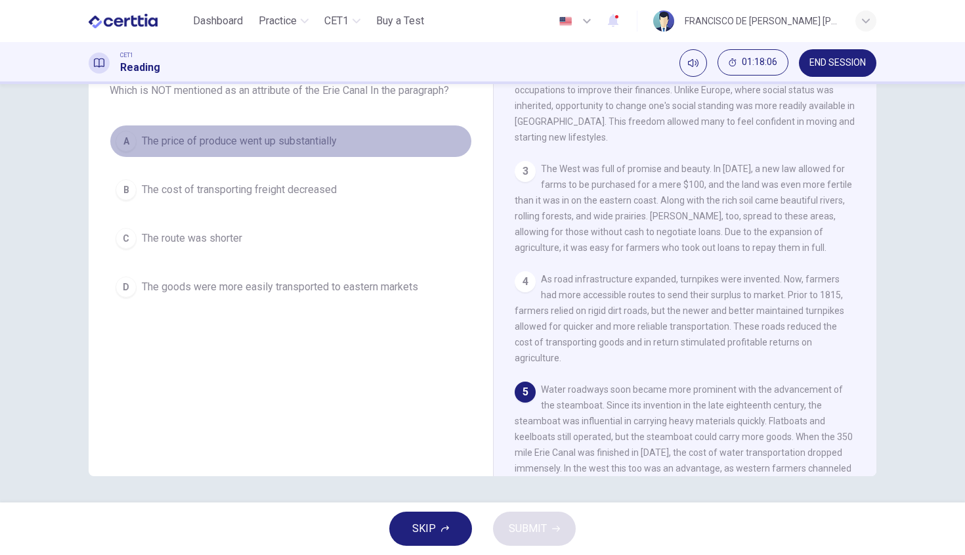
click at [319, 144] on span "The price of produce went up substantially" at bounding box center [239, 141] width 195 height 16
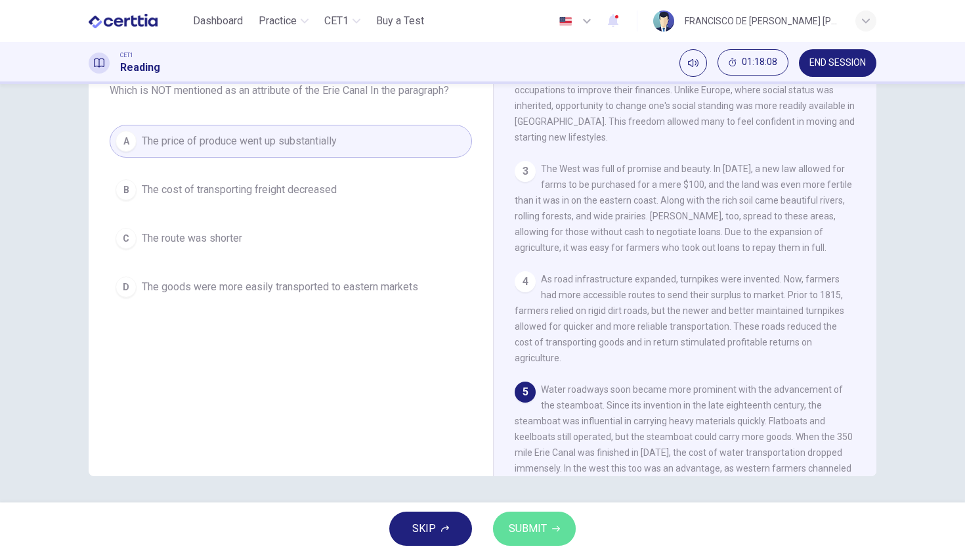
click at [521, 527] on span "SUBMIT" at bounding box center [528, 528] width 38 height 18
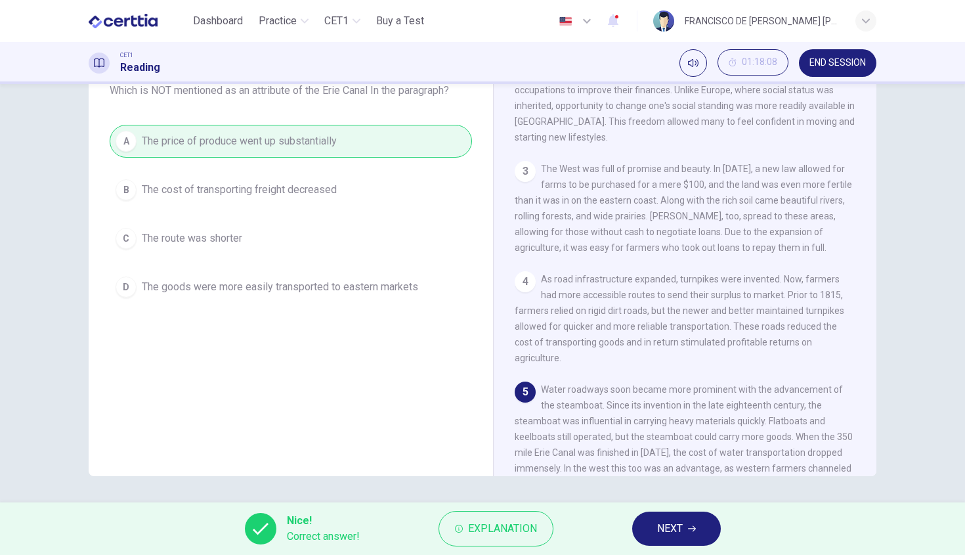
click at [664, 536] on span "NEXT" at bounding box center [670, 528] width 26 height 18
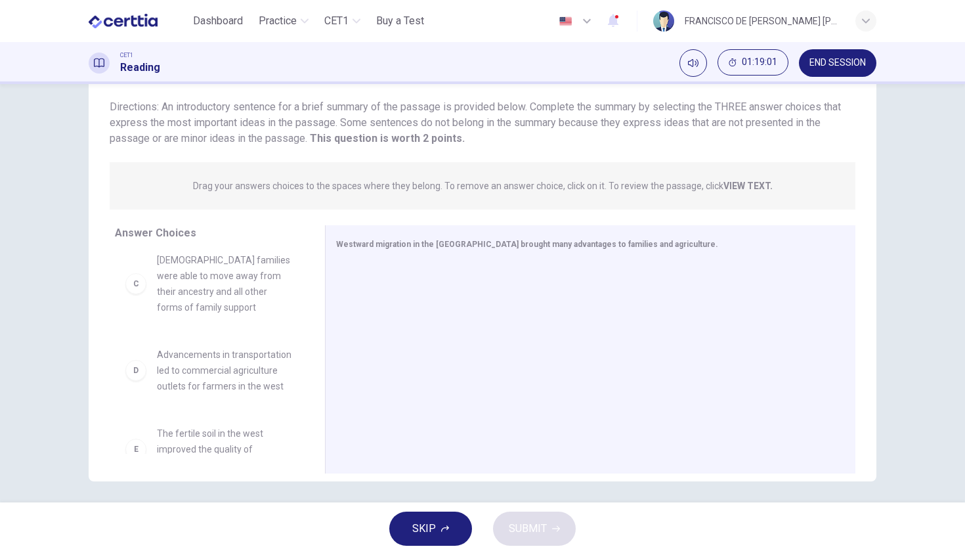
scroll to position [188, 0]
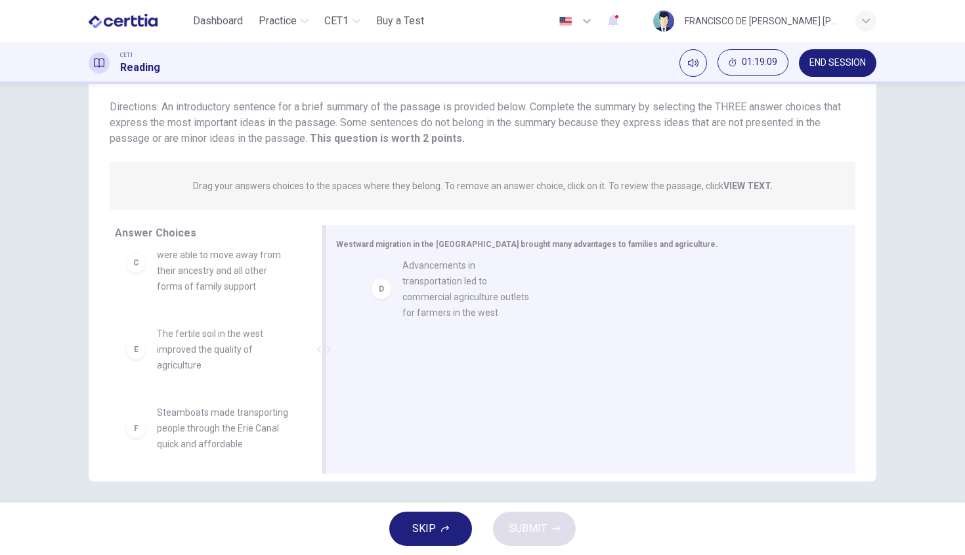
drag, startPoint x: 264, startPoint y: 344, endPoint x: 515, endPoint y: 277, distance: 259.6
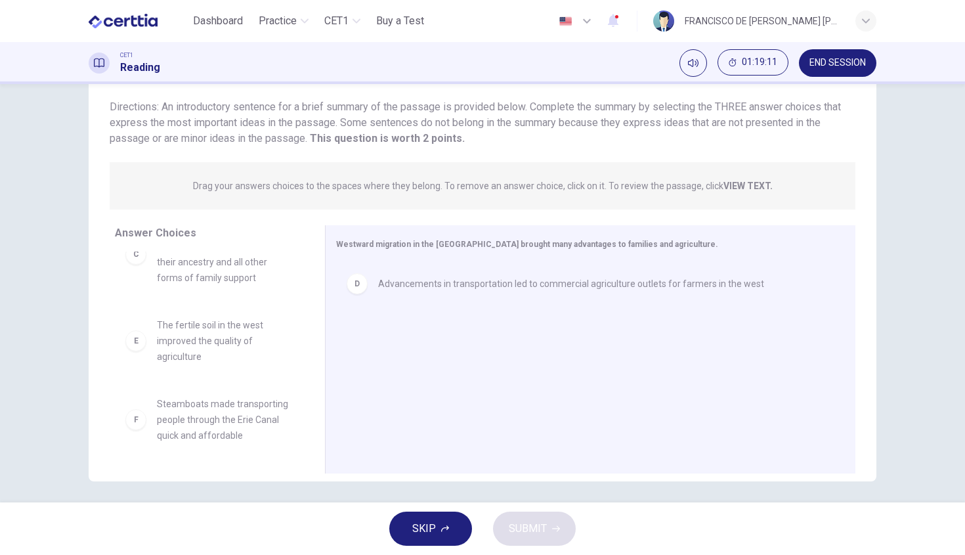
scroll to position [91, 0]
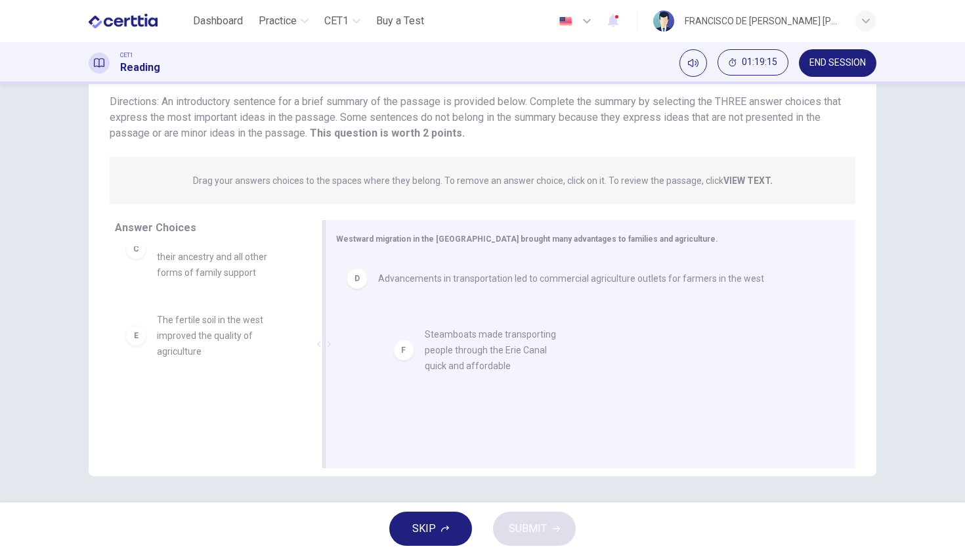
drag, startPoint x: 190, startPoint y: 416, endPoint x: 466, endPoint y: 349, distance: 283.6
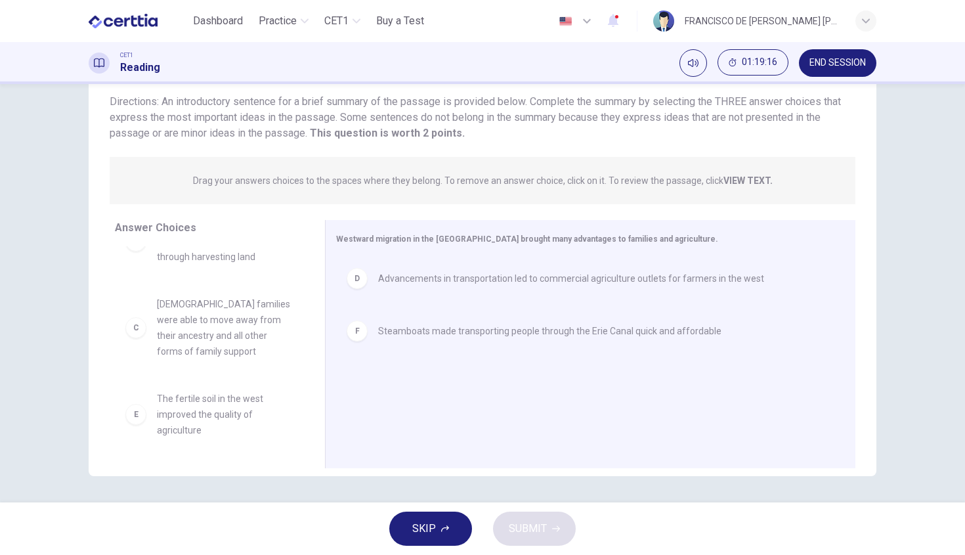
scroll to position [118, 0]
drag, startPoint x: 173, startPoint y: 410, endPoint x: 502, endPoint y: 374, distance: 331.0
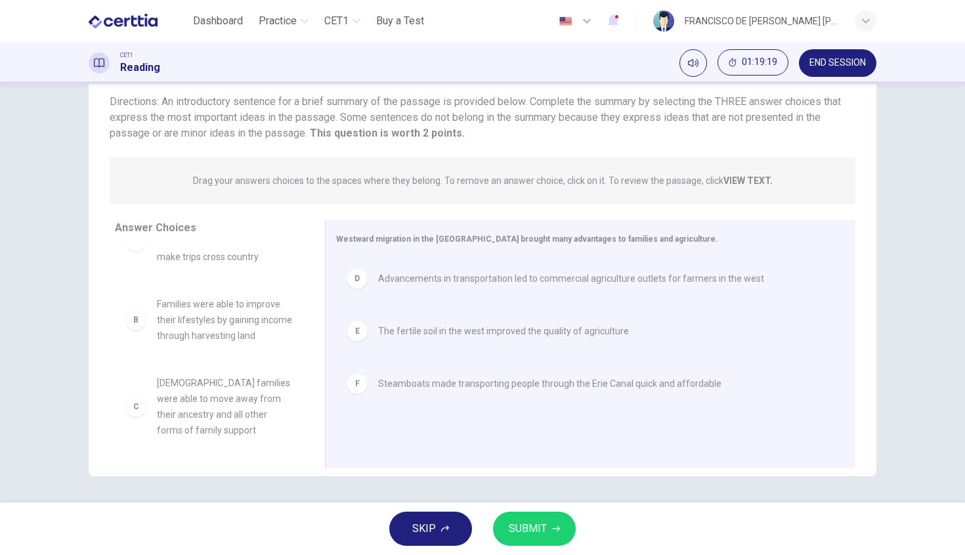
scroll to position [39, 0]
click at [540, 522] on span "SUBMIT" at bounding box center [528, 528] width 38 height 18
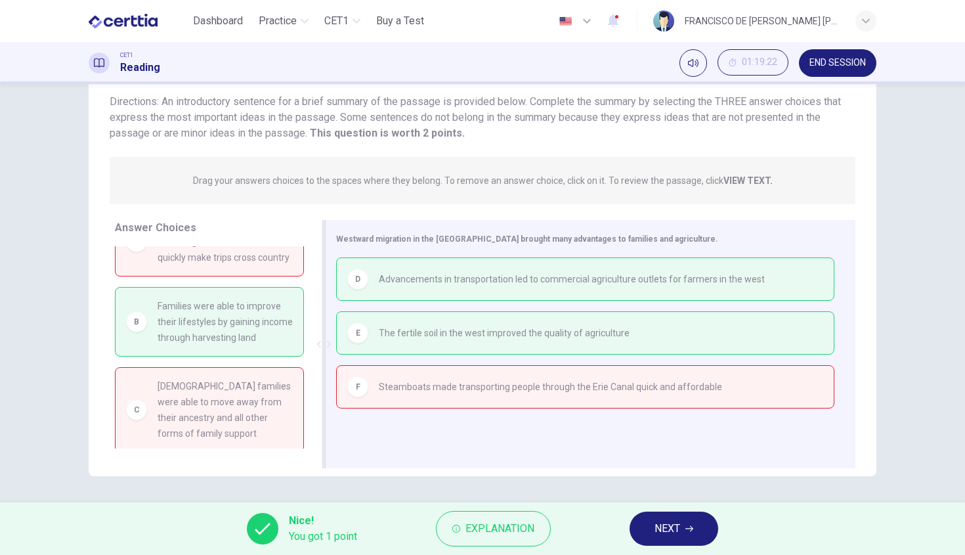
drag, startPoint x: 250, startPoint y: 331, endPoint x: 332, endPoint y: 346, distance: 83.5
click at [328, 346] on div "Answer Choices A Turnpikes were built that allowed goods from farmers to quickl…" at bounding box center [483, 347] width 788 height 255
click at [658, 519] on button "NEXT" at bounding box center [674, 529] width 89 height 34
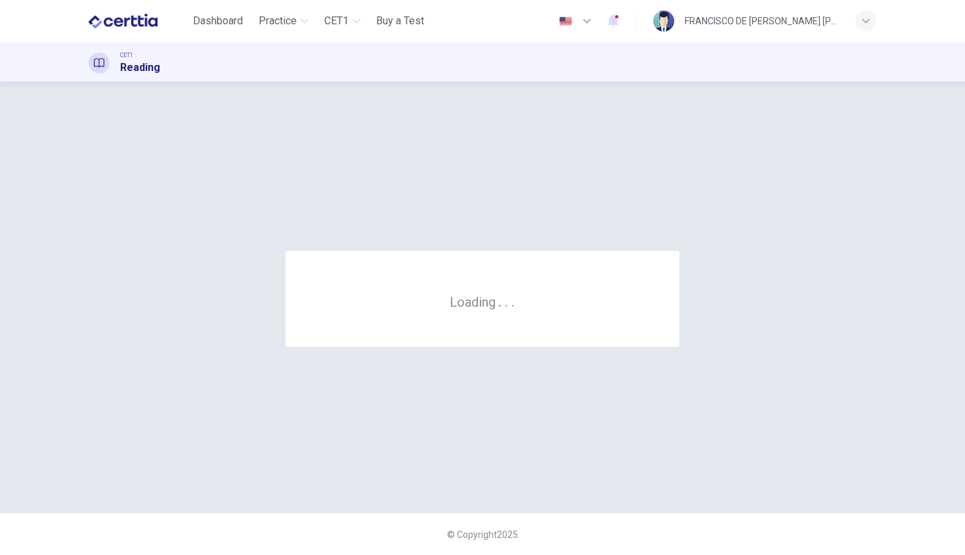
scroll to position [0, 0]
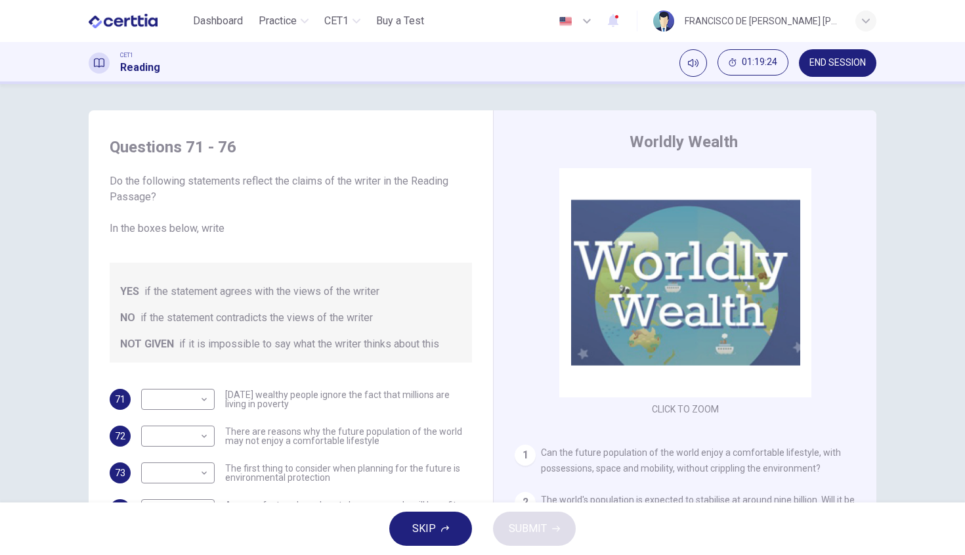
click at [836, 60] on span "END SESSION" at bounding box center [838, 63] width 56 height 11
